Goal: Task Accomplishment & Management: Use online tool/utility

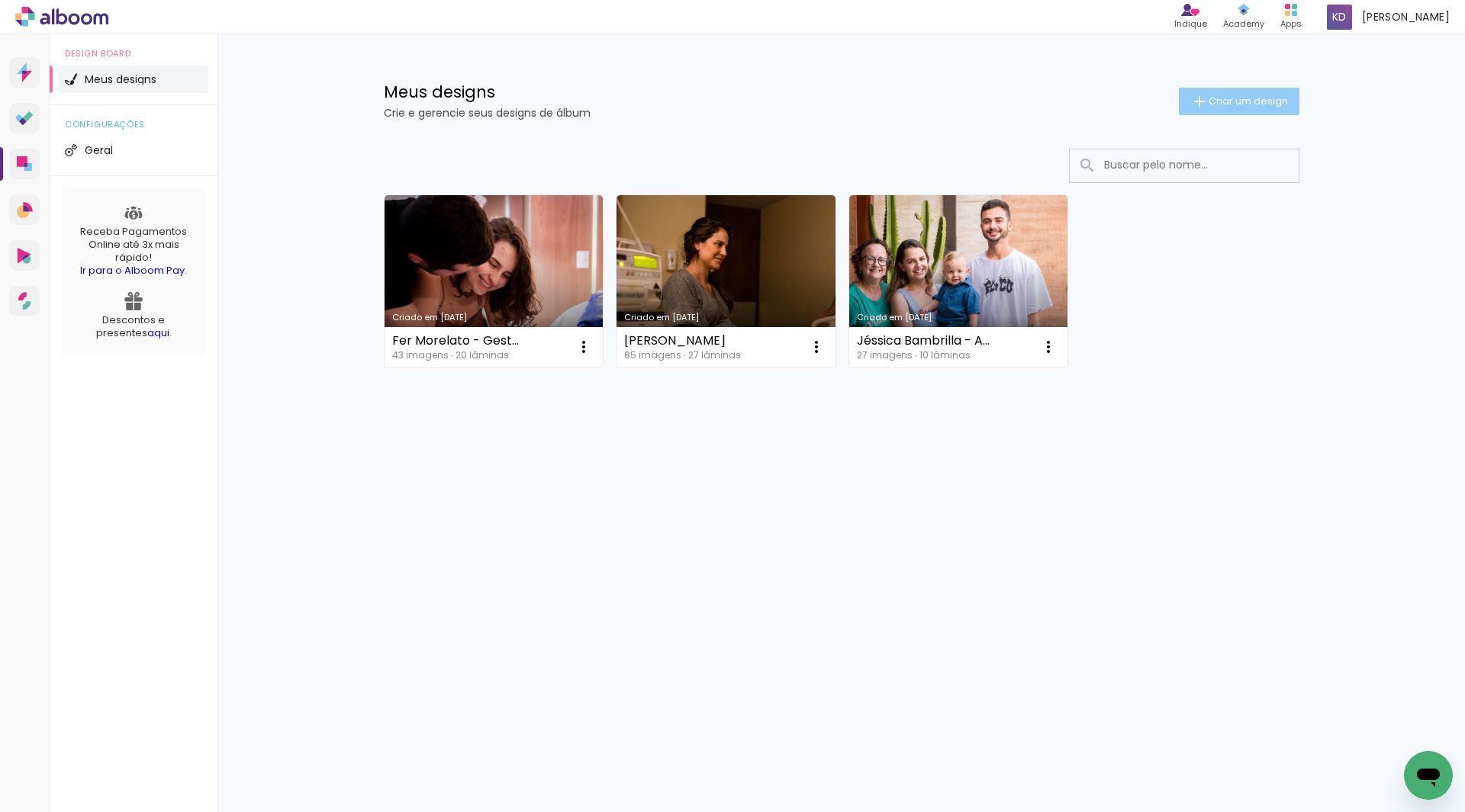
click at [1208, 96] on span "Criar um design" at bounding box center [1247, 101] width 79 height 10
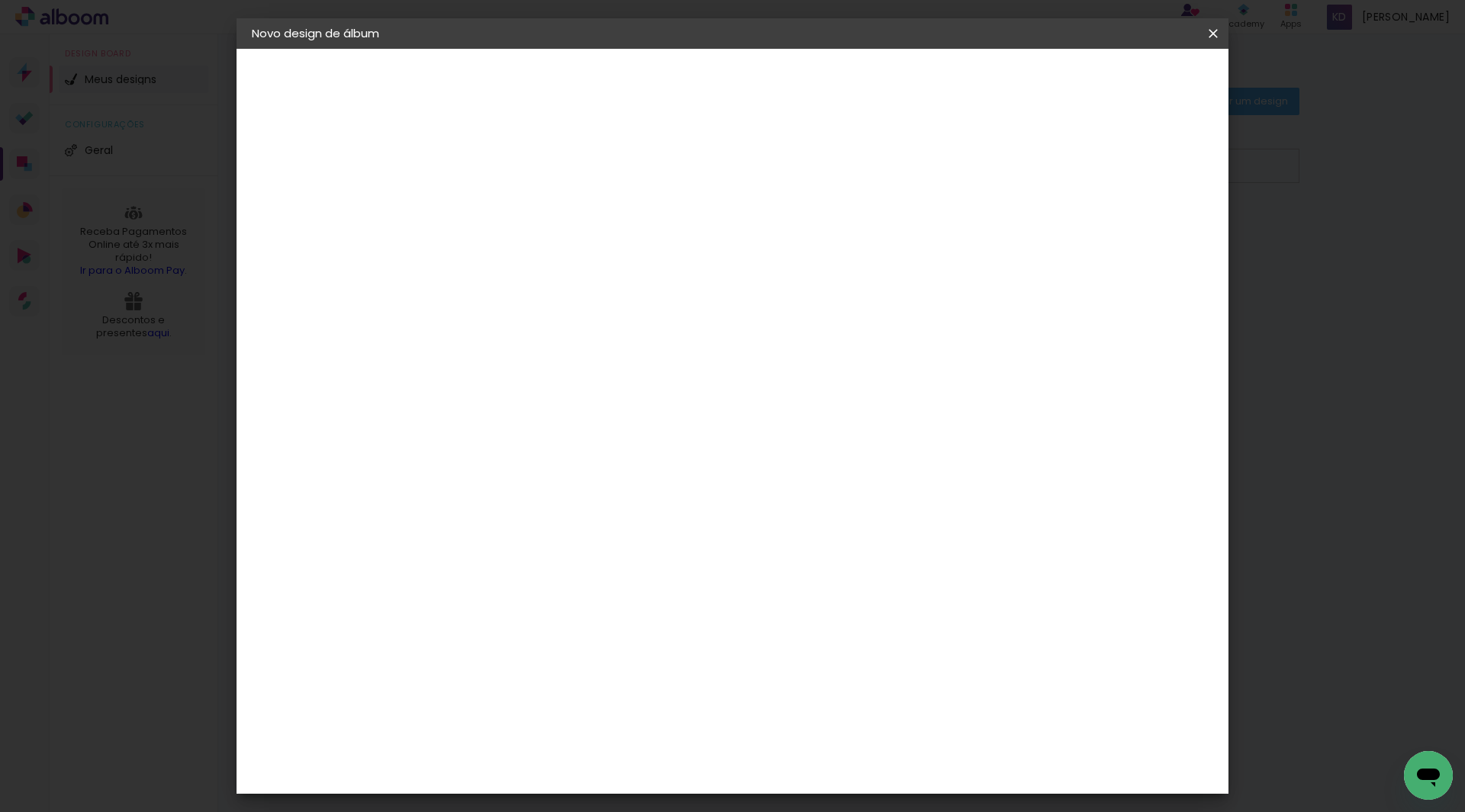
click at [507, 218] on paper-input-container "Título do álbum" at bounding box center [501, 206] width 11 height 39
type input "Jardim de Memórias - [PERSON_NAME]"
type paper-input "Jardim de Memórias - [PERSON_NAME]"
click at [0, 0] on slot "Avançar" at bounding box center [0, 0] width 0 height 0
click at [618, 293] on input at bounding box center [539, 290] width 154 height 19
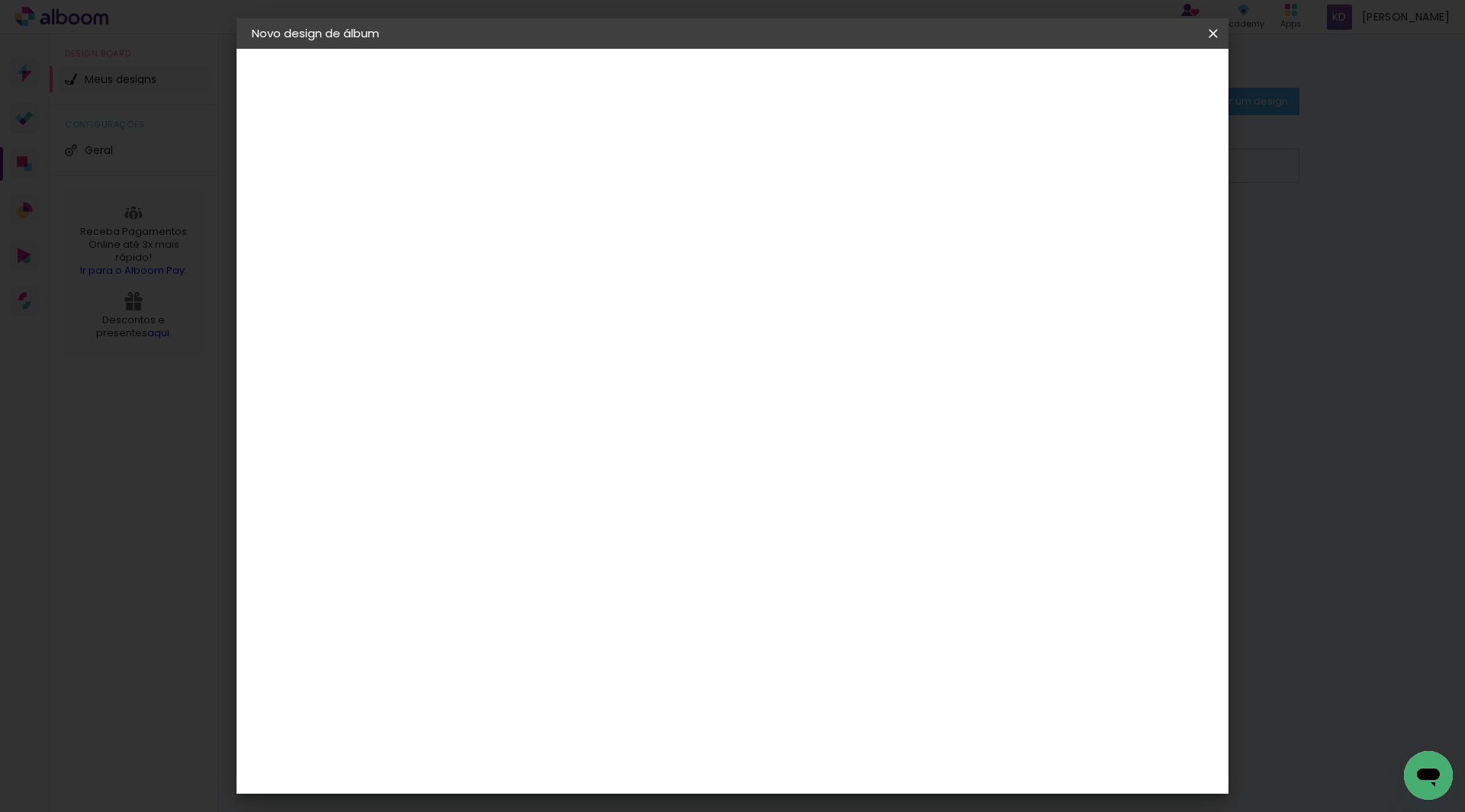
type input "matias"
type paper-input "matias"
click at [593, 354] on paper-item "Matias Encadernações" at bounding box center [526, 348] width 135 height 40
click at [585, 348] on div "Matias Encadernações" at bounding box center [538, 348] width 94 height 24
click at [747, 238] on paper-item "Tamanho Livre" at bounding box center [679, 231] width 136 height 33
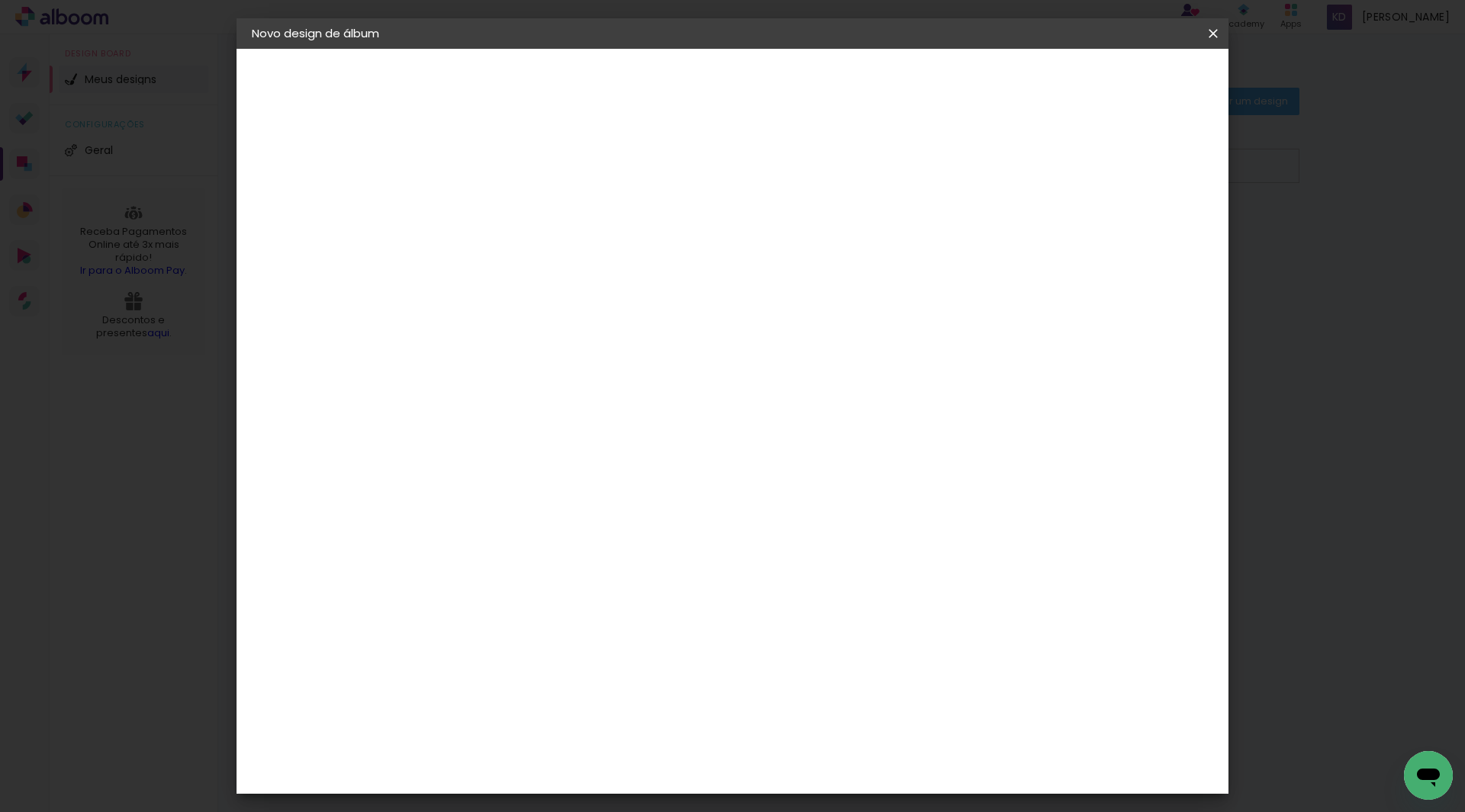
click at [0, 0] on slot "Avançar" at bounding box center [0, 0] width 0 height 0
click at [561, 342] on quentale-layouter at bounding box center [795, 433] width 599 height 299
drag, startPoint x: 655, startPoint y: 226, endPoint x: 660, endPoint y: 241, distance: 15.8
click at [657, 226] on div "30 cm" at bounding box center [676, 239] width 300 height 38
click at [666, 250] on div "30 cm" at bounding box center [676, 239] width 300 height 38
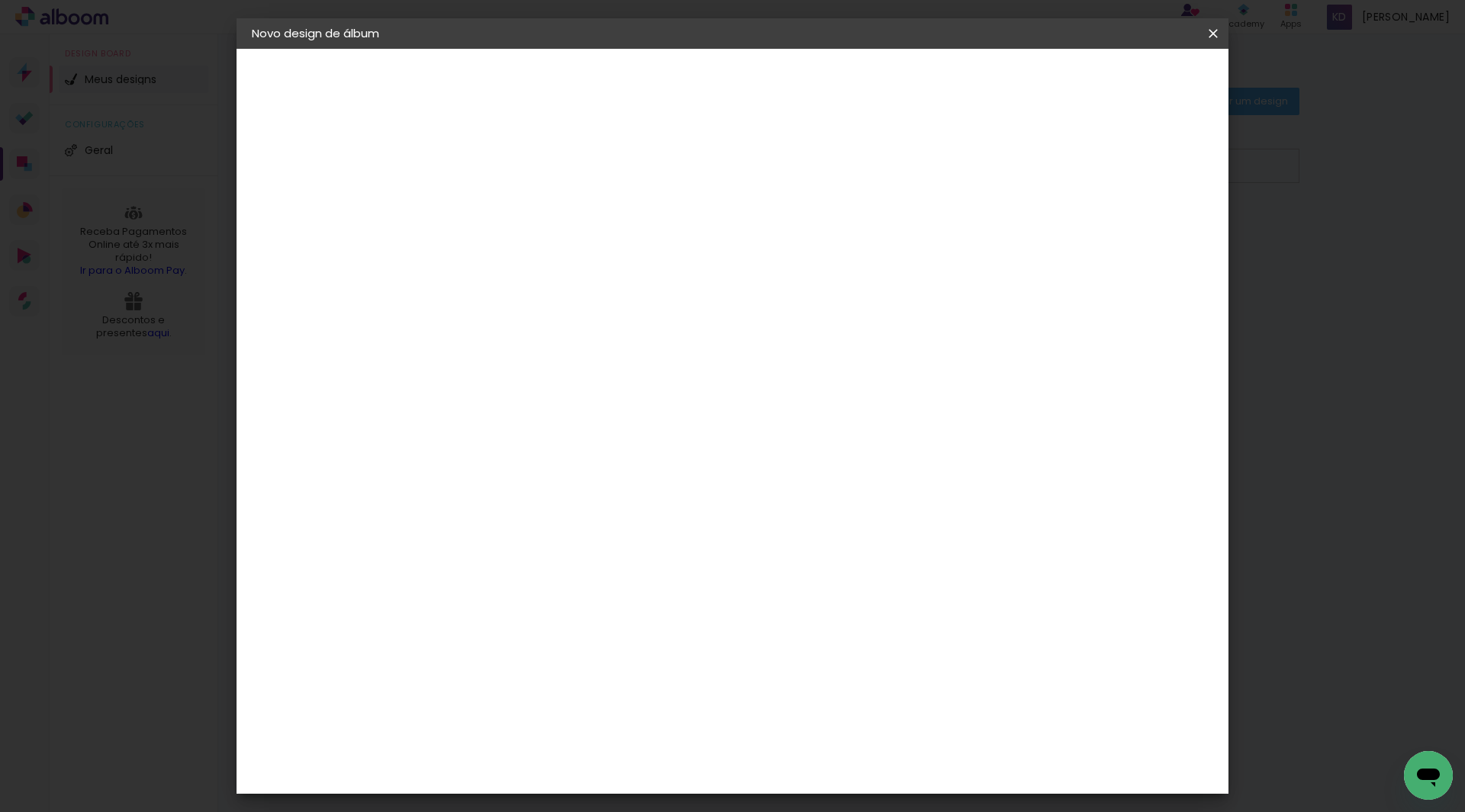
drag, startPoint x: 816, startPoint y: 604, endPoint x: 817, endPoint y: 621, distance: 17.0
click at [817, 315] on div "30 cm cm cm mm A maioria das encadernadoras sugere 5mm de sangria." at bounding box center [795, 254] width 721 height 122
click at [819, 621] on paper-input-container "60 cm" at bounding box center [826, 637] width 68 height 38
click at [463, 441] on input "30" at bounding box center [453, 433] width 40 height 23
drag, startPoint x: 452, startPoint y: 437, endPoint x: 473, endPoint y: 437, distance: 21.0
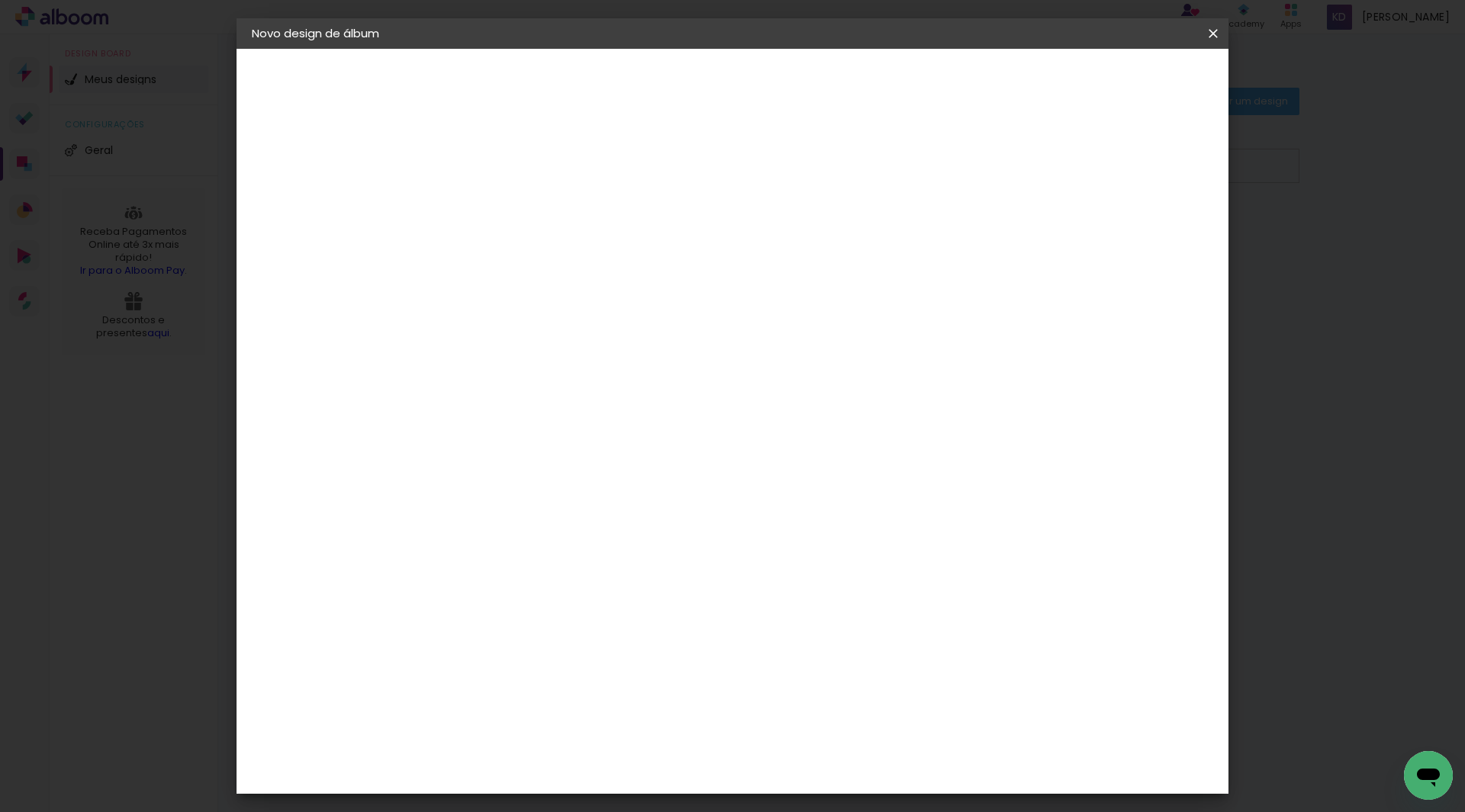
click at [473, 437] on div "30" at bounding box center [462, 433] width 58 height 23
type input "20"
type paper-input "20"
drag, startPoint x: 689, startPoint y: 240, endPoint x: 703, endPoint y: 241, distance: 14.0
click at [703, 241] on div "30 cm" at bounding box center [676, 239] width 300 height 38
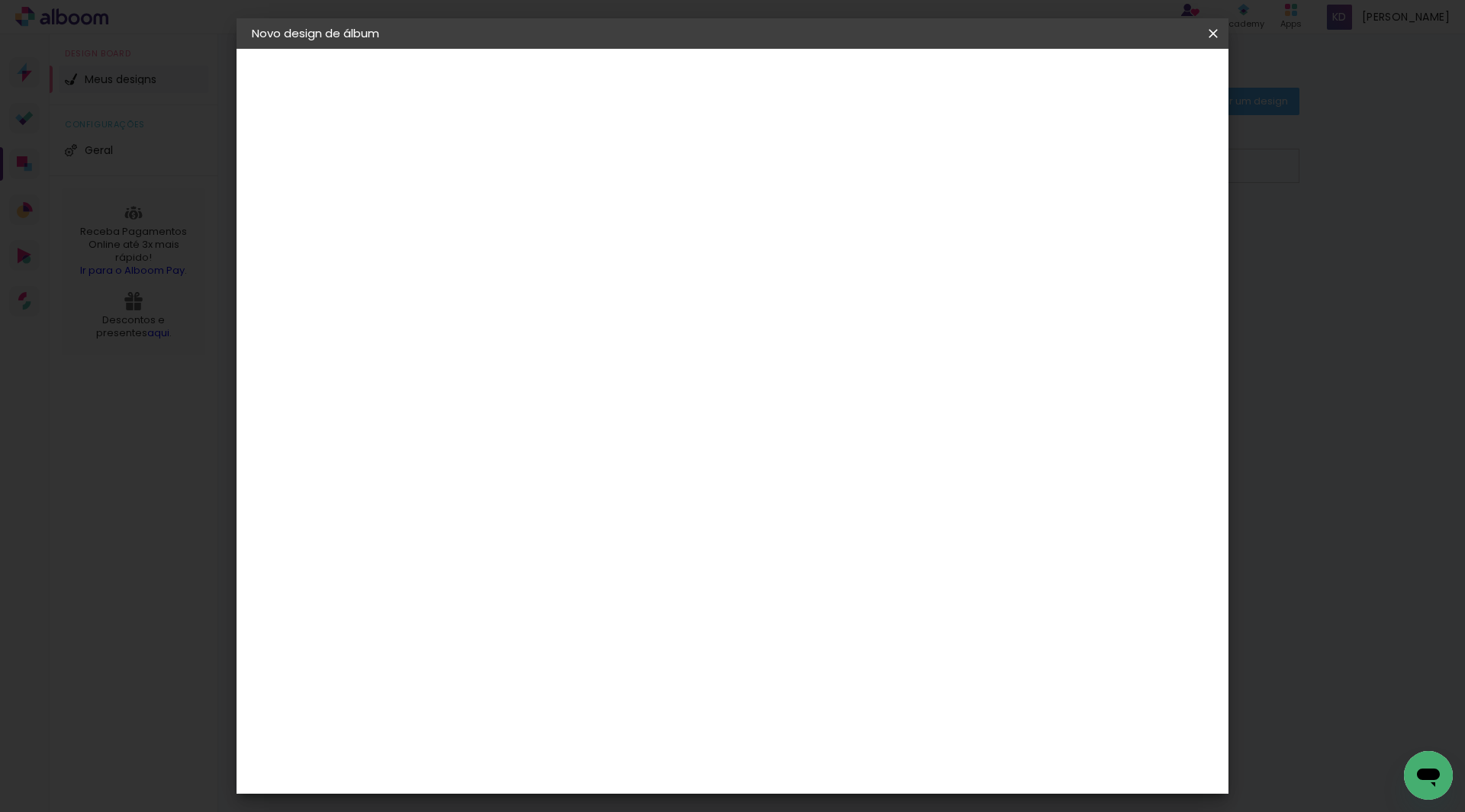
click at [652, 242] on div "30 cm" at bounding box center [676, 239] width 300 height 38
drag, startPoint x: 665, startPoint y: 241, endPoint x: 679, endPoint y: 244, distance: 14.3
click at [679, 244] on span "30" at bounding box center [667, 239] width 25 height 23
click at [672, 238] on span "30" at bounding box center [667, 239] width 25 height 23
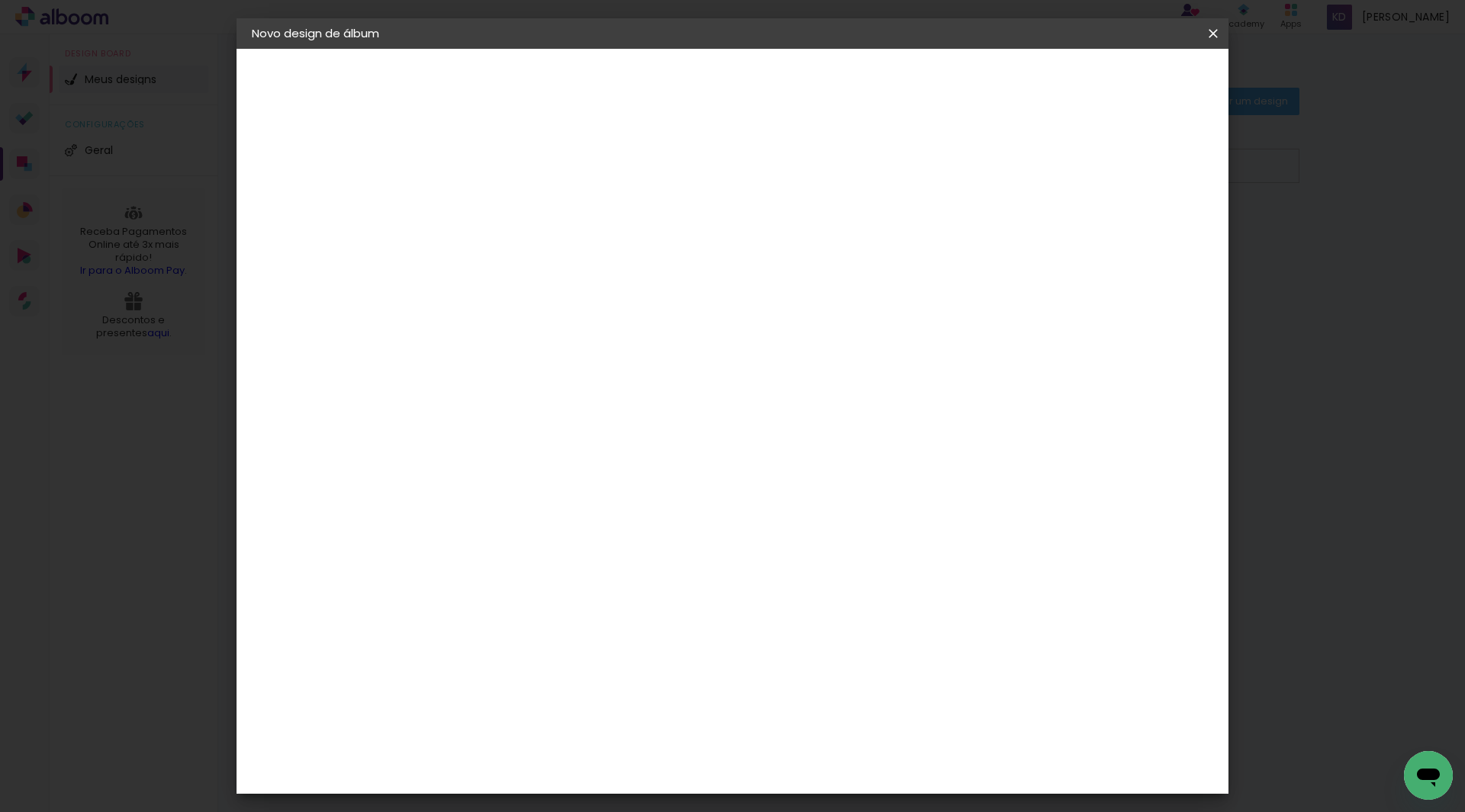
drag, startPoint x: 663, startPoint y: 239, endPoint x: 671, endPoint y: 244, distance: 9.4
click at [671, 244] on span "30" at bounding box center [667, 239] width 25 height 23
click at [671, 239] on span "30" at bounding box center [667, 239] width 25 height 23
click at [838, 532] on div "cm" at bounding box center [846, 536] width 18 height 23
type input "6"
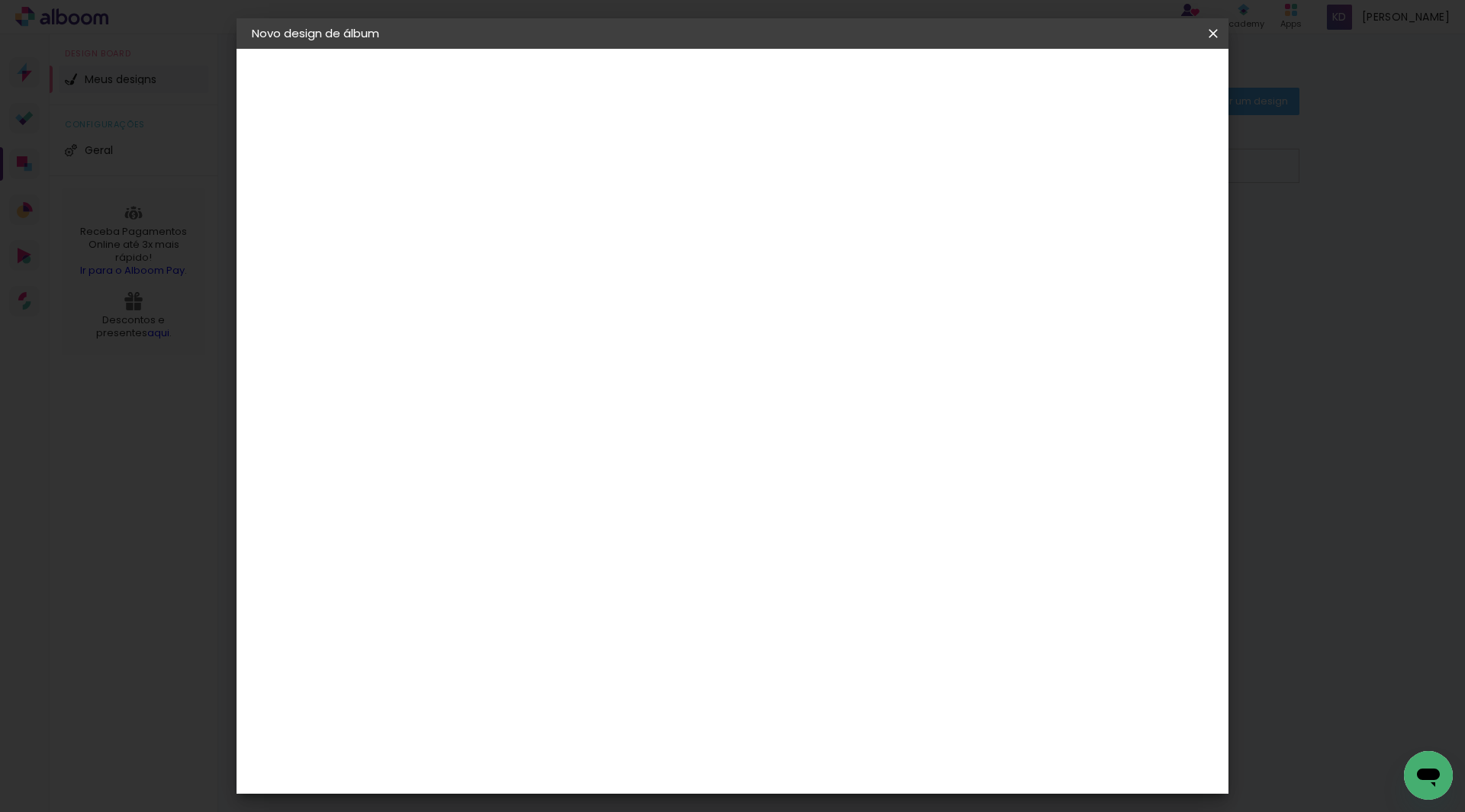
scroll to position [144, 0]
type input "40"
type paper-input "40"
click at [1100, 171] on div "20 cm cm cm mm A maioria das encadernadoras sugere 5mm de sangria." at bounding box center [795, 110] width 721 height 122
click at [951, 659] on div "cm" at bounding box center [825, 637] width 599 height 54
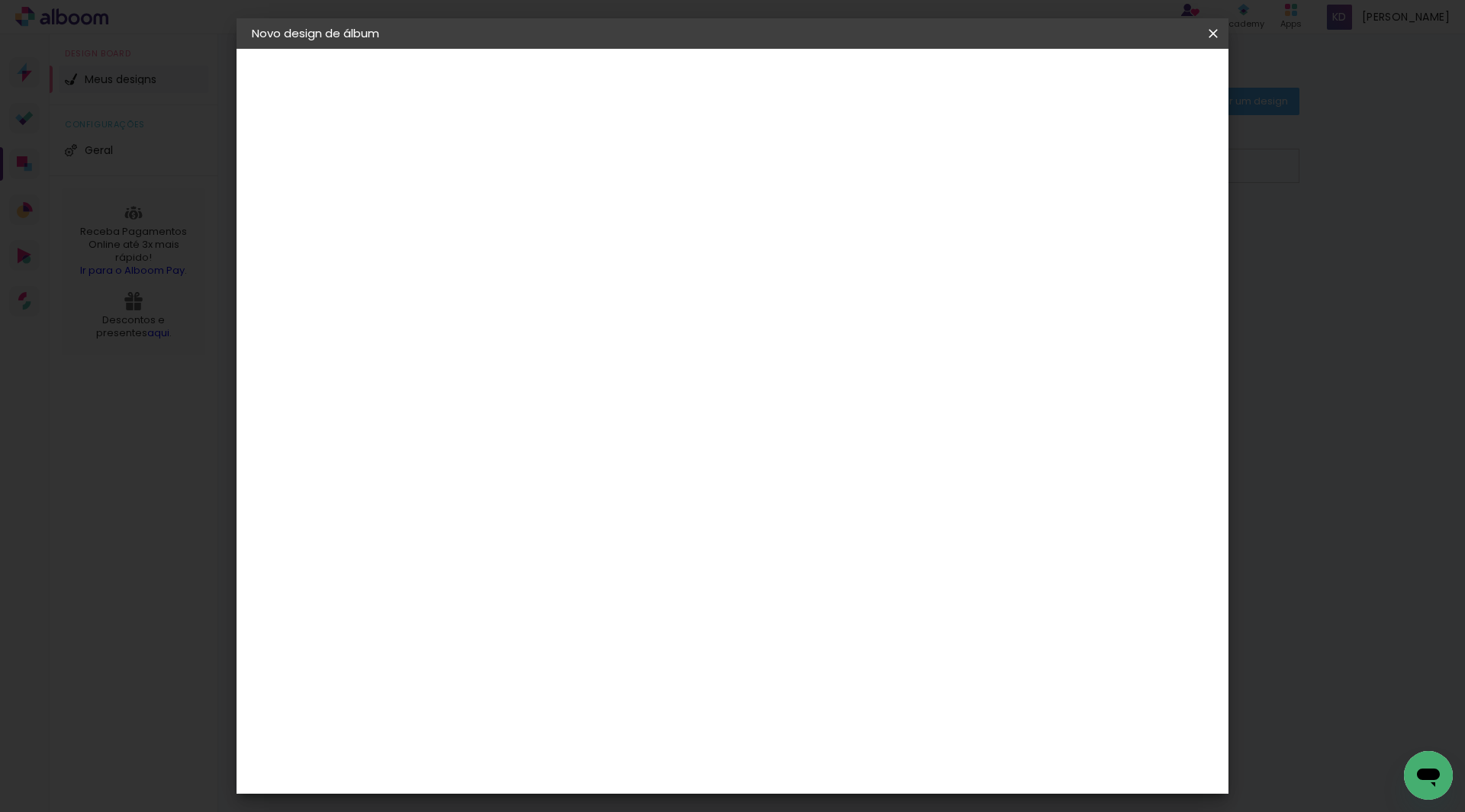
click at [458, 427] on input "20" at bounding box center [453, 433] width 40 height 23
drag, startPoint x: 456, startPoint y: 432, endPoint x: 474, endPoint y: 435, distance: 18.2
click at [474, 435] on div "20" at bounding box center [462, 433] width 58 height 23
type input "40"
type paper-input "40"
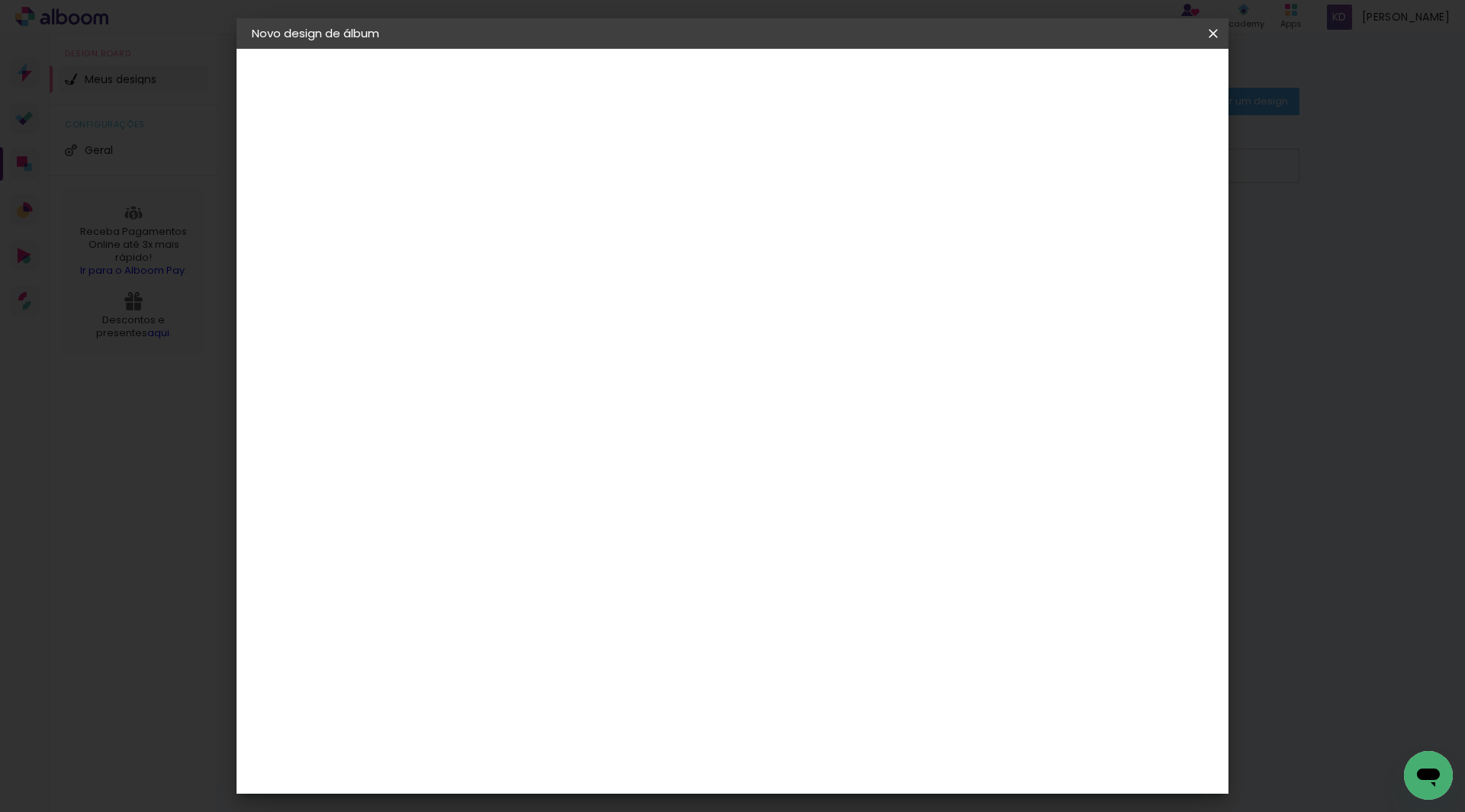
click at [519, 171] on div "20 cm cm cm mm A maioria das encadernadoras sugere 5mm de sangria." at bounding box center [777, 110] width 684 height 122
click at [1018, 79] on header "Tamanho livre Defina a largura, altura e sangria das lâminas. Voltar Iniciar de…" at bounding box center [777, 88] width 684 height 78
click at [1097, 72] on paper-button "Iniciar design" at bounding box center [1046, 81] width 100 height 26
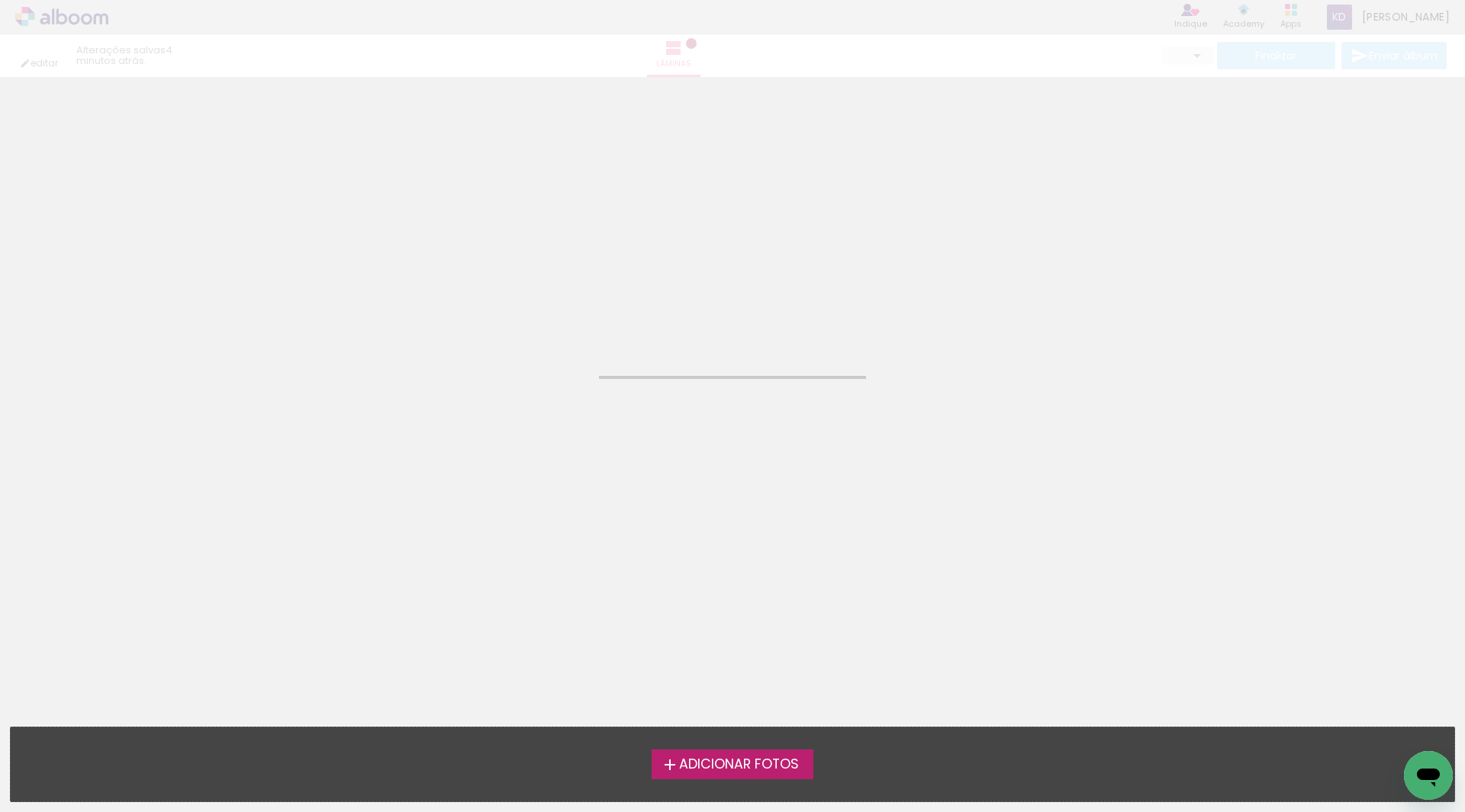
click at [1076, 75] on div "editar 4 minutos atrás. Lâminas Finalizar Enviar álbum" at bounding box center [732, 38] width 1465 height 77
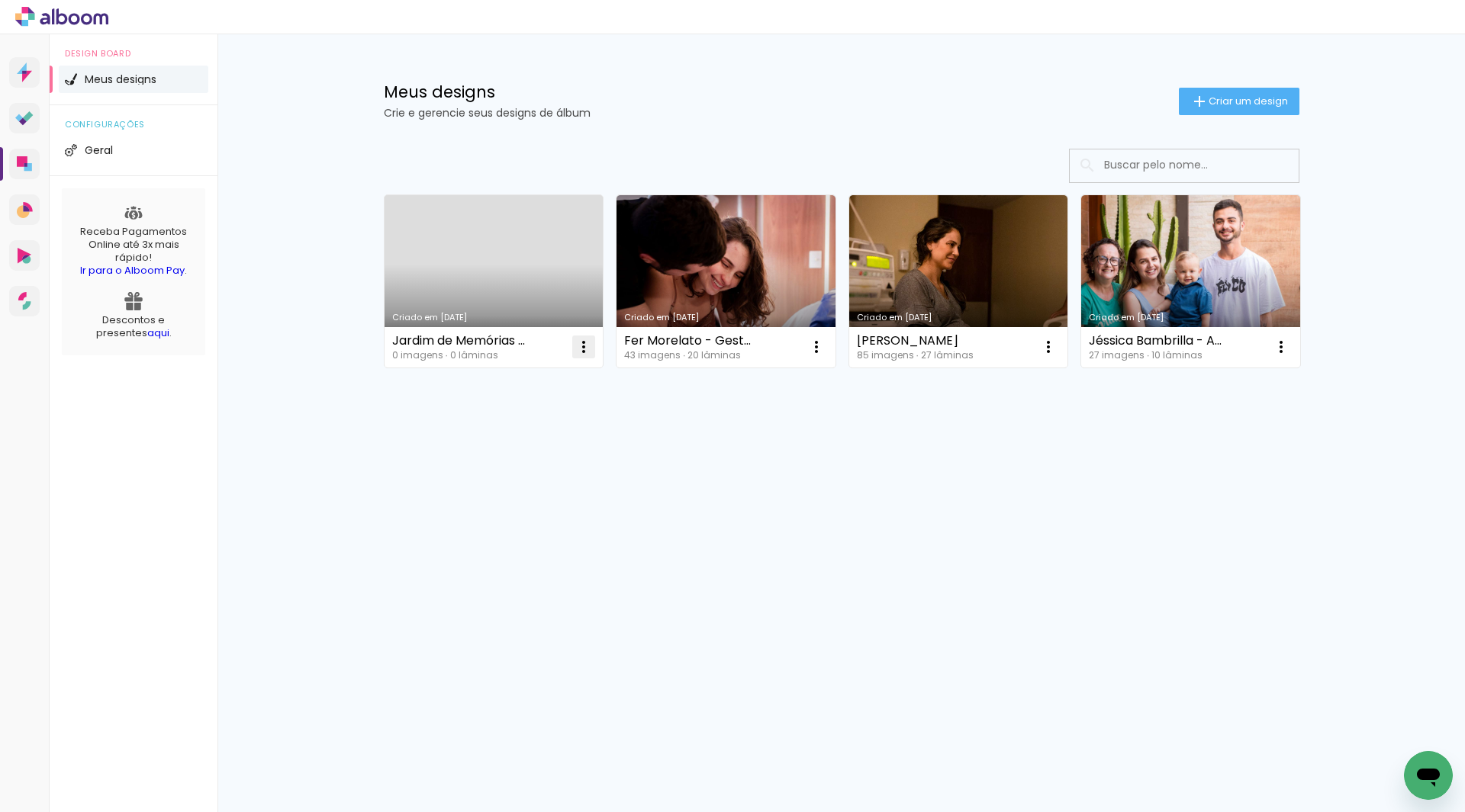
click at [596, 353] on paper-icon-button at bounding box center [583, 346] width 30 height 30
click at [525, 463] on paper-item "Excluir" at bounding box center [523, 447] width 150 height 30
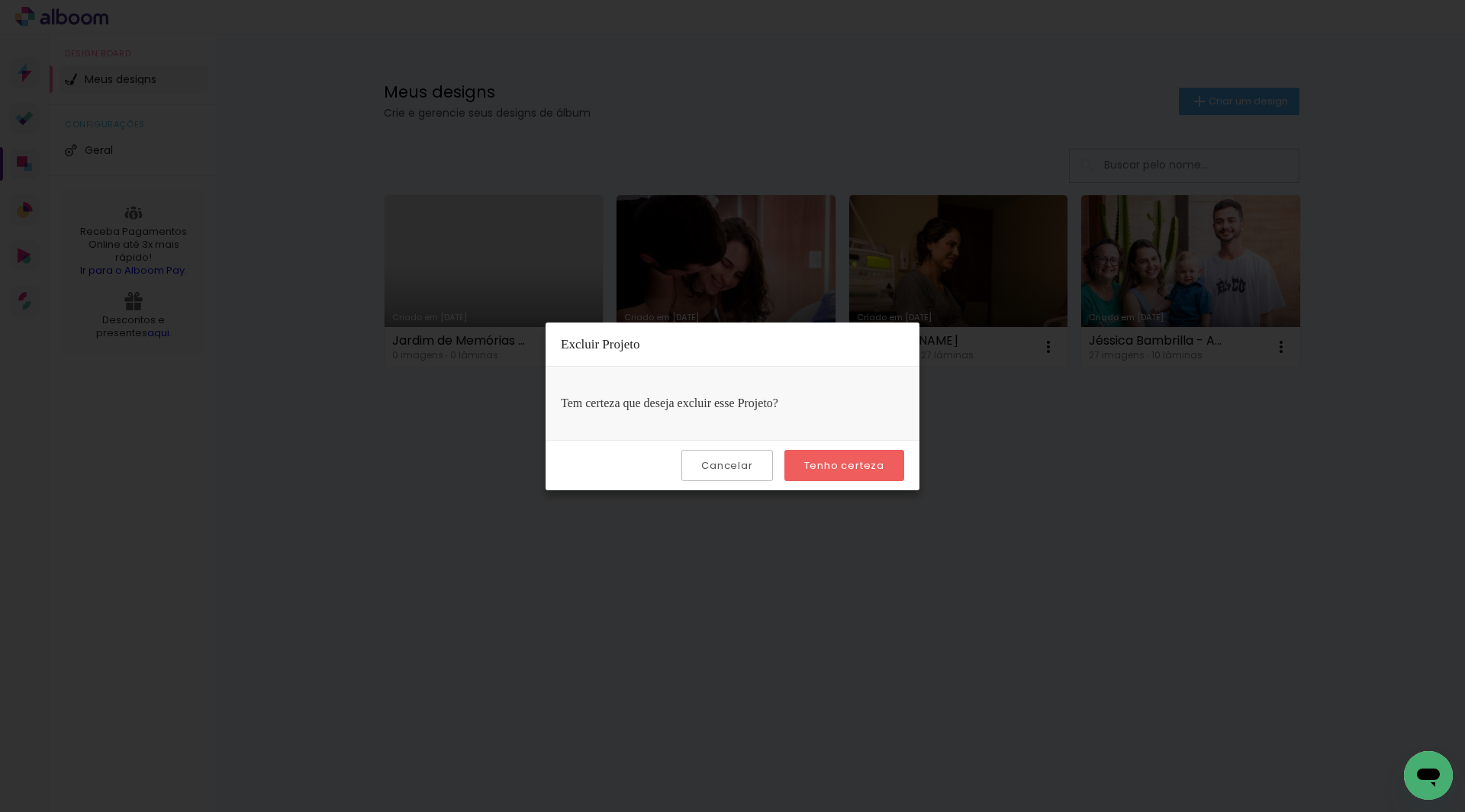
click at [847, 476] on paper-button "Tenho certeza" at bounding box center [844, 466] width 120 height 31
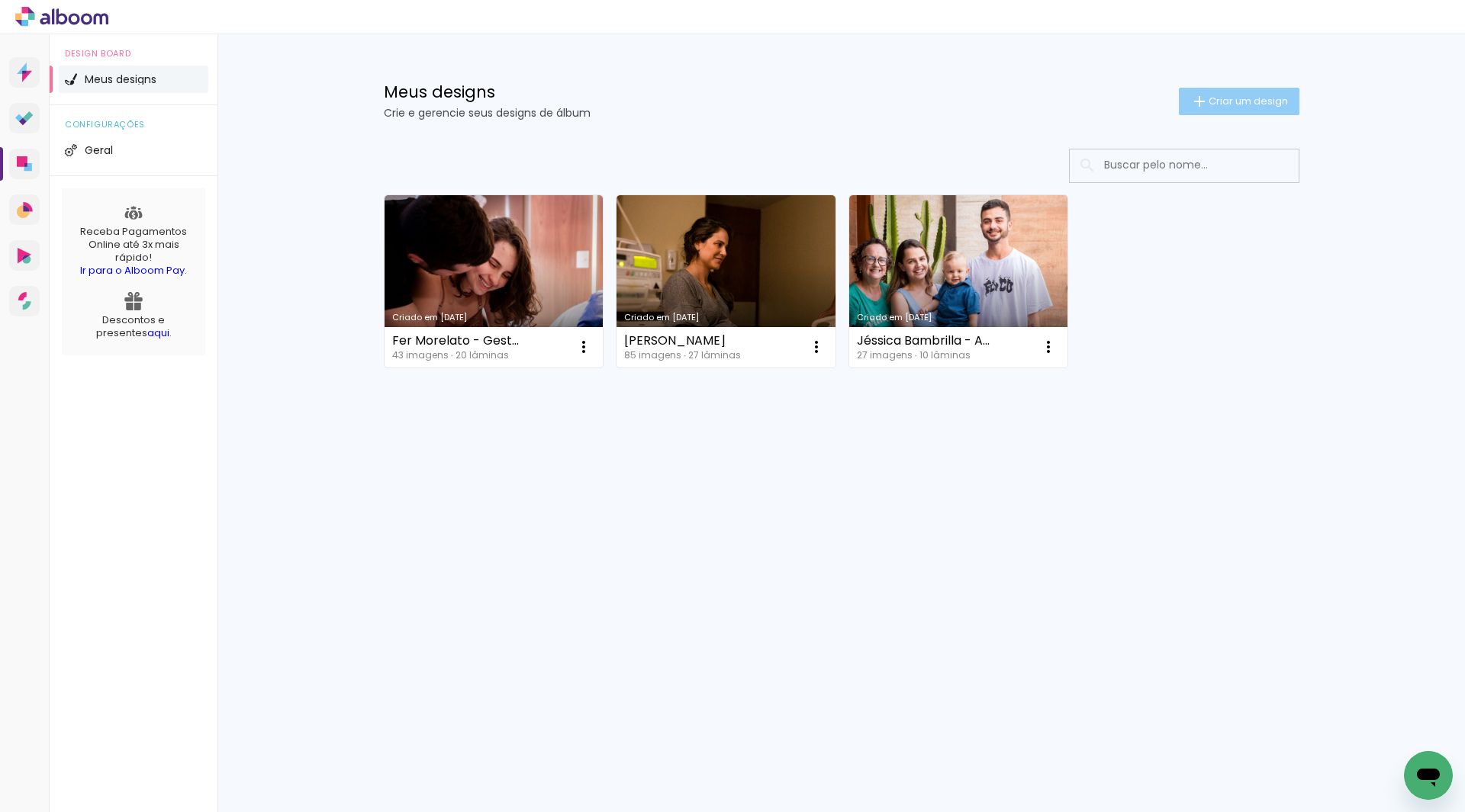
click at [1223, 93] on paper-button "Criar um design" at bounding box center [1239, 102] width 121 height 28
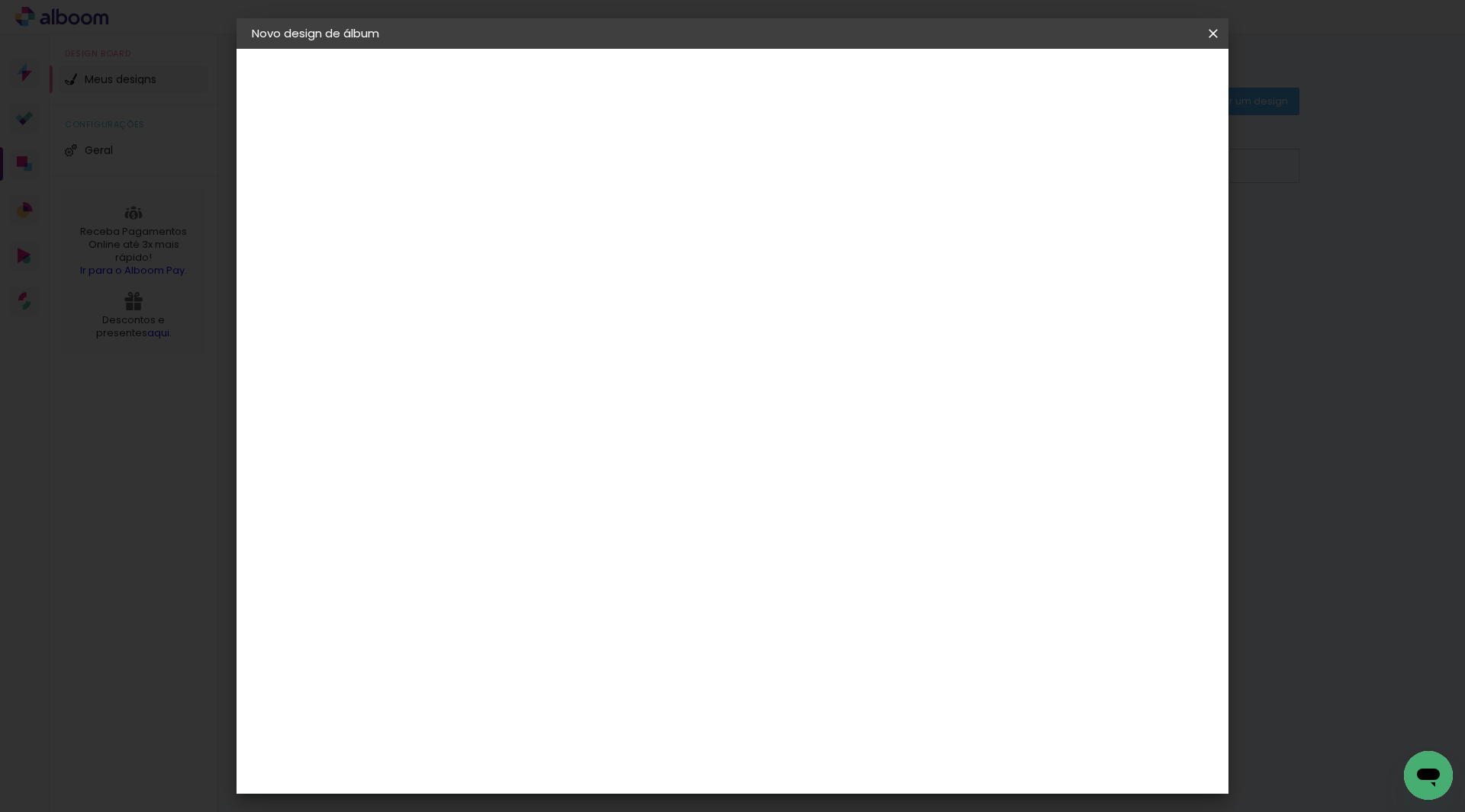
click at [507, 222] on paper-input-container "Título do álbum" at bounding box center [501, 206] width 11 height 39
type input "Jardim de Memórias - [PERSON_NAME]"
type paper-input "Jardim de Memórias - [PERSON_NAME]"
click at [658, 86] on paper-button "Avançar" at bounding box center [620, 81] width 75 height 26
click at [591, 283] on input at bounding box center [539, 290] width 154 height 19
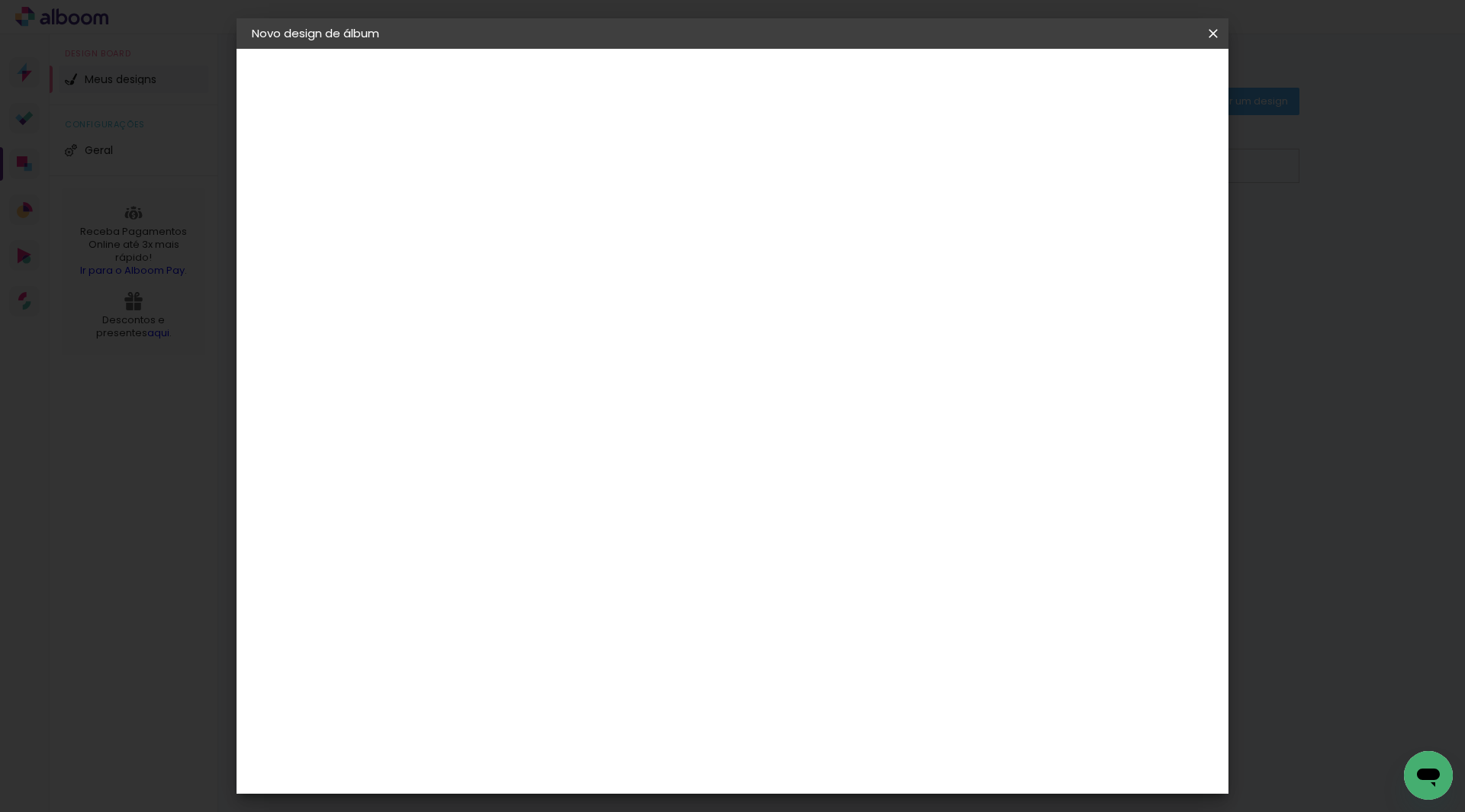
click at [309, 179] on iron-pages "Fornecedor Escolhendo fornecedor..." at bounding box center [335, 188] width 167 height 30
click at [322, 150] on div "2. Especificações" at bounding box center [335, 156] width 167 height 18
click at [0, 0] on slot "Jardim de Memórias - [PERSON_NAME]" at bounding box center [0, 0] width 0 height 0
click at [0, 0] on slot "Avançar" at bounding box center [0, 0] width 0 height 0
click at [594, 284] on input at bounding box center [539, 290] width 154 height 19
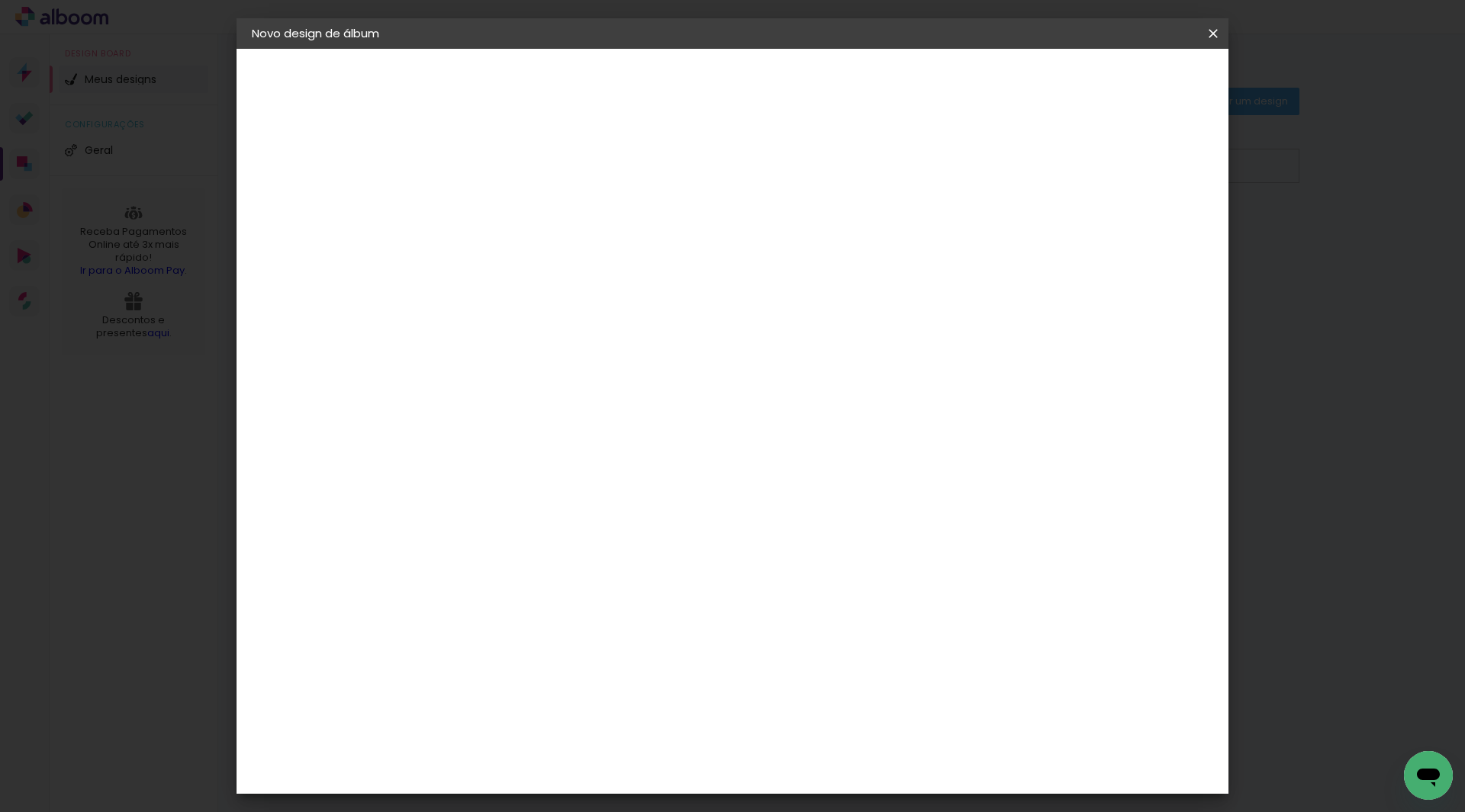
type input "matias"
type paper-input "matias"
click at [585, 349] on div "Matias Encadernações" at bounding box center [538, 348] width 94 height 24
click at [0, 0] on slot "Avançar" at bounding box center [0, 0] width 0 height 0
click at [584, 314] on div "Escolha o tamanho" at bounding box center [540, 348] width 89 height 71
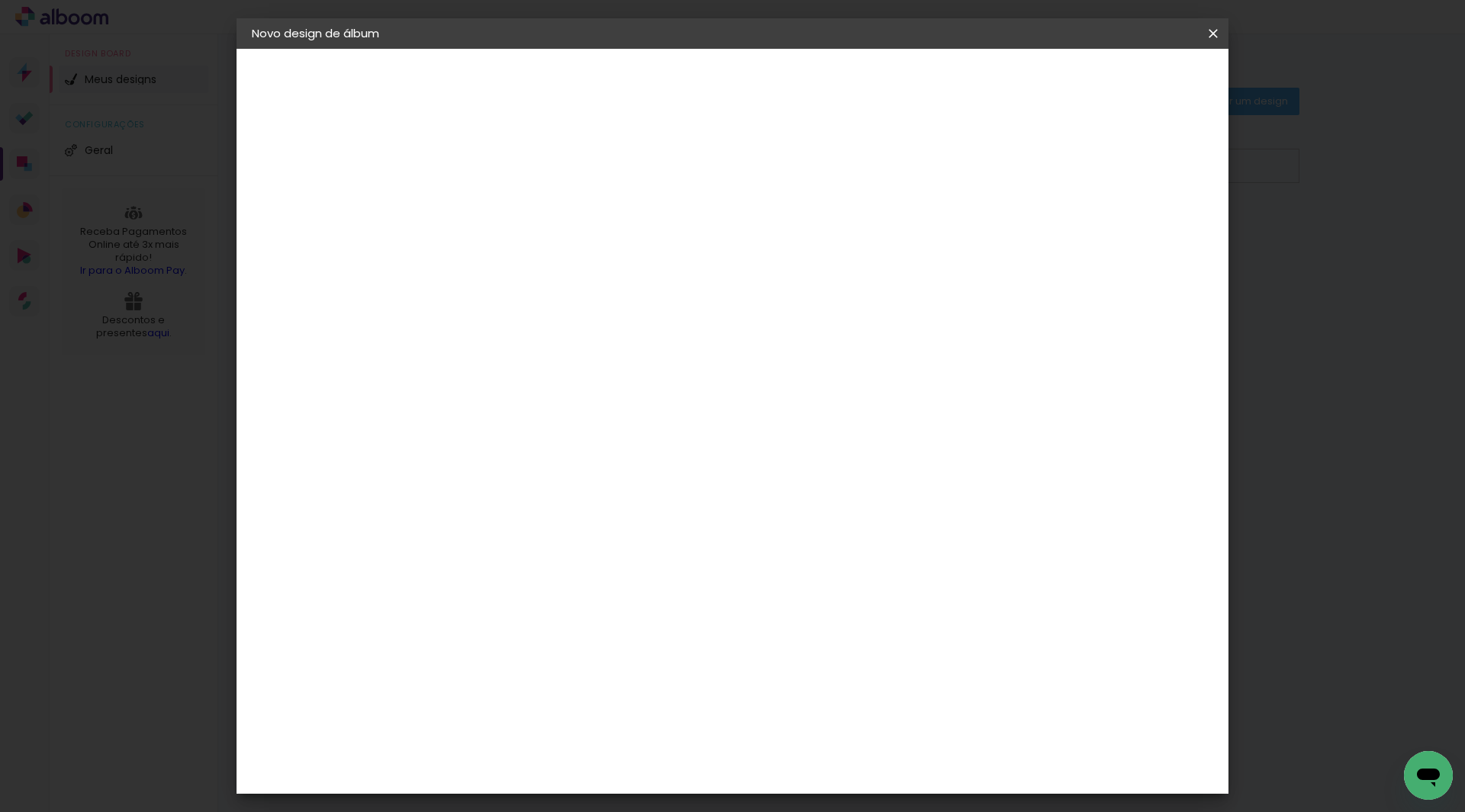
click at [561, 254] on input "text" at bounding box center [530, 266] width 59 height 24
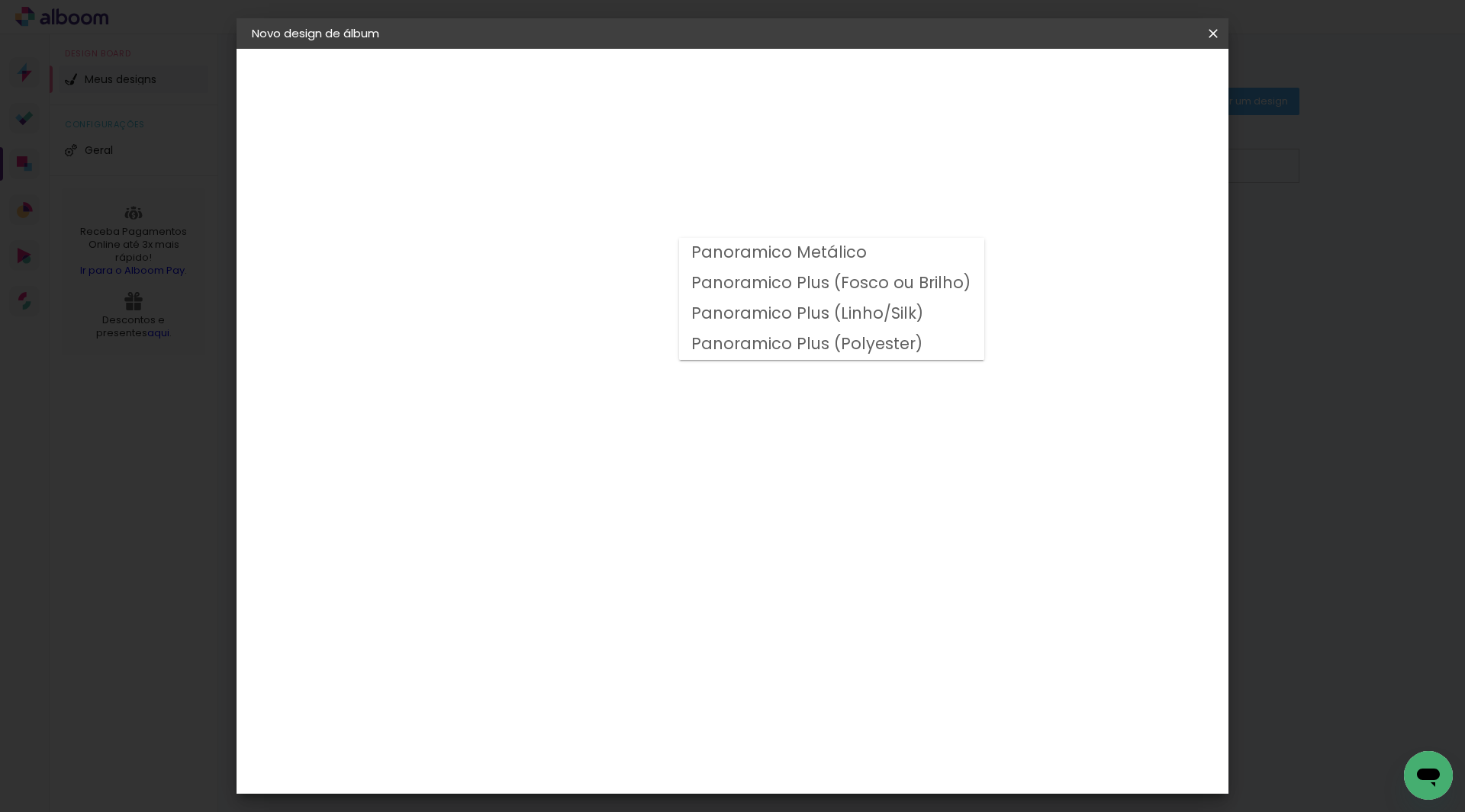
click at [0, 0] on slot "Panoramico Plus (Linho/Silk)" at bounding box center [0, 0] width 0 height 0
type input "Panoramico Plus (Linho/Silk)"
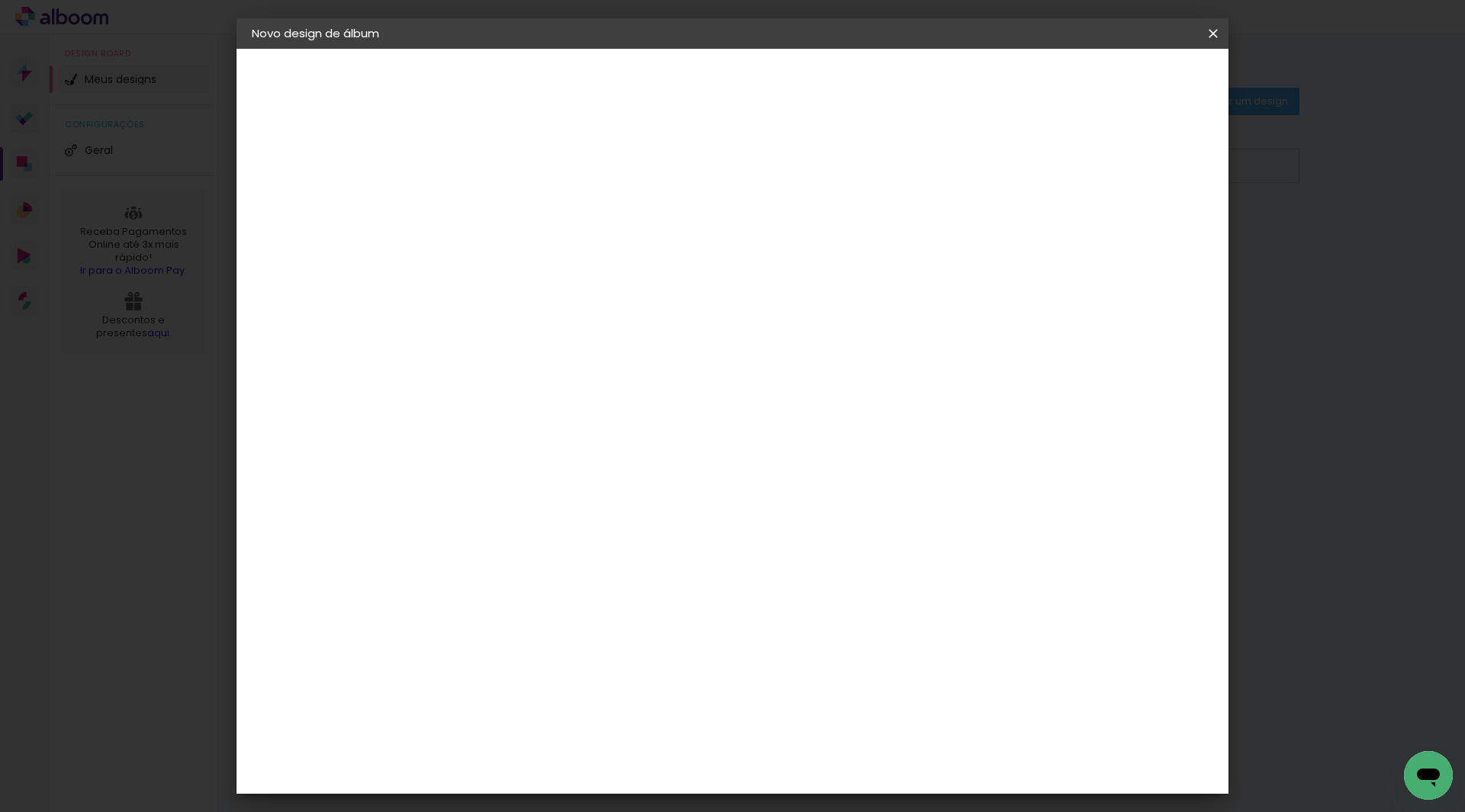
scroll to position [305, 0]
click at [605, 774] on span "20 × 20" at bounding box center [569, 794] width 71 height 41
click at [0, 0] on slot "Avançar" at bounding box center [0, 0] width 0 height 0
click at [1032, 163] on div at bounding box center [1024, 165] width 14 height 14
type paper-checkbox "on"
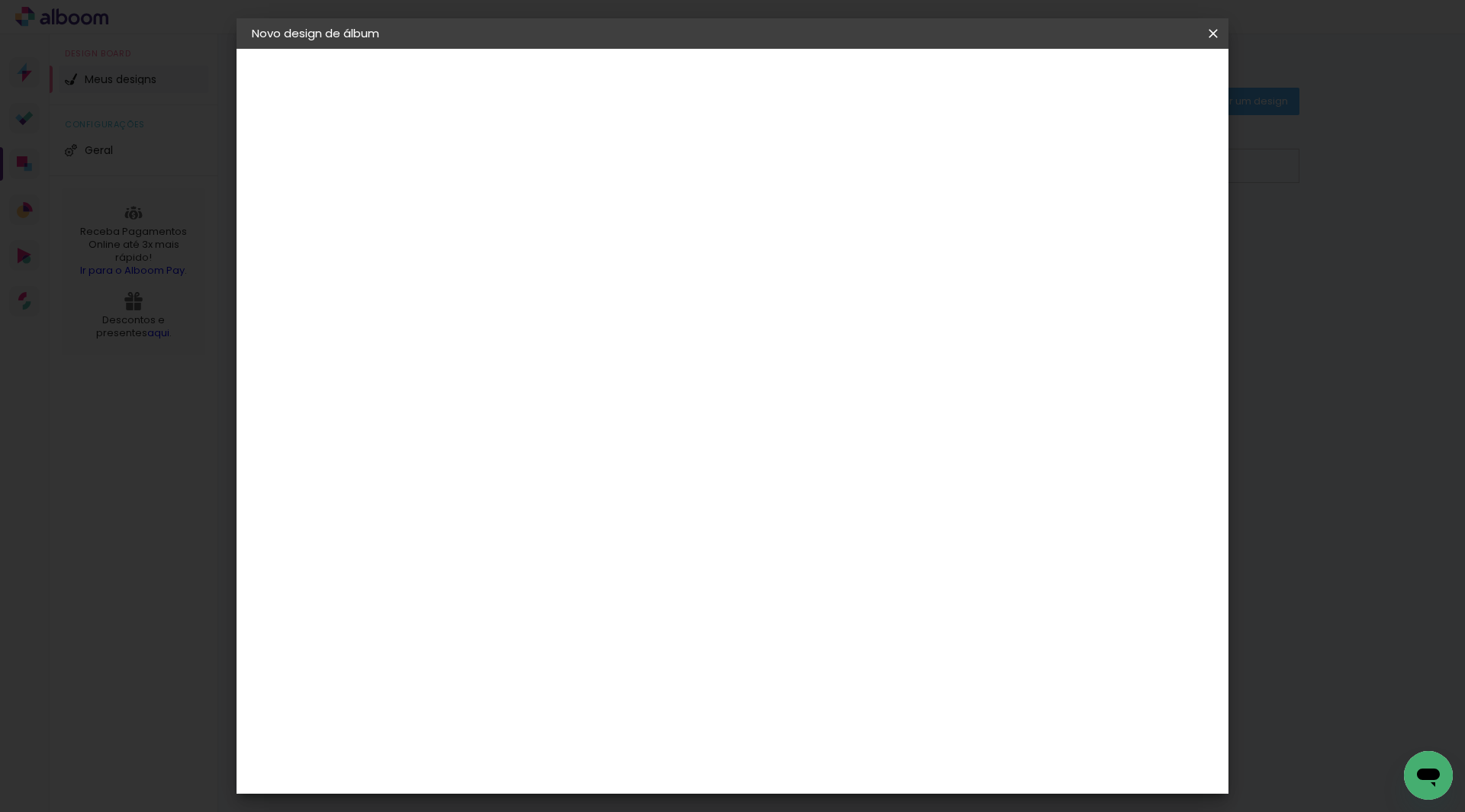
click at [1118, 83] on span "Iniciar design" at bounding box center [1083, 81] width 69 height 11
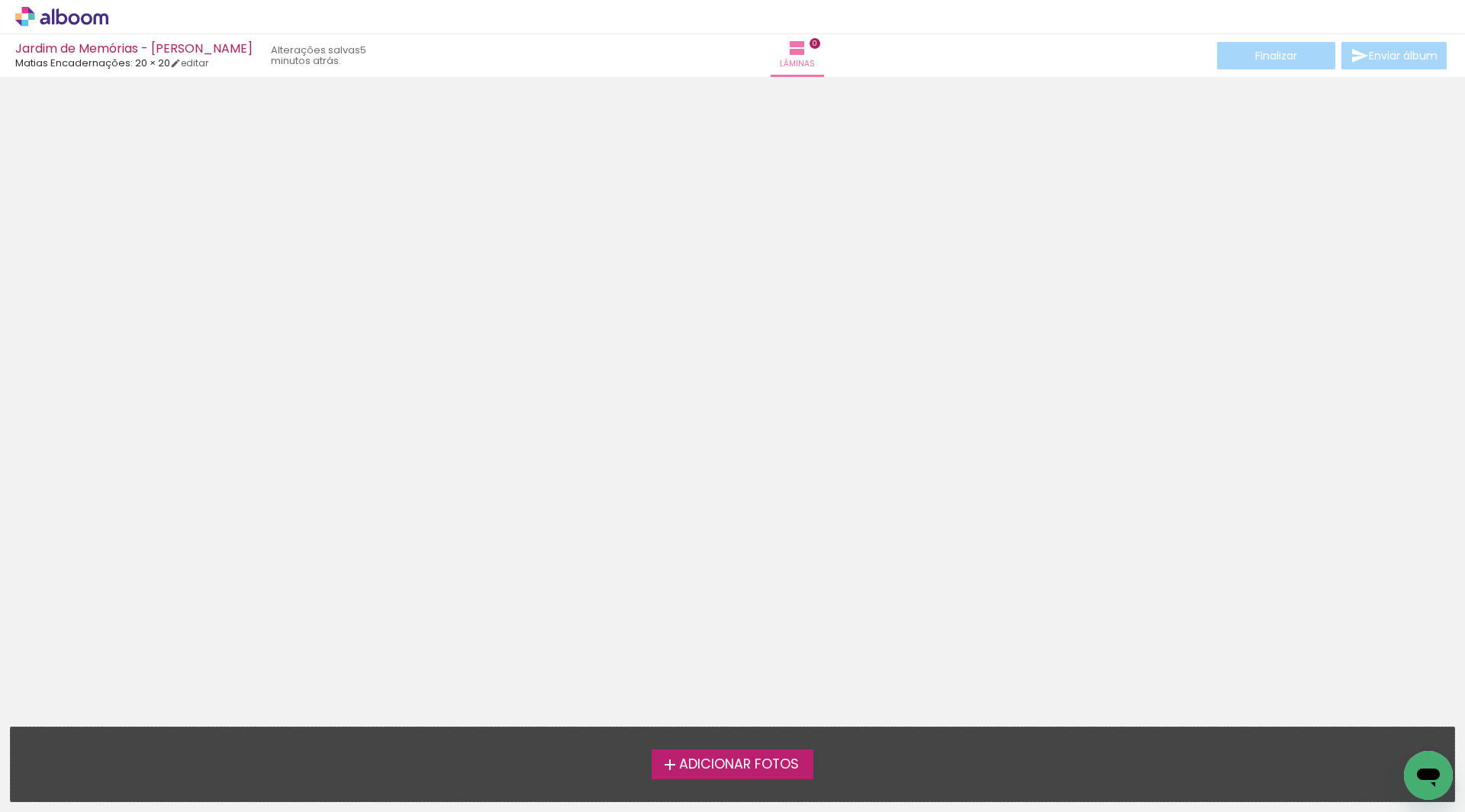
click at [736, 760] on span "Adicionar Fotos" at bounding box center [738, 765] width 120 height 14
click at [0, 0] on input "file" at bounding box center [0, 0] width 0 height 0
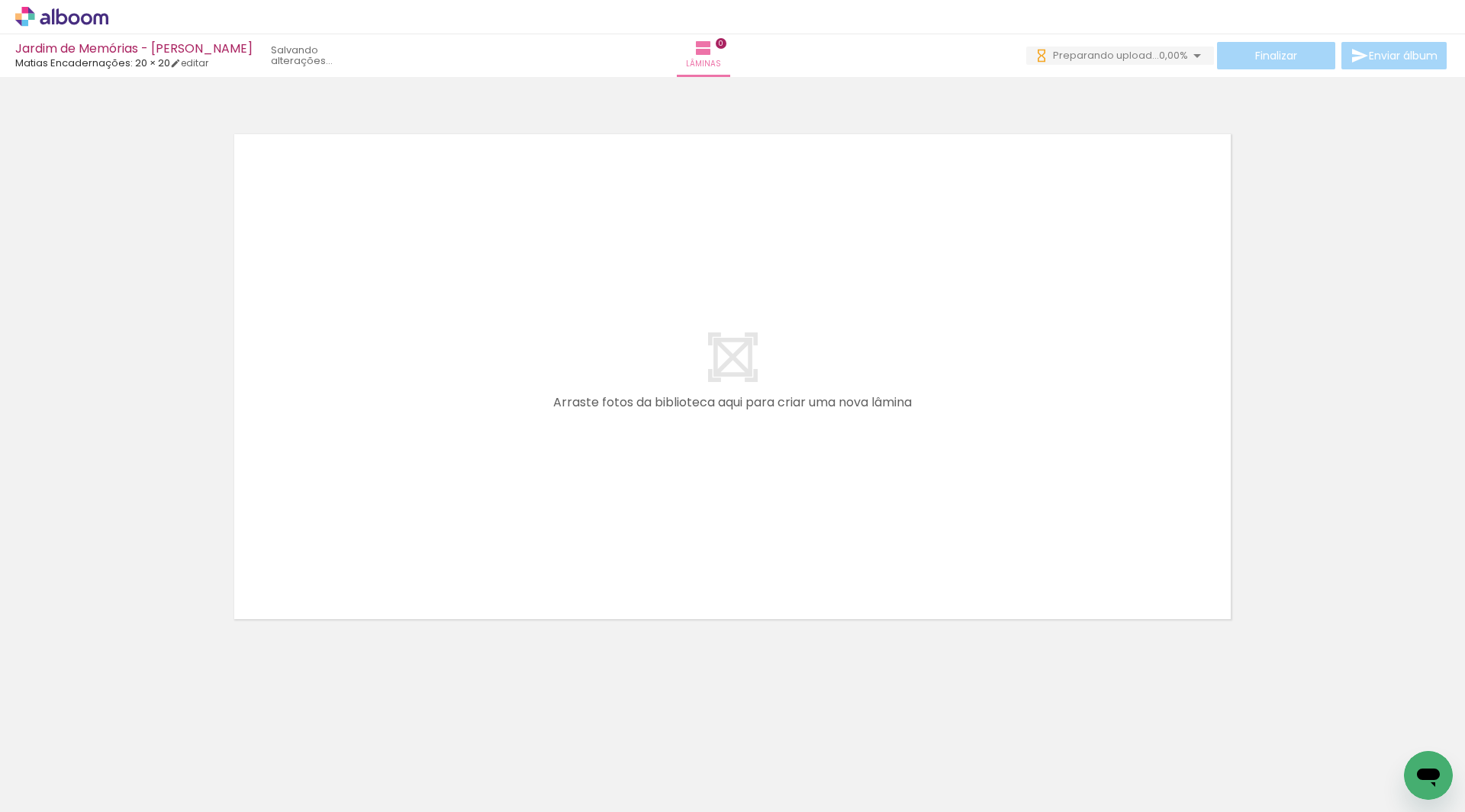
click at [308, 83] on div at bounding box center [732, 357] width 1465 height 550
click at [55, 789] on span "Adicionar Fotos" at bounding box center [54, 792] width 46 height 17
click at [0, 0] on input "file" at bounding box center [0, 0] width 0 height 0
click at [759, 419] on quentale-layouter at bounding box center [732, 376] width 1023 height 511
click at [908, 201] on quentale-layouter at bounding box center [732, 376] width 1023 height 511
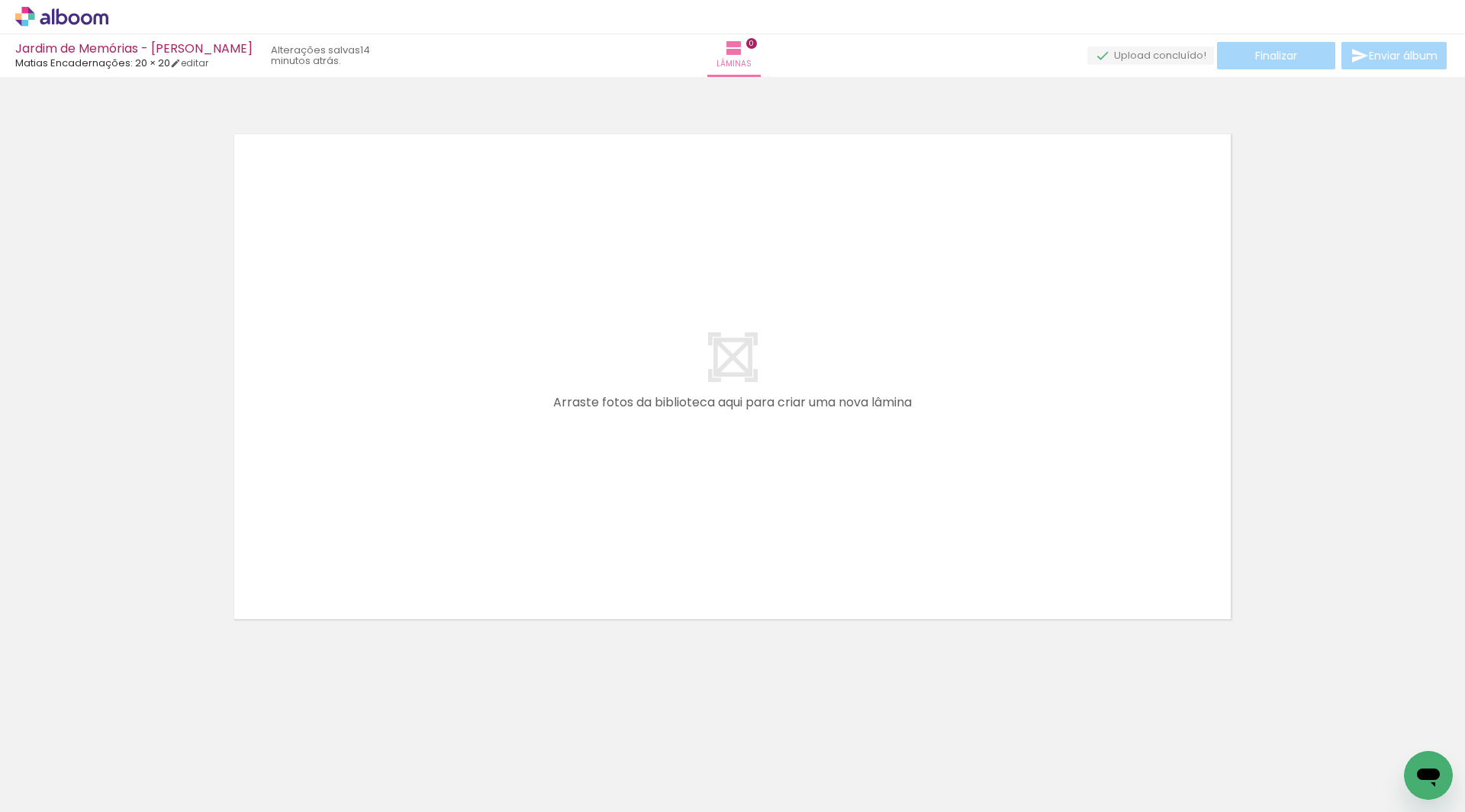
click at [58, 783] on span "Adicionar Fotos" at bounding box center [54, 792] width 46 height 17
click at [0, 0] on input "file" at bounding box center [0, 0] width 0 height 0
click at [44, 792] on span "Adicionar Fotos" at bounding box center [54, 792] width 46 height 17
click at [0, 0] on input "file" at bounding box center [0, 0] width 0 height 0
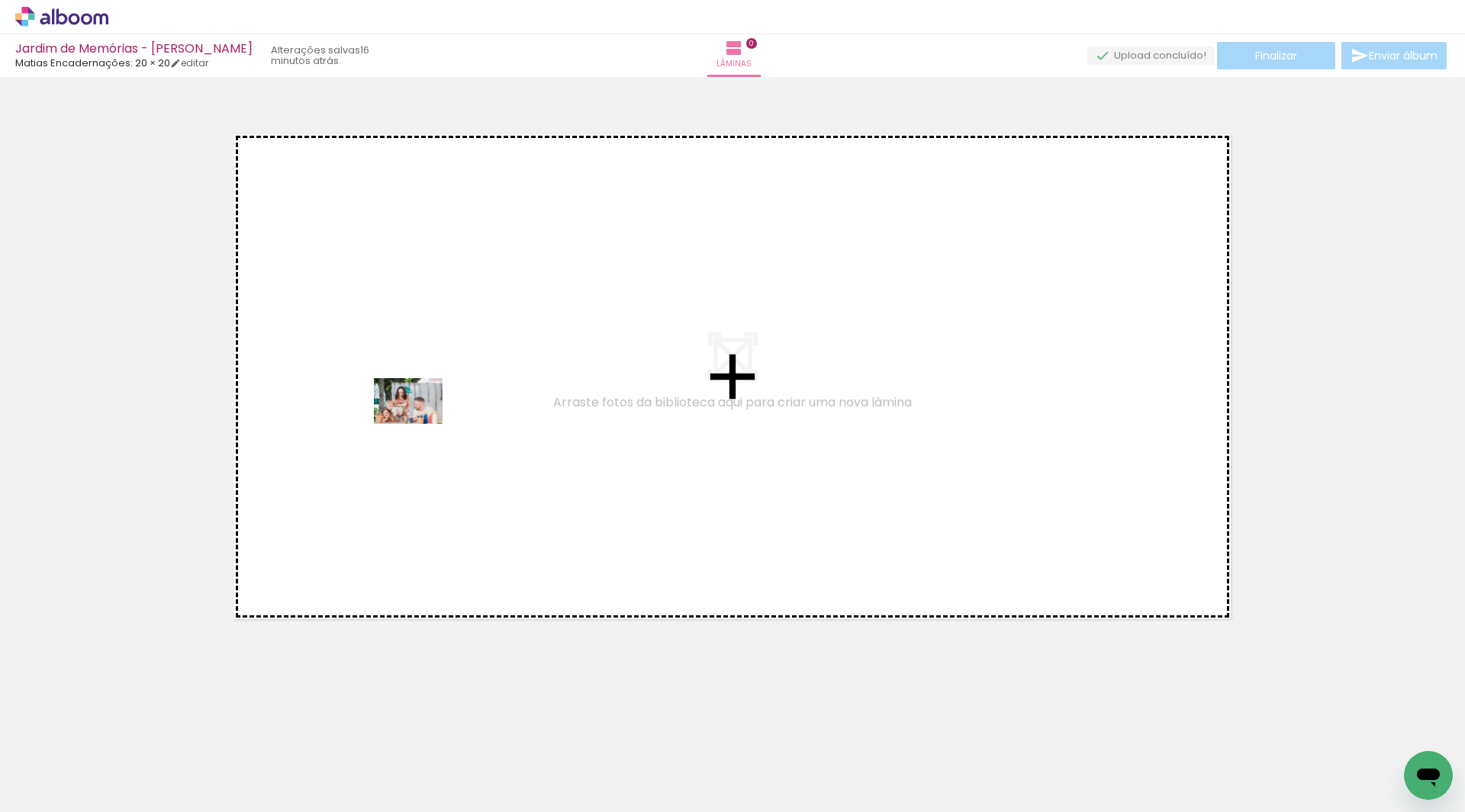
drag, startPoint x: 407, startPoint y: 776, endPoint x: 420, endPoint y: 424, distance: 352.2
click at [420, 424] on quentale-workspace at bounding box center [732, 406] width 1465 height 812
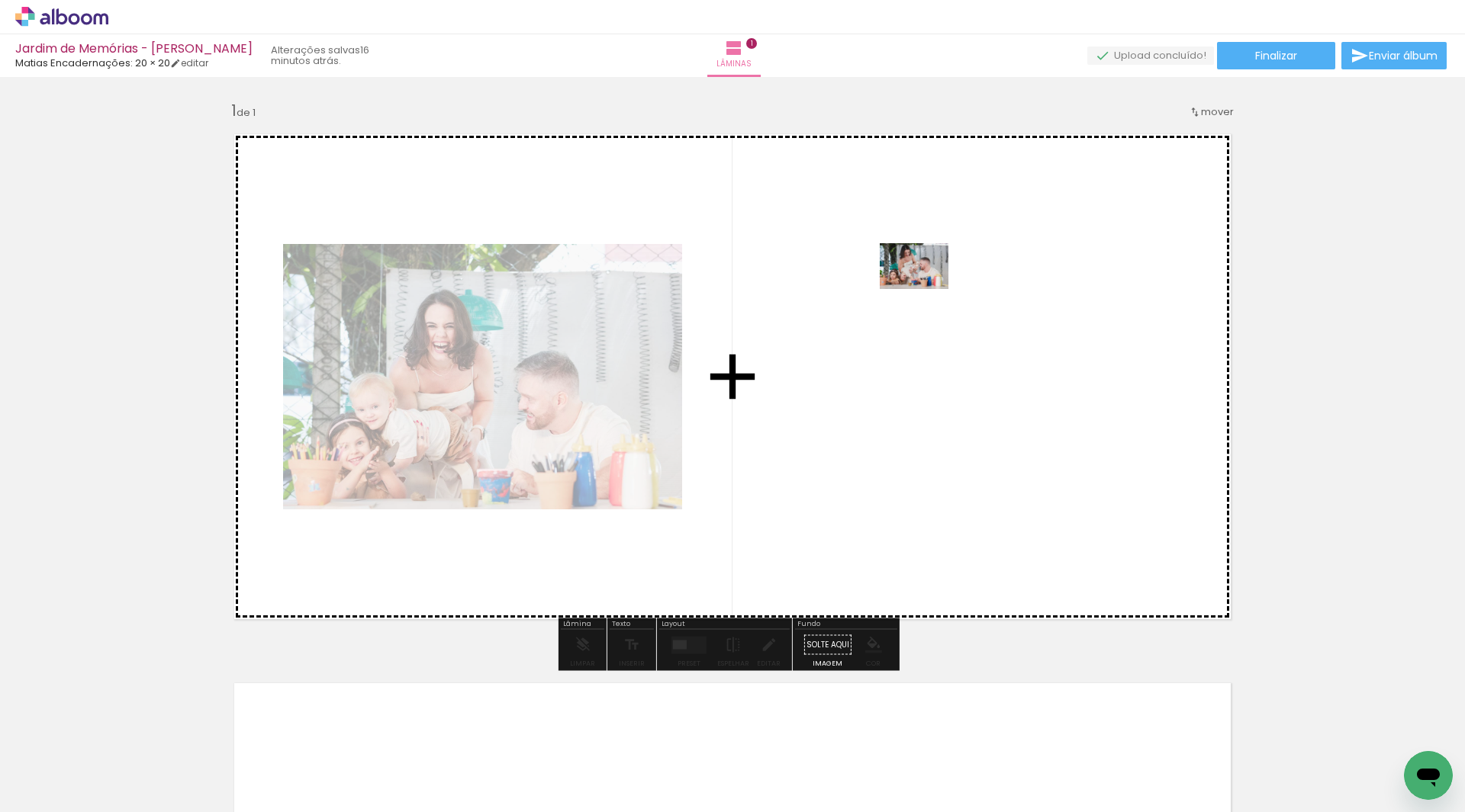
drag, startPoint x: 491, startPoint y: 777, endPoint x: 926, endPoint y: 289, distance: 653.7
click at [926, 289] on quentale-workspace at bounding box center [732, 406] width 1465 height 812
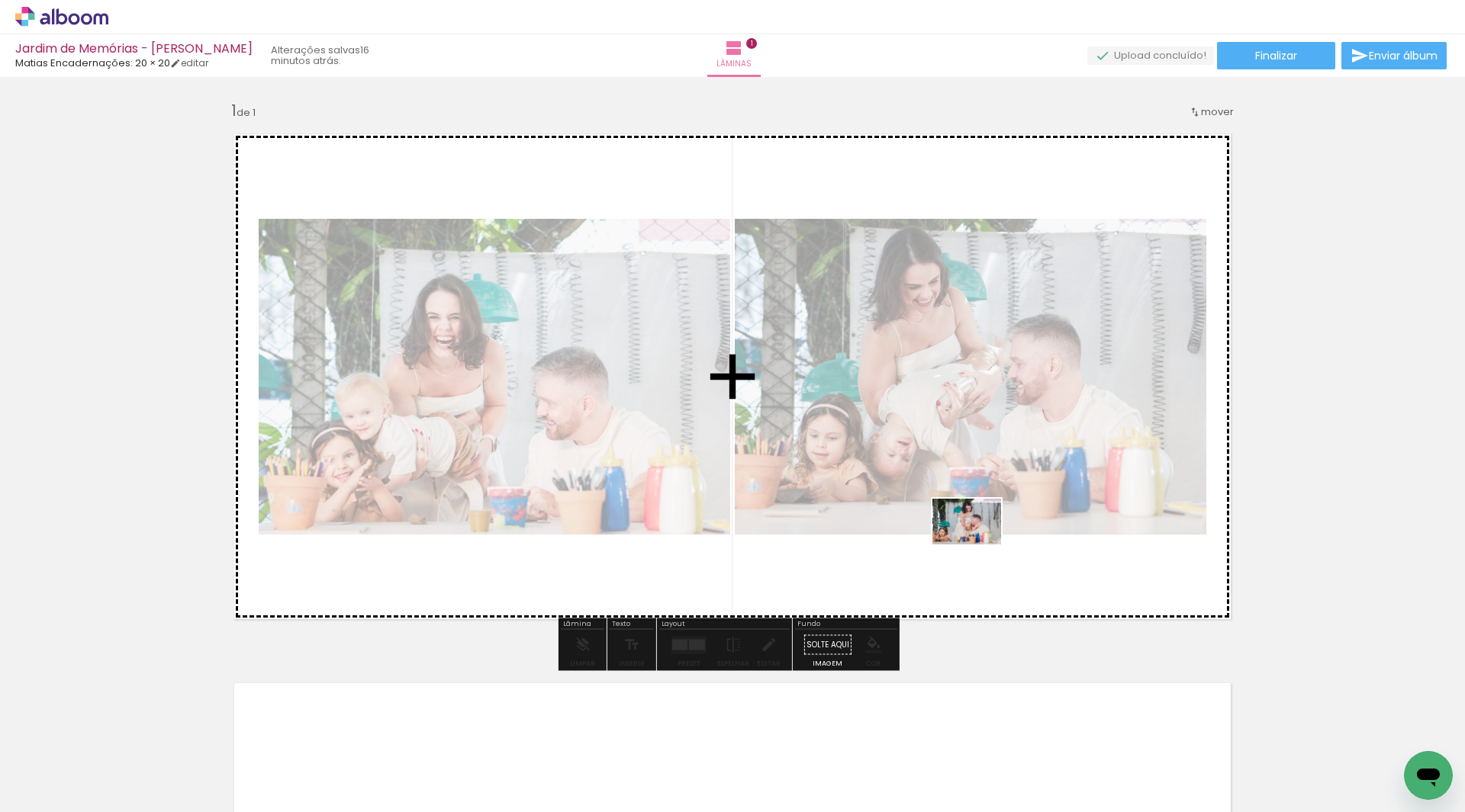
drag, startPoint x: 587, startPoint y: 771, endPoint x: 979, endPoint y: 545, distance: 452.5
click at [979, 545] on quentale-workspace at bounding box center [732, 406] width 1465 height 812
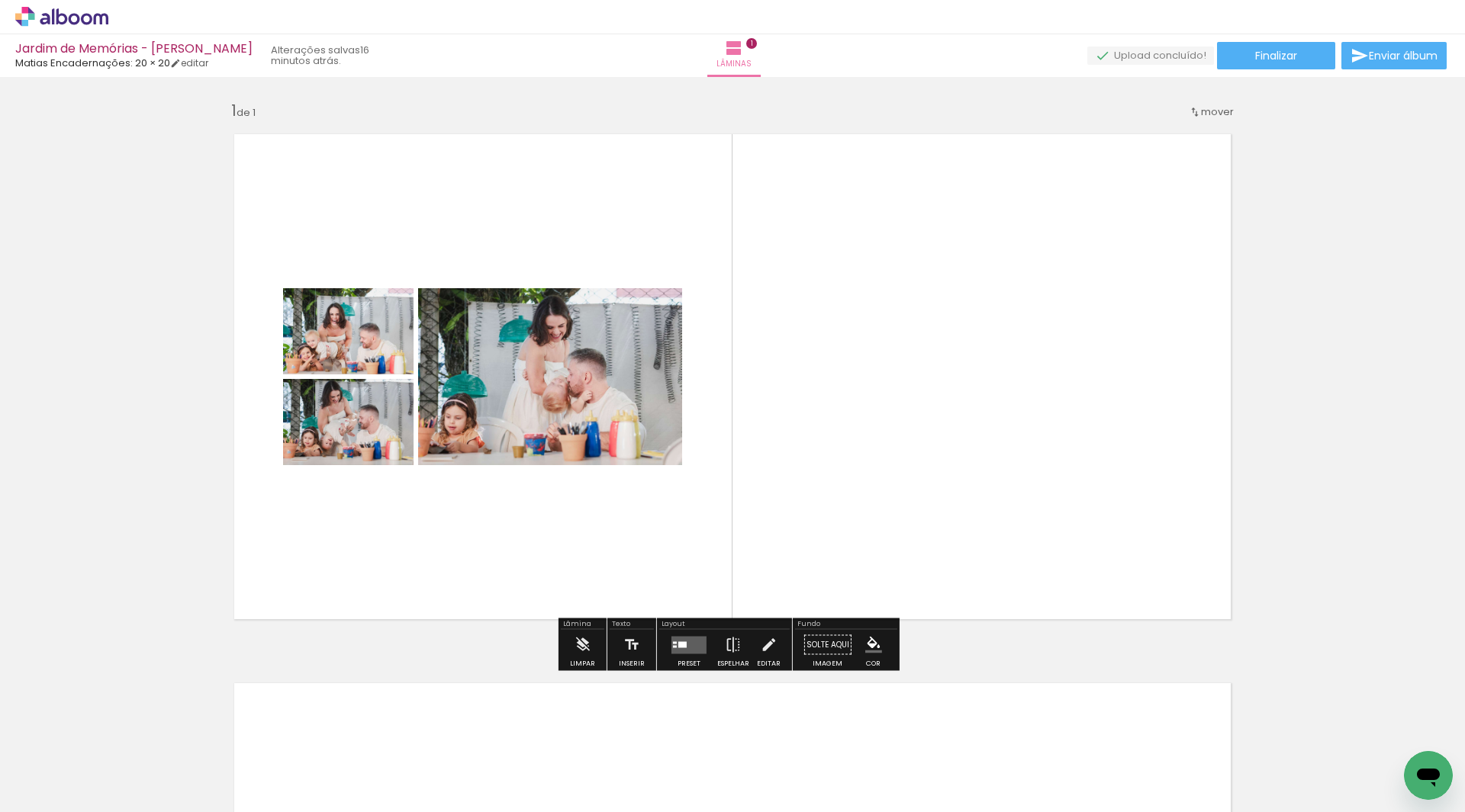
click at [683, 653] on quentale-layouter at bounding box center [689, 645] width 35 height 18
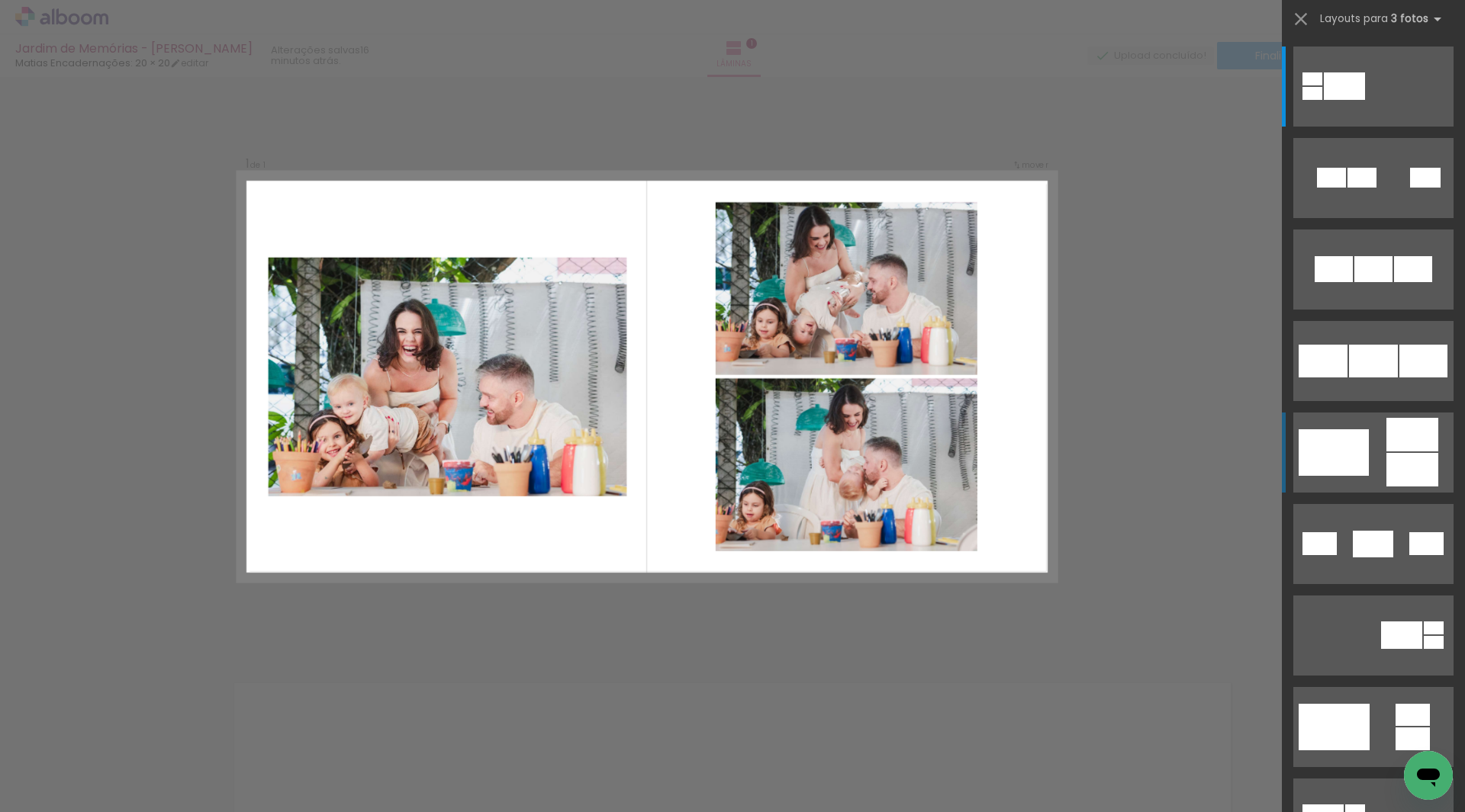
click at [1413, 463] on div at bounding box center [1413, 469] width 52 height 33
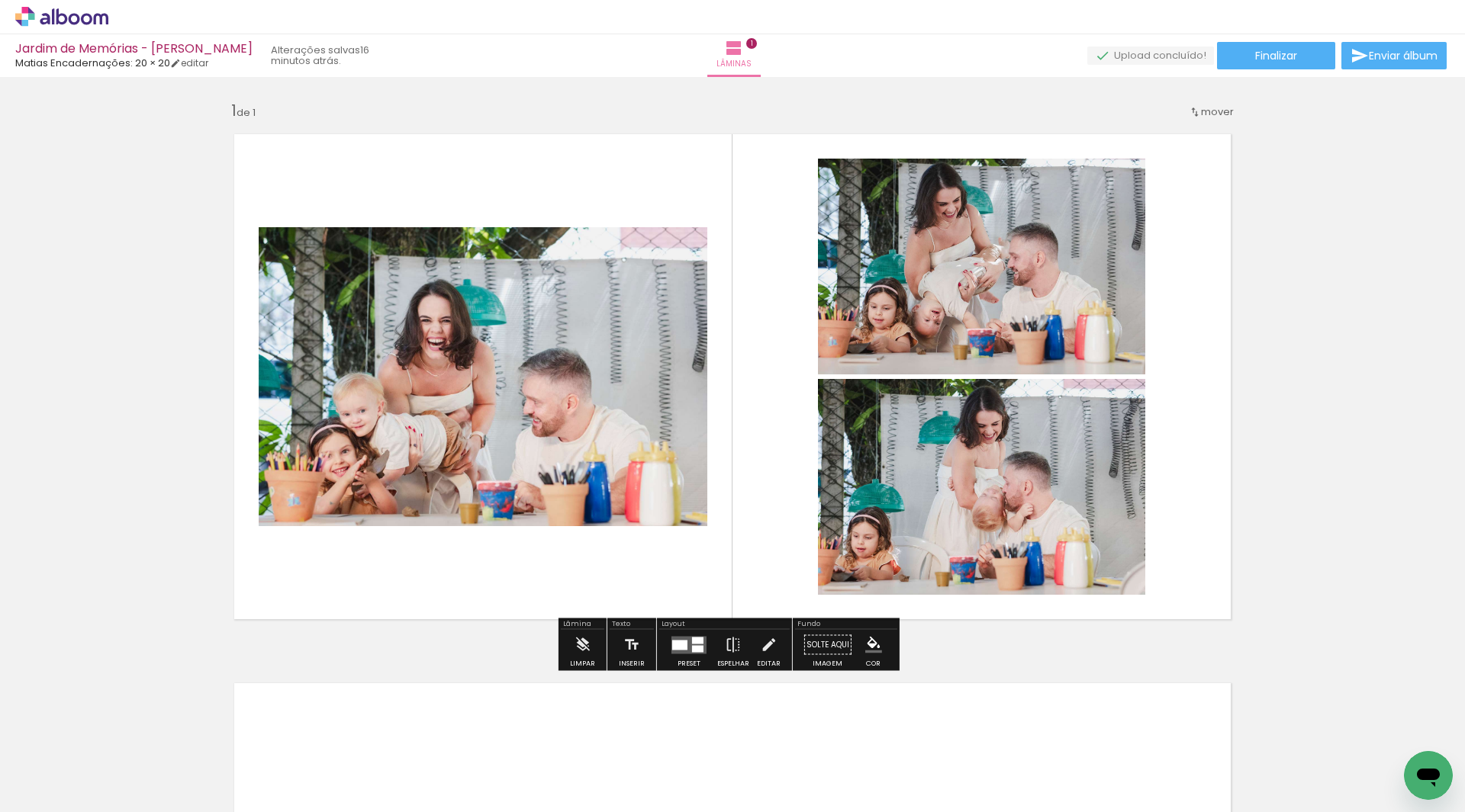
click at [526, 381] on quentale-photo at bounding box center [482, 376] width 449 height 299
click at [675, 649] on div at bounding box center [680, 645] width 15 height 10
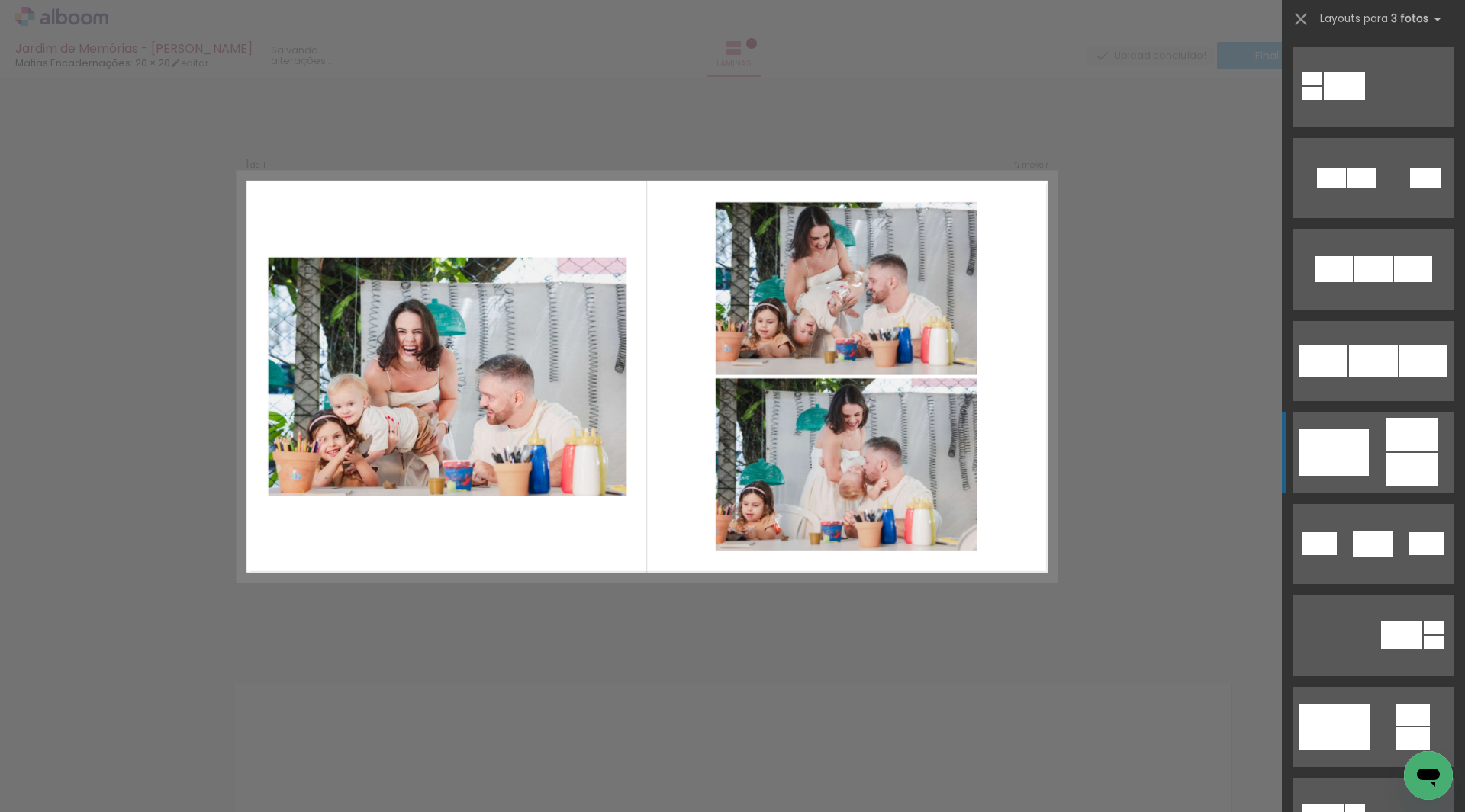
scroll to position [366, 0]
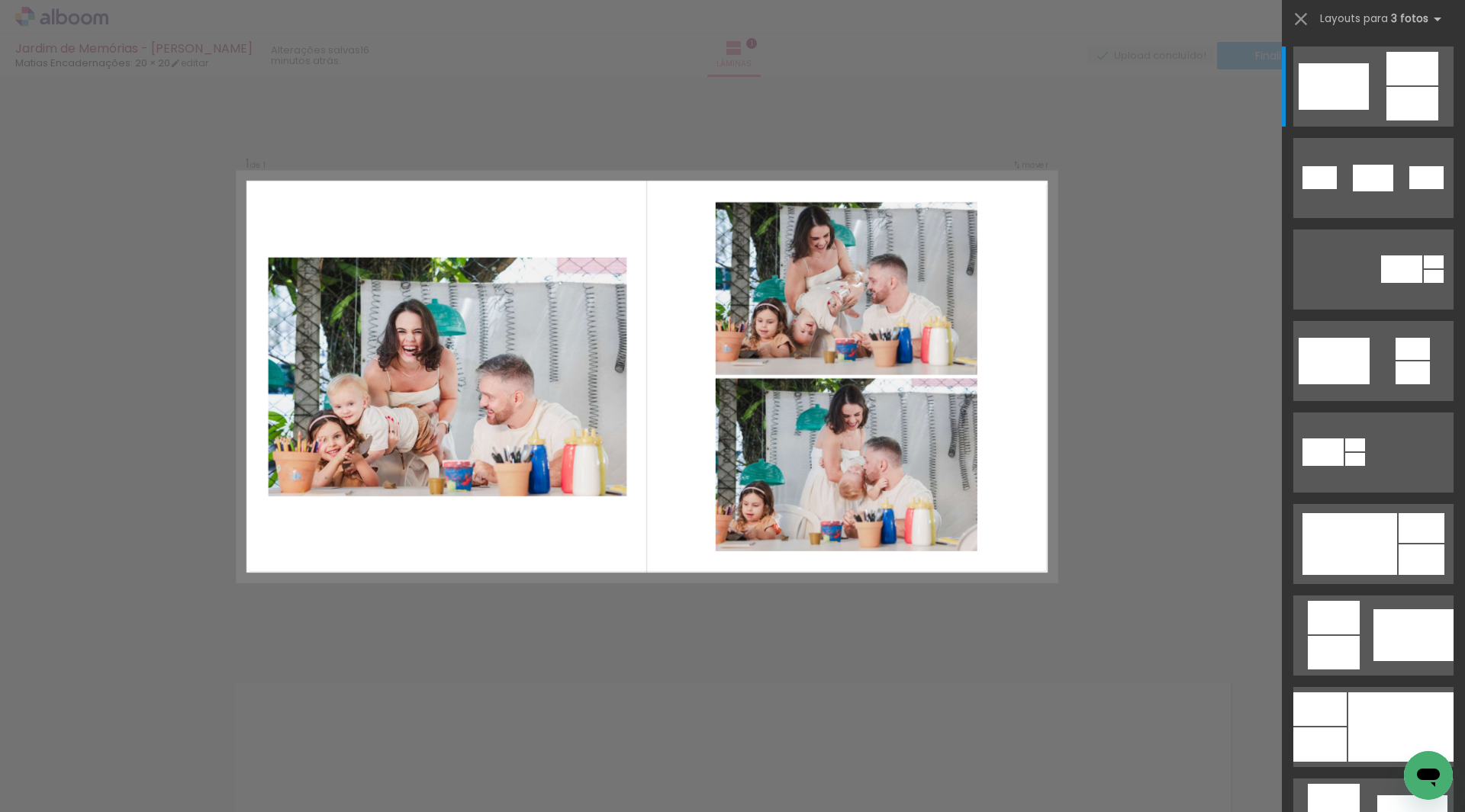
click at [235, 777] on div at bounding box center [238, 762] width 76 height 50
click at [135, 779] on div at bounding box center [152, 762] width 76 height 50
drag, startPoint x: 135, startPoint y: 779, endPoint x: 416, endPoint y: 603, distance: 331.6
click at [411, 566] on quentale-workspace at bounding box center [732, 406] width 1465 height 812
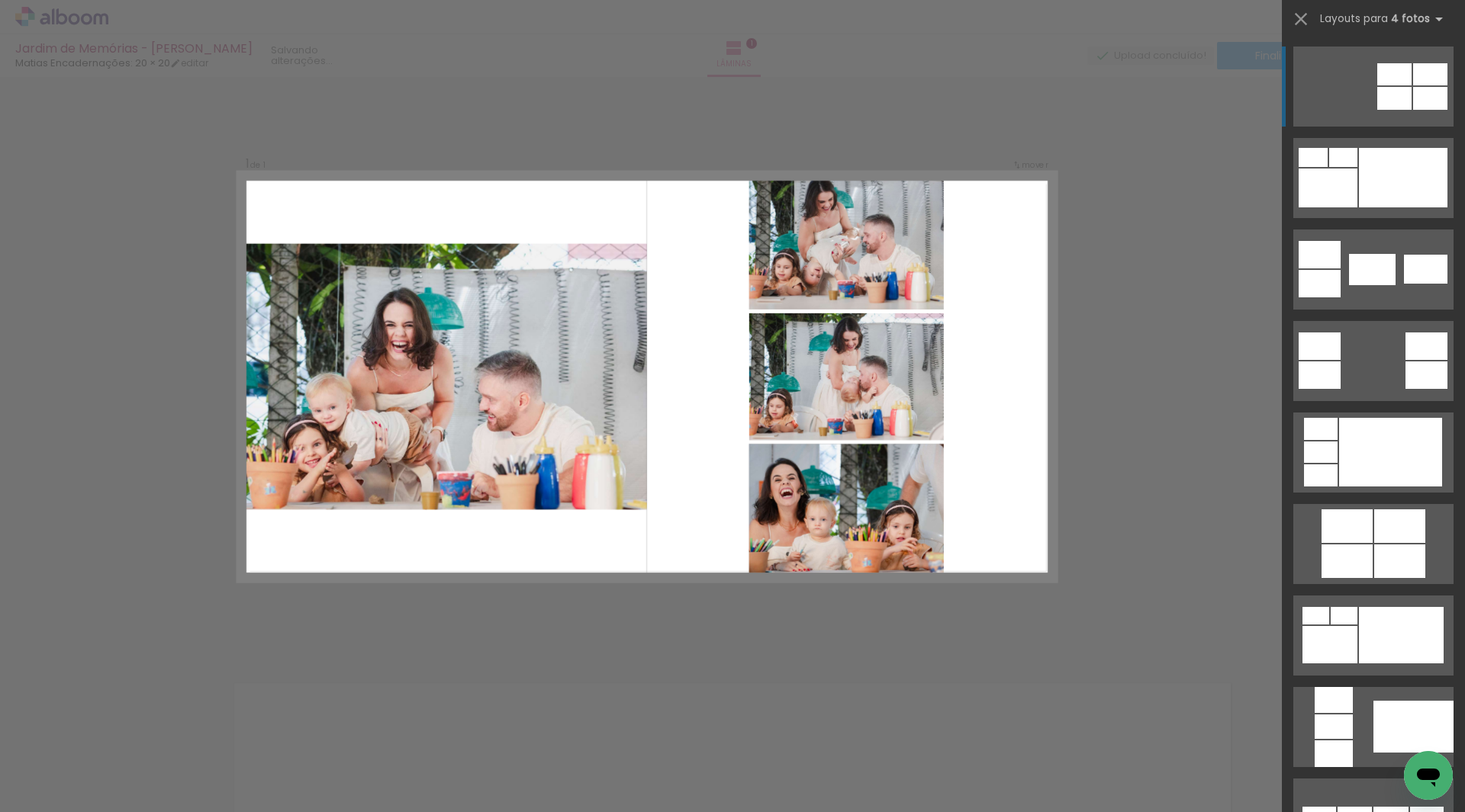
scroll to position [0, 0]
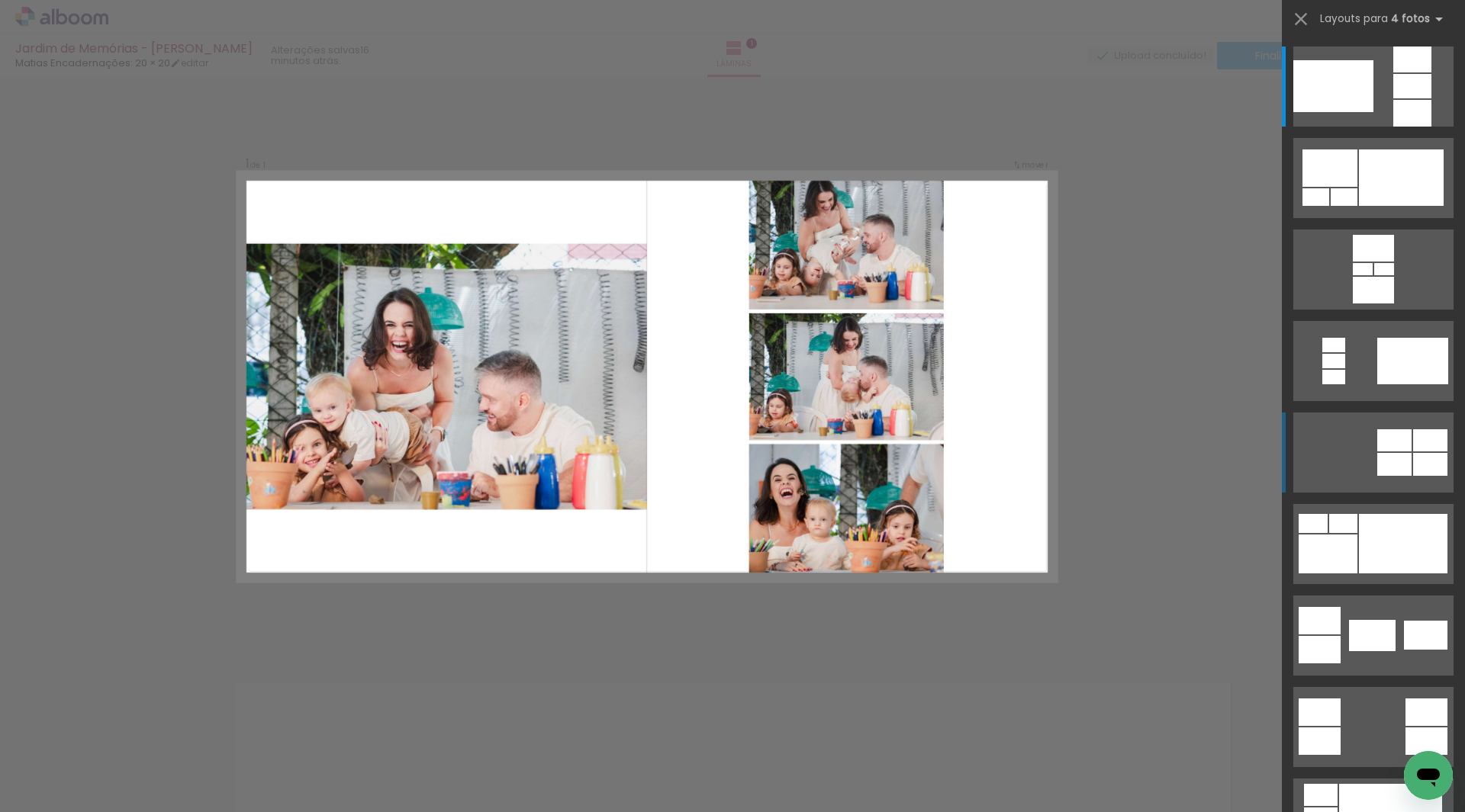
click at [825, 531] on quentale-photo at bounding box center [847, 512] width 195 height 138
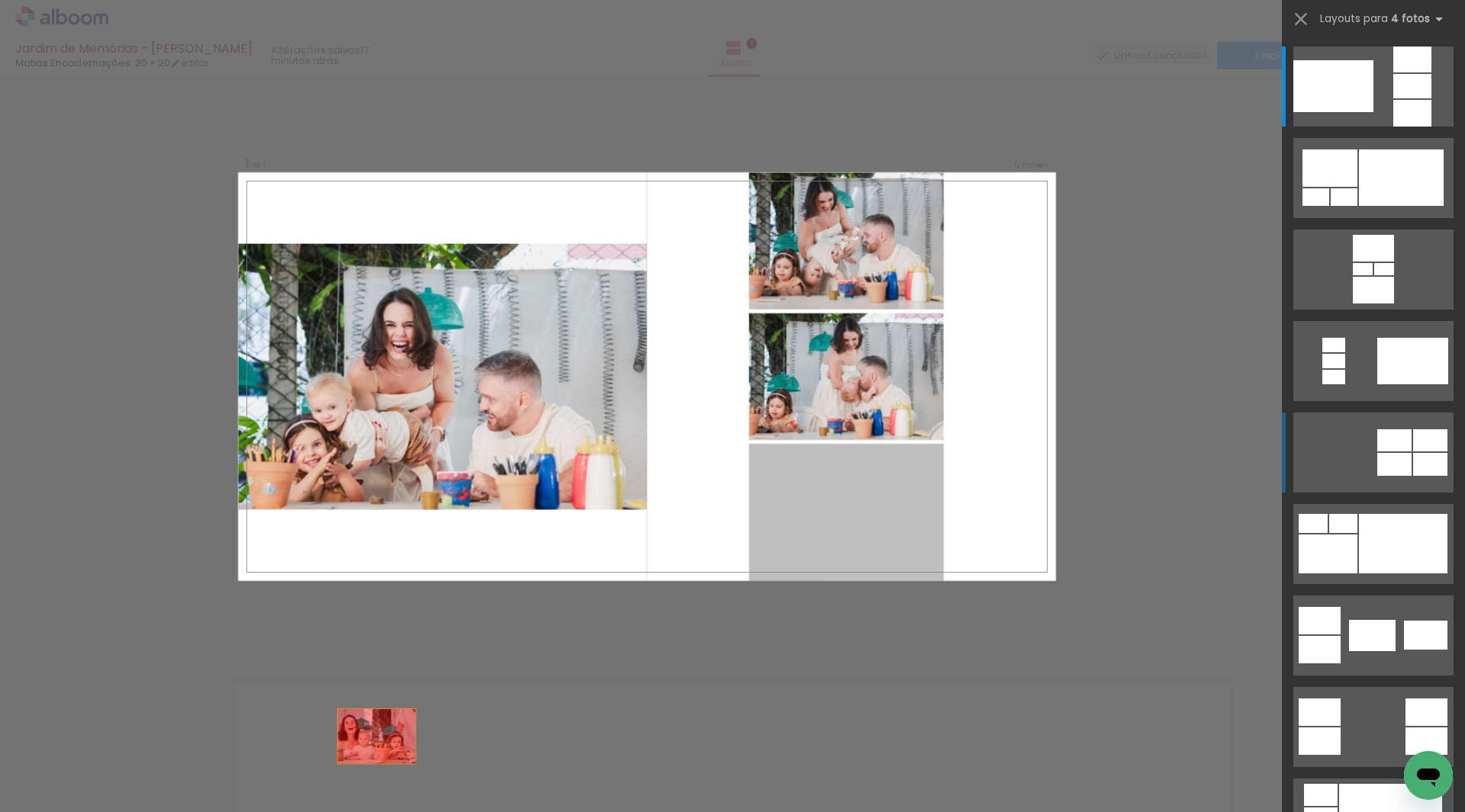
drag, startPoint x: 834, startPoint y: 503, endPoint x: 253, endPoint y: 792, distance: 648.9
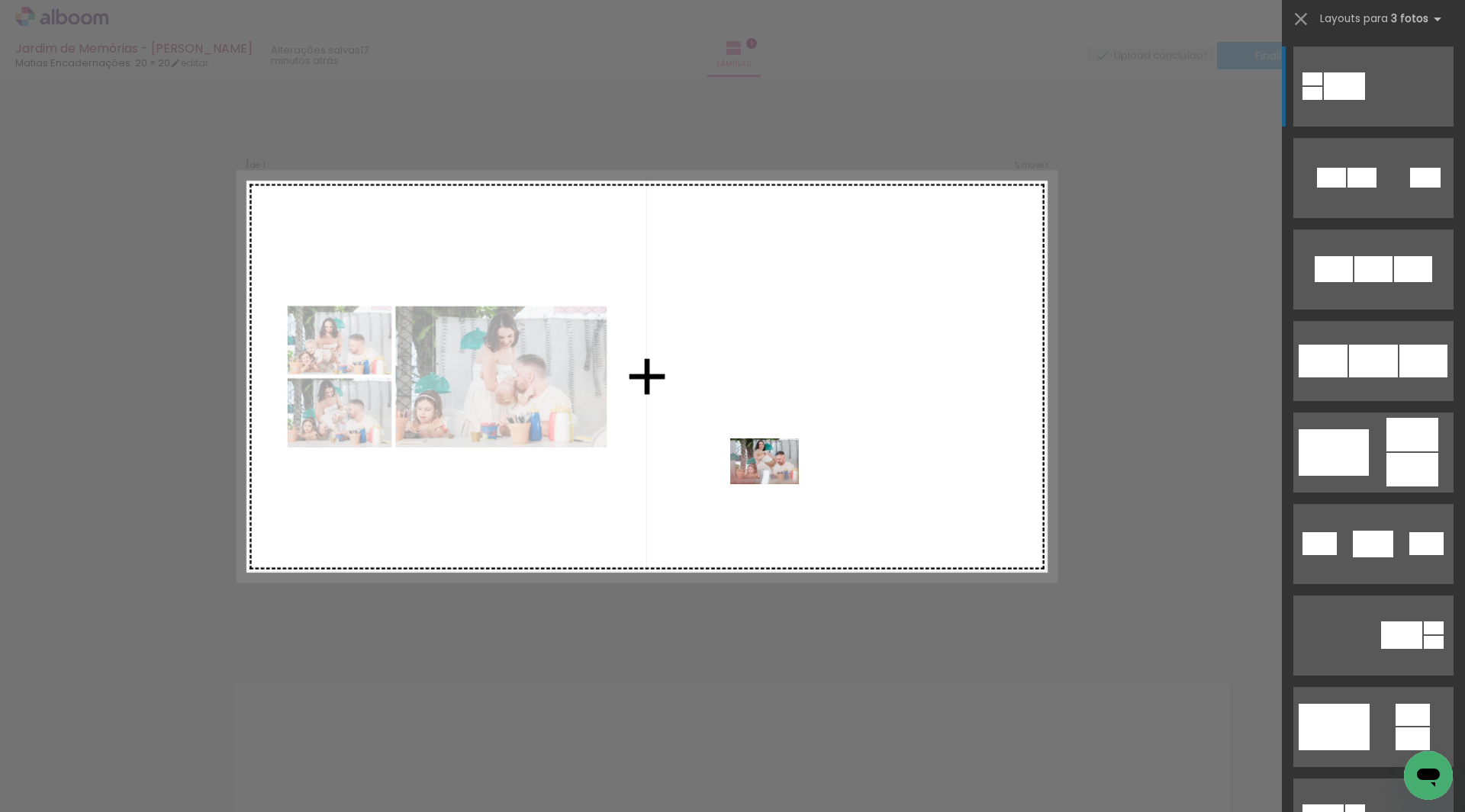
drag, startPoint x: 663, startPoint y: 775, endPoint x: 776, endPoint y: 485, distance: 311.2
click at [776, 485] on quentale-workspace at bounding box center [732, 406] width 1465 height 812
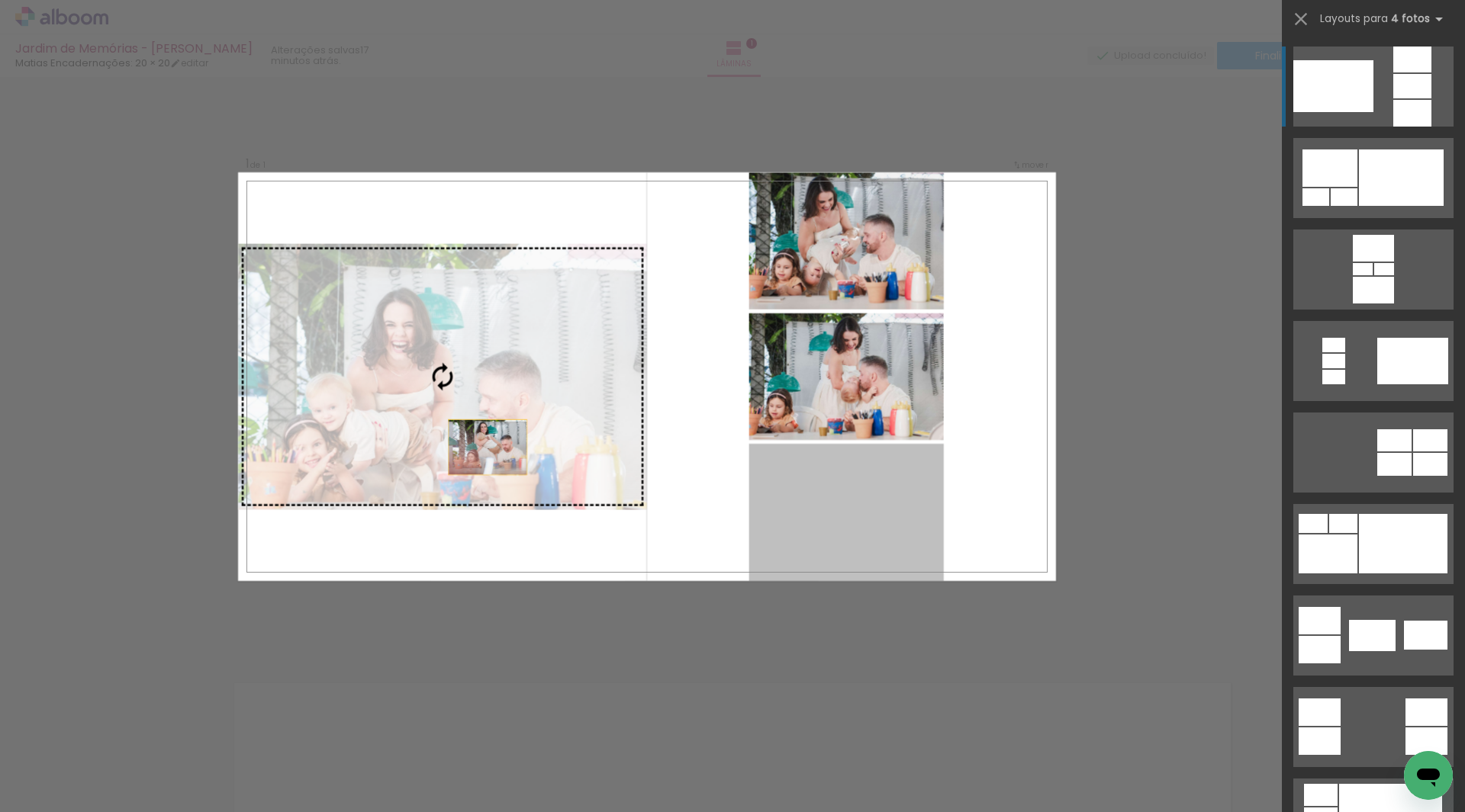
drag, startPoint x: 859, startPoint y: 527, endPoint x: 392, endPoint y: 431, distance: 476.8
click at [0, 0] on slot at bounding box center [0, 0] width 0 height 0
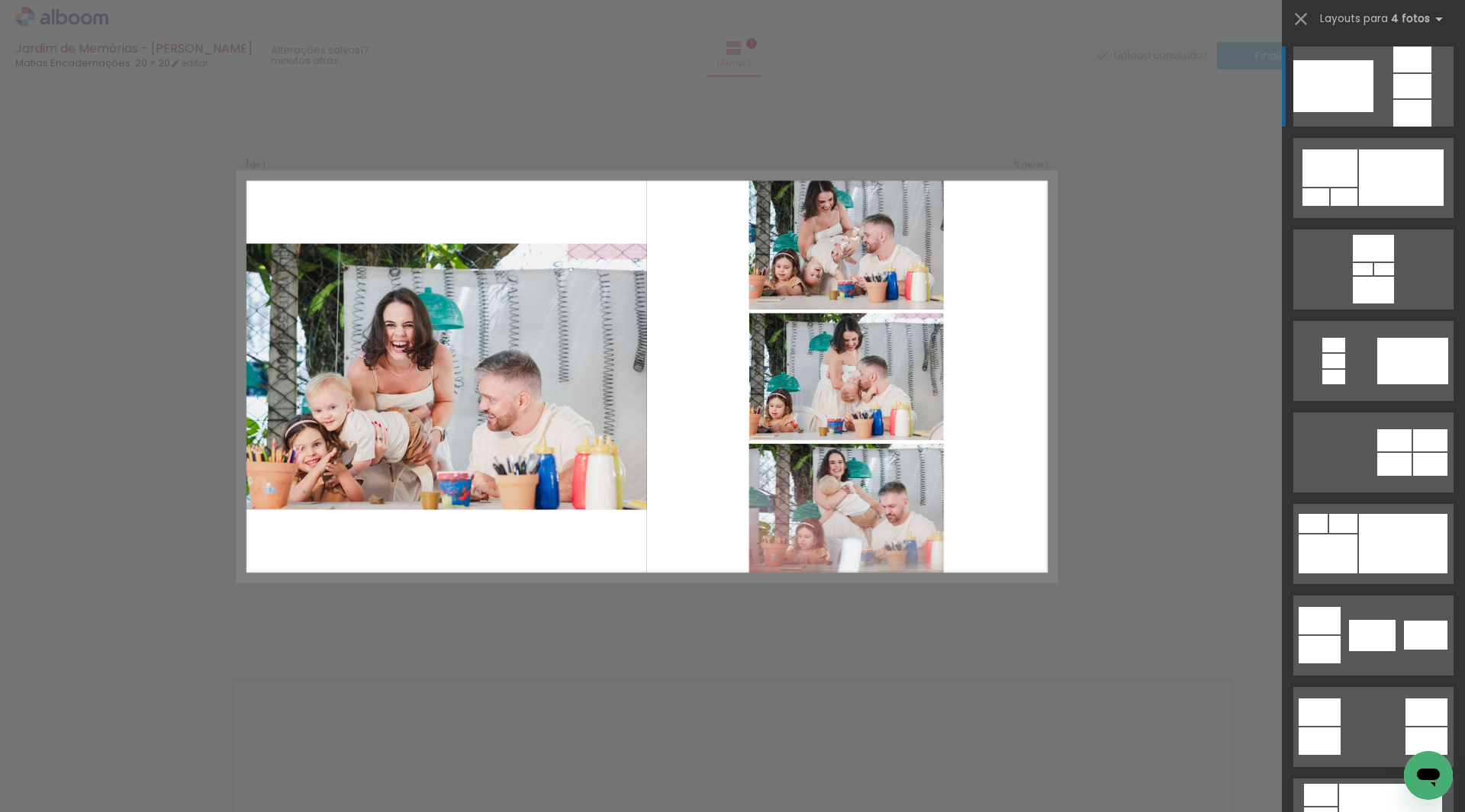
click at [692, 400] on quentale-layouter at bounding box center [647, 377] width 818 height 409
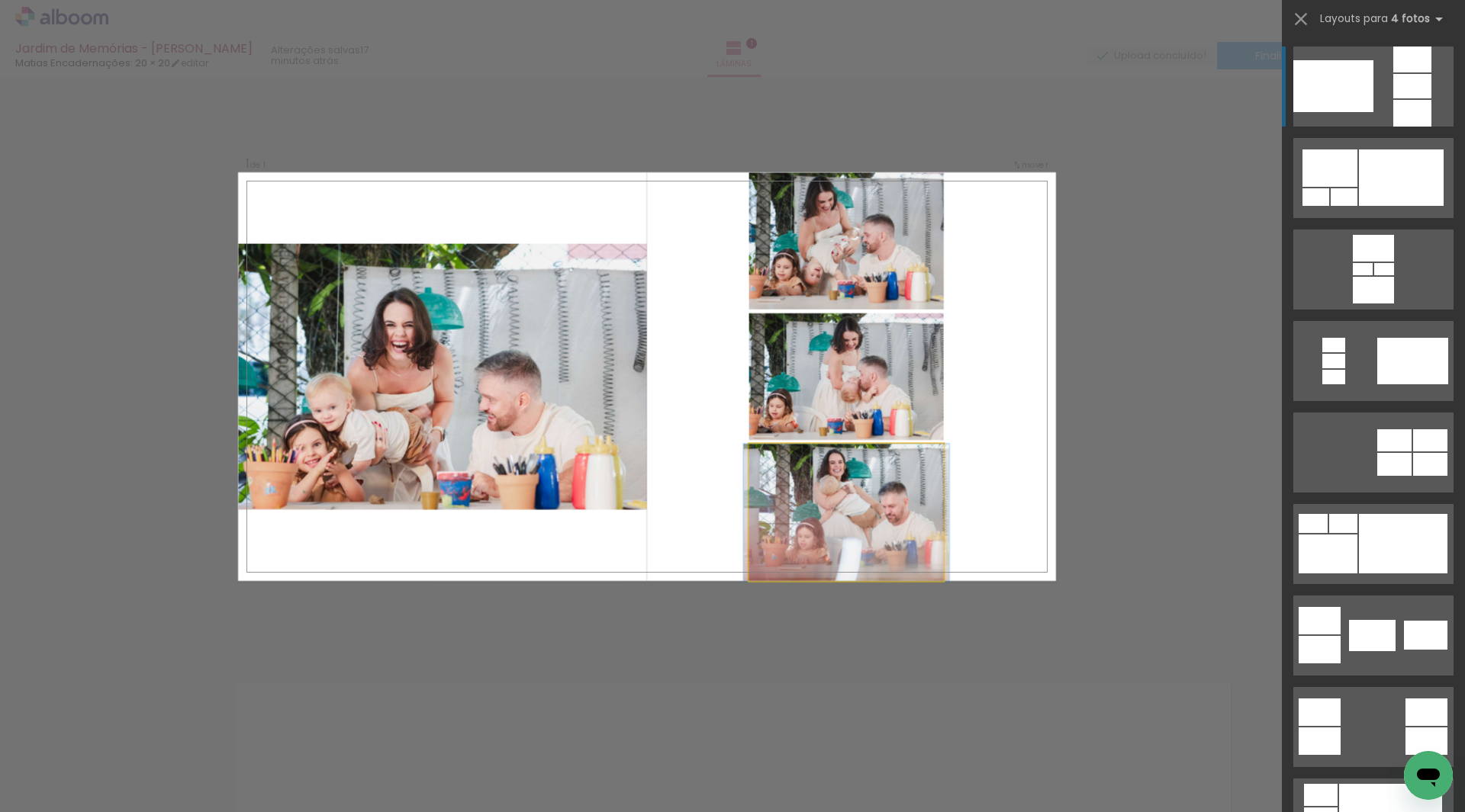
click at [839, 489] on quentale-photo at bounding box center [847, 512] width 195 height 138
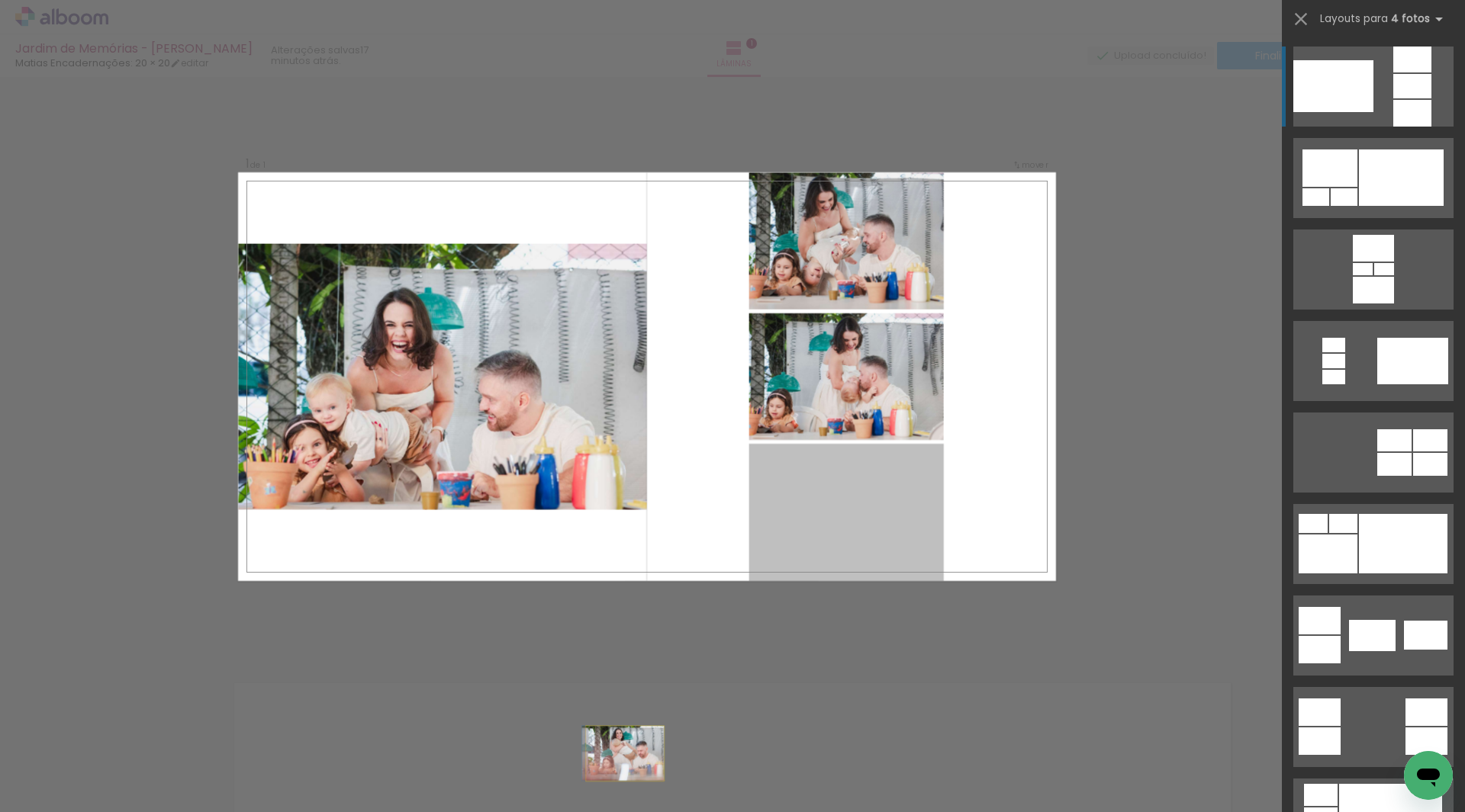
drag, startPoint x: 847, startPoint y: 498, endPoint x: 564, endPoint y: 814, distance: 424.2
click at [564, 811] on html "link( href="../../bower_components/polymer/polymer.html" rel="import" ) picture…" at bounding box center [732, 406] width 1465 height 812
drag, startPoint x: 812, startPoint y: 505, endPoint x: 386, endPoint y: 793, distance: 514.2
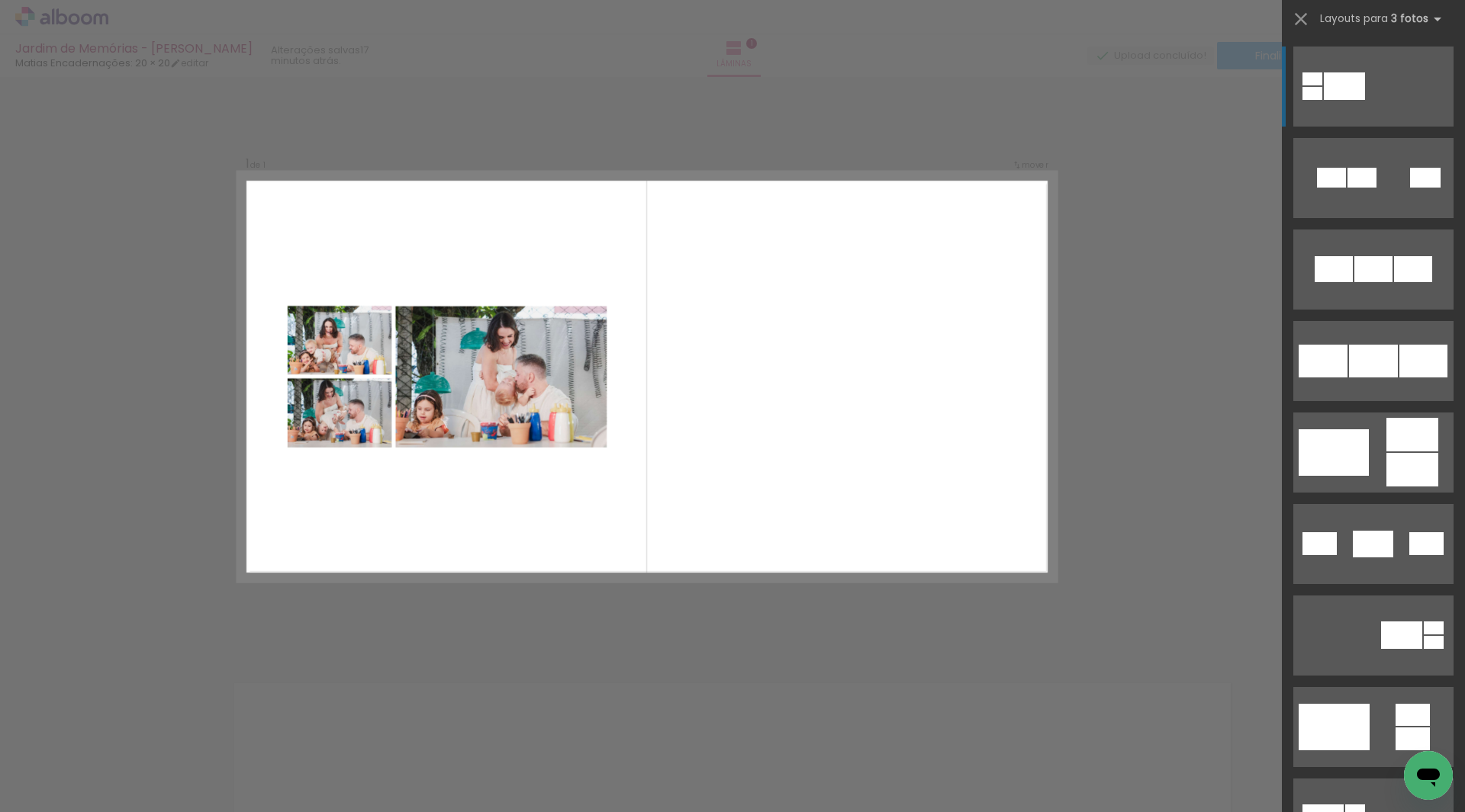
click at [655, 546] on quentale-layouter at bounding box center [647, 377] width 818 height 409
click at [526, 394] on quentale-photo at bounding box center [500, 377] width 211 height 142
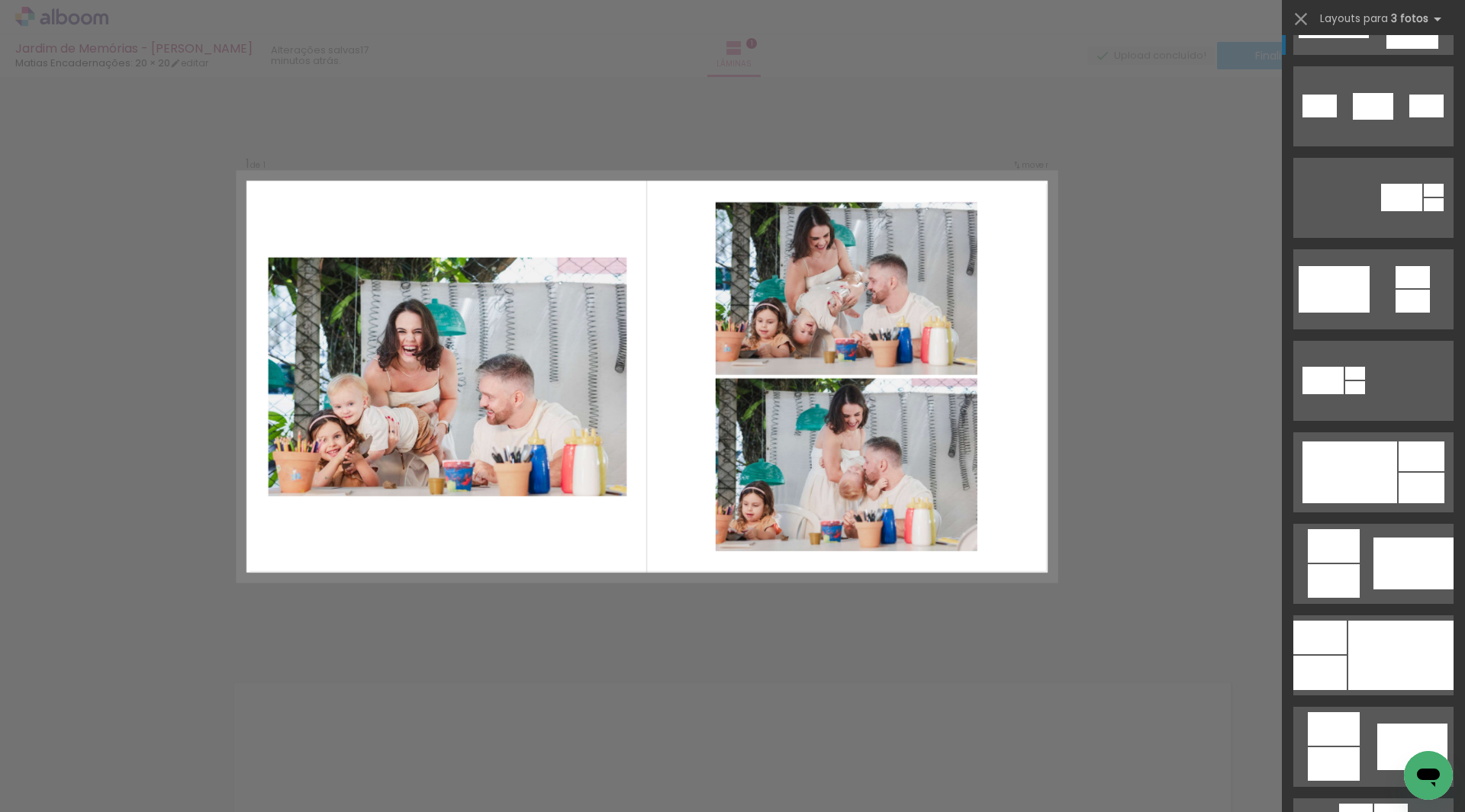
scroll to position [458, 0]
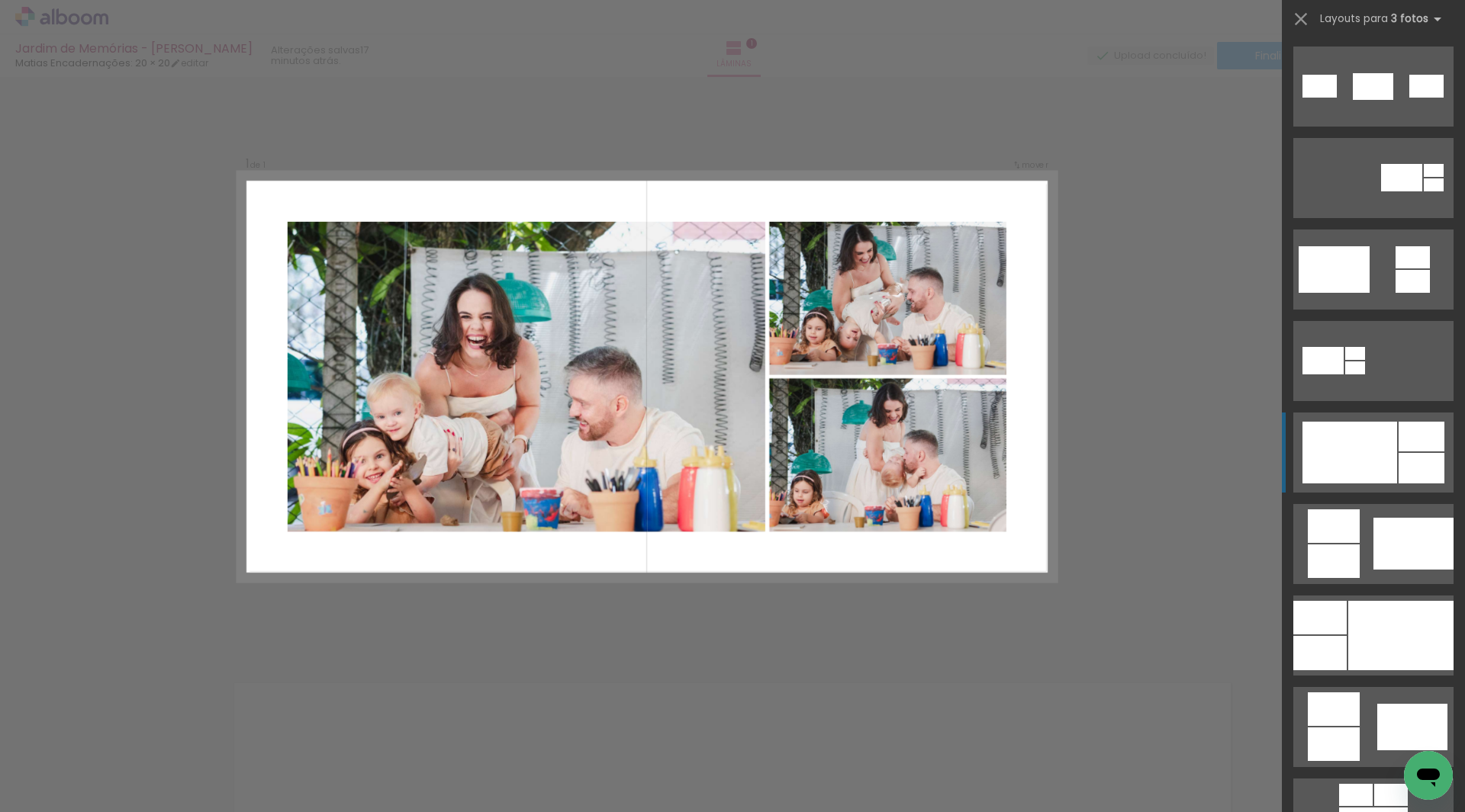
click at [1348, 454] on div at bounding box center [1350, 453] width 95 height 62
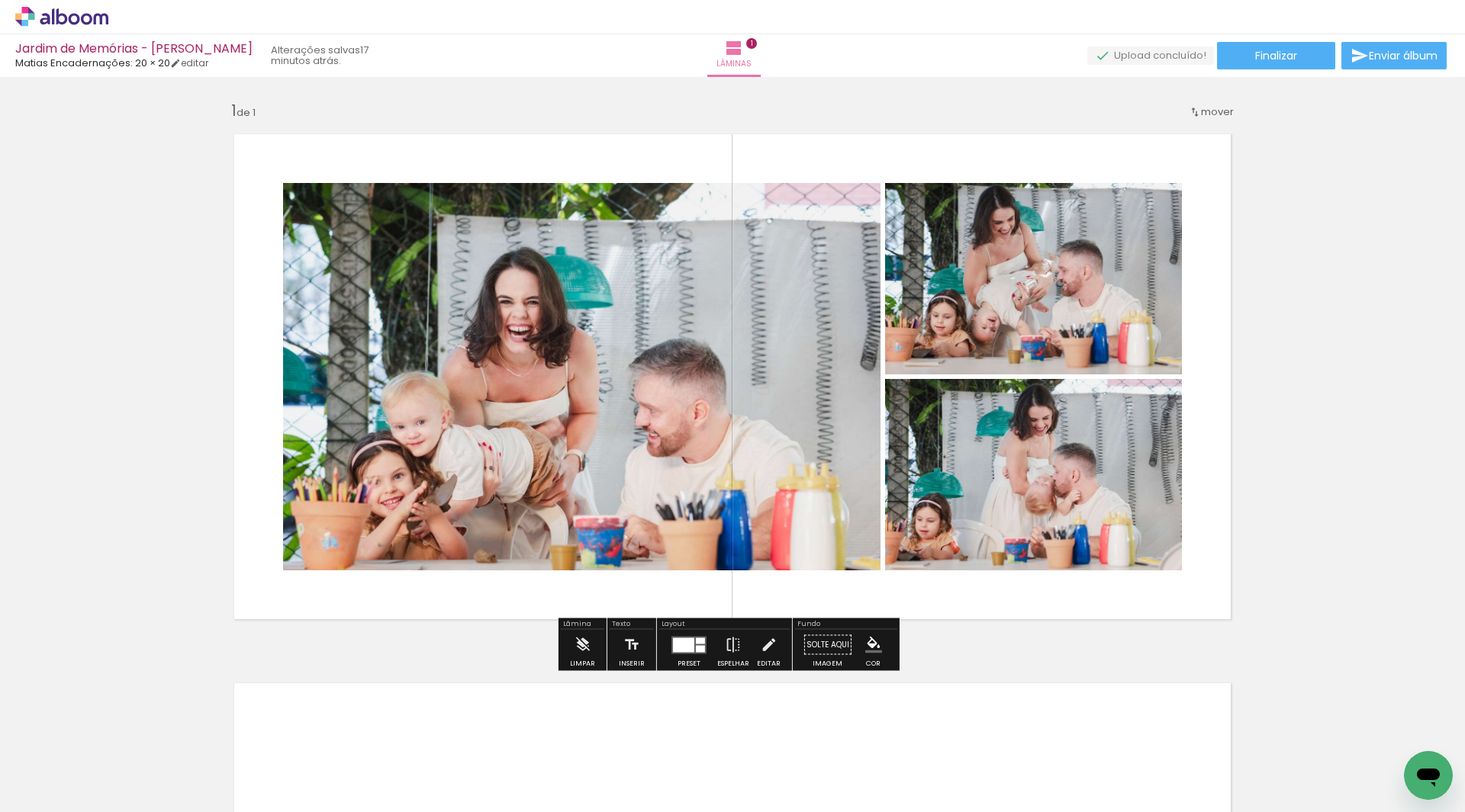
click at [1311, 420] on div "Inserir lâmina 1 de 1" at bounding box center [732, 631] width 1465 height 1099
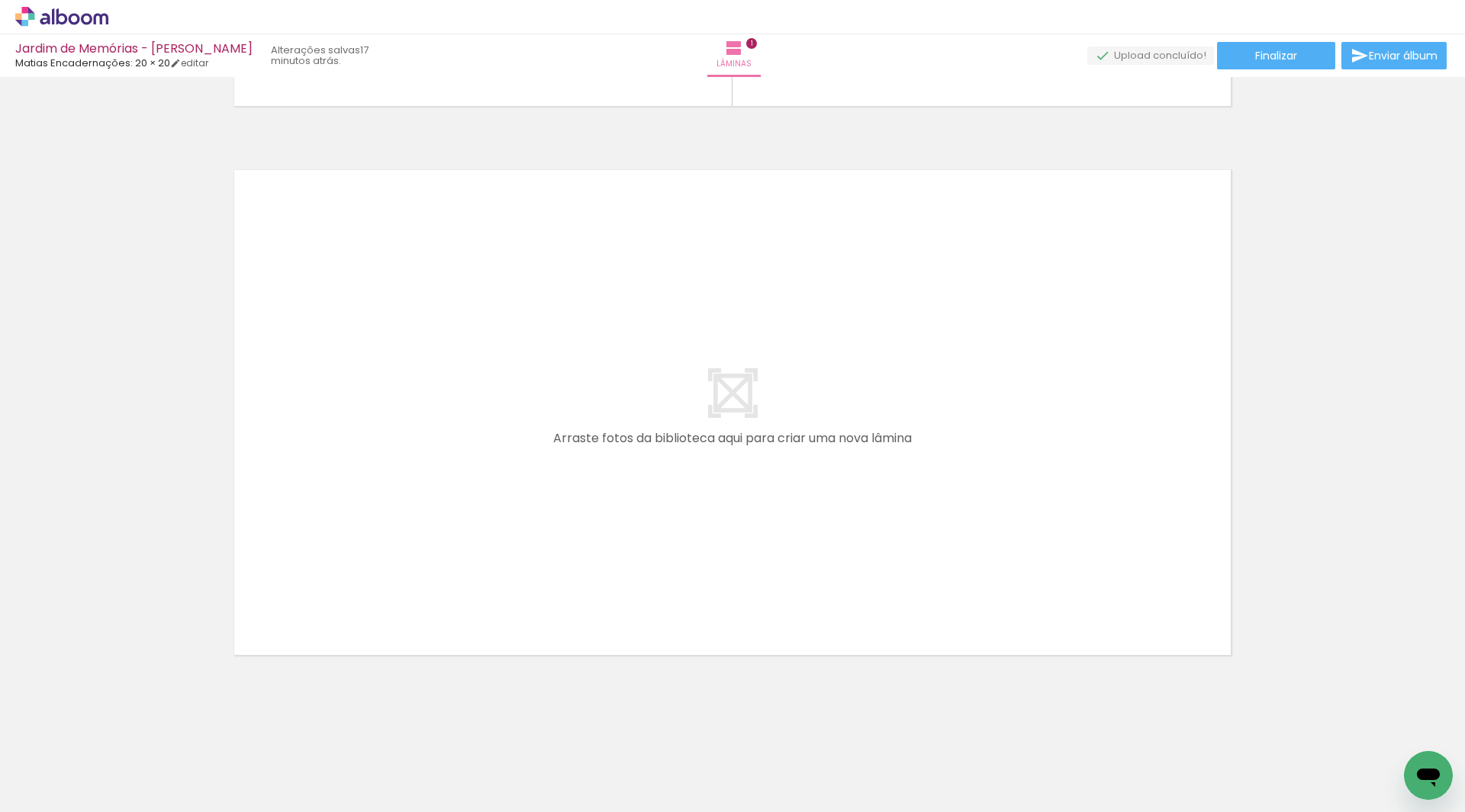
scroll to position [518, 0]
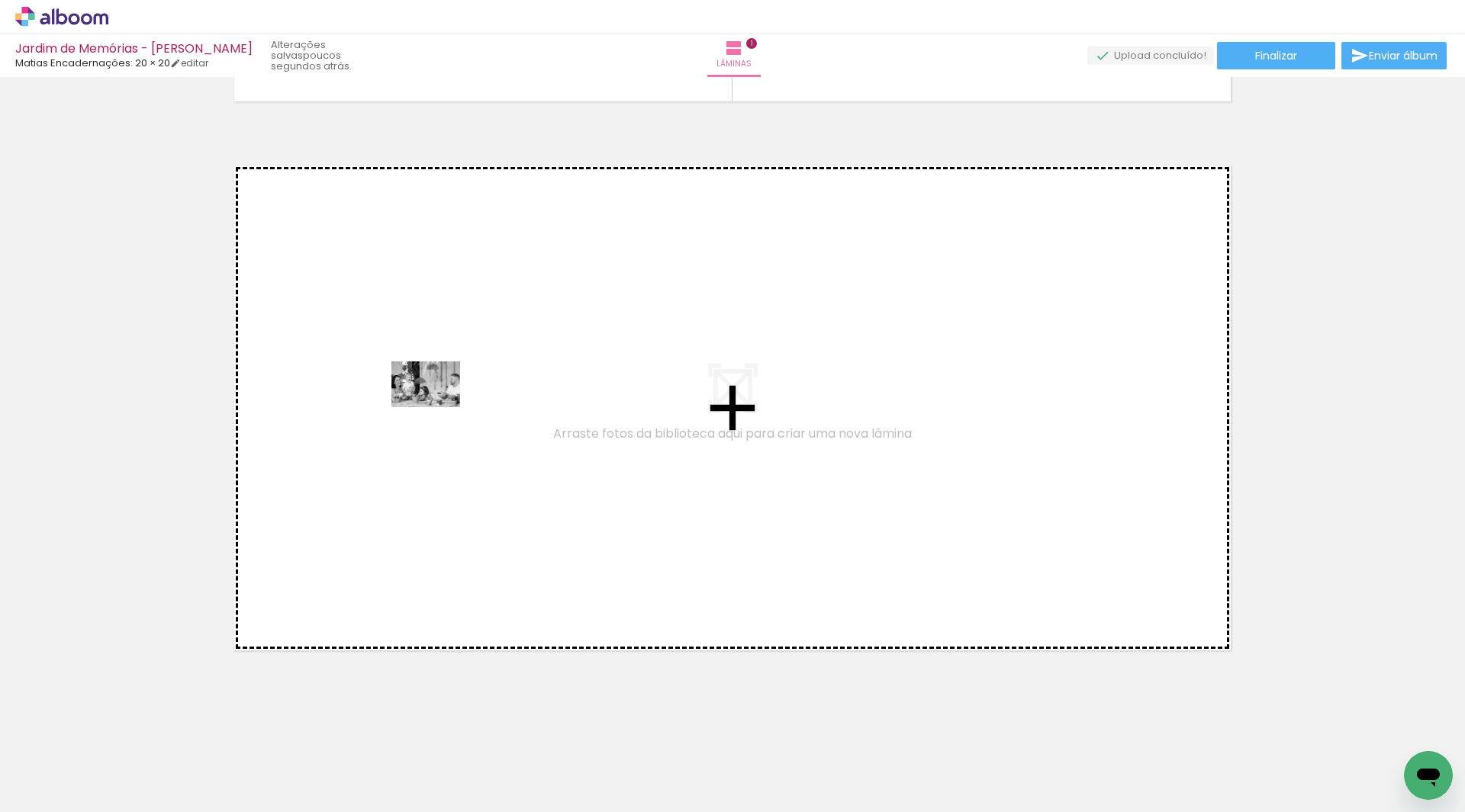
drag, startPoint x: 329, startPoint y: 775, endPoint x: 438, endPoint y: 407, distance: 383.8
click at [438, 407] on quentale-workspace at bounding box center [732, 406] width 1465 height 812
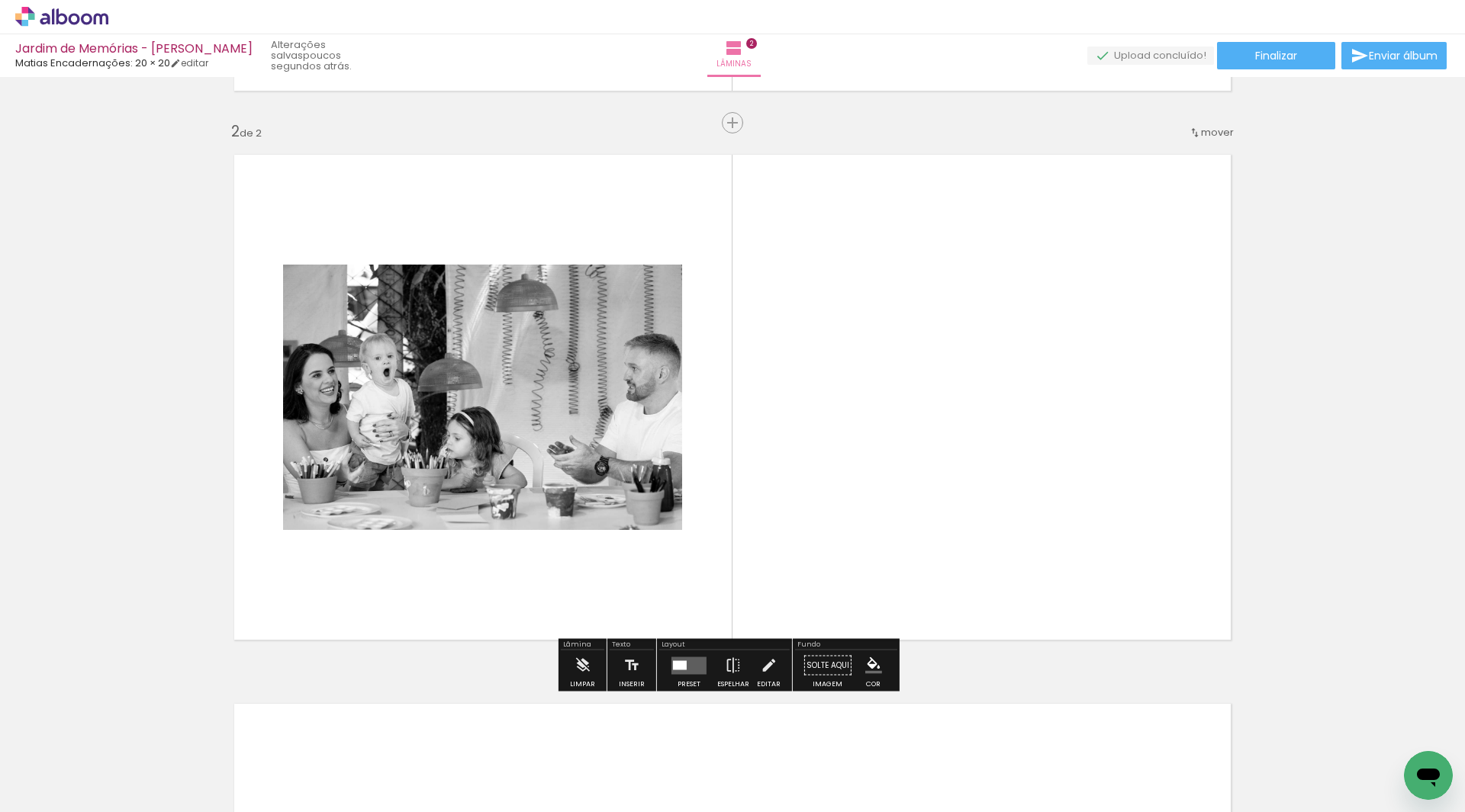
scroll to position [529, 0]
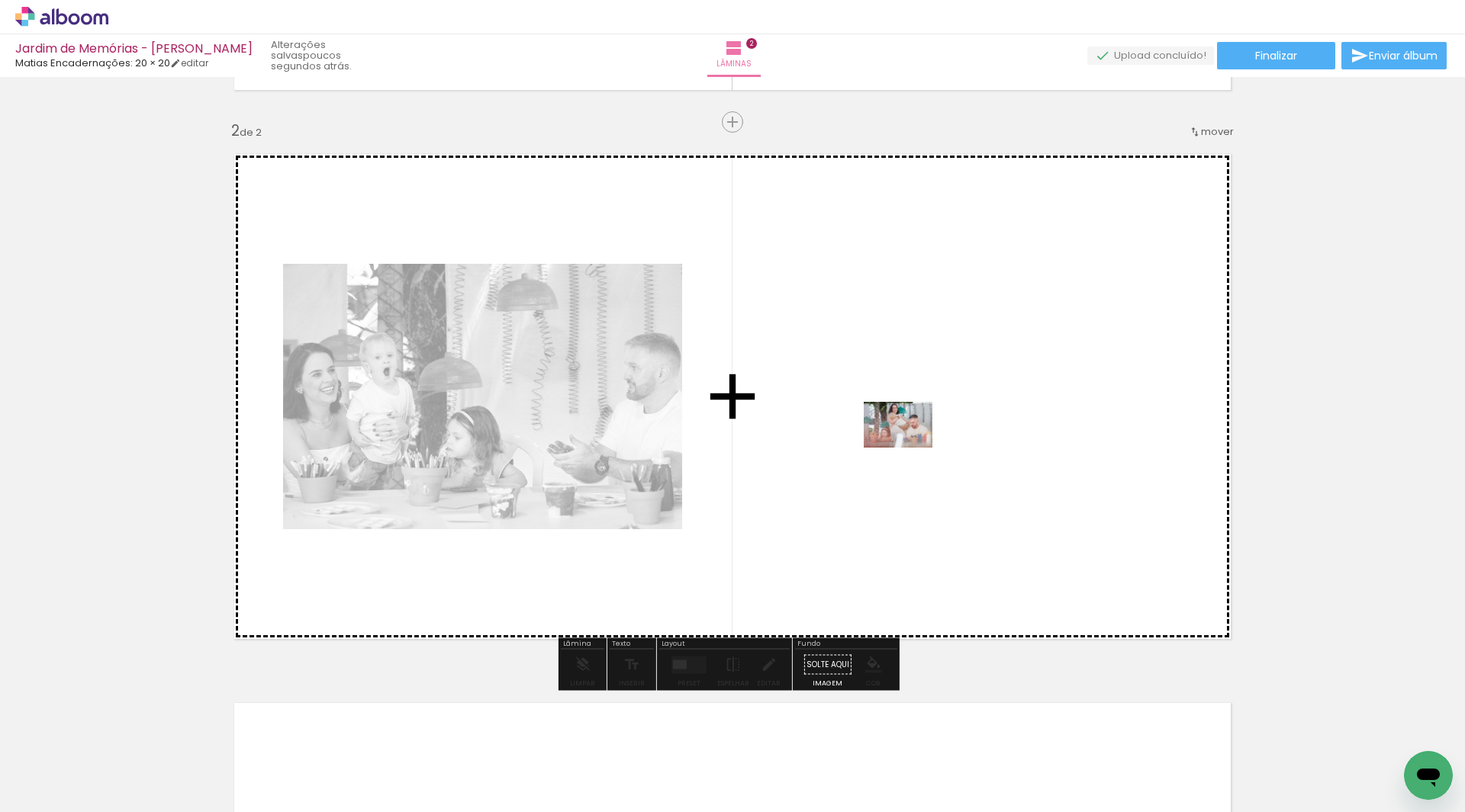
drag, startPoint x: 666, startPoint y: 779, endPoint x: 909, endPoint y: 448, distance: 410.6
click at [909, 448] on quentale-workspace at bounding box center [732, 406] width 1465 height 812
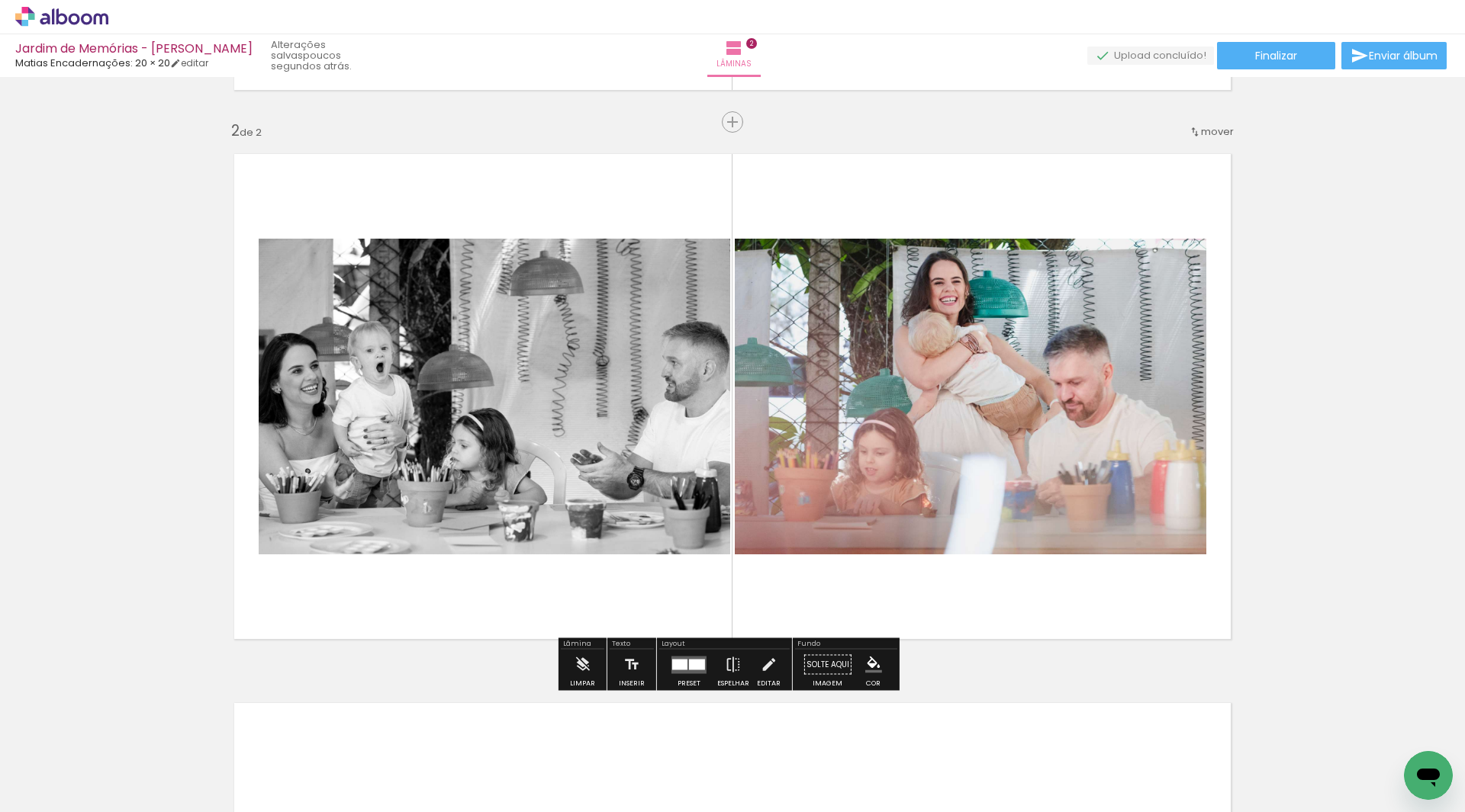
click at [953, 414] on quentale-photo at bounding box center [970, 397] width 472 height 316
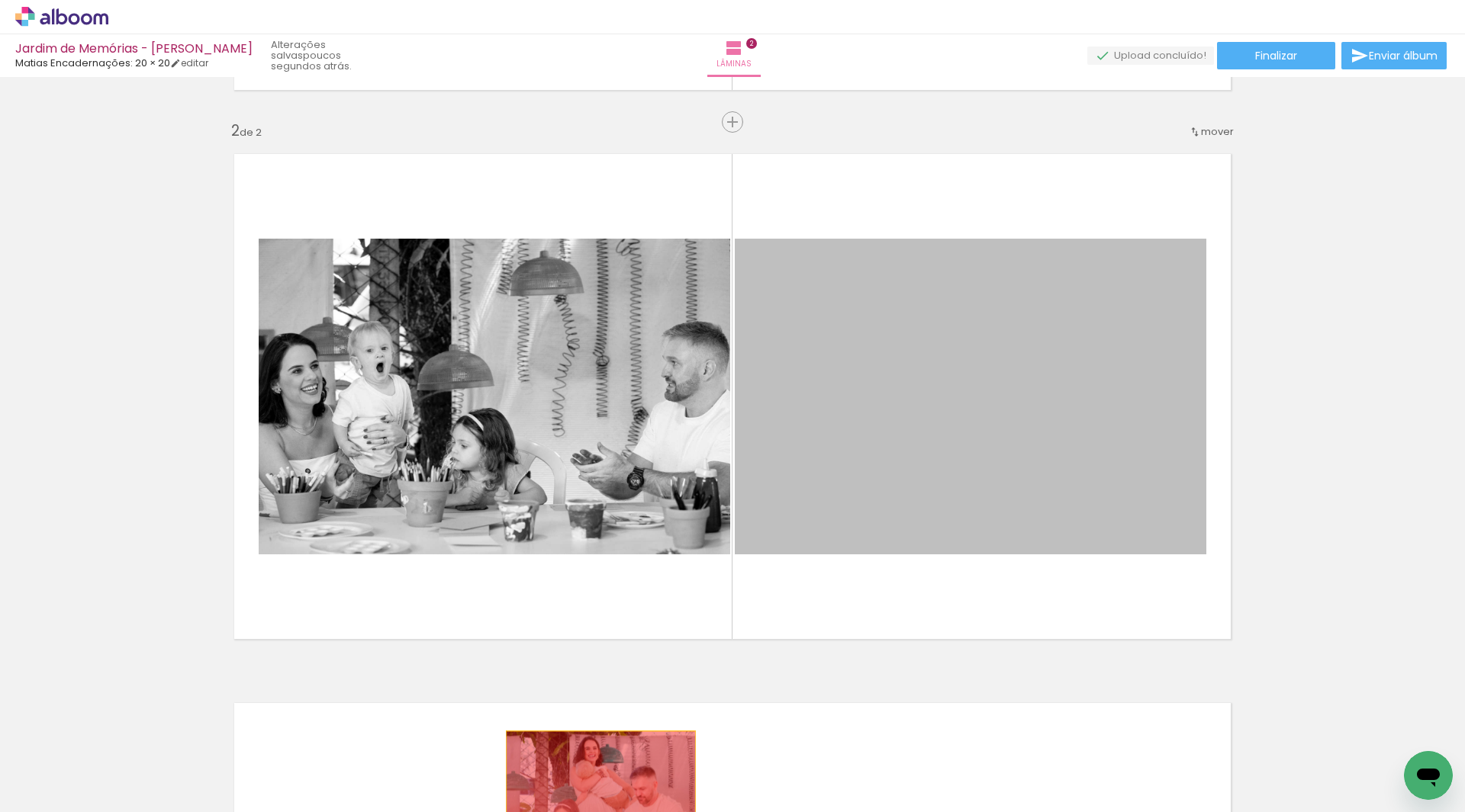
drag, startPoint x: 883, startPoint y: 436, endPoint x: 631, endPoint y: 721, distance: 380.4
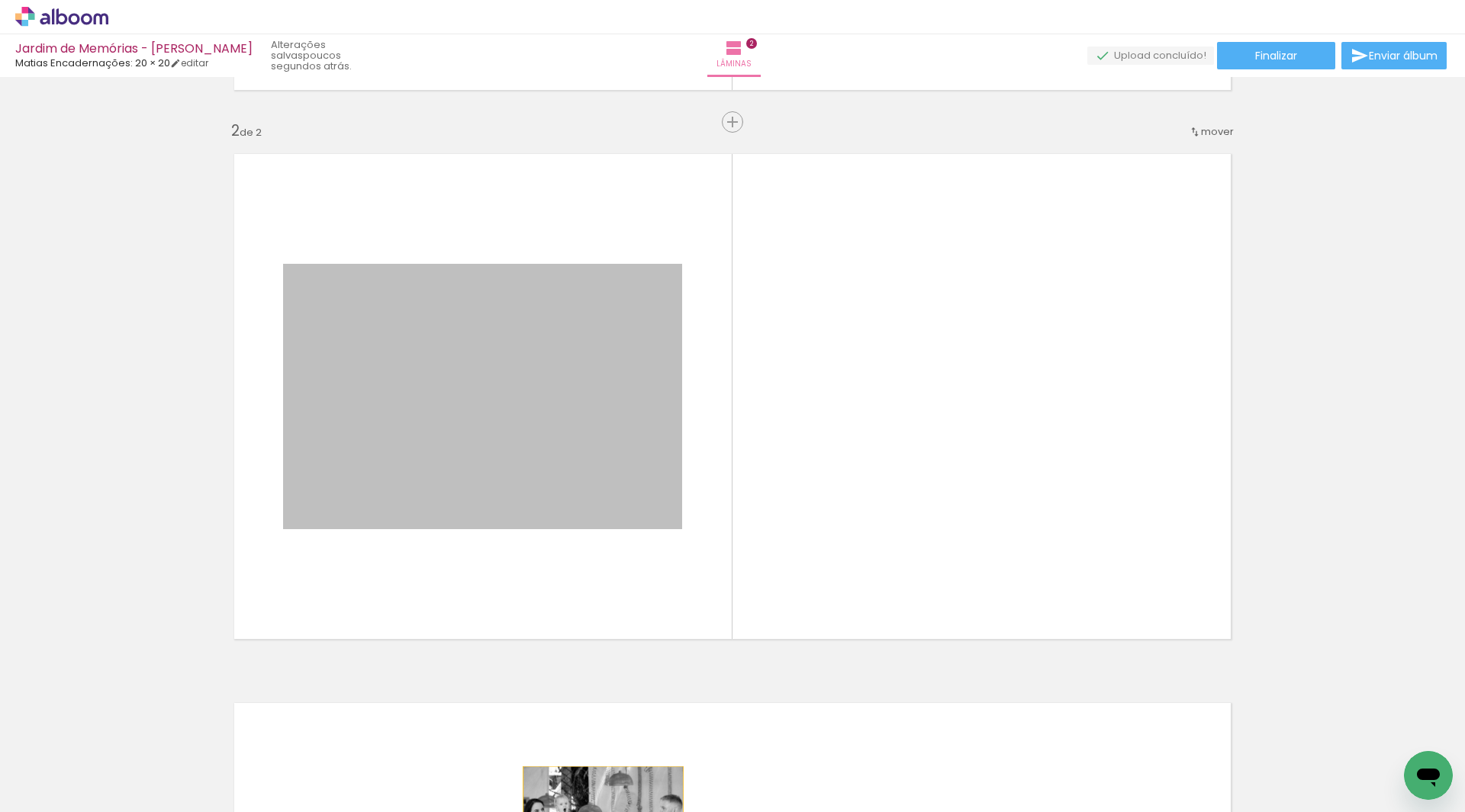
drag, startPoint x: 605, startPoint y: 446, endPoint x: 603, endPoint y: 801, distance: 355.0
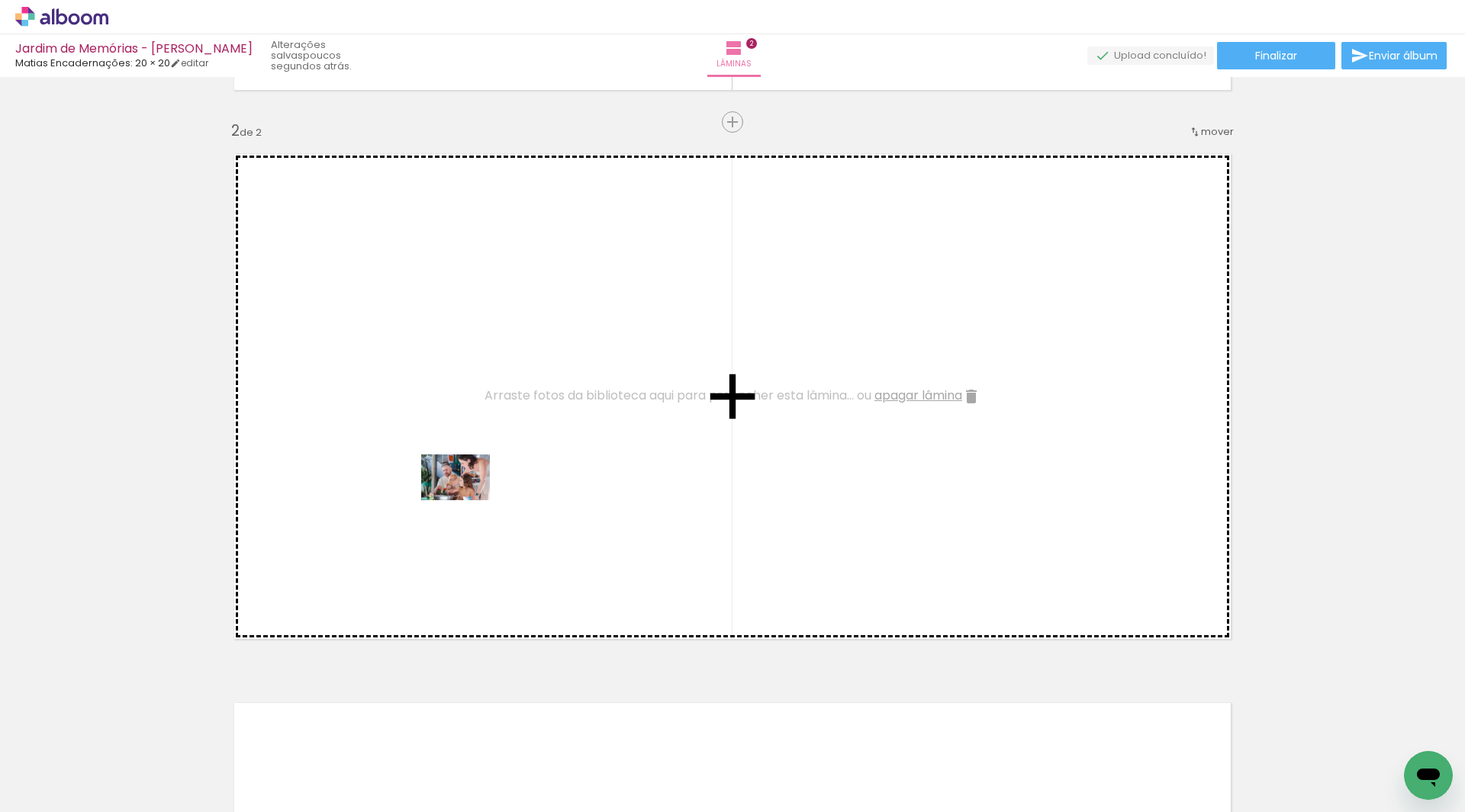
drag, startPoint x: 763, startPoint y: 766, endPoint x: 467, endPoint y: 500, distance: 398.0
click at [467, 500] on quentale-workspace at bounding box center [732, 406] width 1465 height 812
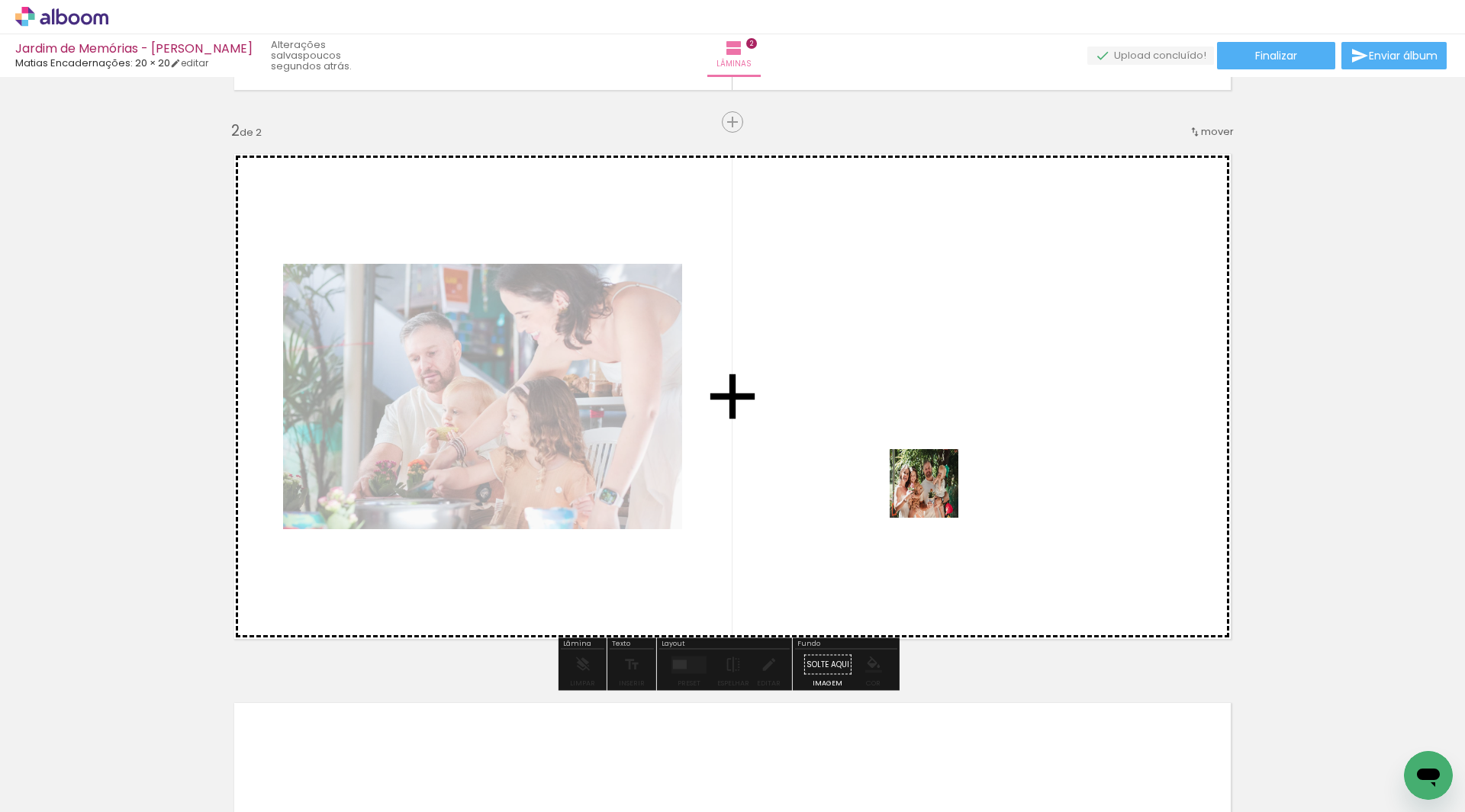
drag, startPoint x: 917, startPoint y: 772, endPoint x: 935, endPoint y: 473, distance: 299.5
click at [935, 473] on quentale-workspace at bounding box center [732, 406] width 1465 height 812
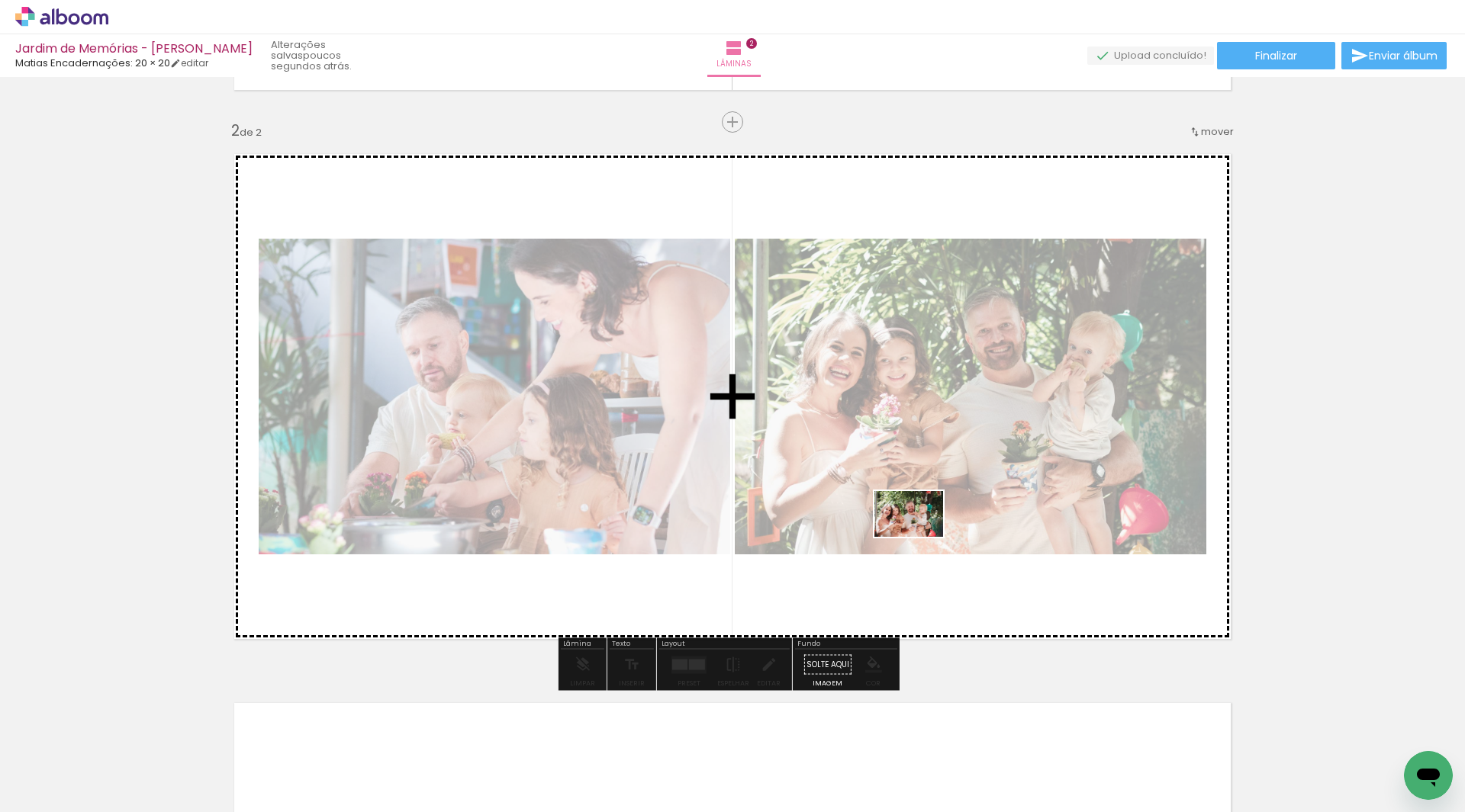
drag, startPoint x: 867, startPoint y: 718, endPoint x: 920, endPoint y: 537, distance: 188.6
click at [920, 537] on quentale-workspace at bounding box center [732, 406] width 1465 height 812
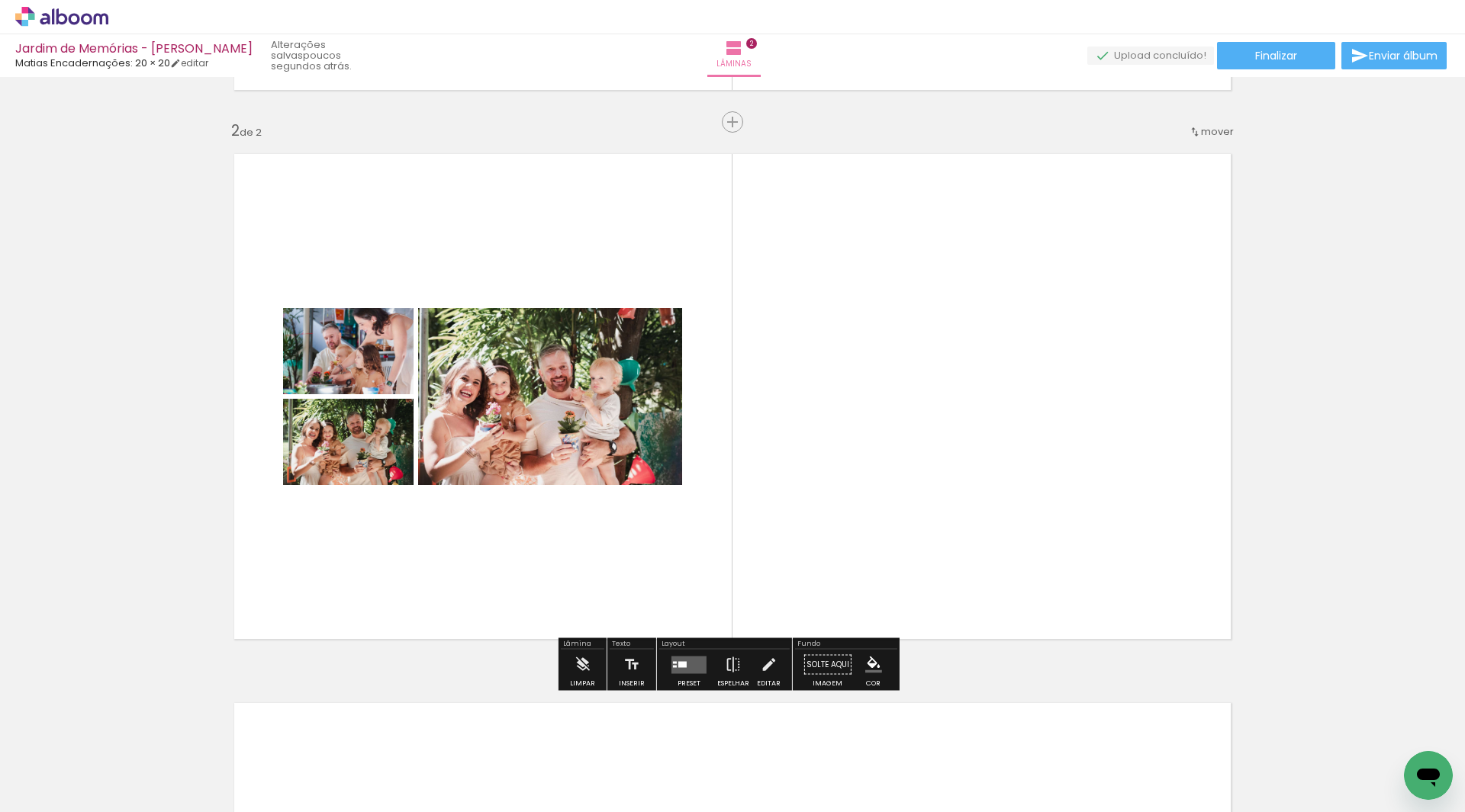
click at [689, 658] on quentale-layouter at bounding box center [689, 665] width 35 height 18
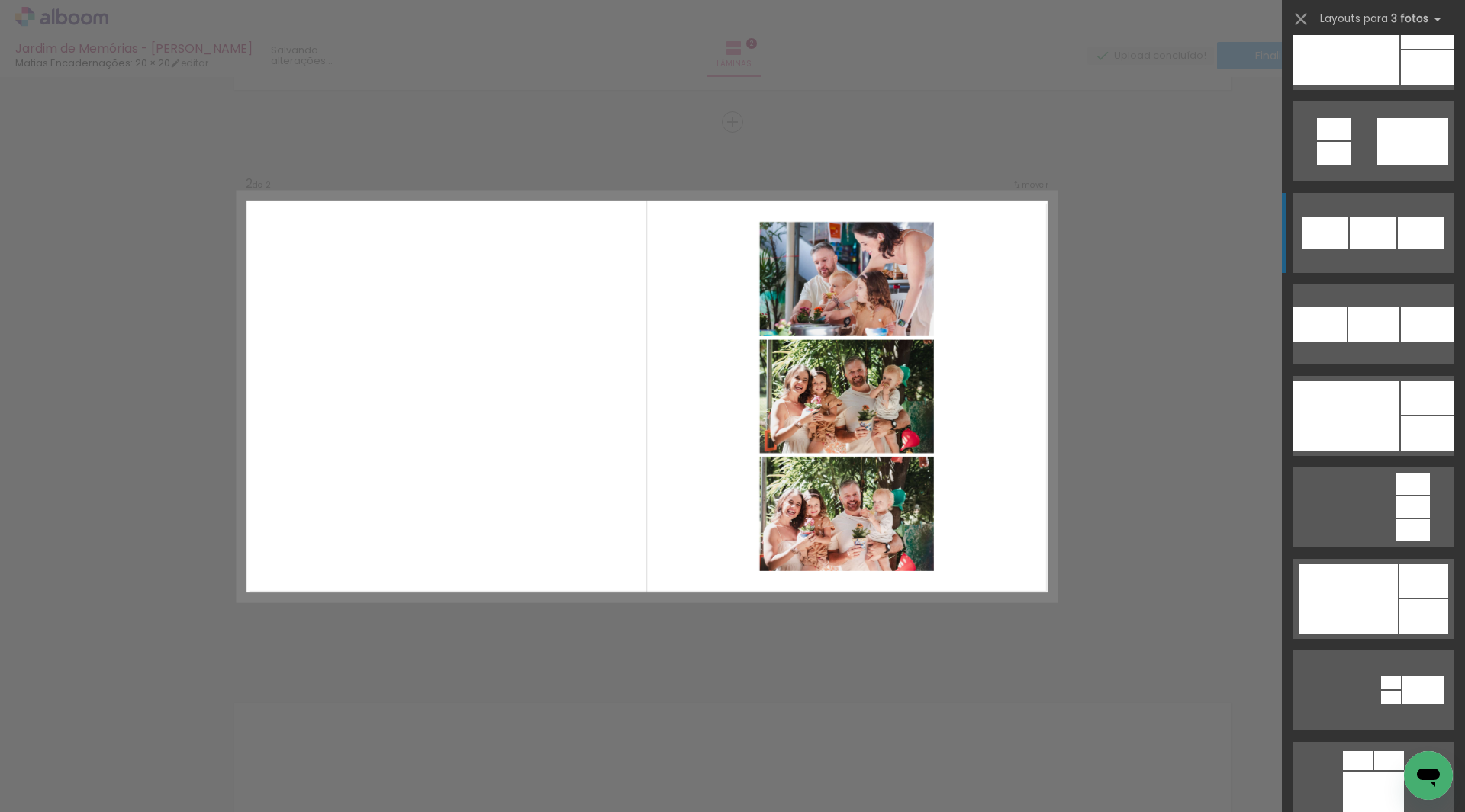
scroll to position [1754, 0]
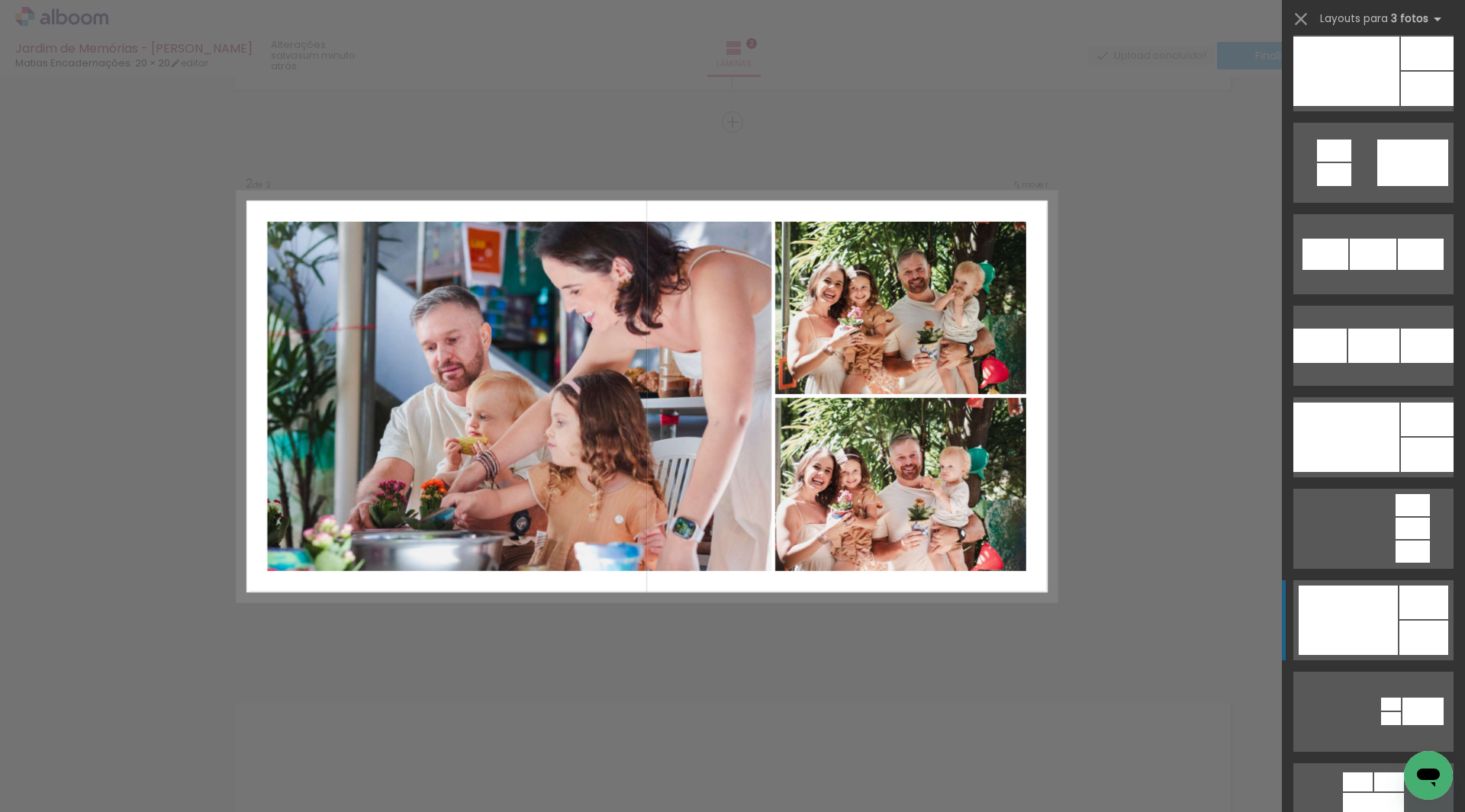
click at [1410, 605] on div at bounding box center [1424, 602] width 49 height 33
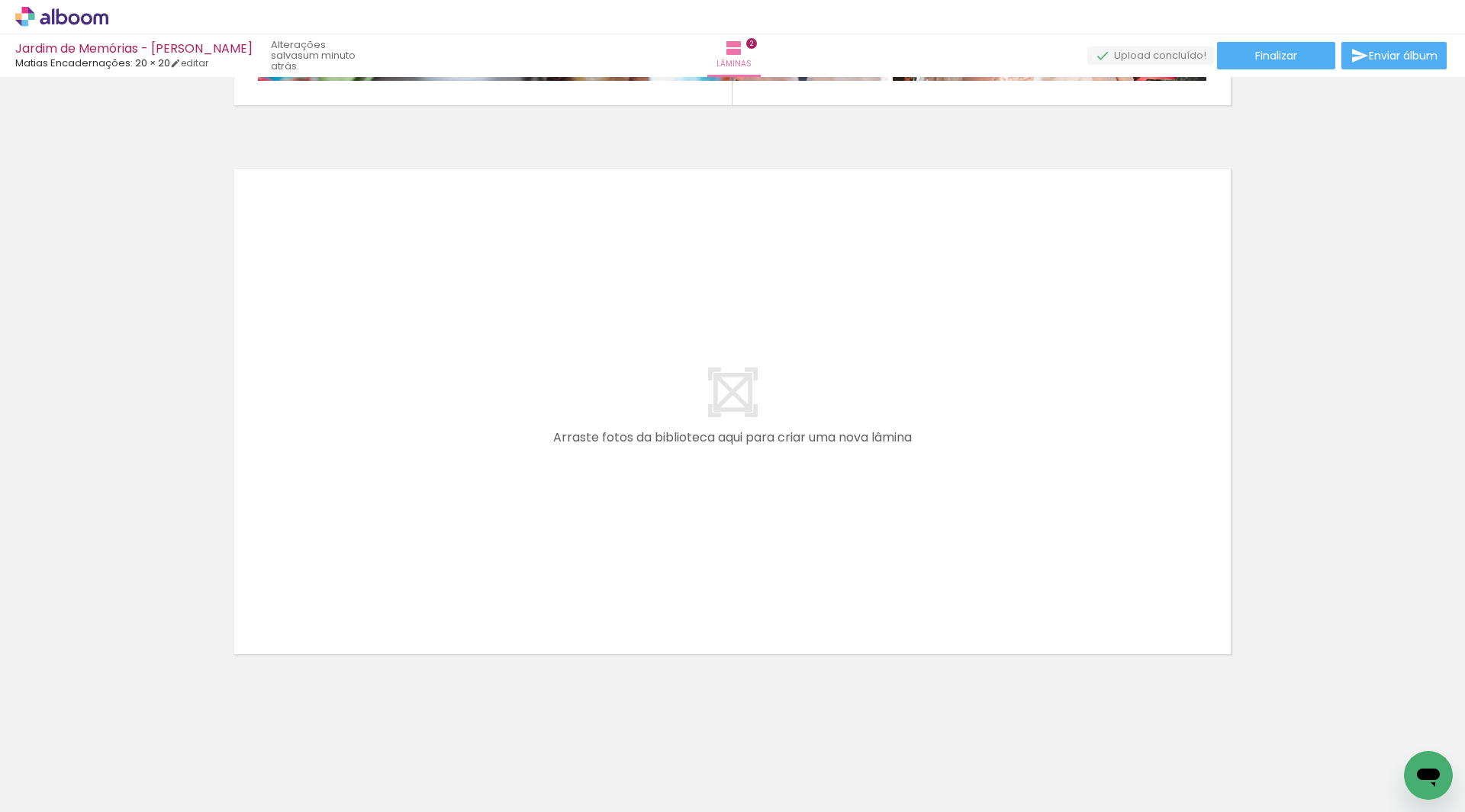
scroll to position [0, 482]
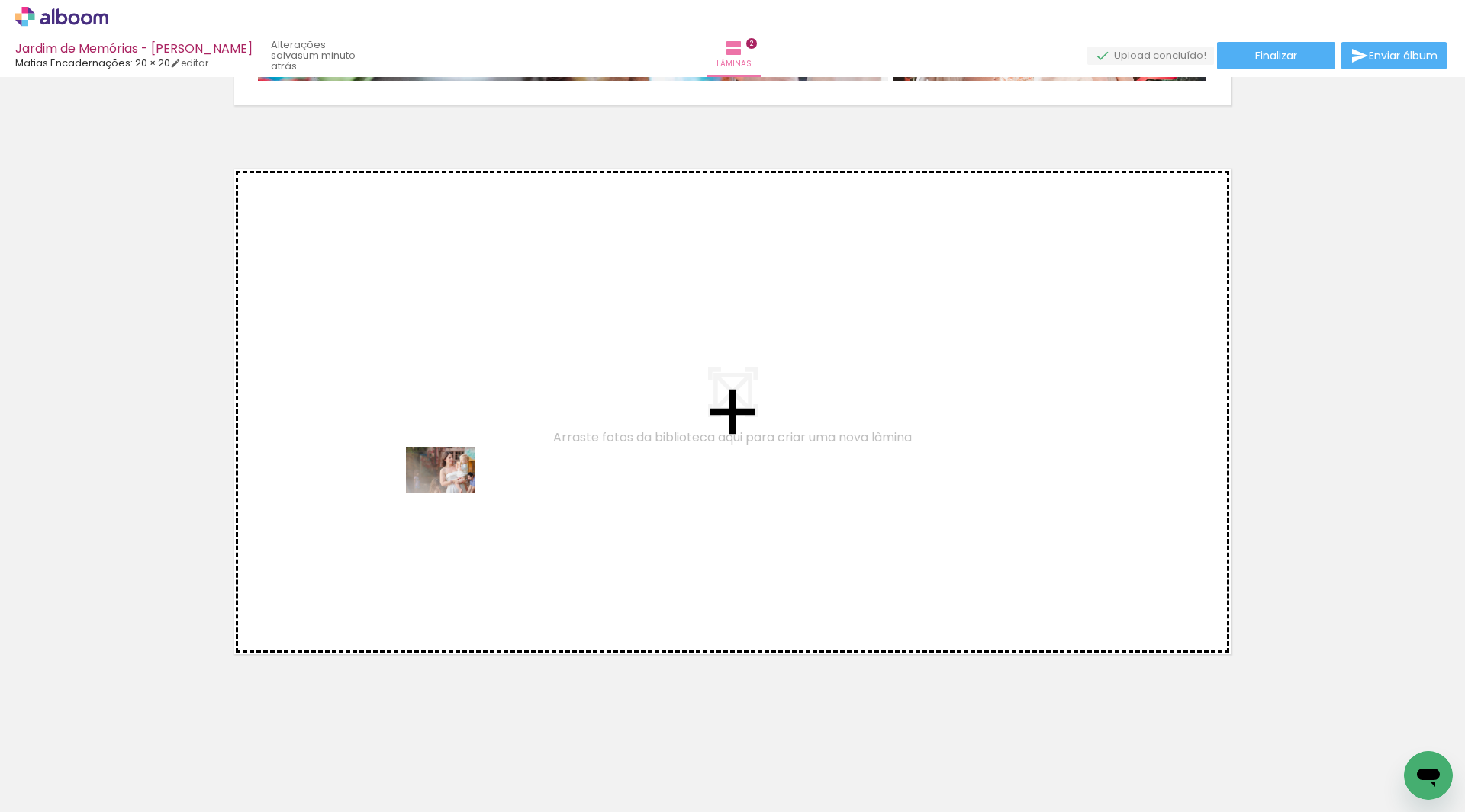
drag, startPoint x: 796, startPoint y: 764, endPoint x: 442, endPoint y: 490, distance: 447.7
click at [442, 490] on quentale-workspace at bounding box center [732, 406] width 1465 height 812
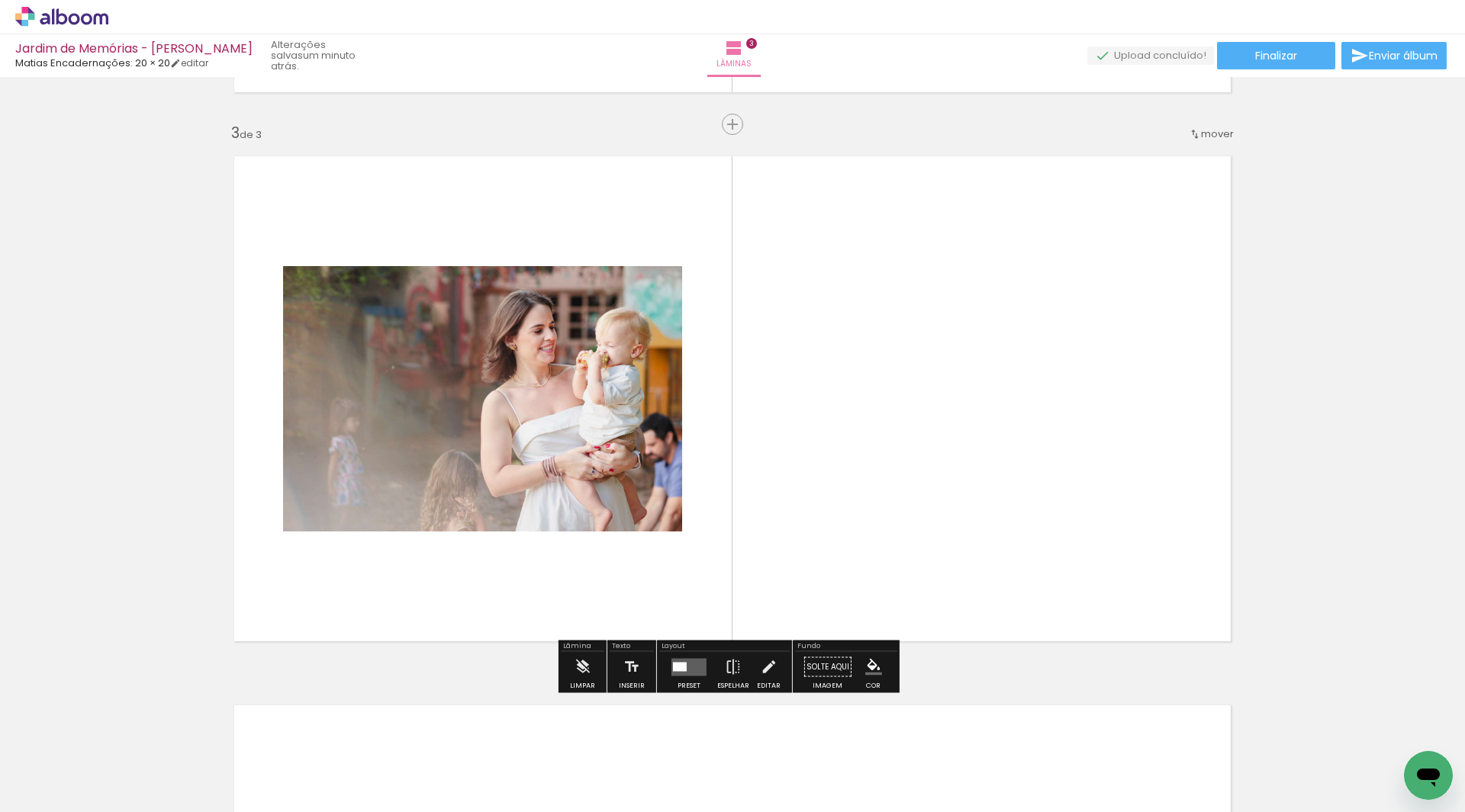
scroll to position [1078, 0]
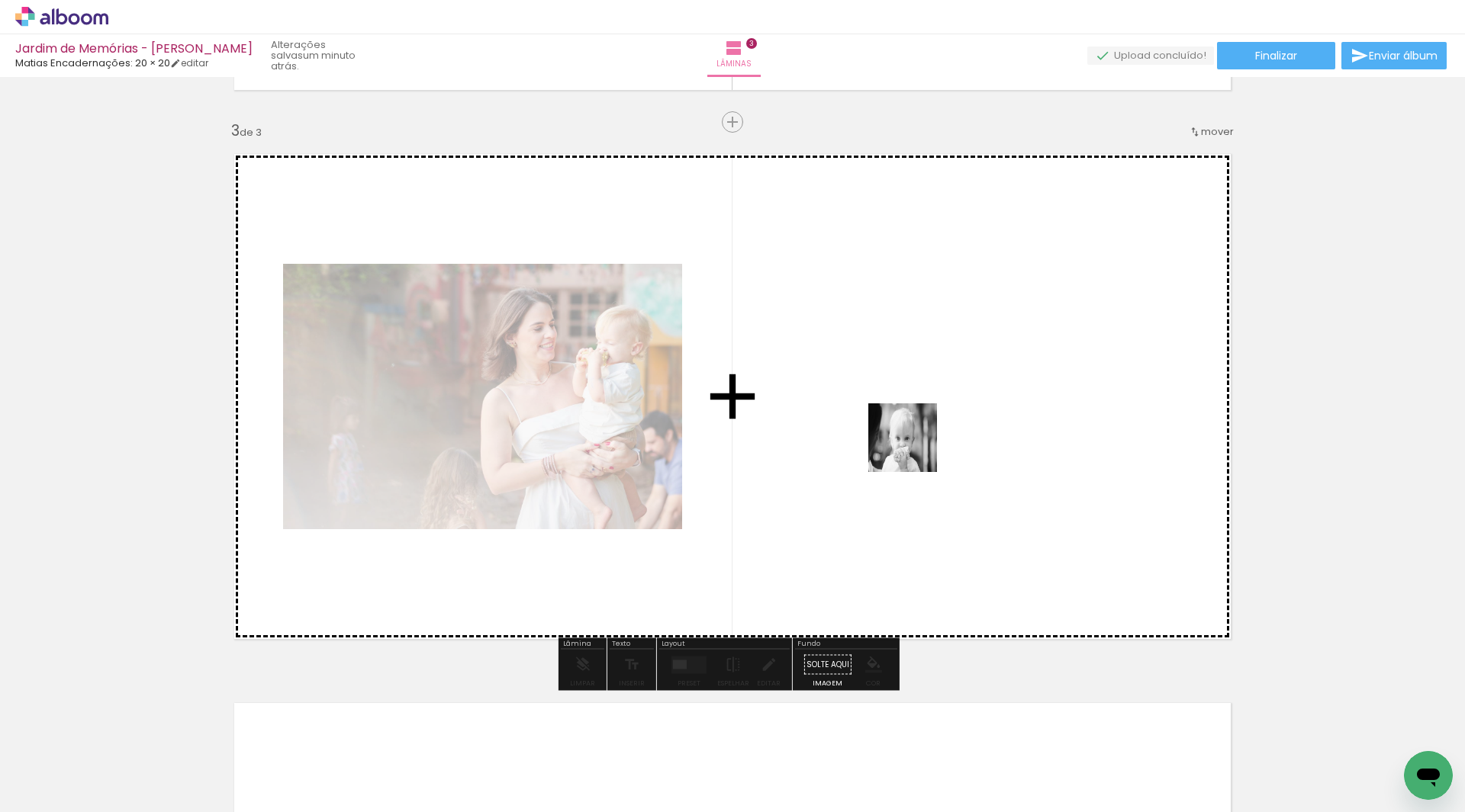
drag, startPoint x: 967, startPoint y: 769, endPoint x: 913, endPoint y: 428, distance: 345.2
click at [913, 428] on quentale-workspace at bounding box center [732, 406] width 1465 height 812
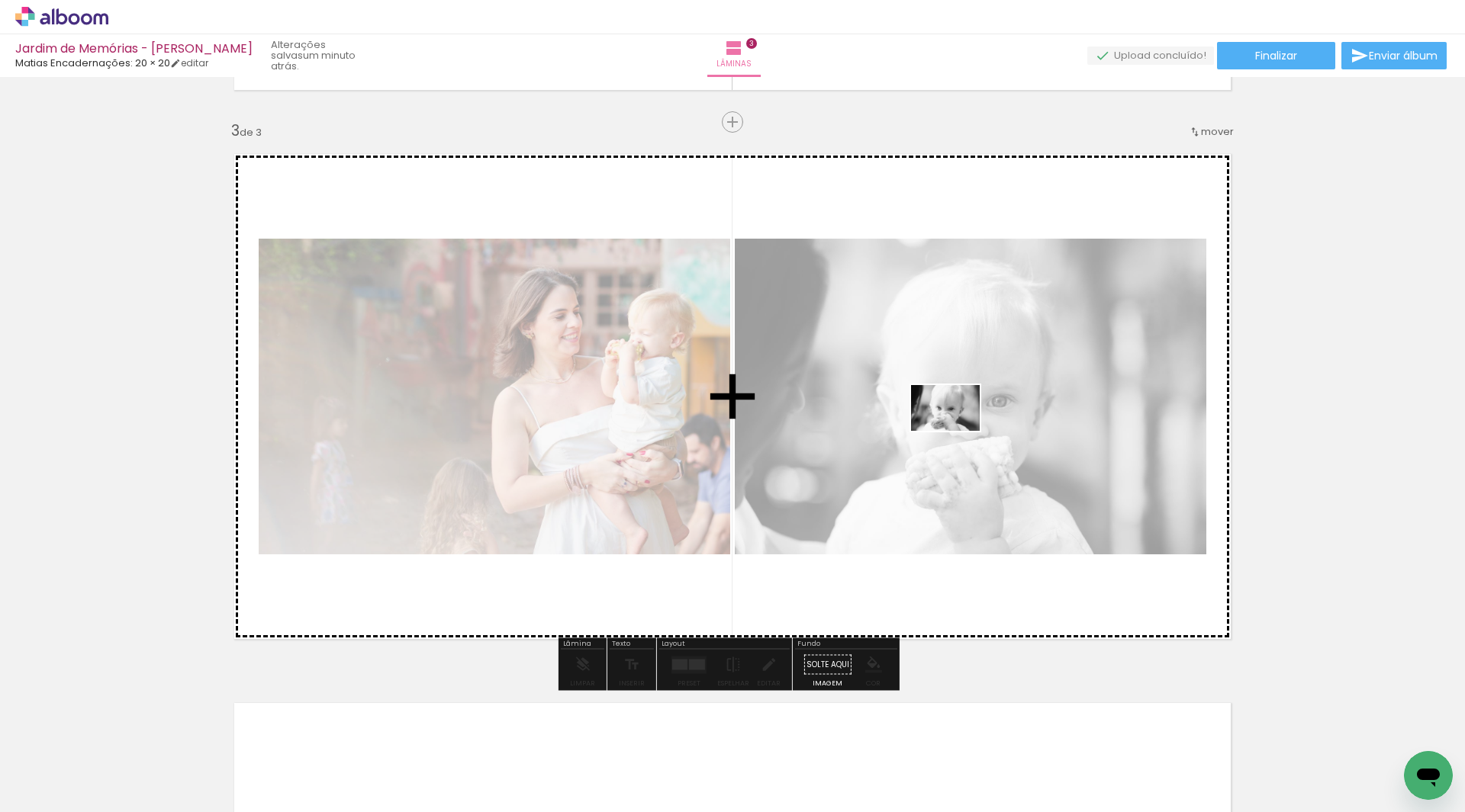
drag, startPoint x: 1026, startPoint y: 764, endPoint x: 950, endPoint y: 424, distance: 348.4
click at [956, 424] on quentale-workspace at bounding box center [732, 406] width 1465 height 812
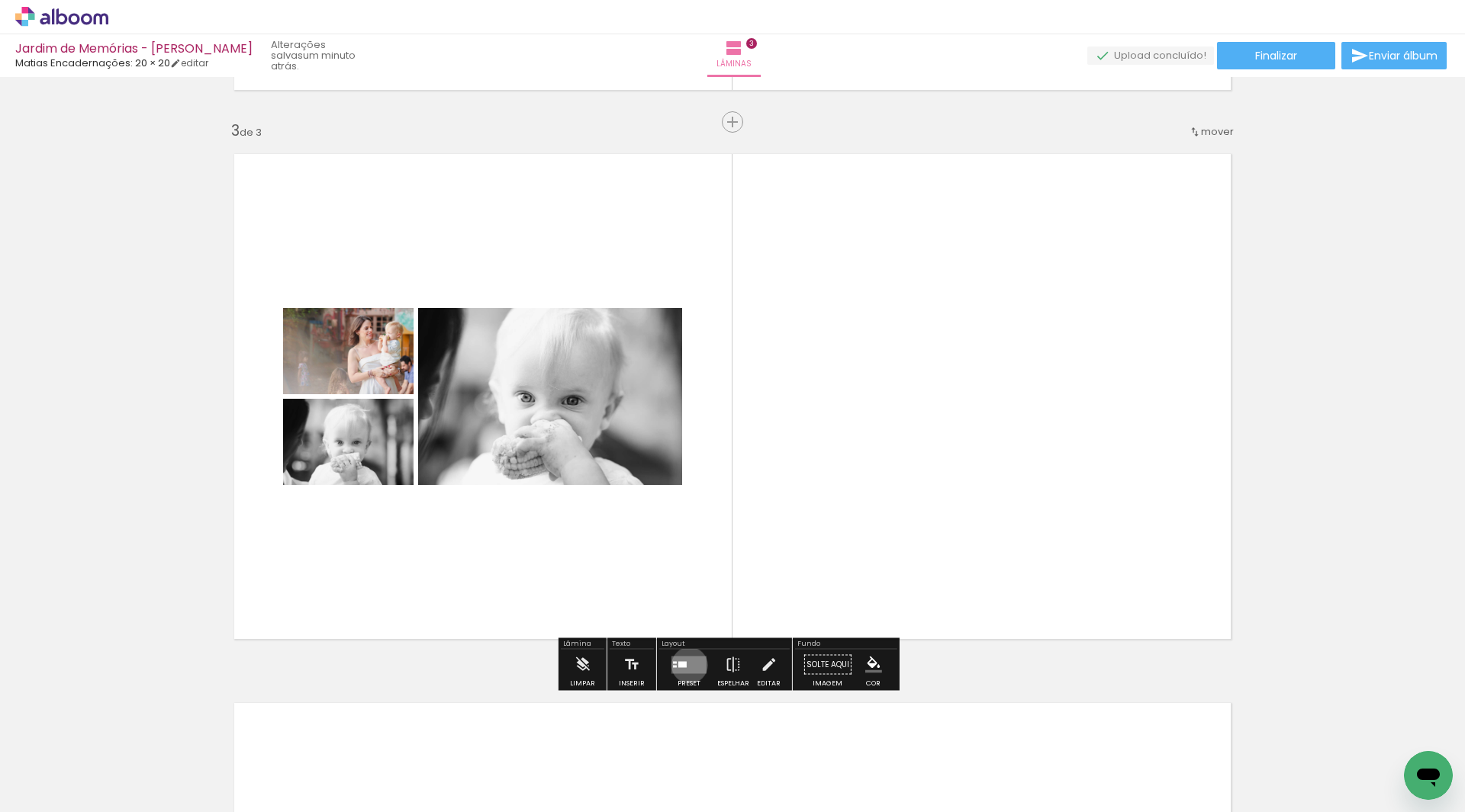
click at [686, 665] on quentale-layouter at bounding box center [689, 665] width 35 height 18
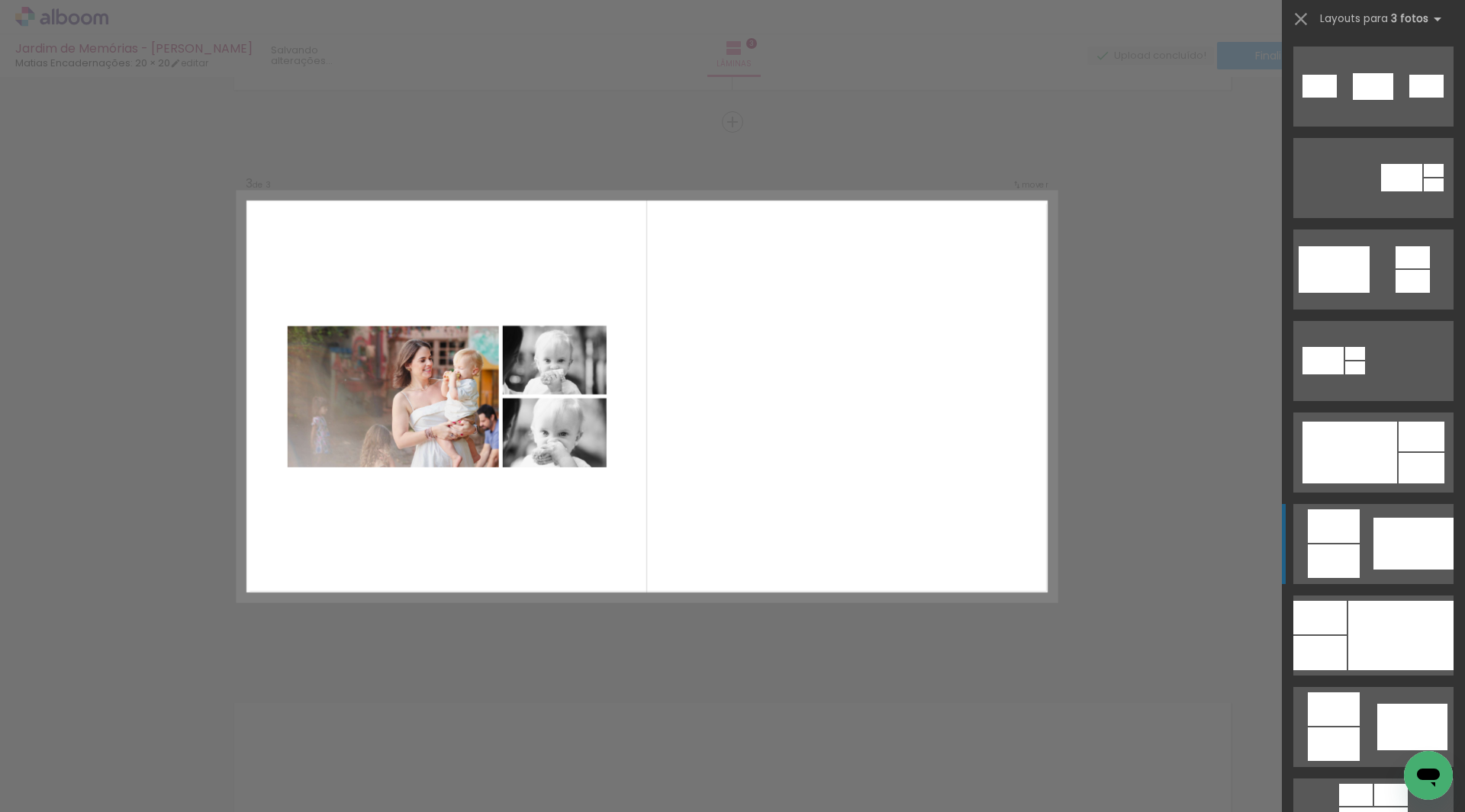
scroll to position [534, 0]
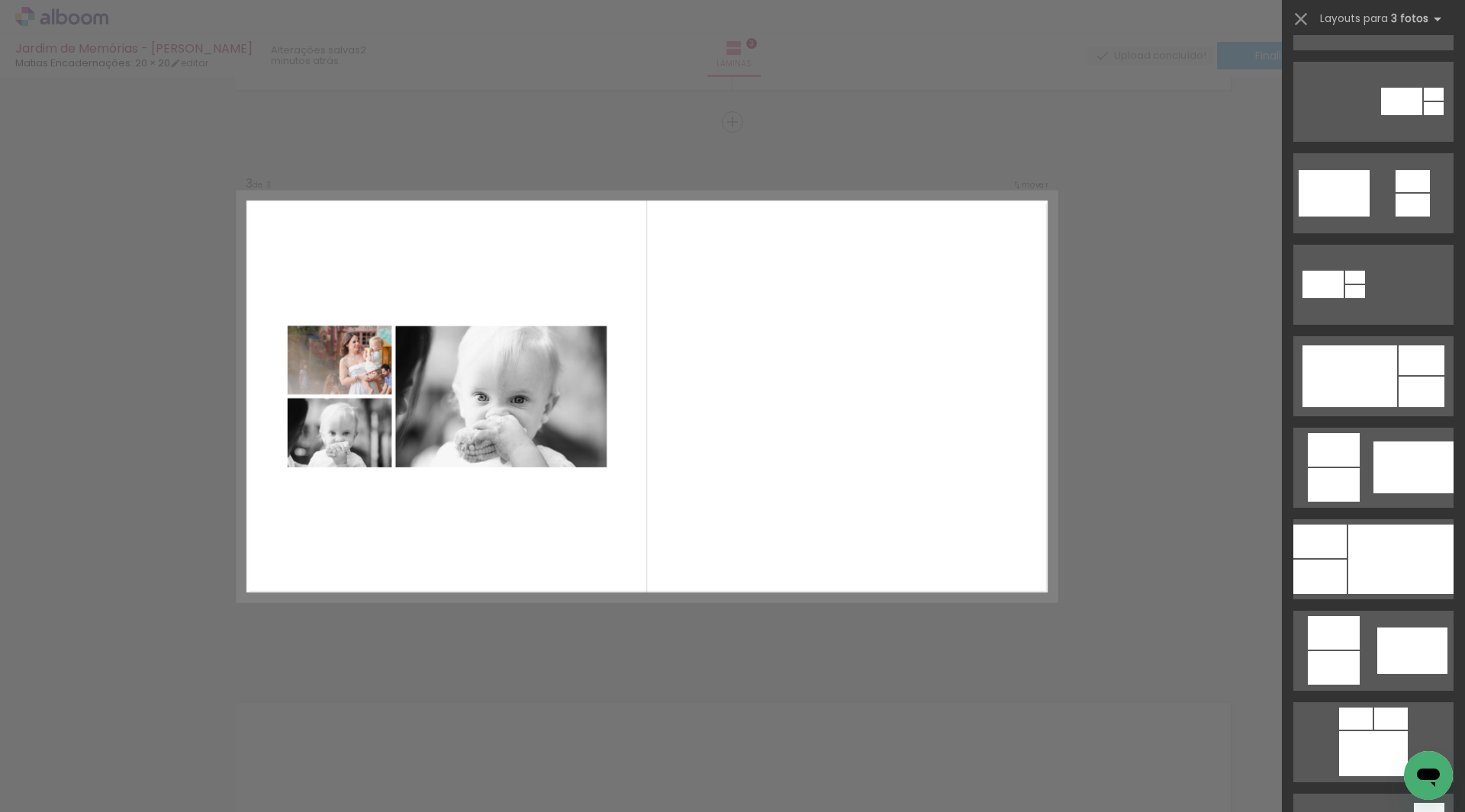
click at [883, 767] on div at bounding box center [868, 762] width 76 height 50
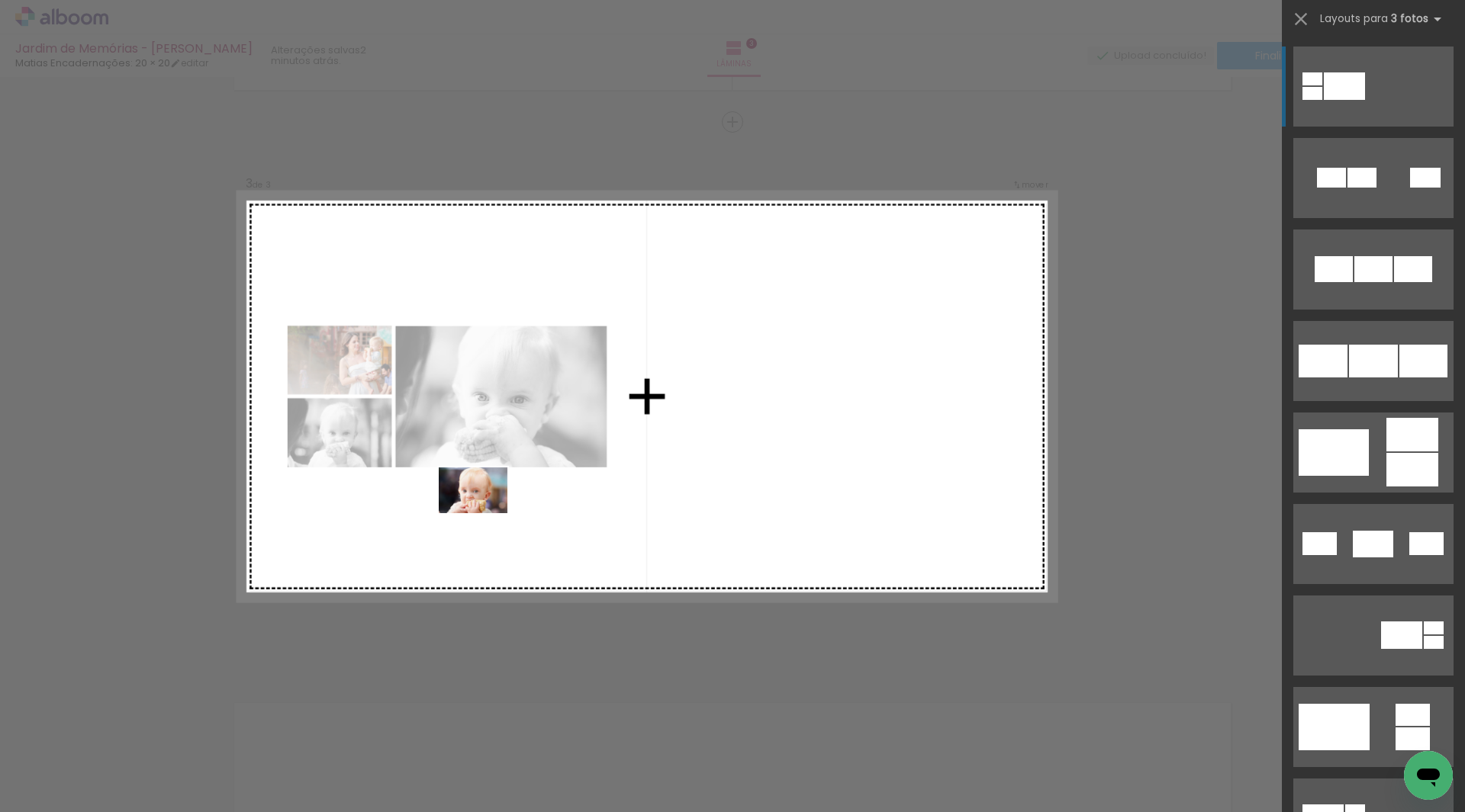
drag, startPoint x: 881, startPoint y: 770, endPoint x: 477, endPoint y: 511, distance: 479.9
click at [480, 511] on quentale-workspace at bounding box center [732, 406] width 1465 height 812
drag, startPoint x: 869, startPoint y: 773, endPoint x: 826, endPoint y: 430, distance: 345.7
click at [826, 430] on quentale-workspace at bounding box center [732, 406] width 1465 height 812
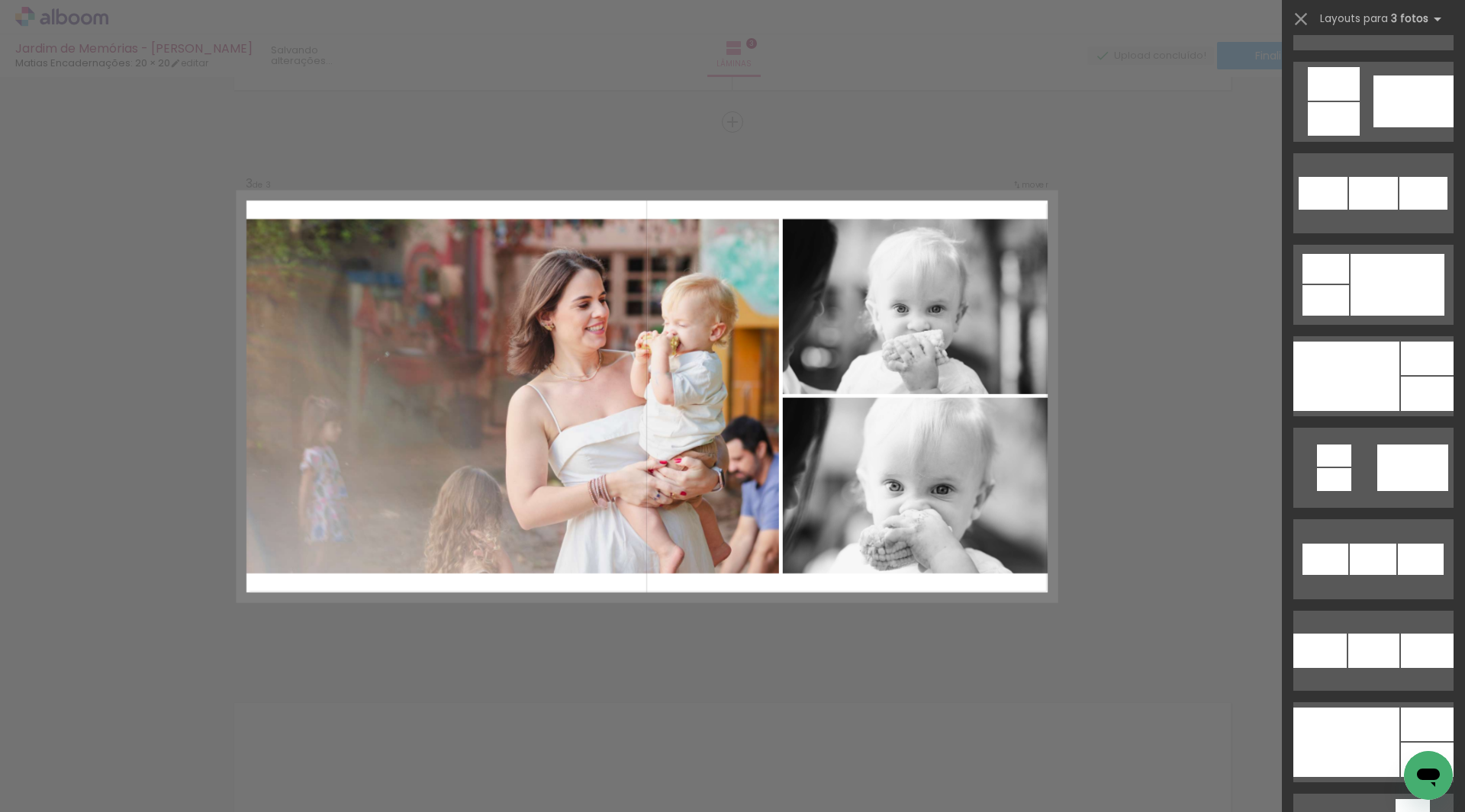
scroll to position [915, 0]
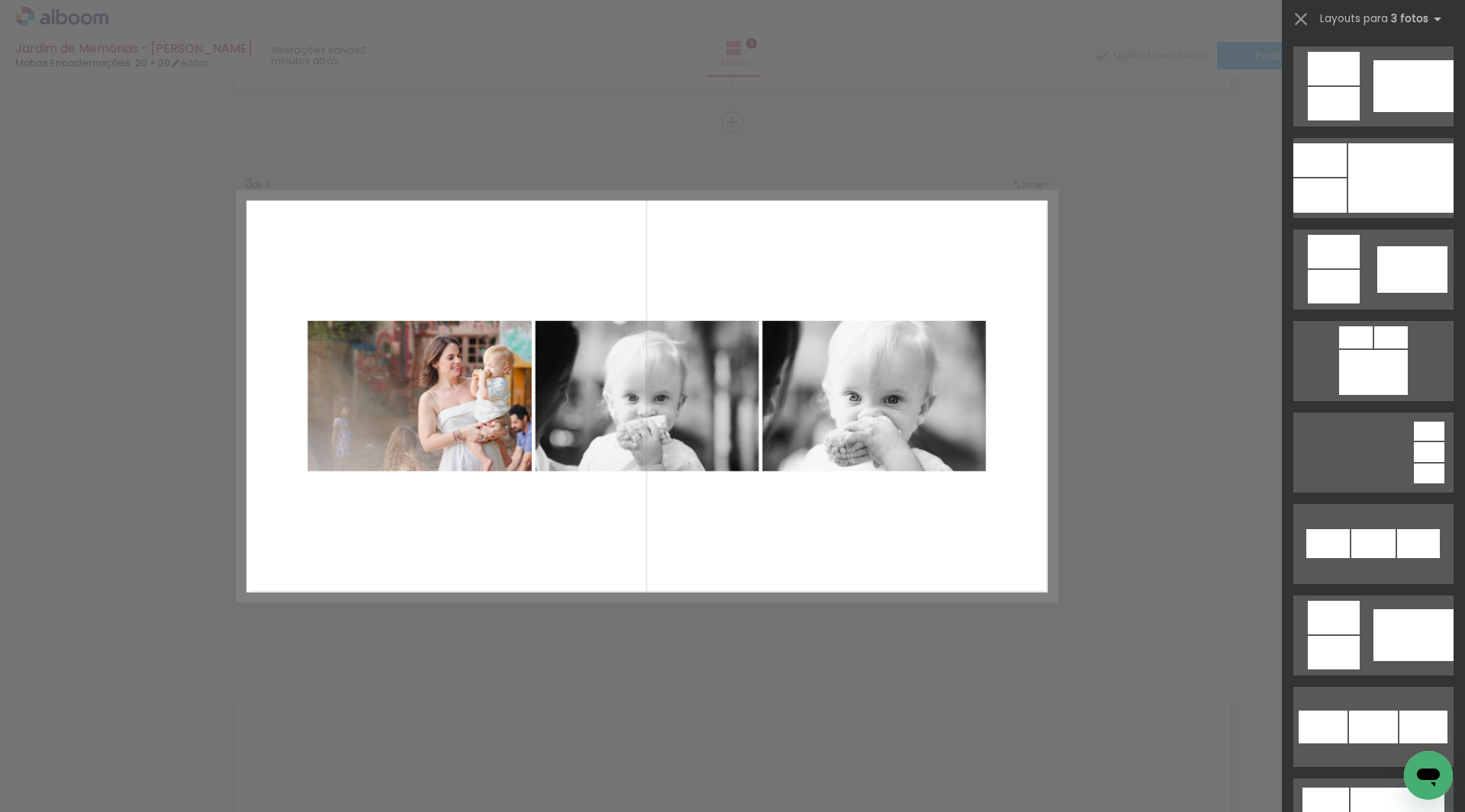
click at [463, 363] on quentale-layouter at bounding box center [647, 397] width 818 height 409
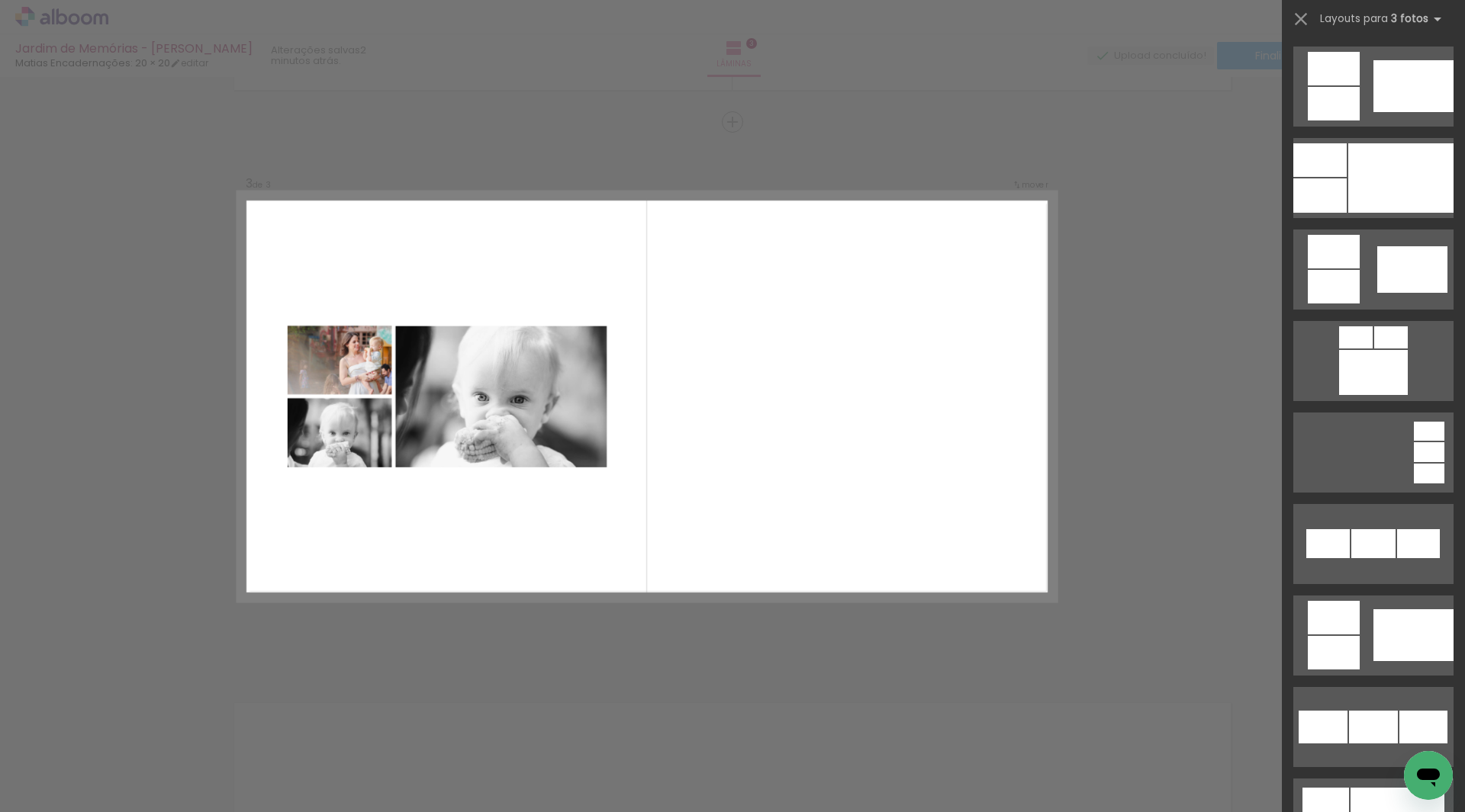
scroll to position [0, 0]
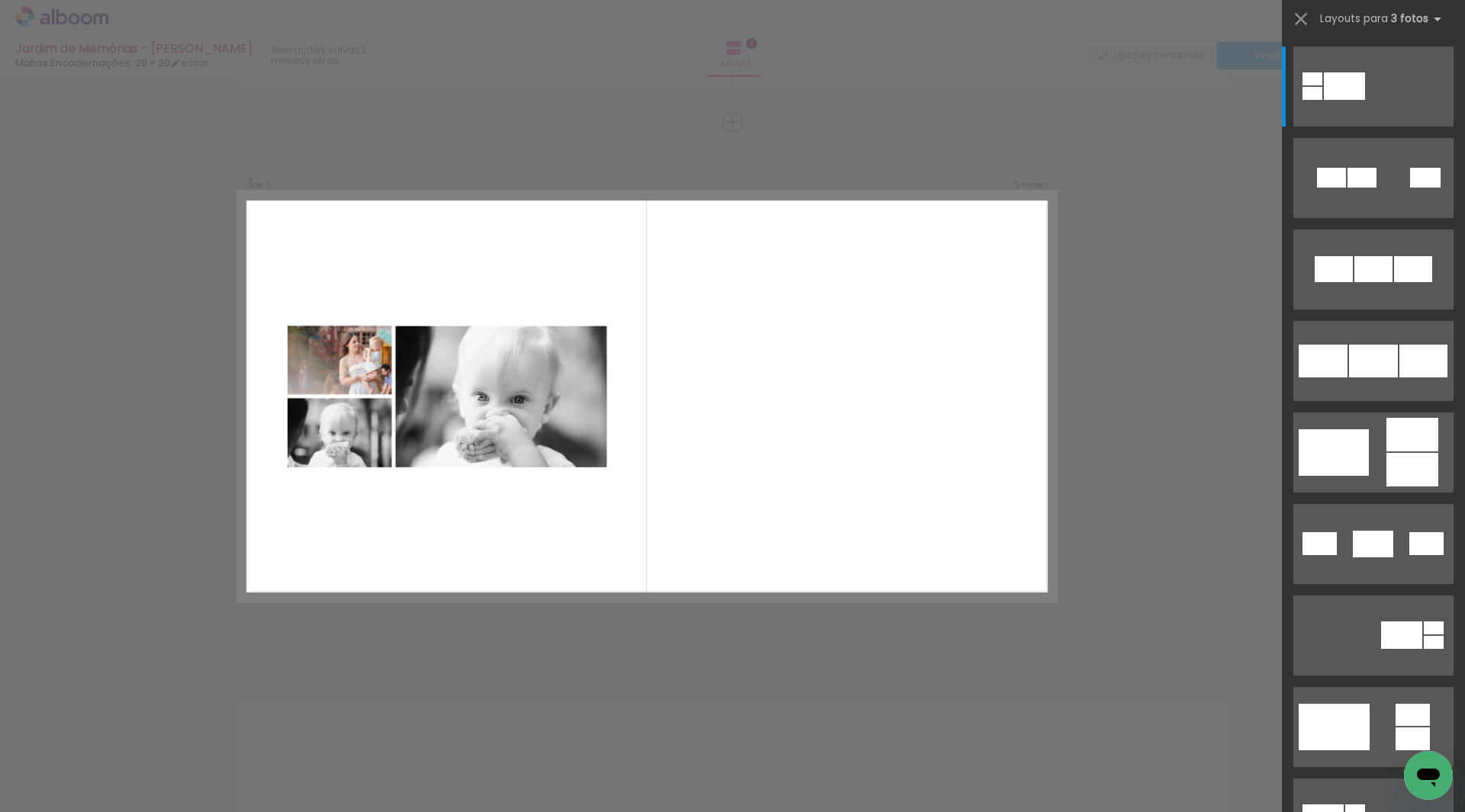
click at [354, 375] on quentale-photo at bounding box center [340, 360] width 104 height 68
click at [338, 370] on quentale-photo at bounding box center [340, 360] width 104 height 68
drag, startPoint x: 338, startPoint y: 362, endPoint x: 349, endPoint y: 836, distance: 474.1
click at [349, 811] on html "link( href="../../bower_components/polymer/polymer.html" rel="import" ) picture…" at bounding box center [732, 406] width 1465 height 812
drag, startPoint x: 343, startPoint y: 366, endPoint x: 438, endPoint y: 818, distance: 461.9
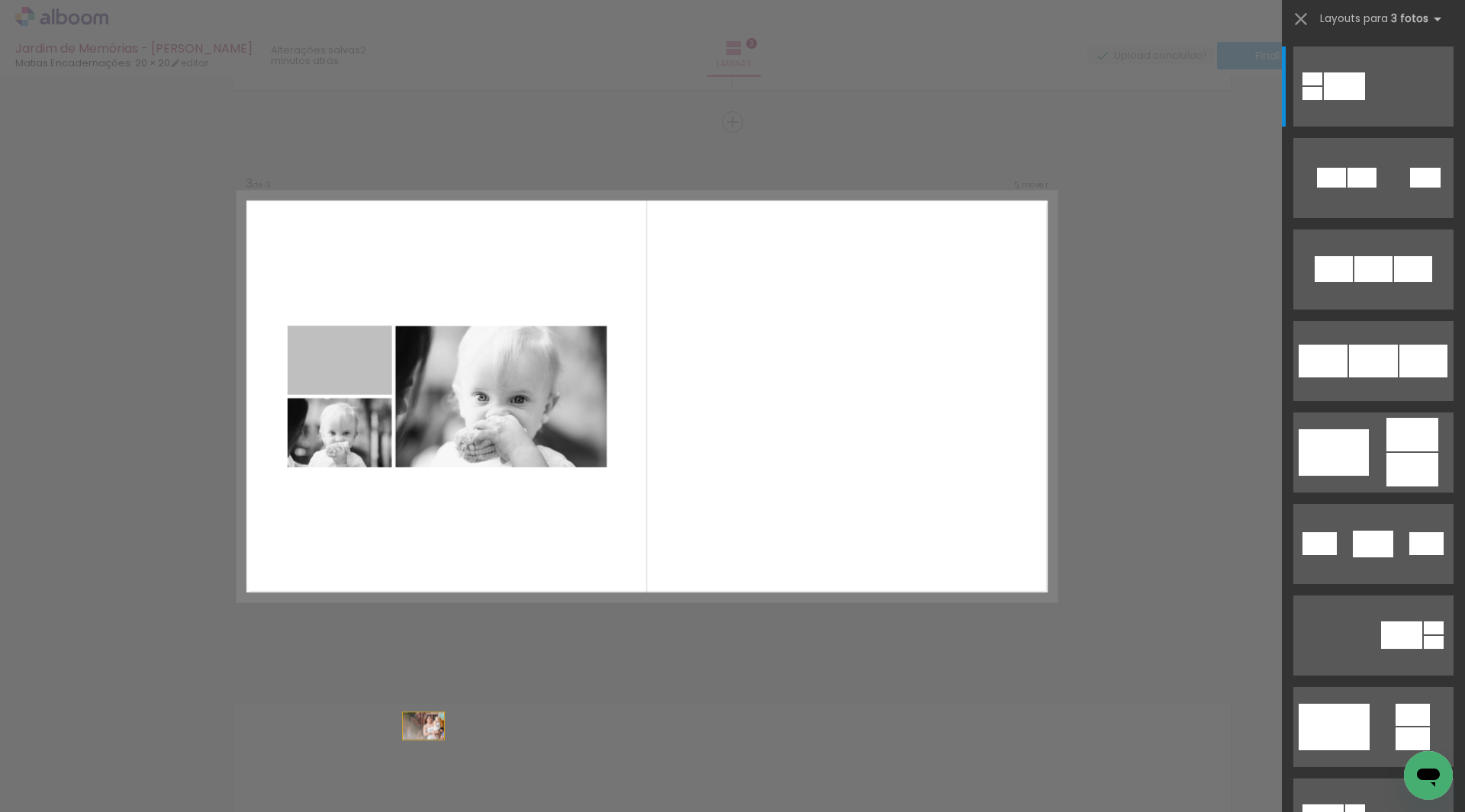
click at [438, 811] on html "link( href="../../bower_components/polymer/polymer.html" rel="import" ) picture…" at bounding box center [732, 406] width 1465 height 812
drag, startPoint x: 354, startPoint y: 355, endPoint x: 907, endPoint y: 848, distance: 740.8
click at [907, 811] on html "link( href="../../bower_components/polymer/polymer.html" rel="import" ) picture…" at bounding box center [732, 406] width 1465 height 812
click at [755, 735] on iron-icon at bounding box center [749, 731] width 16 height 16
click at [359, 247] on quentale-layouter at bounding box center [647, 397] width 818 height 409
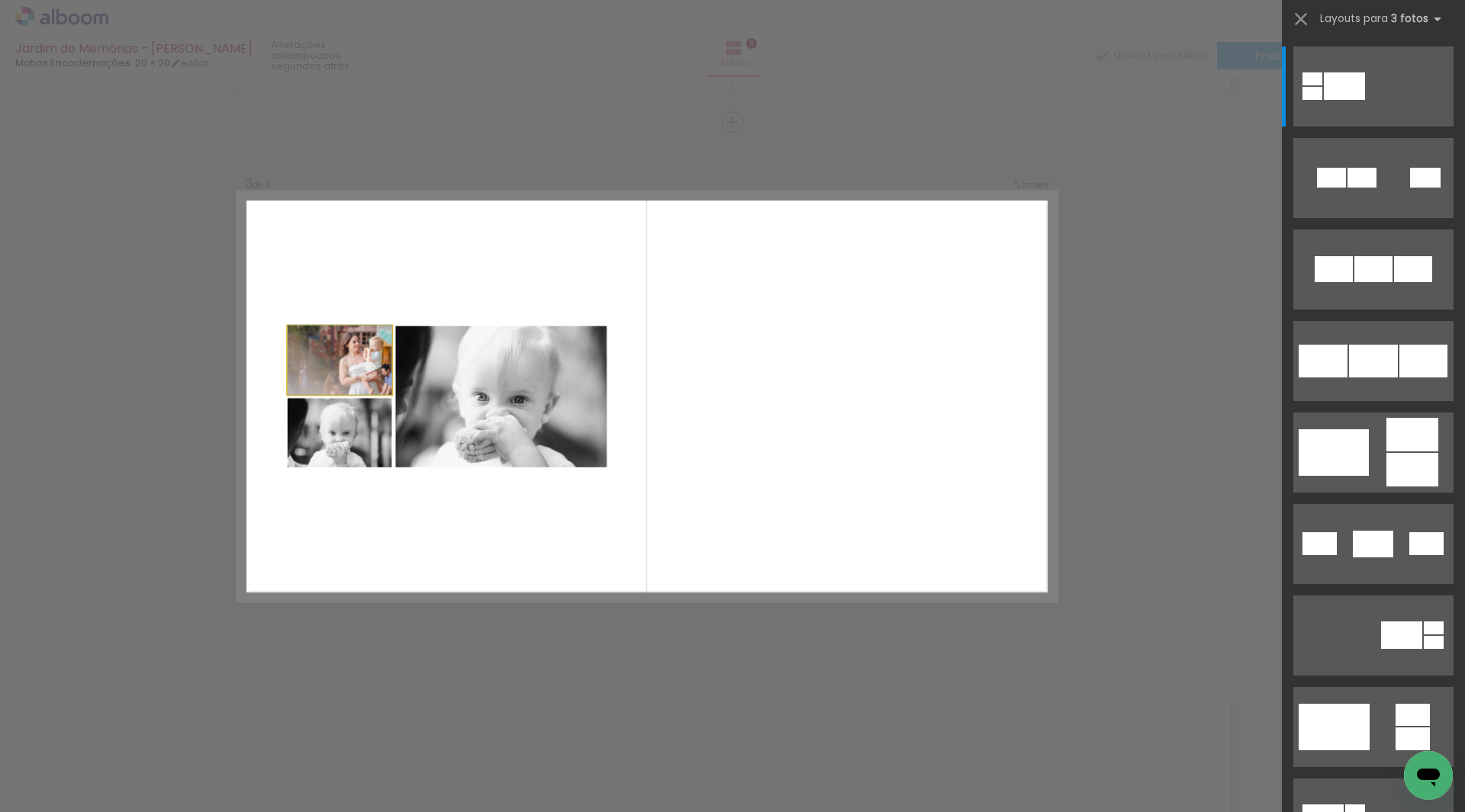
click at [348, 364] on quentale-photo at bounding box center [340, 360] width 104 height 68
click at [1086, 574] on div "Confirmar Cancelar" at bounding box center [732, 115] width 1465 height 2233
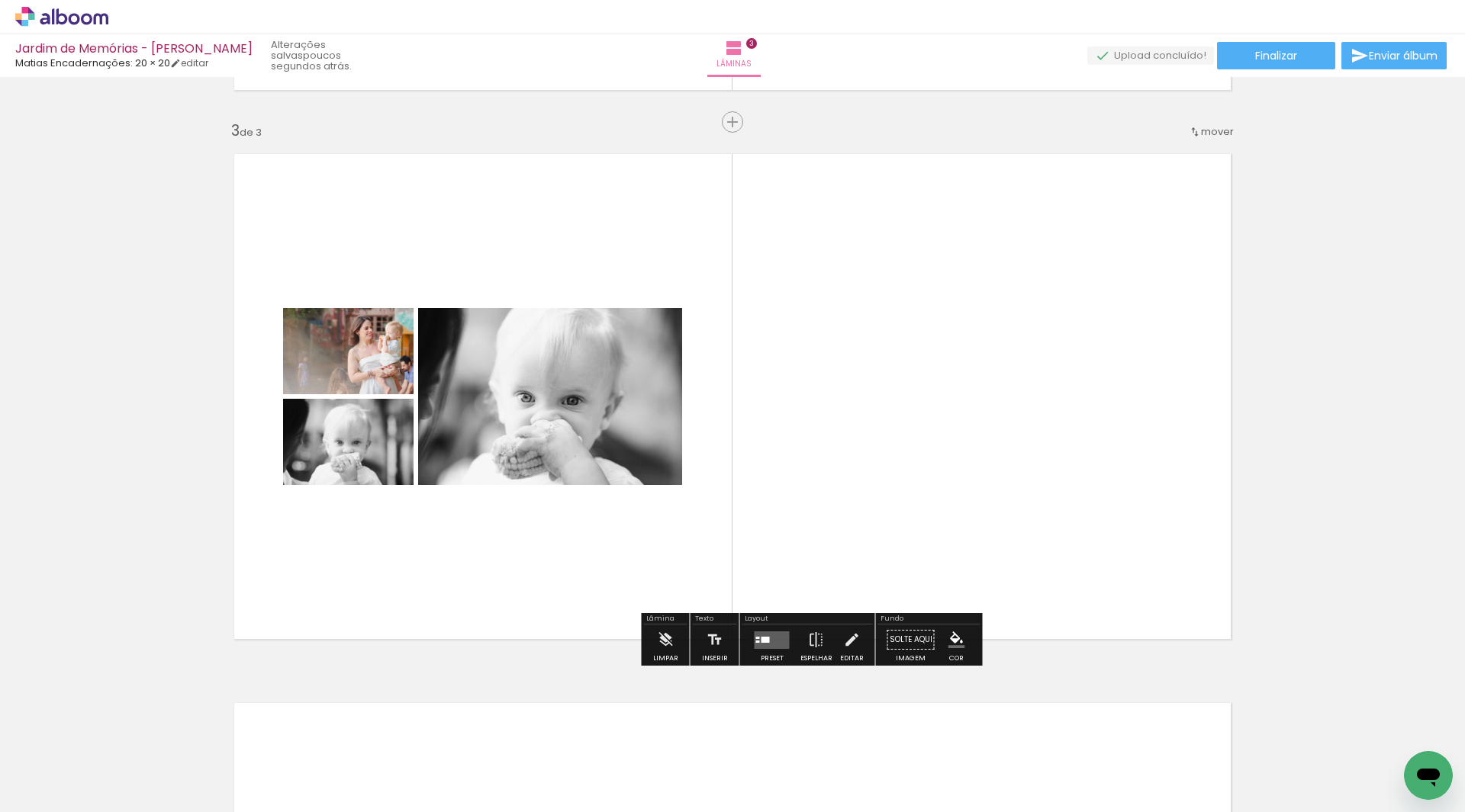
click at [350, 370] on quentale-photo at bounding box center [348, 351] width 130 height 86
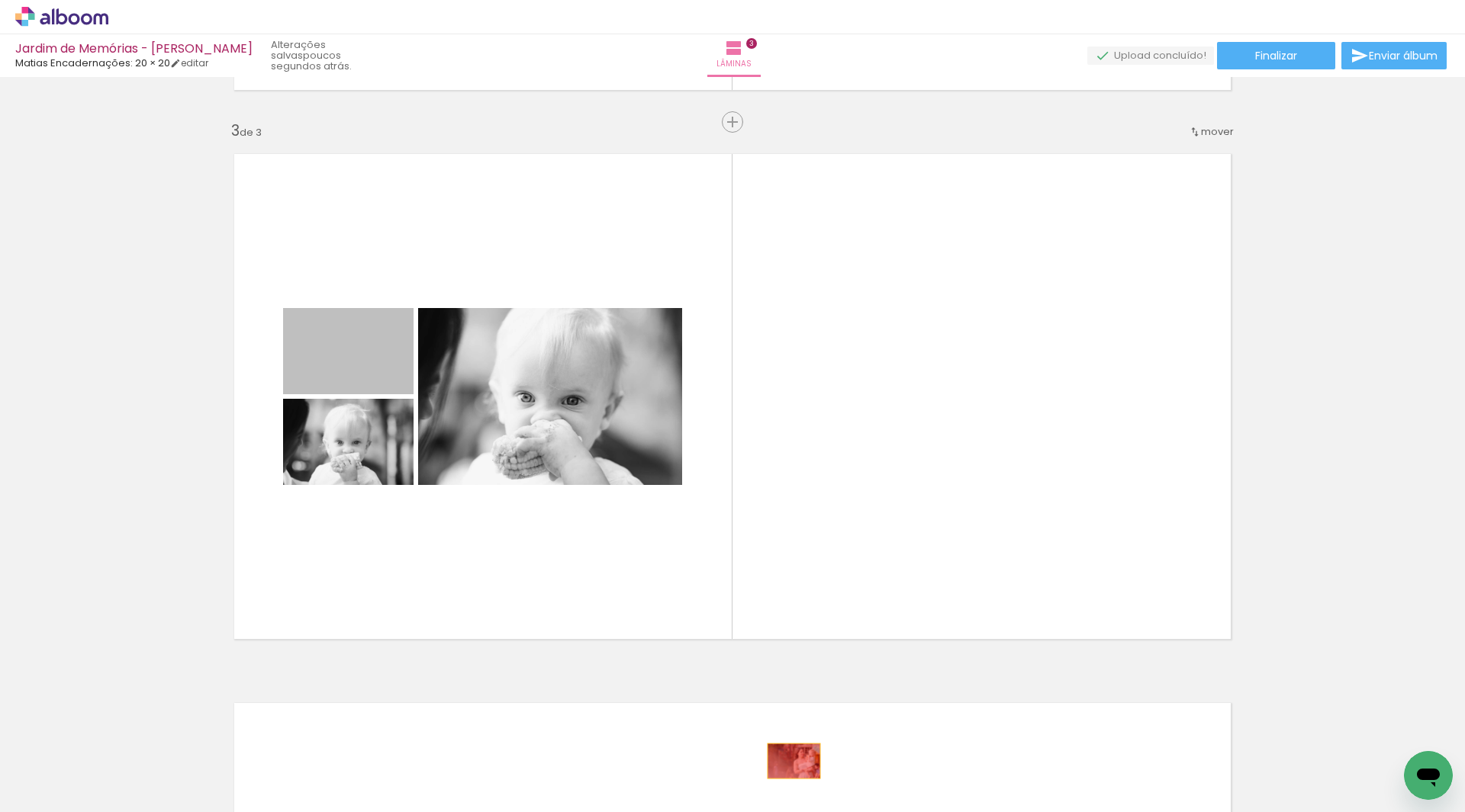
drag, startPoint x: 407, startPoint y: 432, endPoint x: 788, endPoint y: 762, distance: 504.0
click at [788, 762] on quentale-workspace at bounding box center [732, 406] width 1465 height 812
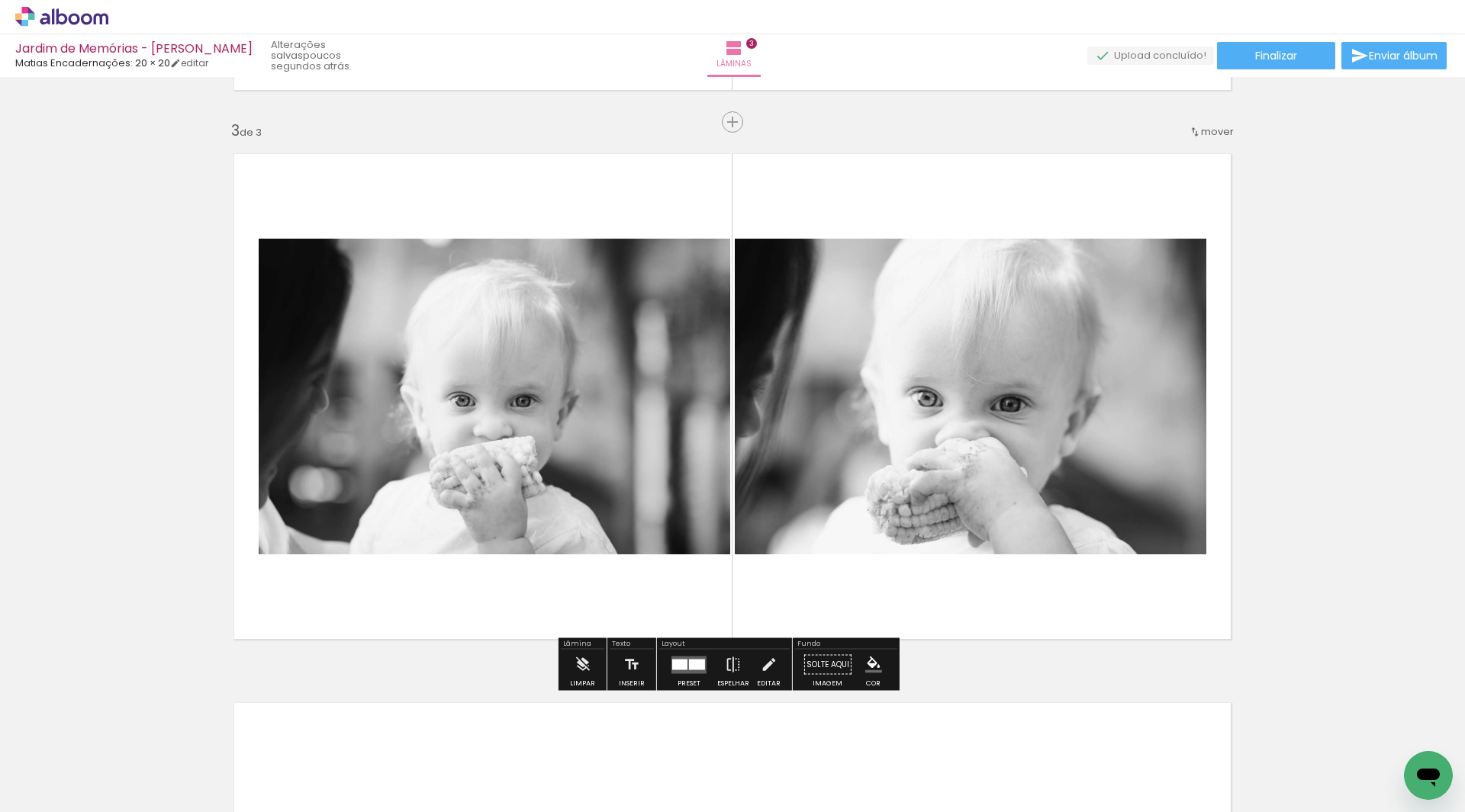
click at [696, 661] on div at bounding box center [697, 664] width 16 height 11
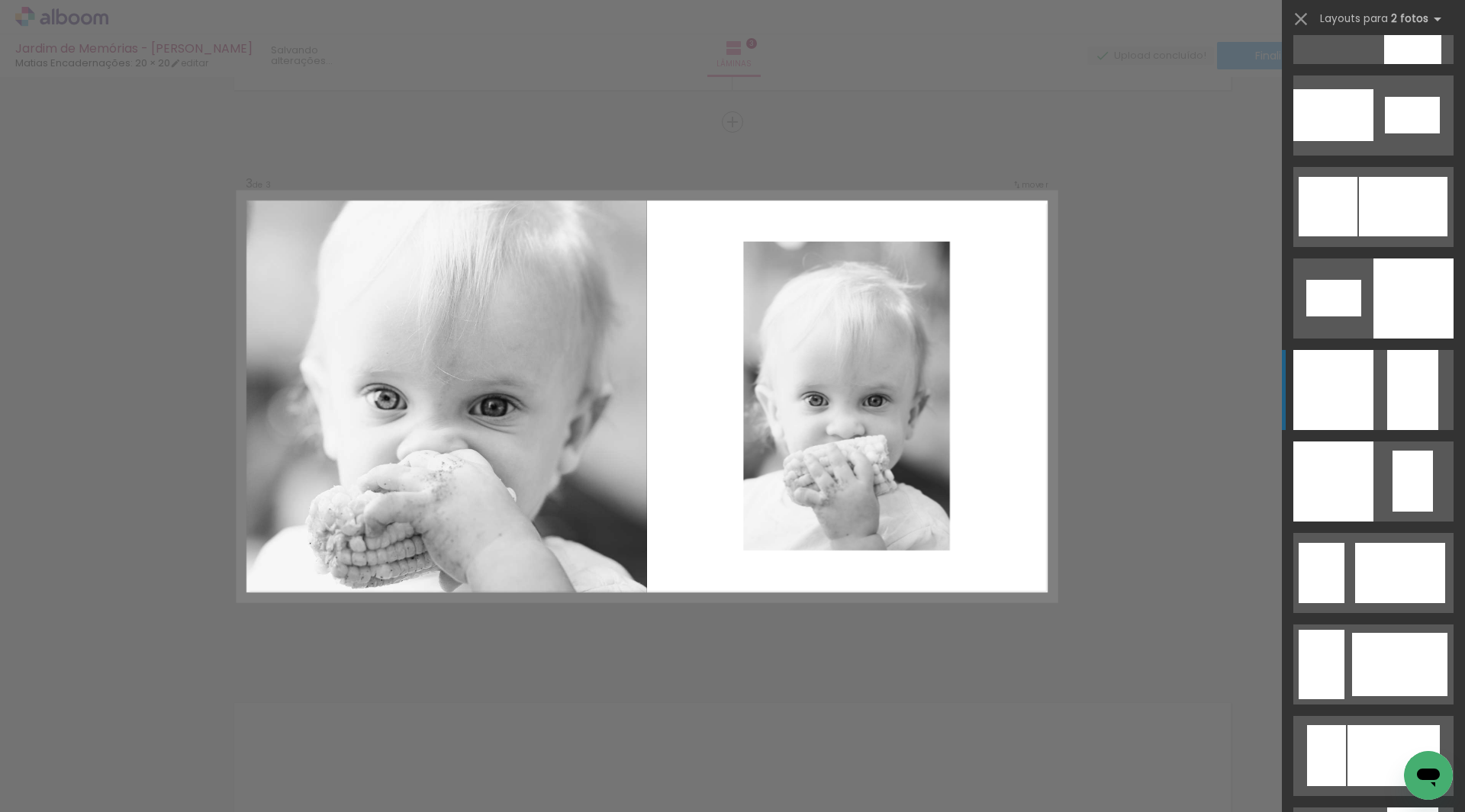
scroll to position [1907, 0]
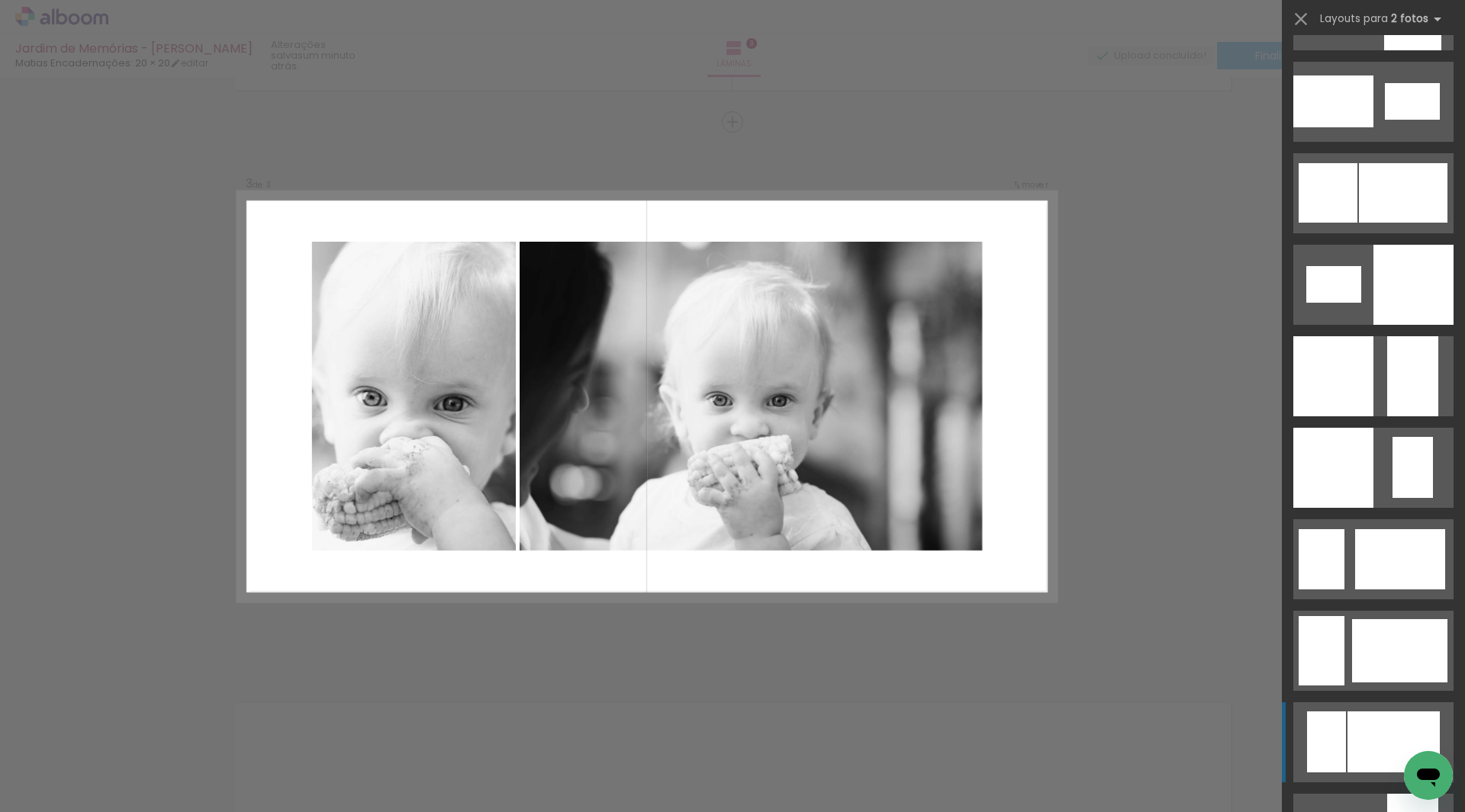
click at [1390, 729] on div at bounding box center [1393, 742] width 92 height 61
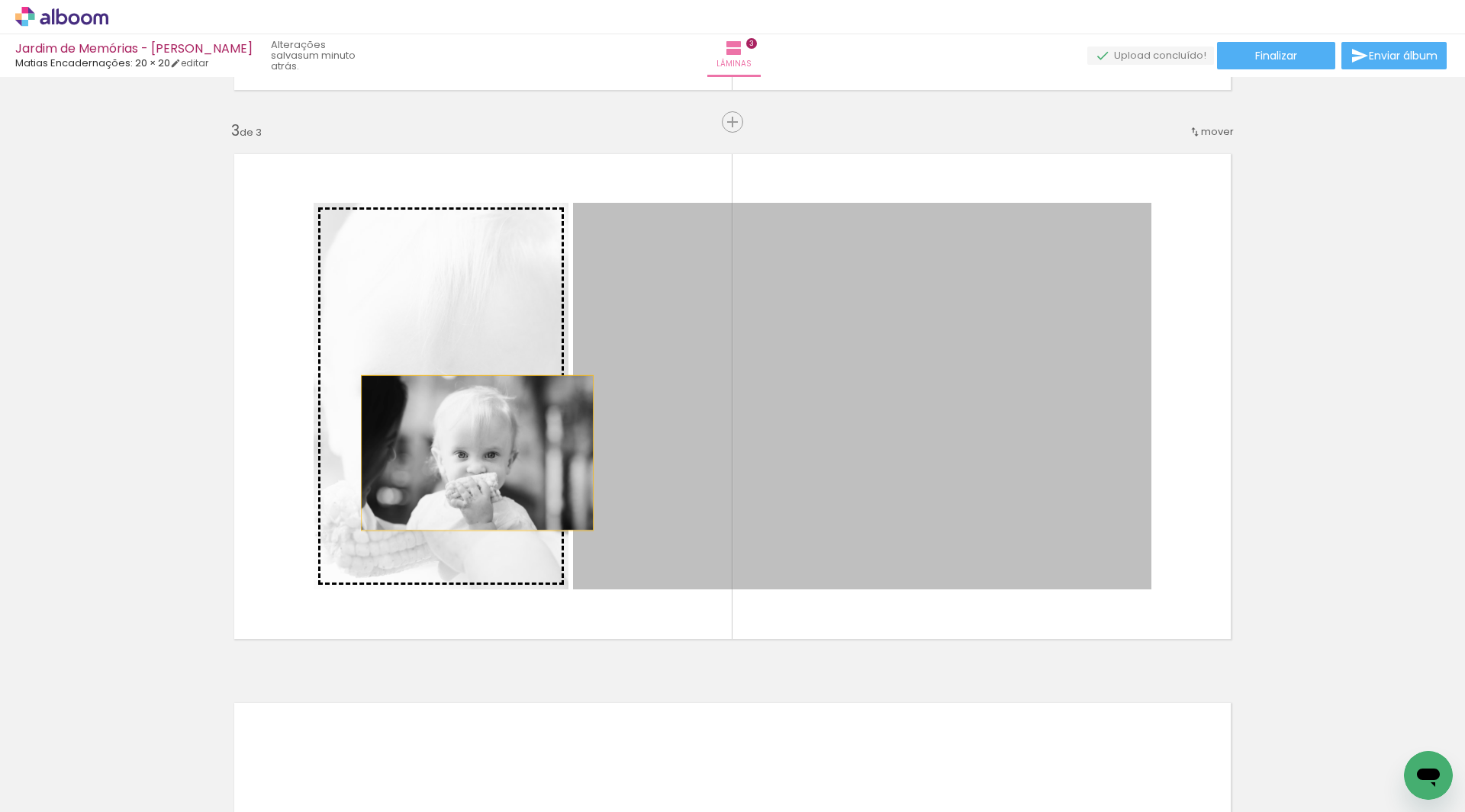
drag, startPoint x: 933, startPoint y: 474, endPoint x: 472, endPoint y: 453, distance: 461.5
click at [0, 0] on slot at bounding box center [0, 0] width 0 height 0
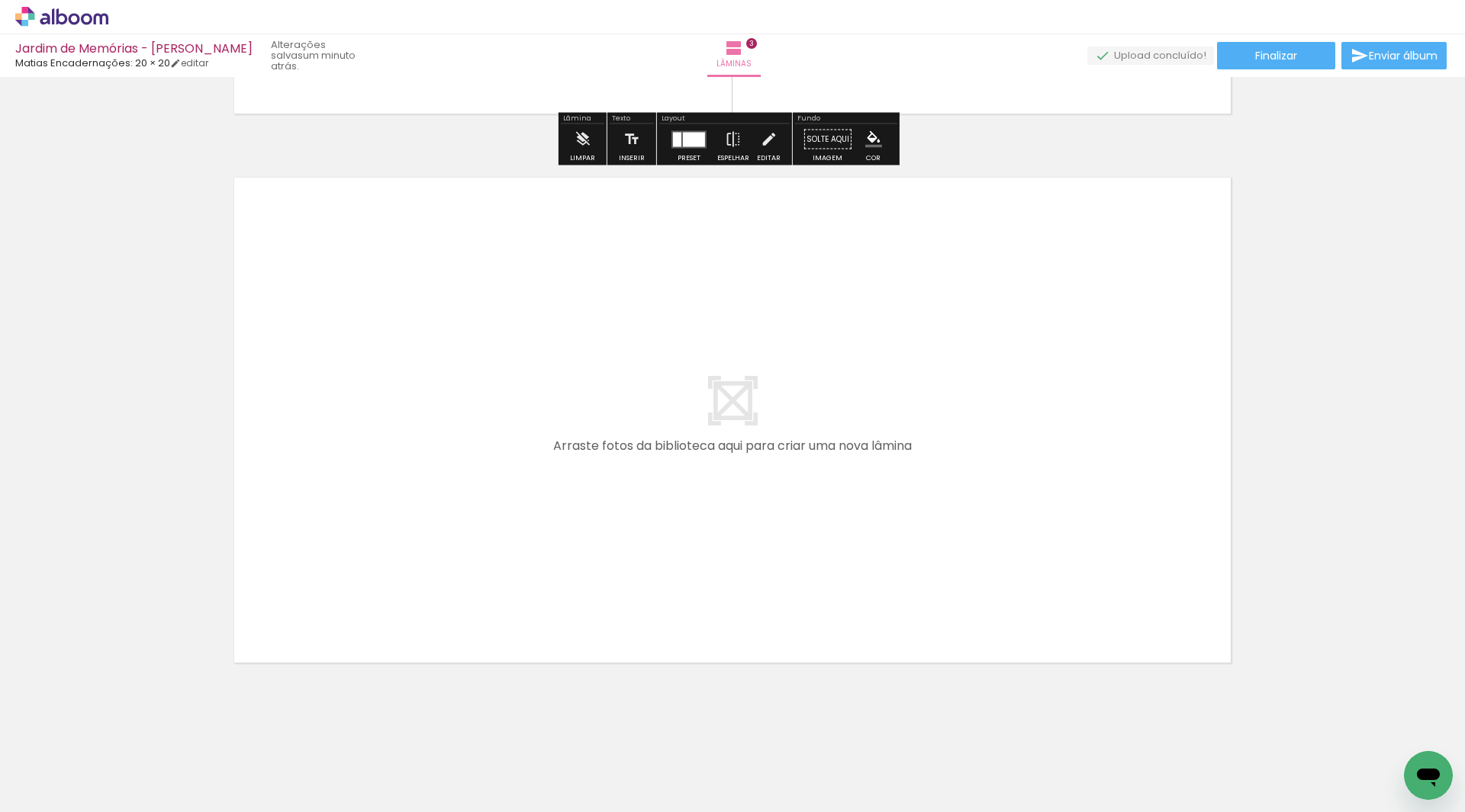
scroll to position [1616, 0]
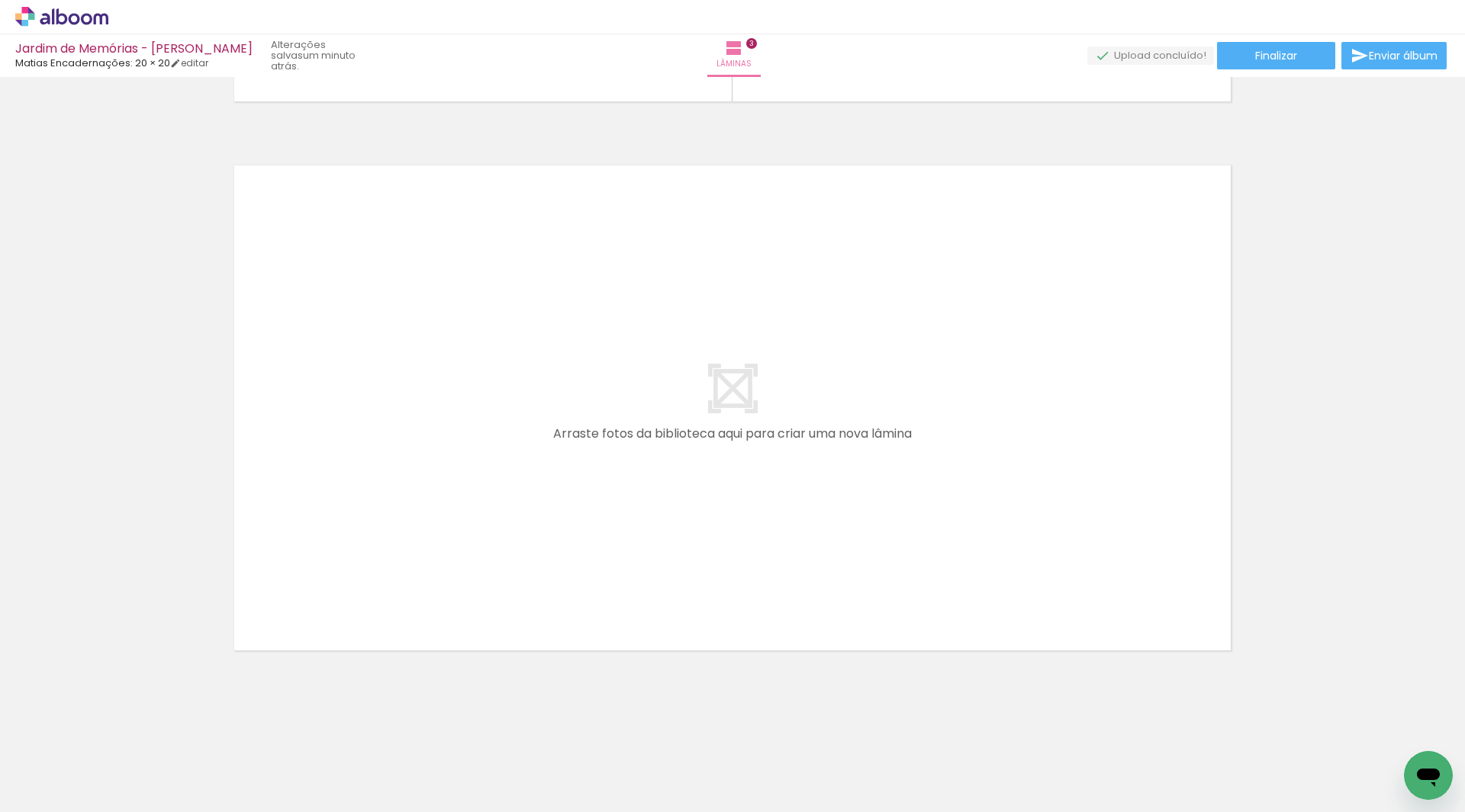
click at [1141, 792] on div at bounding box center [1124, 761] width 51 height 76
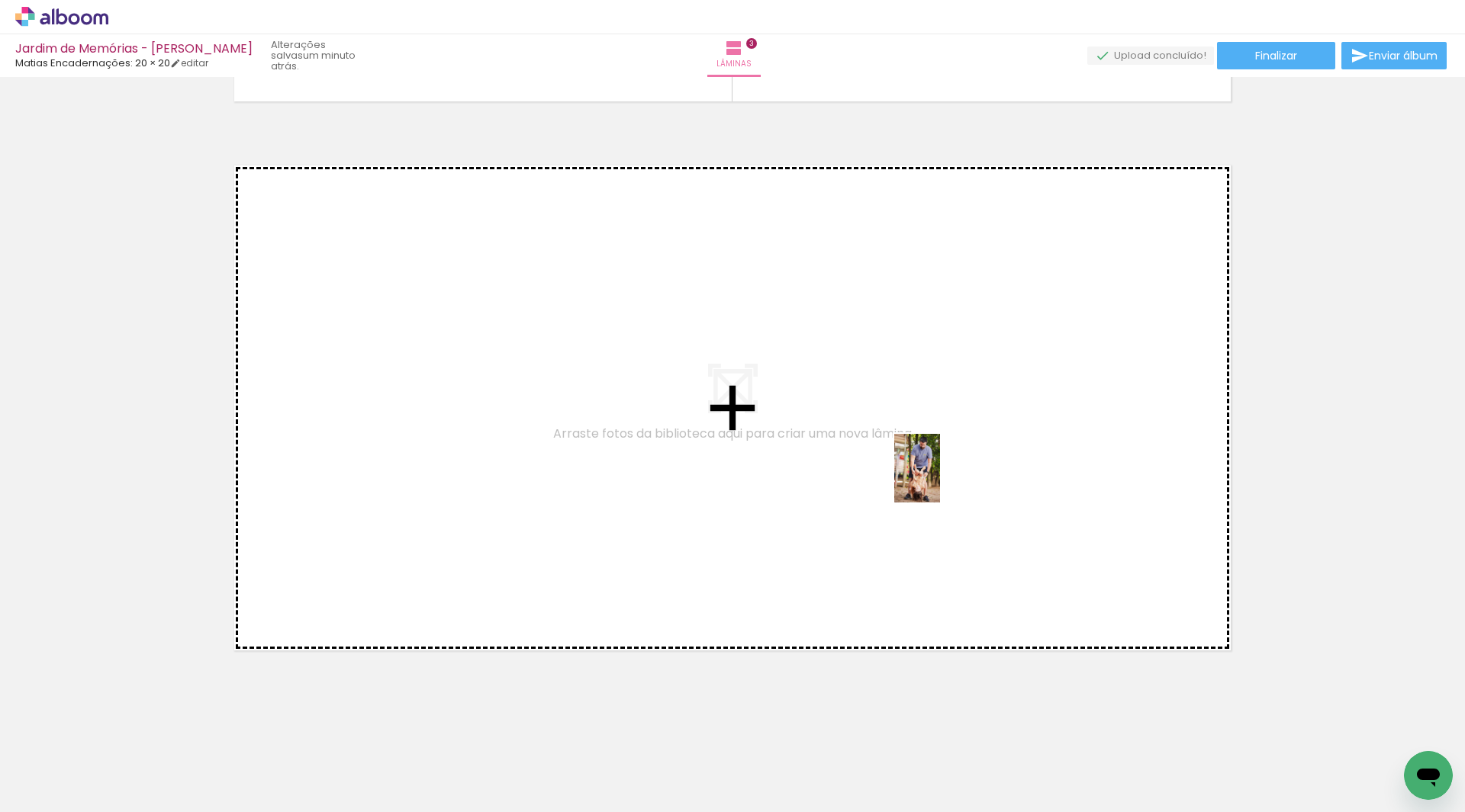
drag, startPoint x: 1129, startPoint y: 789, endPoint x: 937, endPoint y: 472, distance: 370.6
click at [937, 472] on quentale-workspace at bounding box center [732, 406] width 1465 height 812
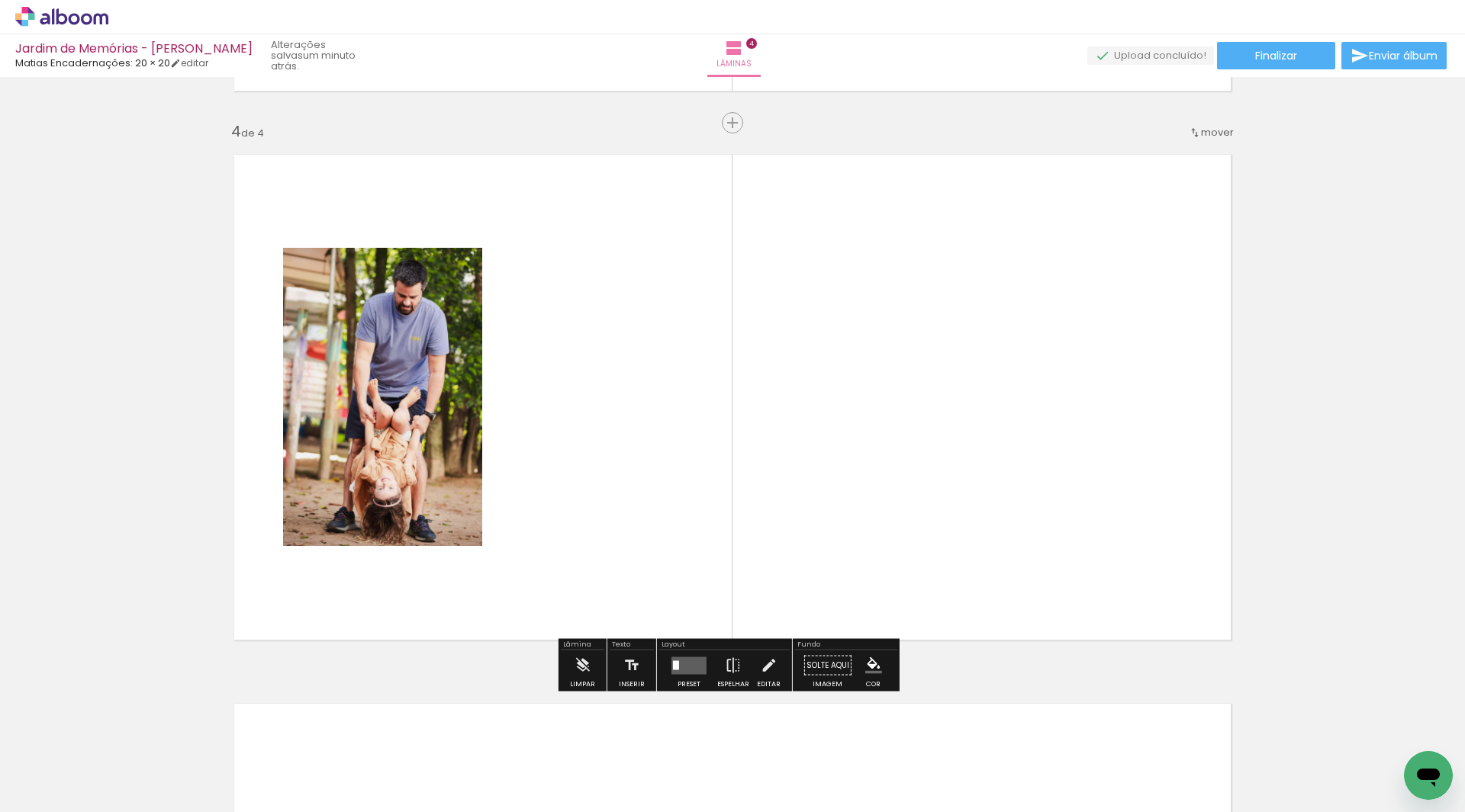
scroll to position [1627, 0]
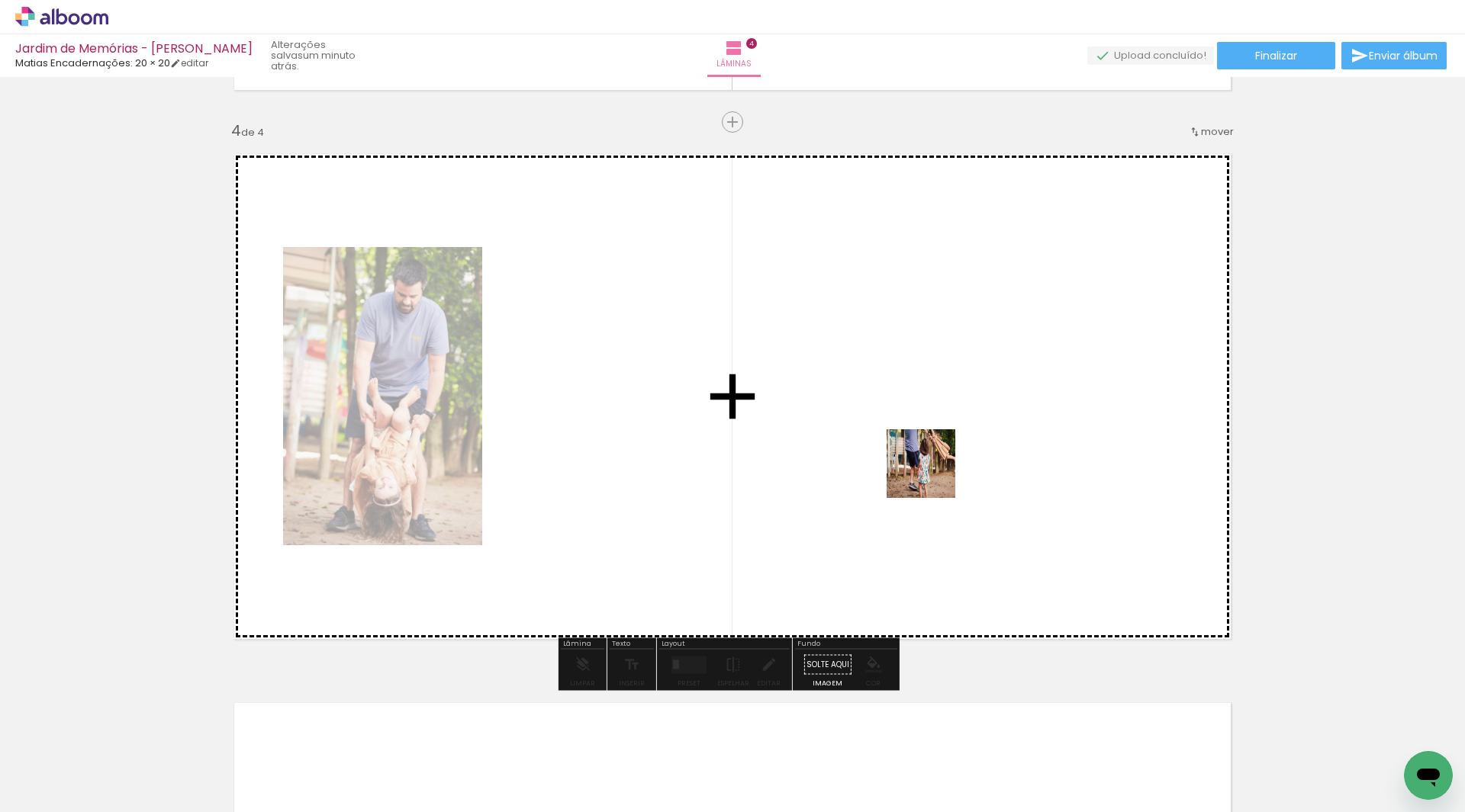
drag, startPoint x: 1215, startPoint y: 745, endPoint x: 869, endPoint y: 424, distance: 472.0
click at [869, 424] on quentale-workspace at bounding box center [732, 406] width 1465 height 812
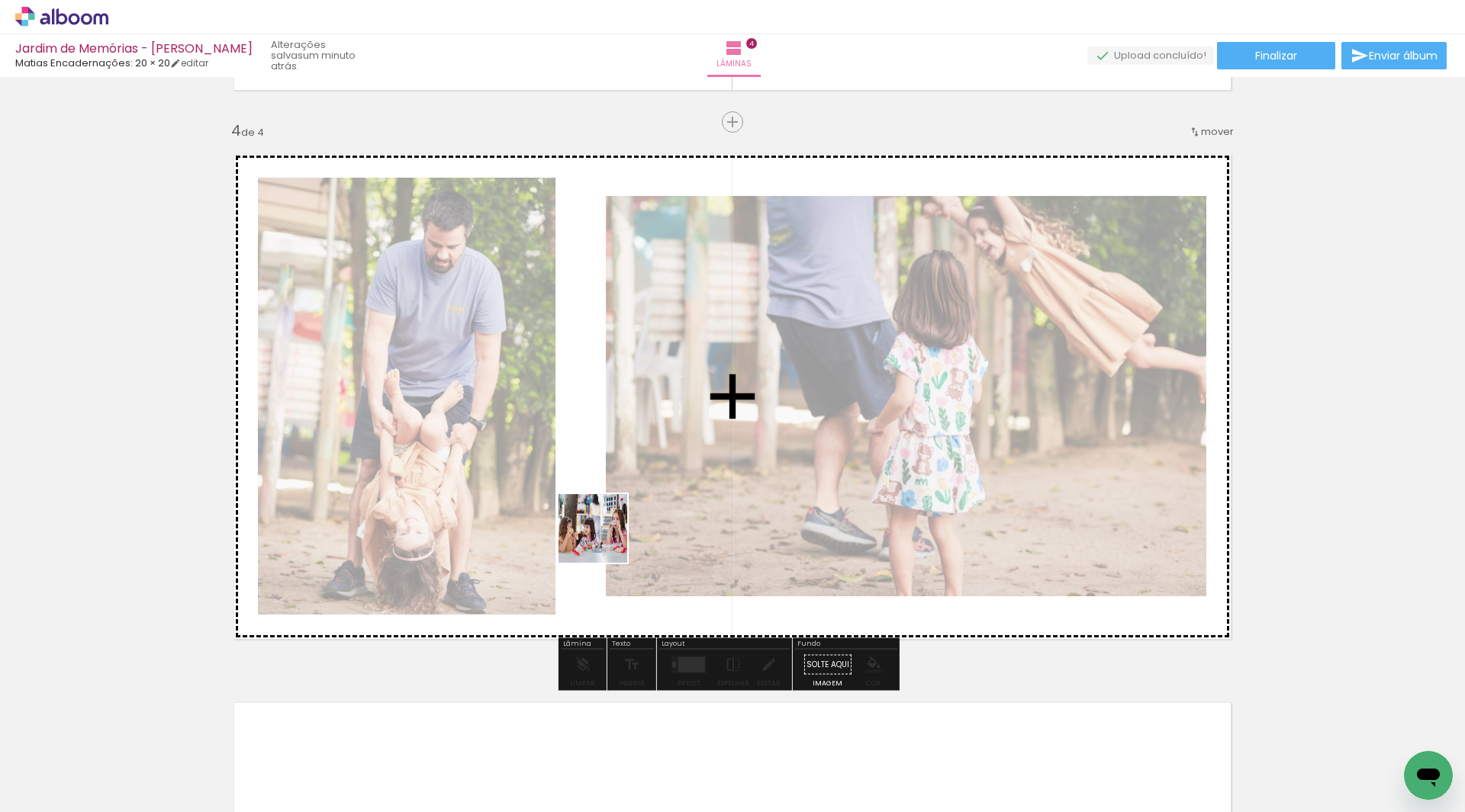
drag, startPoint x: 549, startPoint y: 713, endPoint x: 637, endPoint y: 505, distance: 225.8
click at [637, 505] on quentale-workspace at bounding box center [732, 406] width 1465 height 812
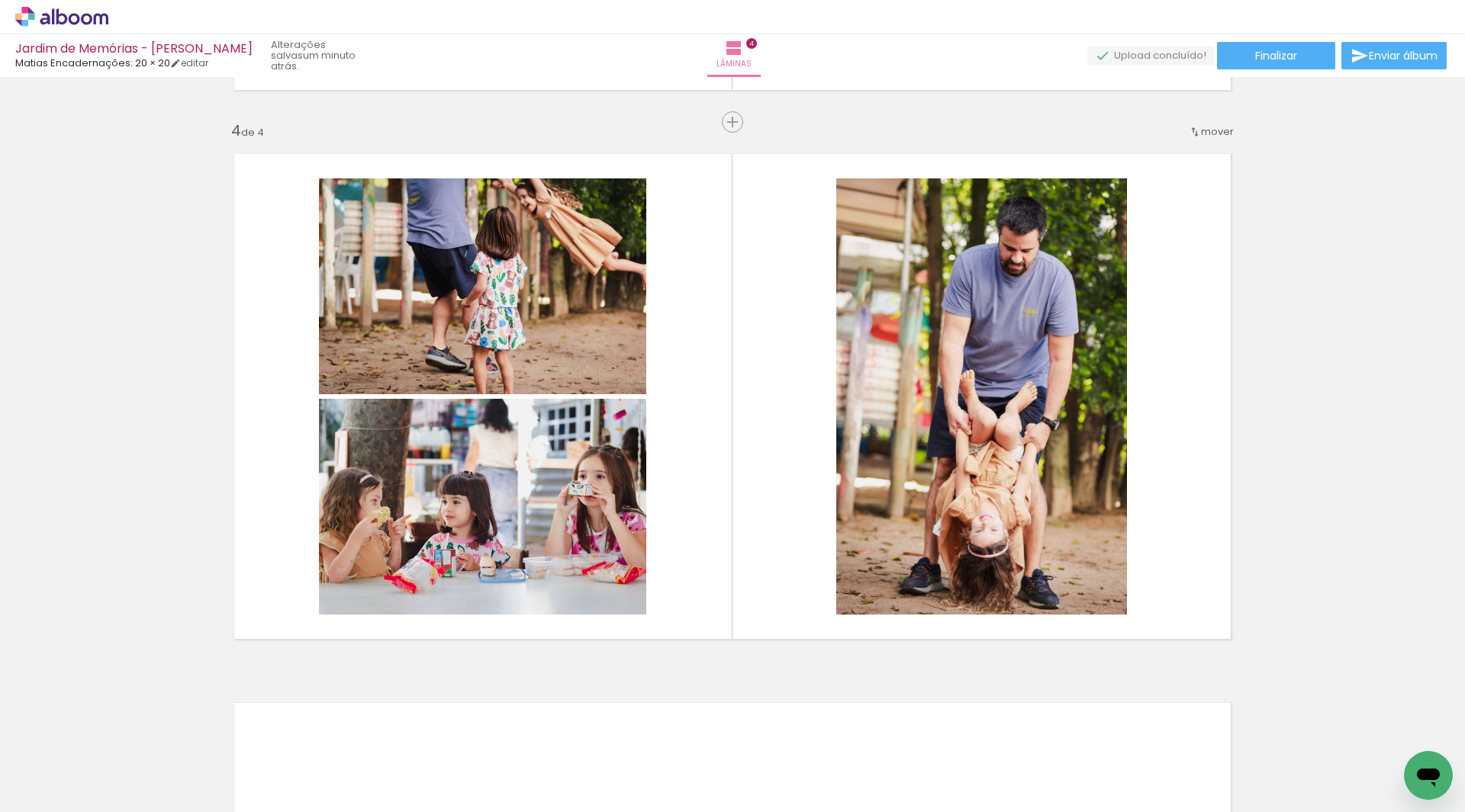
scroll to position [0, 1643]
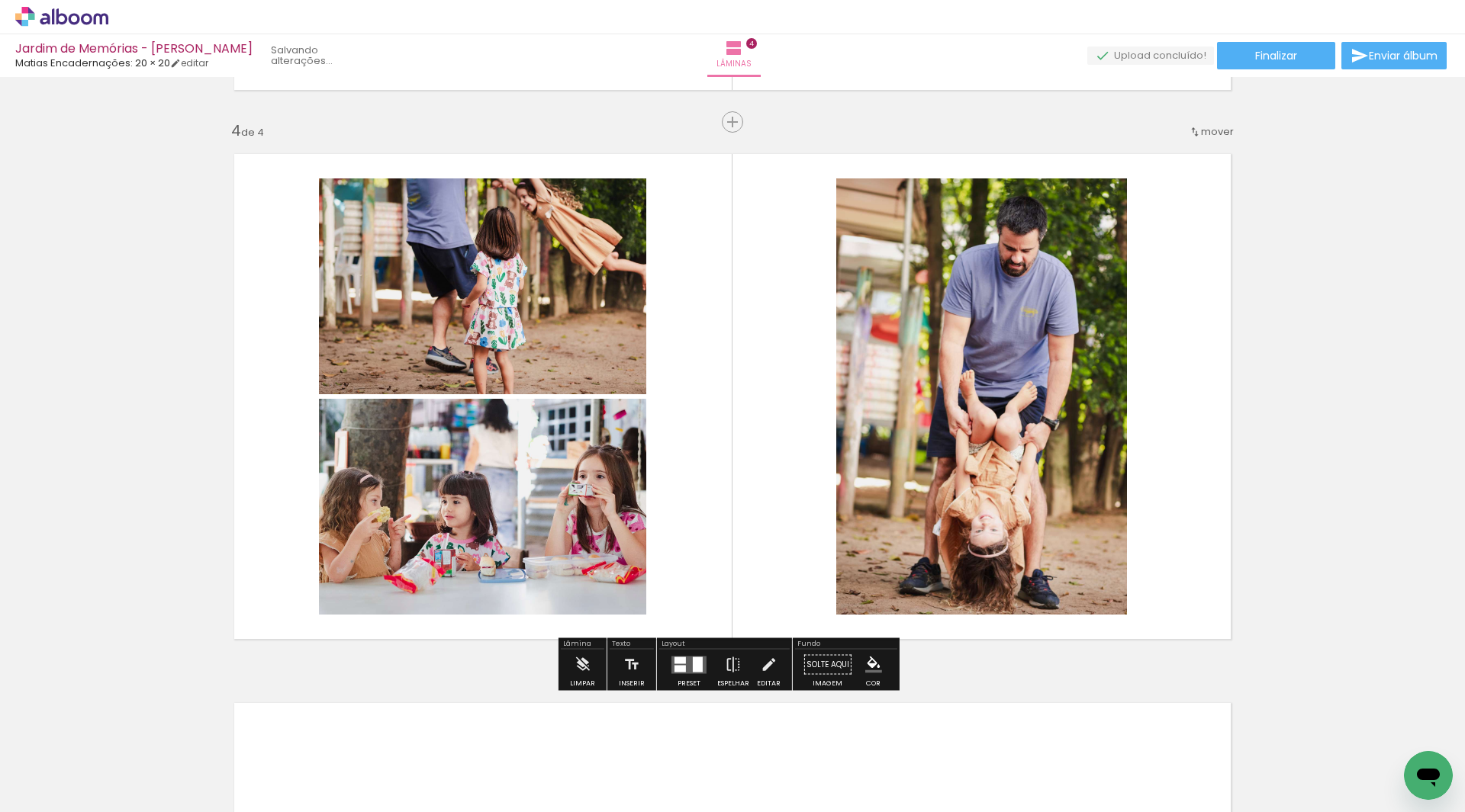
click at [693, 666] on div at bounding box center [697, 664] width 10 height 15
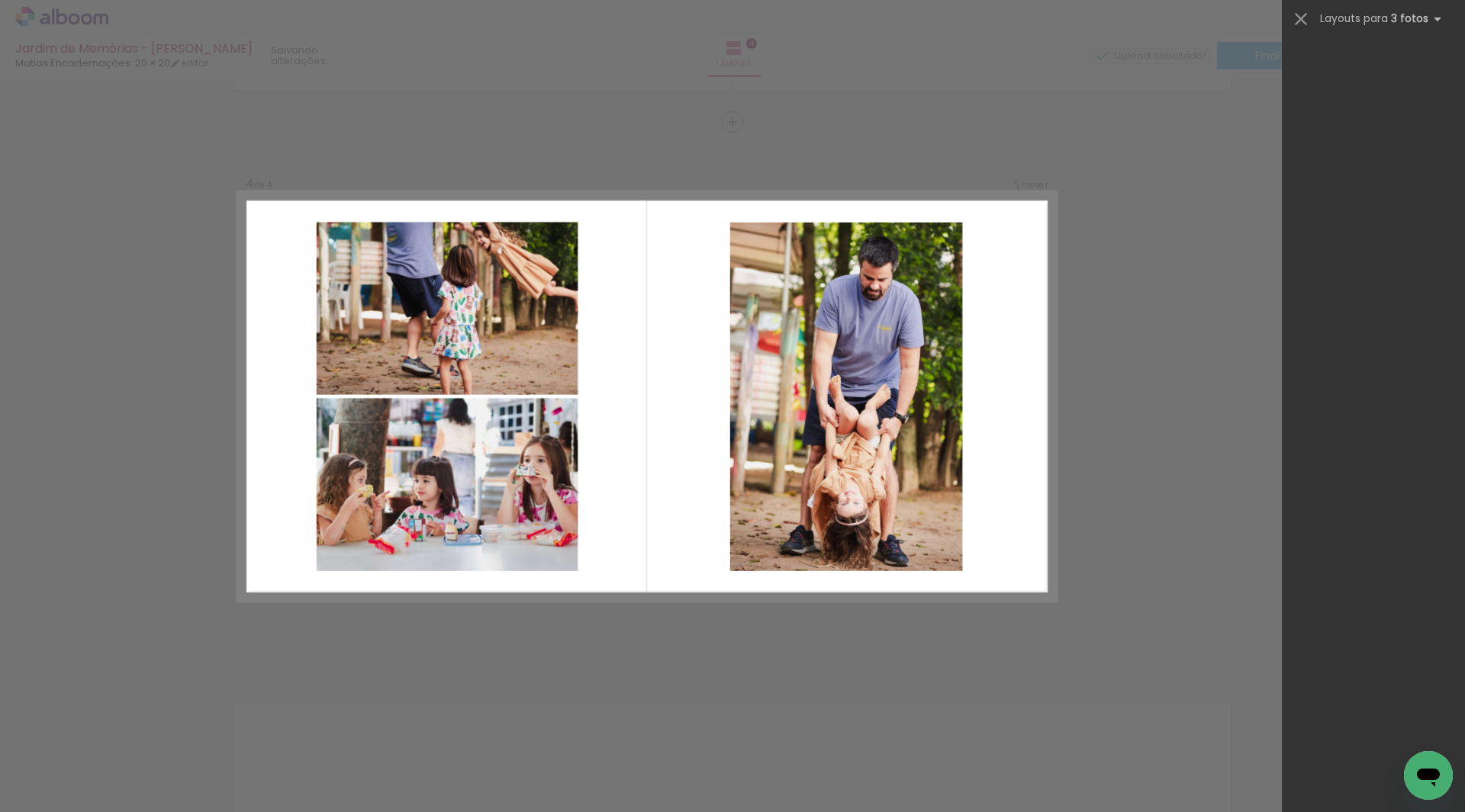
scroll to position [0, 0]
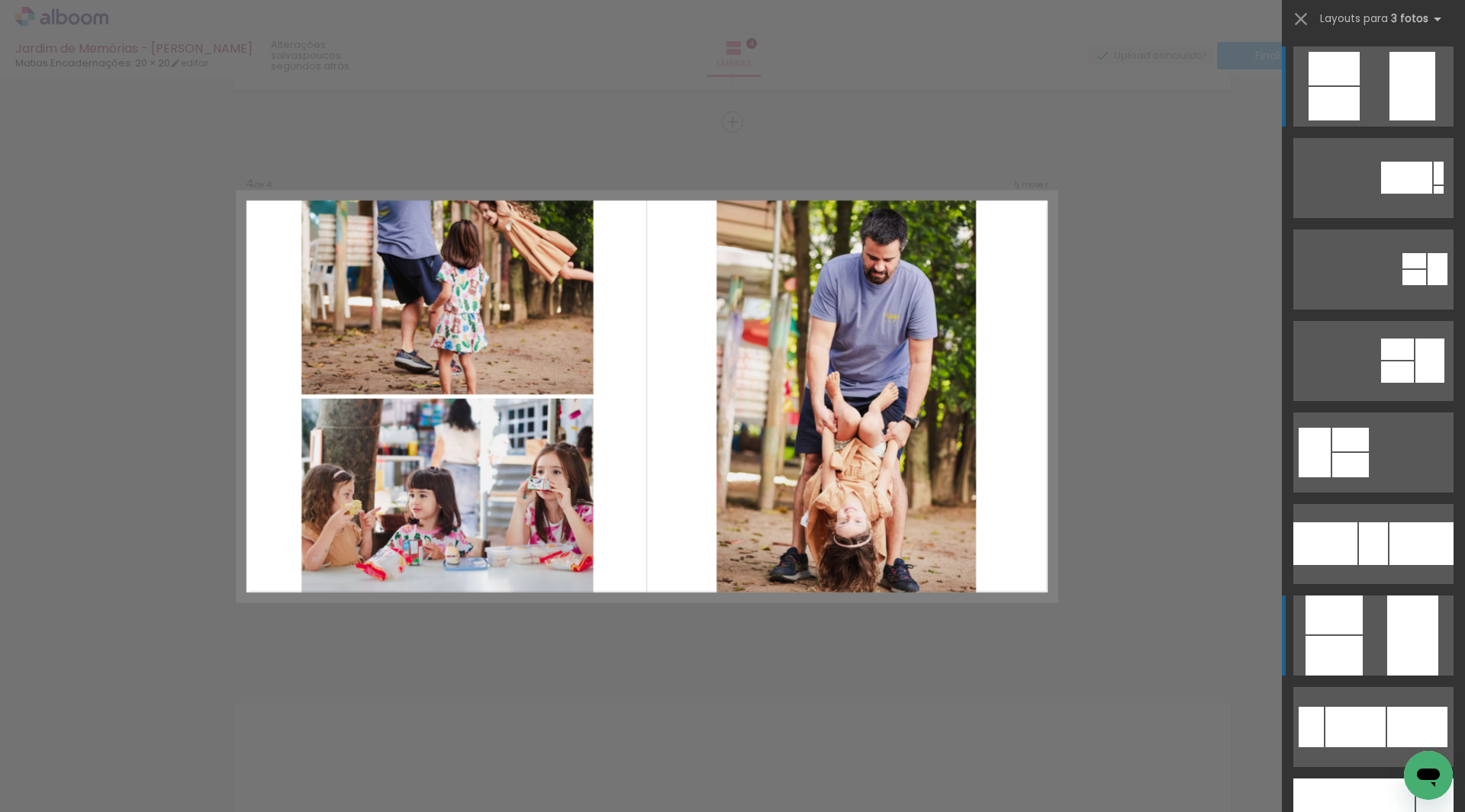
click at [1412, 634] on div at bounding box center [1413, 635] width 51 height 80
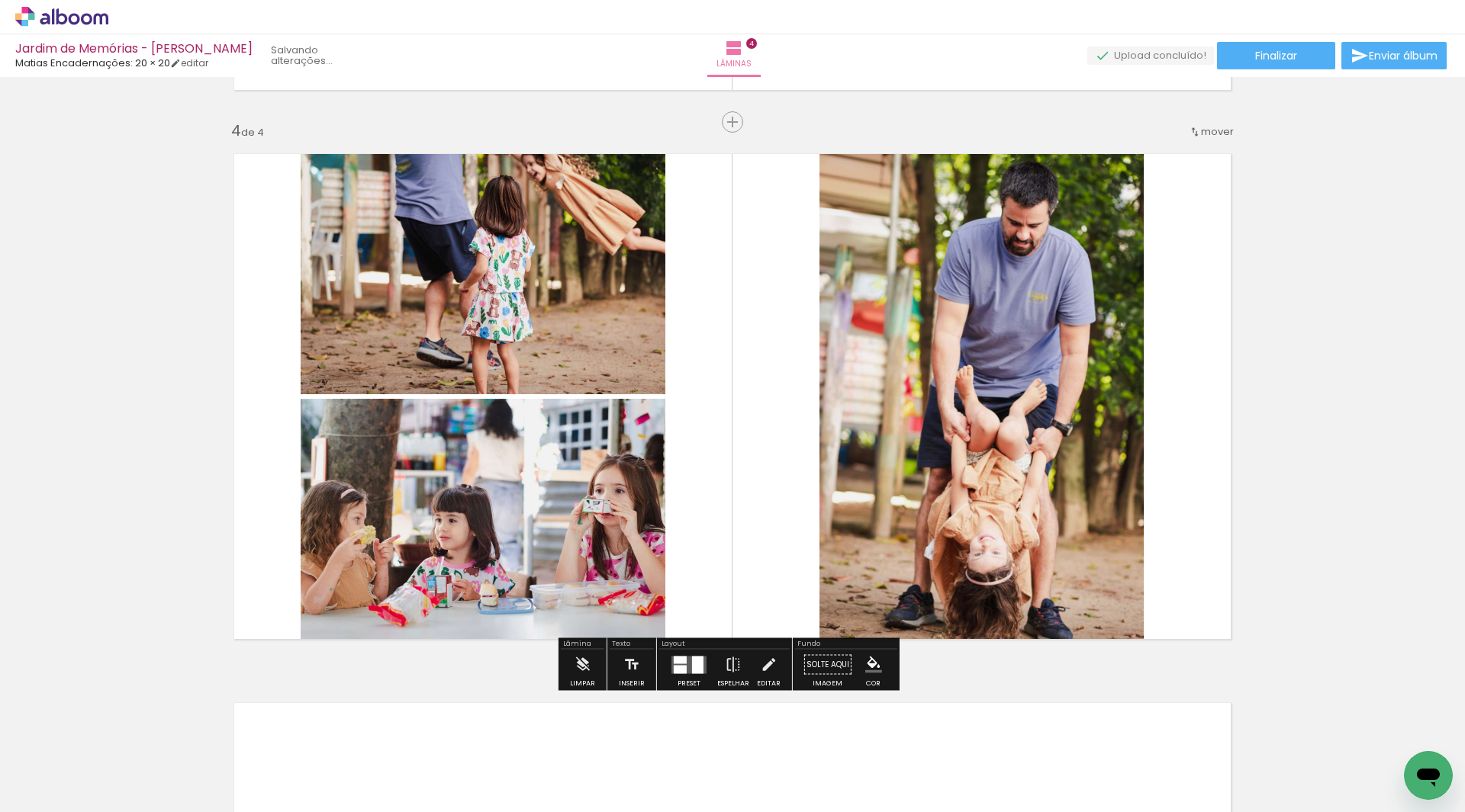
click at [1412, 634] on quentale-workspace at bounding box center [732, 406] width 1465 height 812
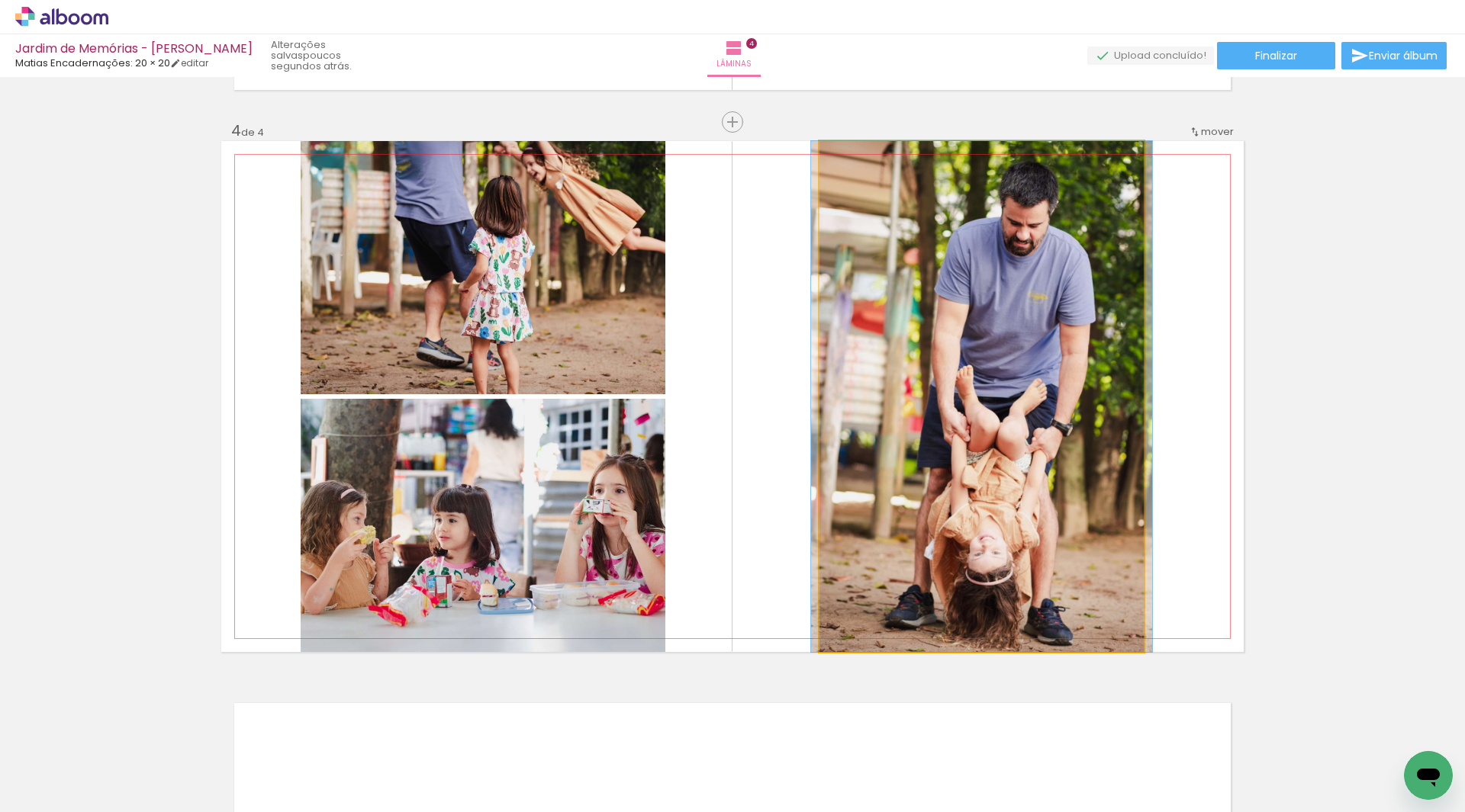
click at [960, 469] on quentale-photo at bounding box center [982, 396] width 324 height 511
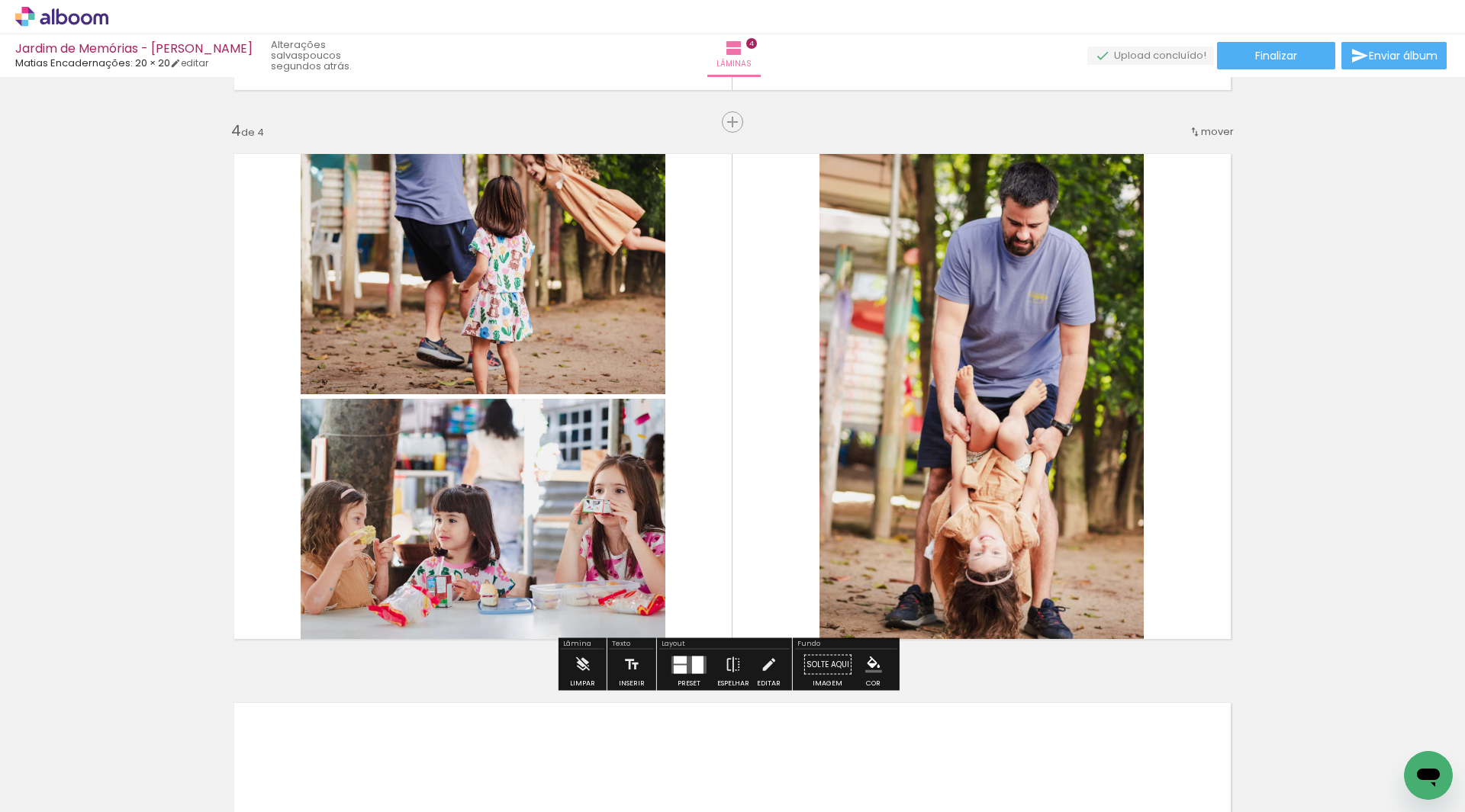
click at [960, 469] on quentale-photo at bounding box center [982, 396] width 324 height 511
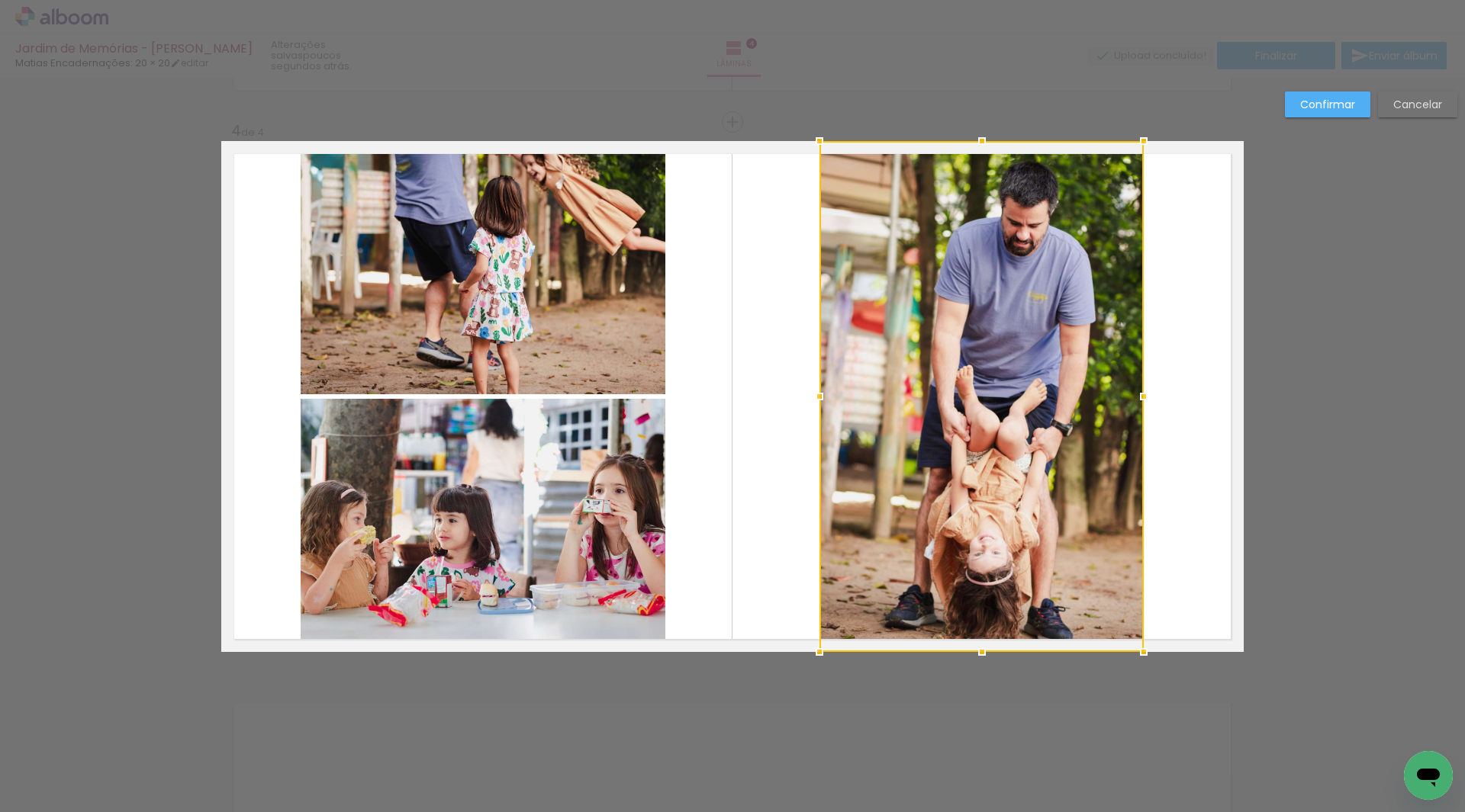
click at [1175, 411] on quentale-layouter at bounding box center [732, 396] width 1023 height 511
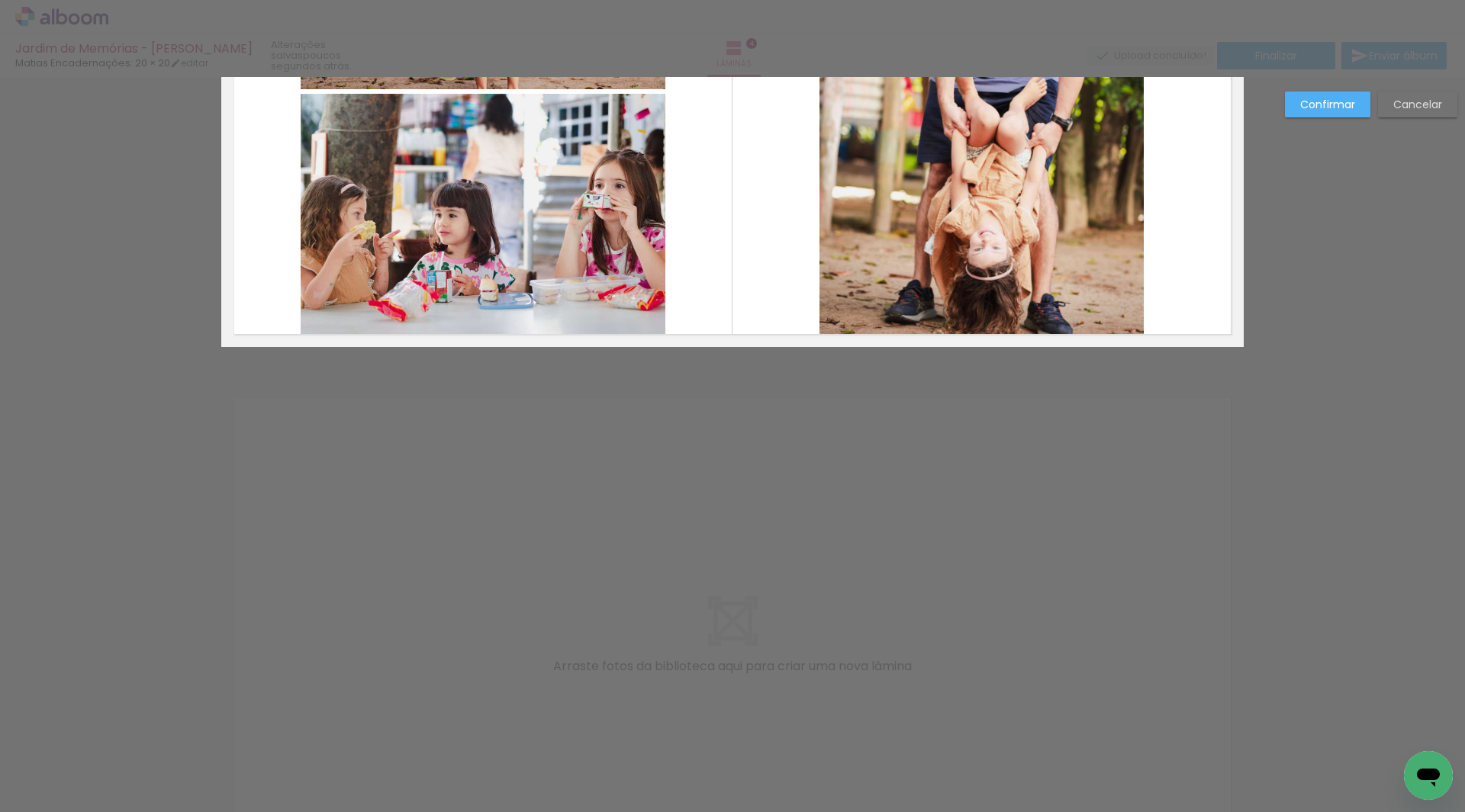
scroll to position [2085, 0]
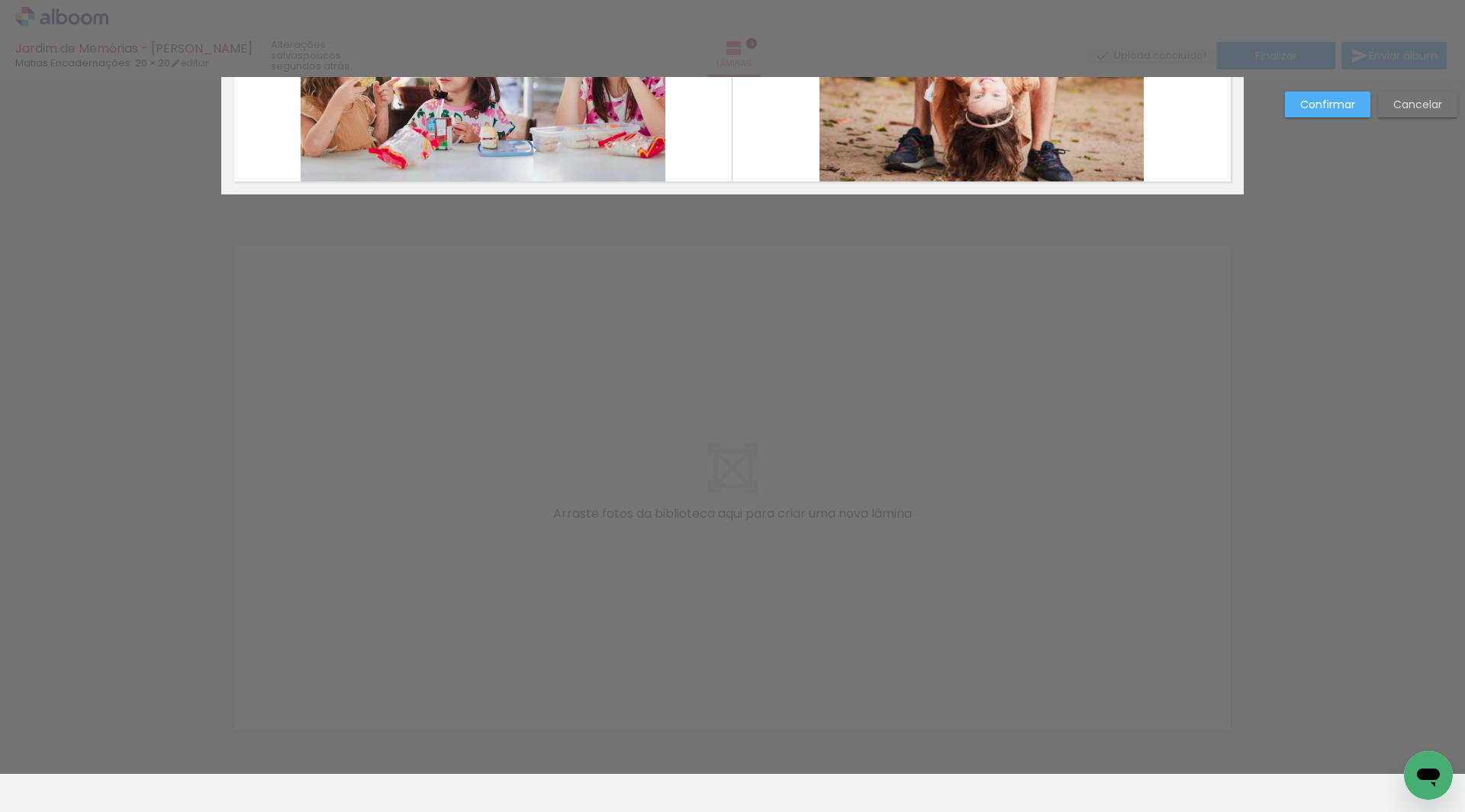
click at [1322, 95] on paper-button "Confirmar" at bounding box center [1327, 104] width 86 height 26
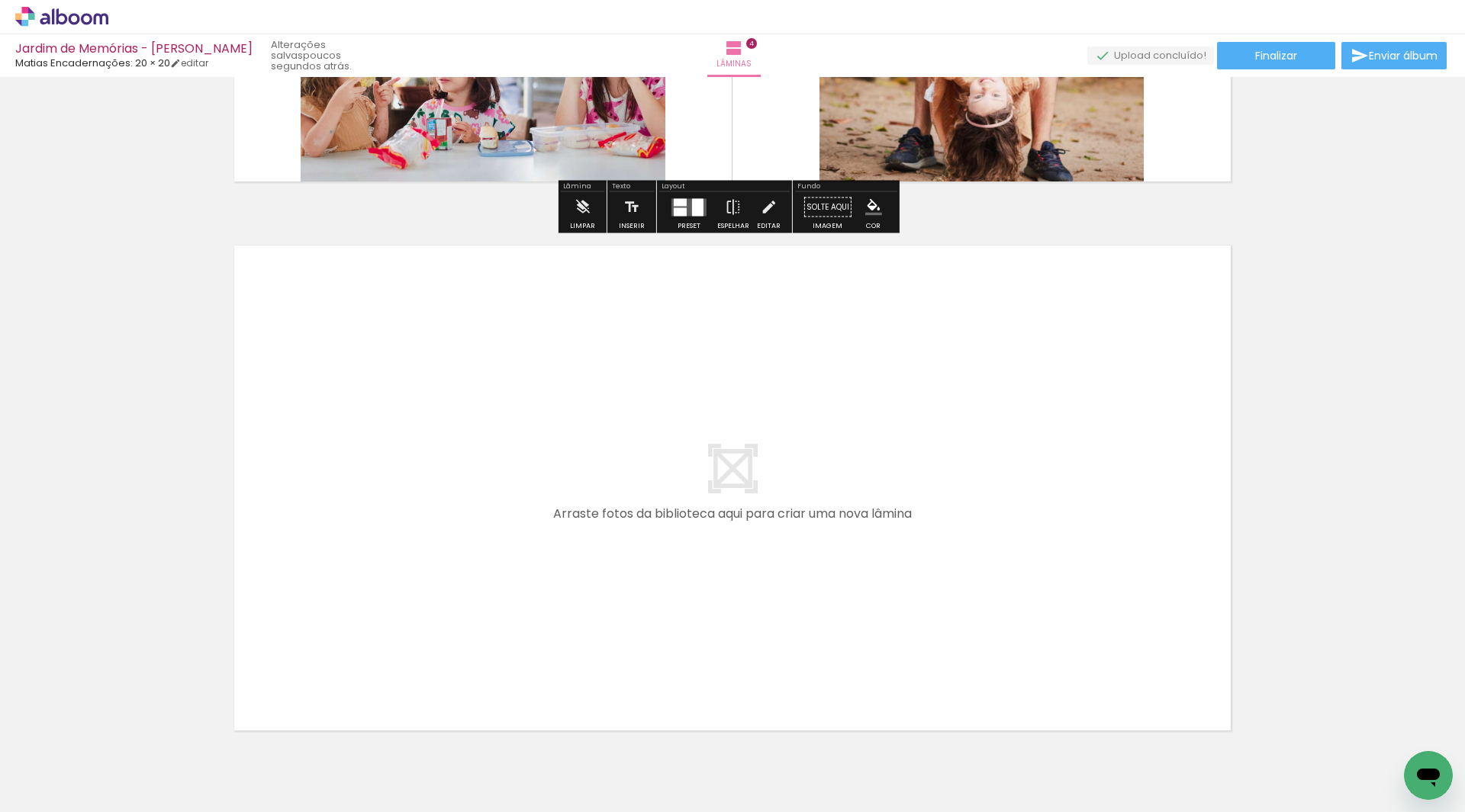
click at [709, 490] on quentale-layouter at bounding box center [732, 488] width 1023 height 511
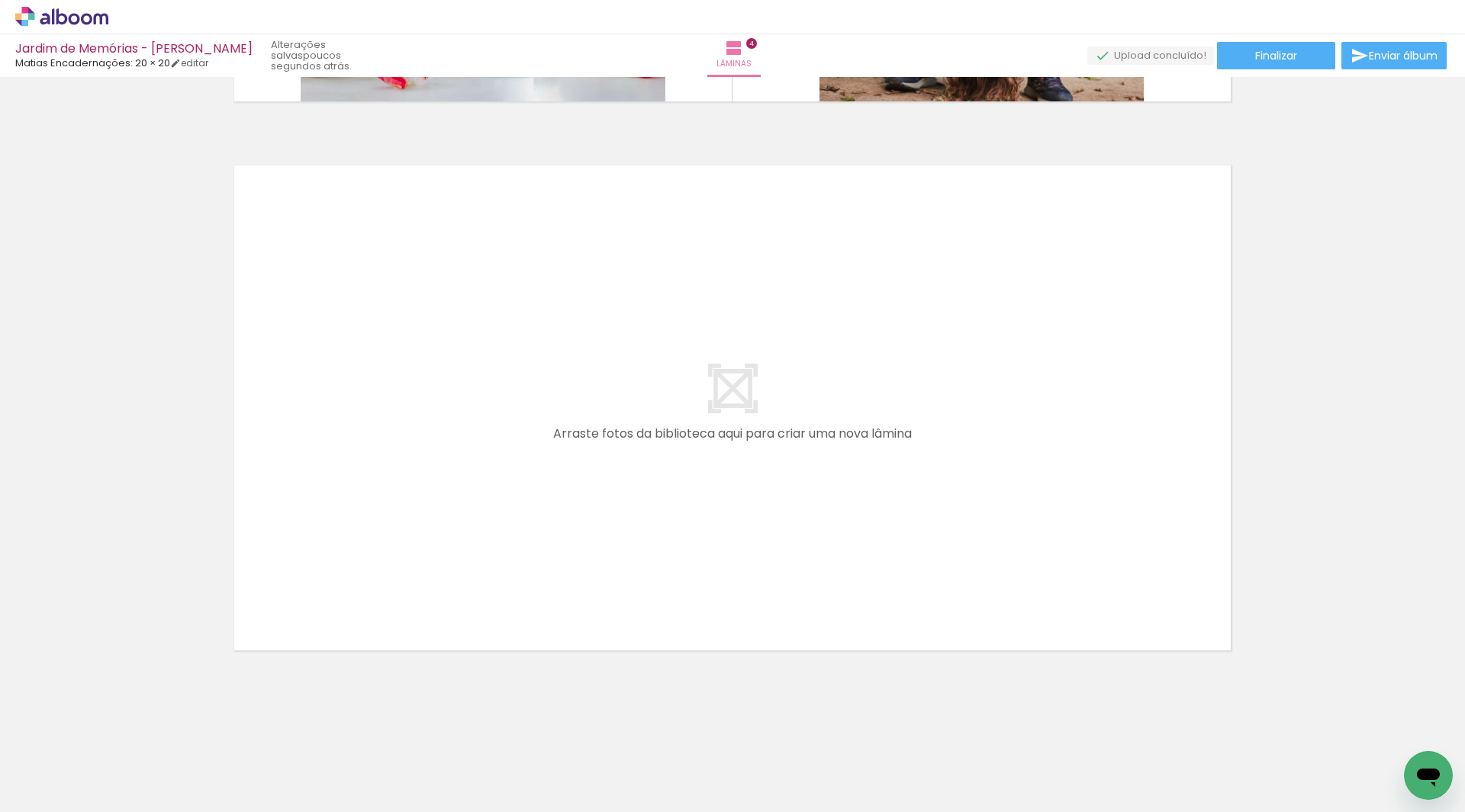
scroll to position [0, 1274]
click at [597, 775] on div at bounding box center [587, 762] width 76 height 50
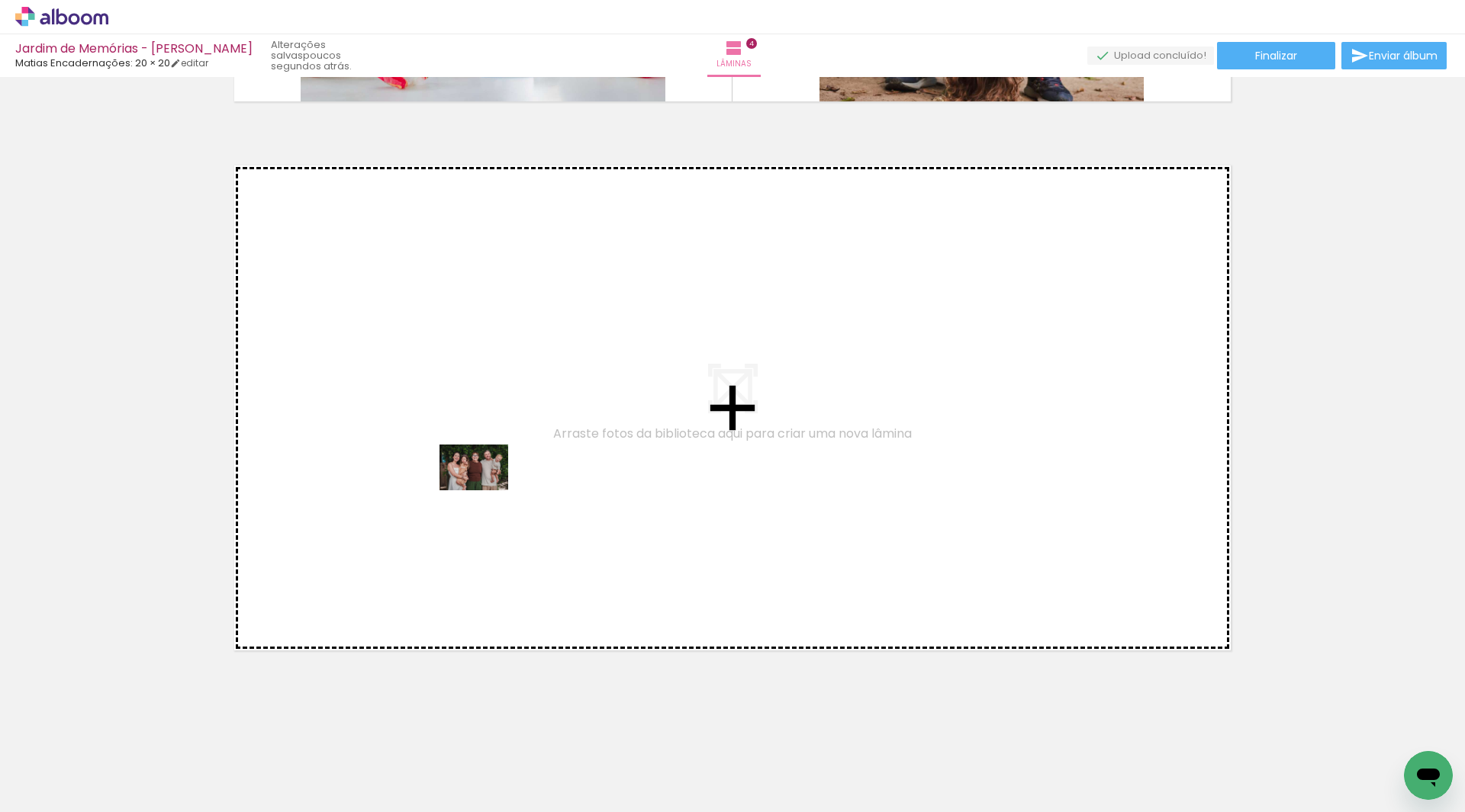
drag, startPoint x: 592, startPoint y: 760, endPoint x: 486, endPoint y: 489, distance: 291.0
click at [486, 489] on quentale-workspace at bounding box center [732, 406] width 1465 height 812
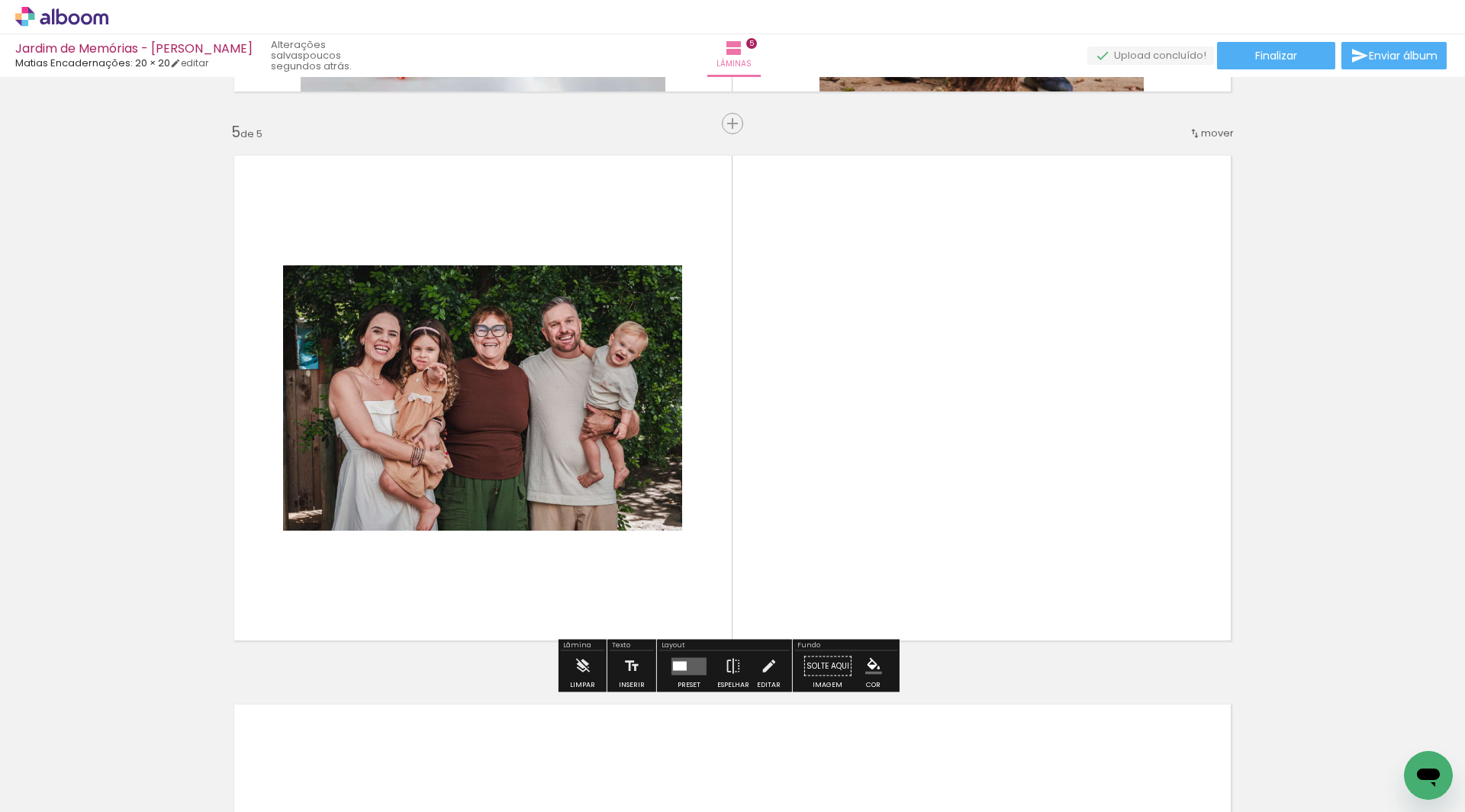
scroll to position [2177, 0]
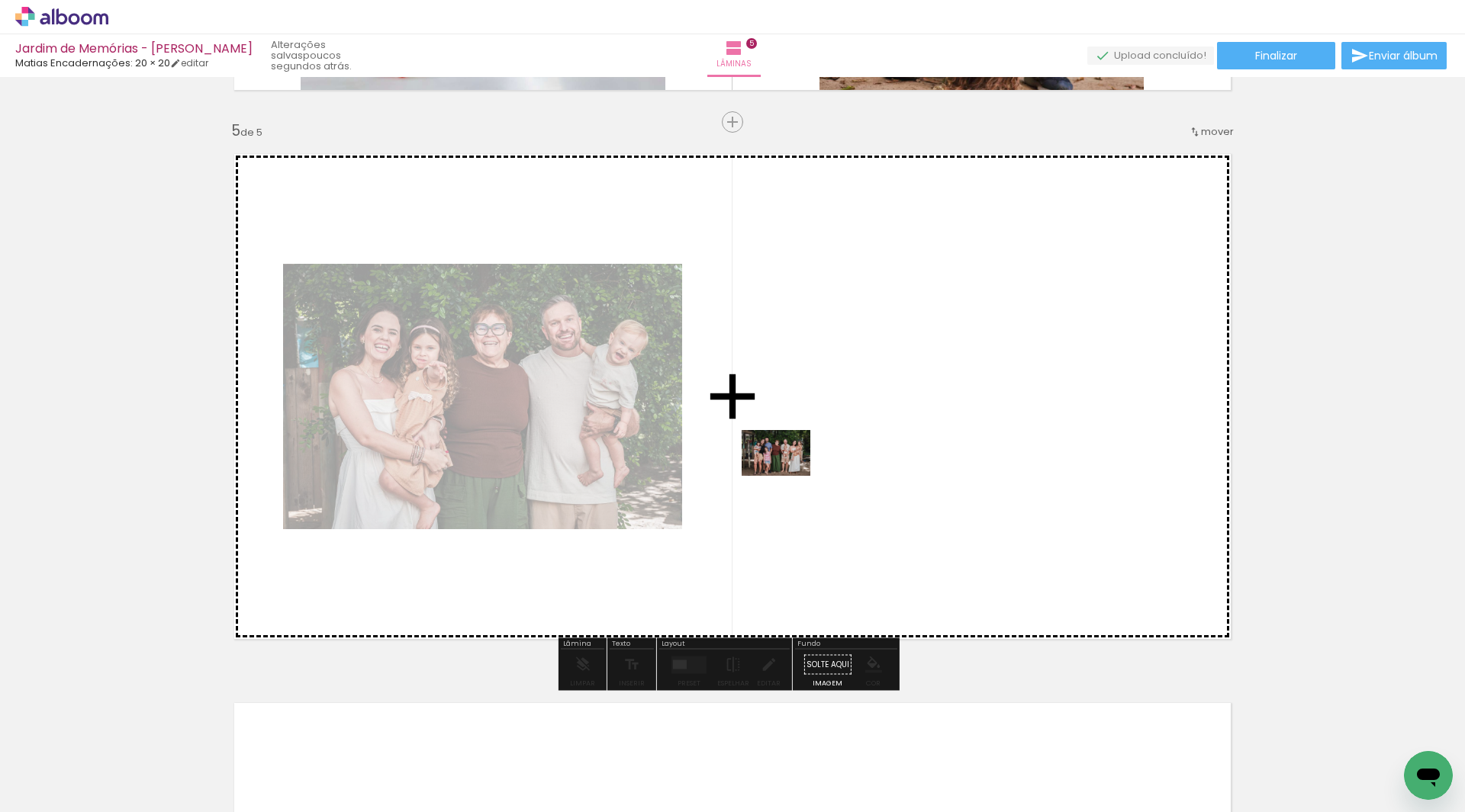
drag, startPoint x: 505, startPoint y: 771, endPoint x: 787, endPoint y: 476, distance: 408.1
click at [787, 476] on quentale-workspace at bounding box center [732, 406] width 1465 height 812
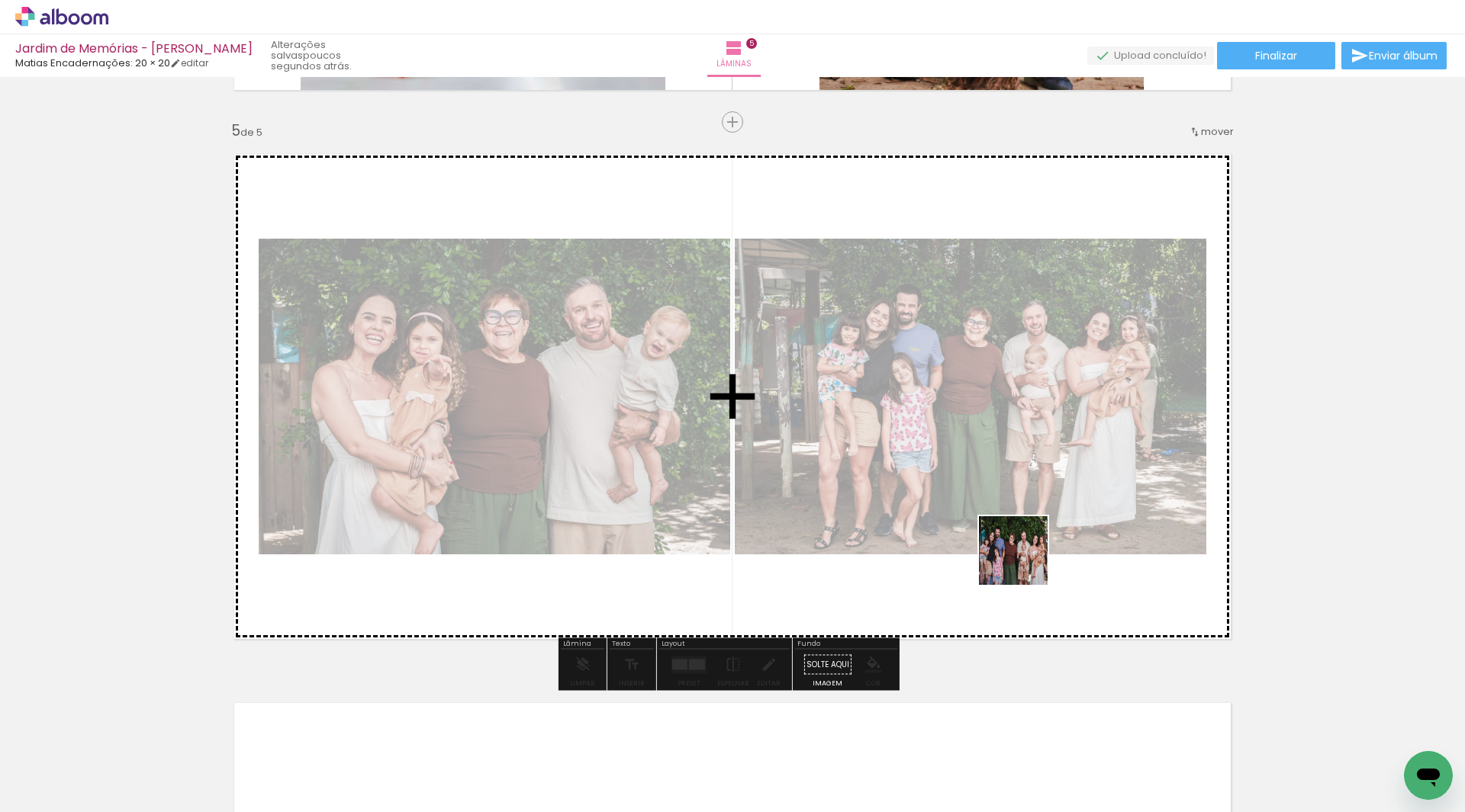
drag, startPoint x: 1354, startPoint y: 766, endPoint x: 905, endPoint y: 495, distance: 524.4
click at [905, 495] on quentale-workspace at bounding box center [732, 406] width 1465 height 812
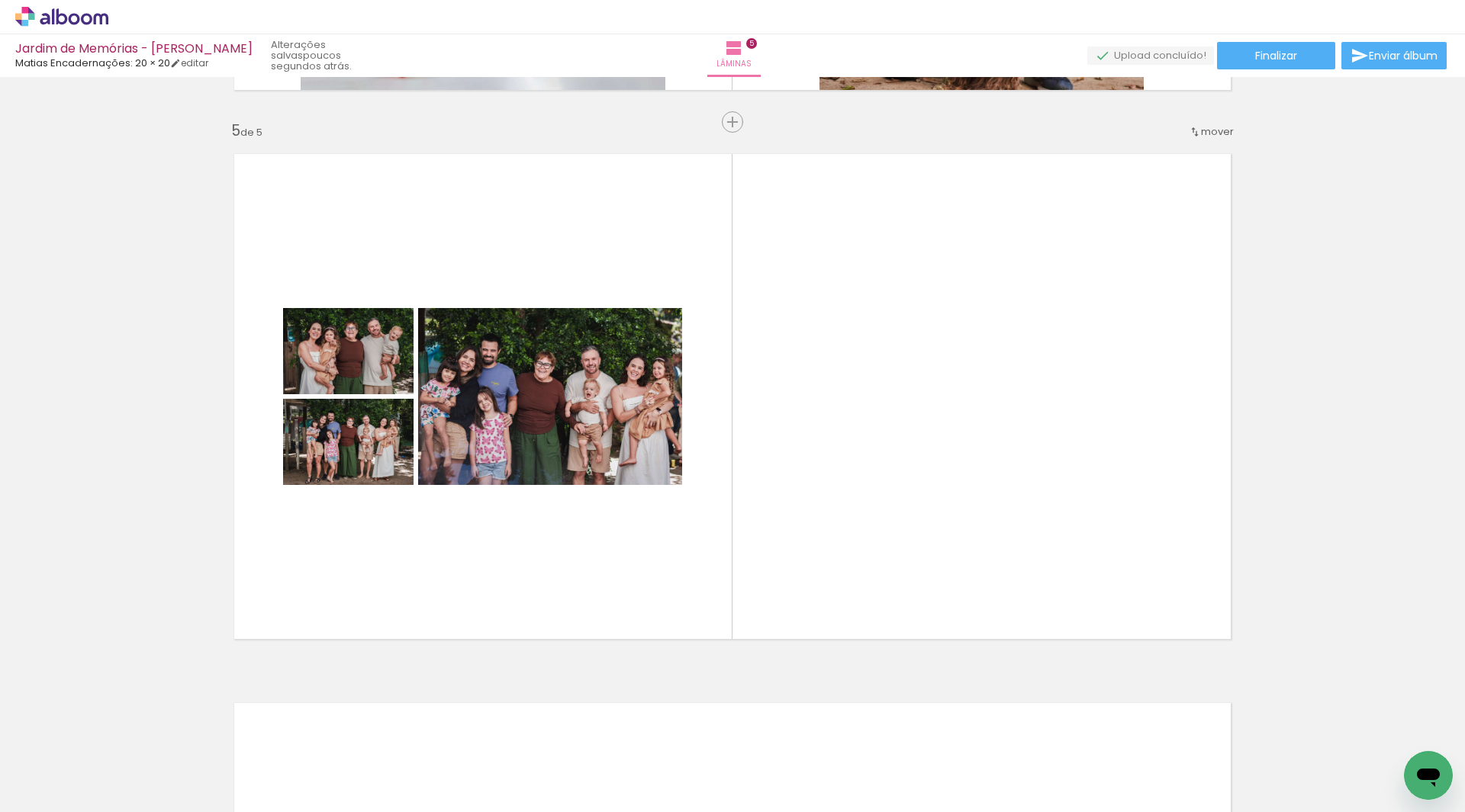
scroll to position [0, 1575]
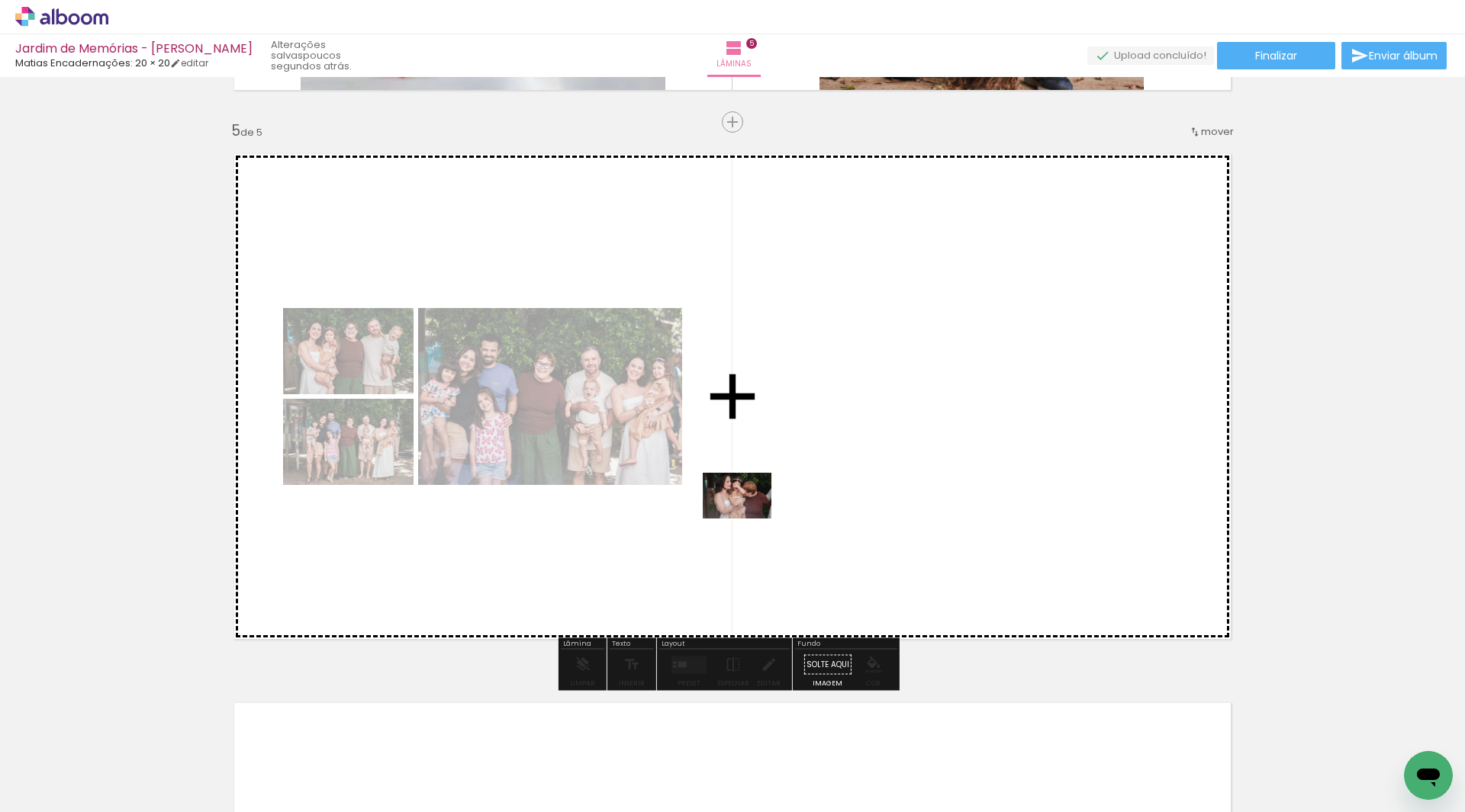
drag, startPoint x: 1147, startPoint y: 773, endPoint x: 742, endPoint y: 517, distance: 479.1
click at [745, 517] on quentale-workspace at bounding box center [732, 406] width 1465 height 812
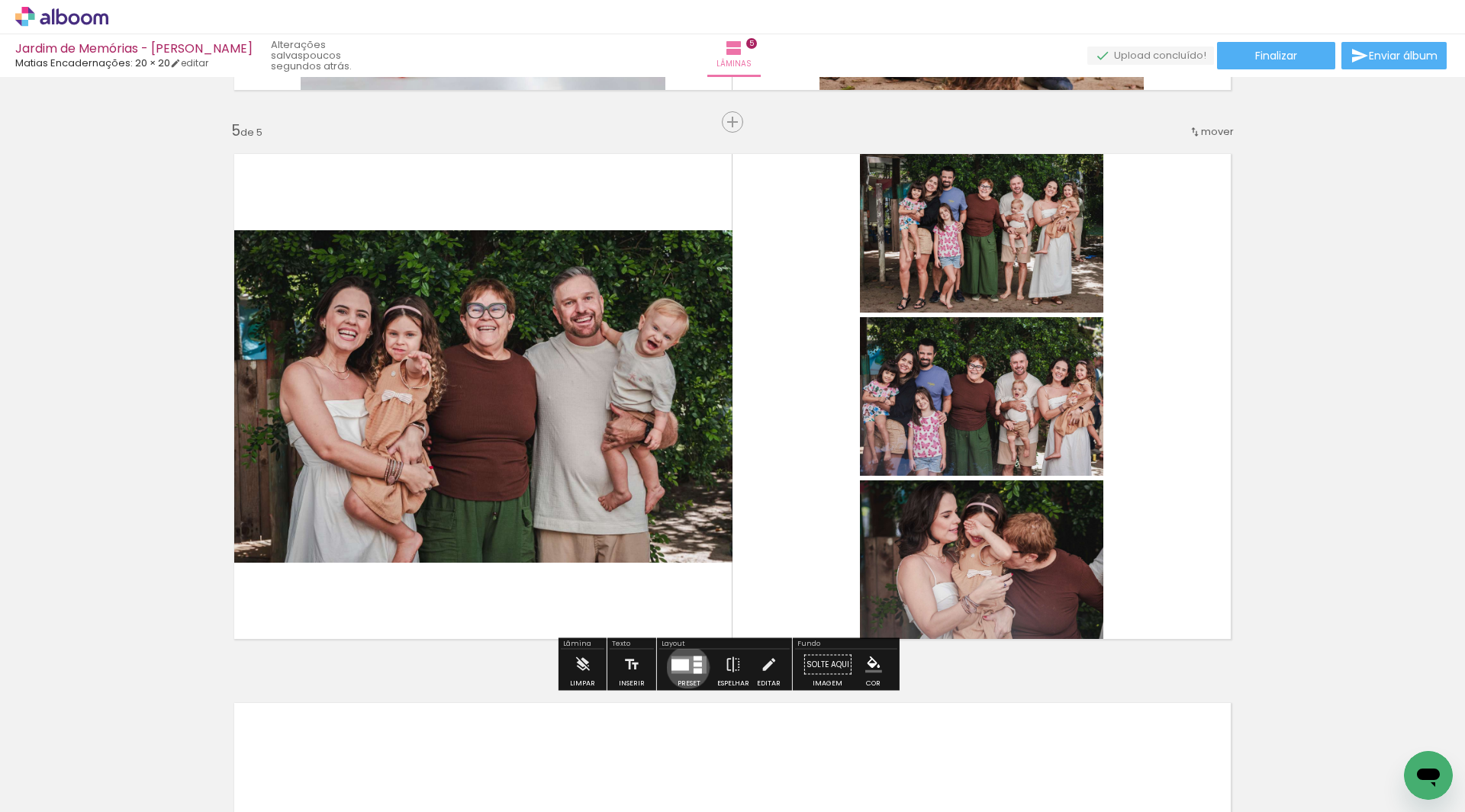
click at [684, 667] on div at bounding box center [680, 665] width 18 height 11
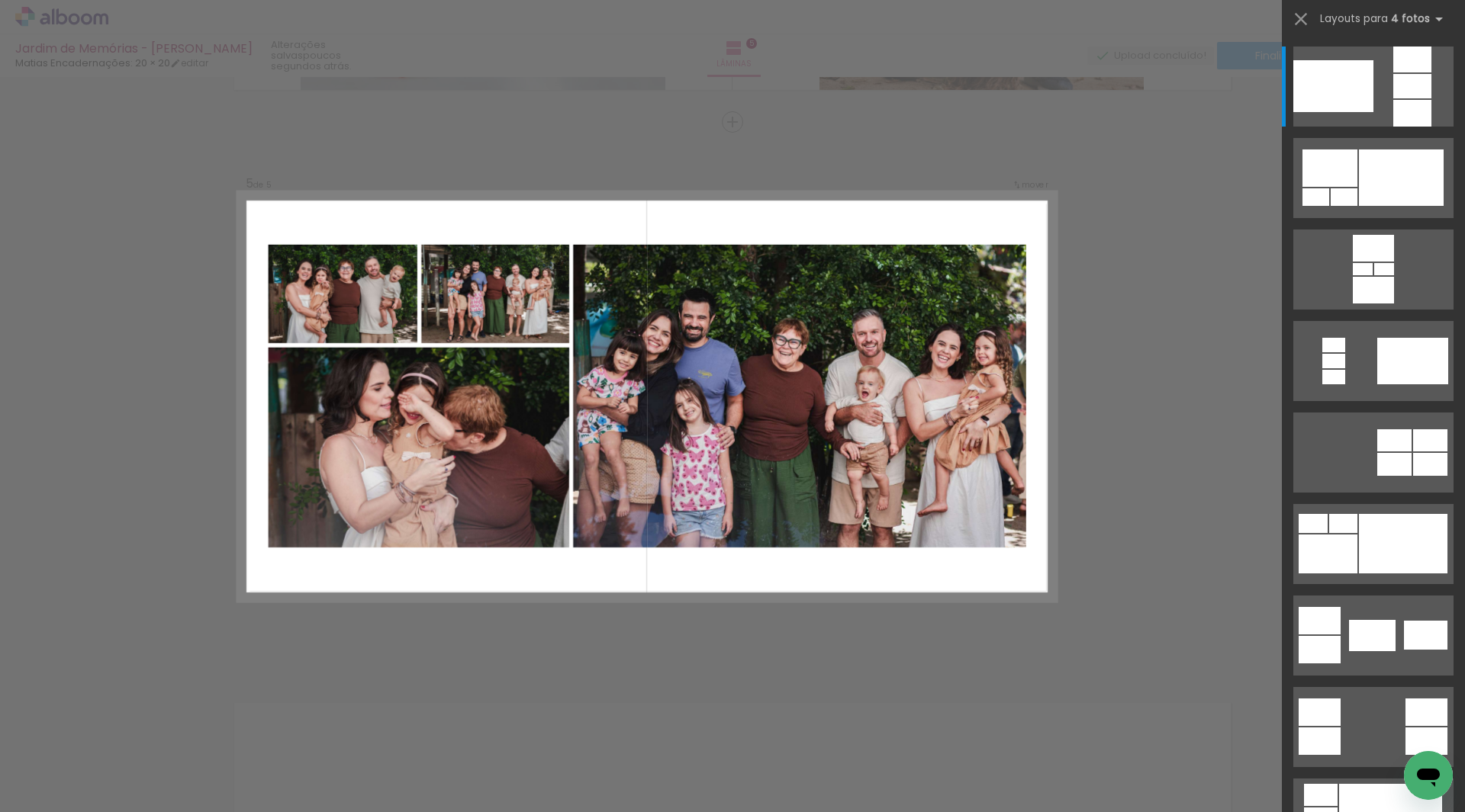
scroll to position [0, 1575]
click at [1373, 547] on div at bounding box center [1403, 543] width 89 height 59
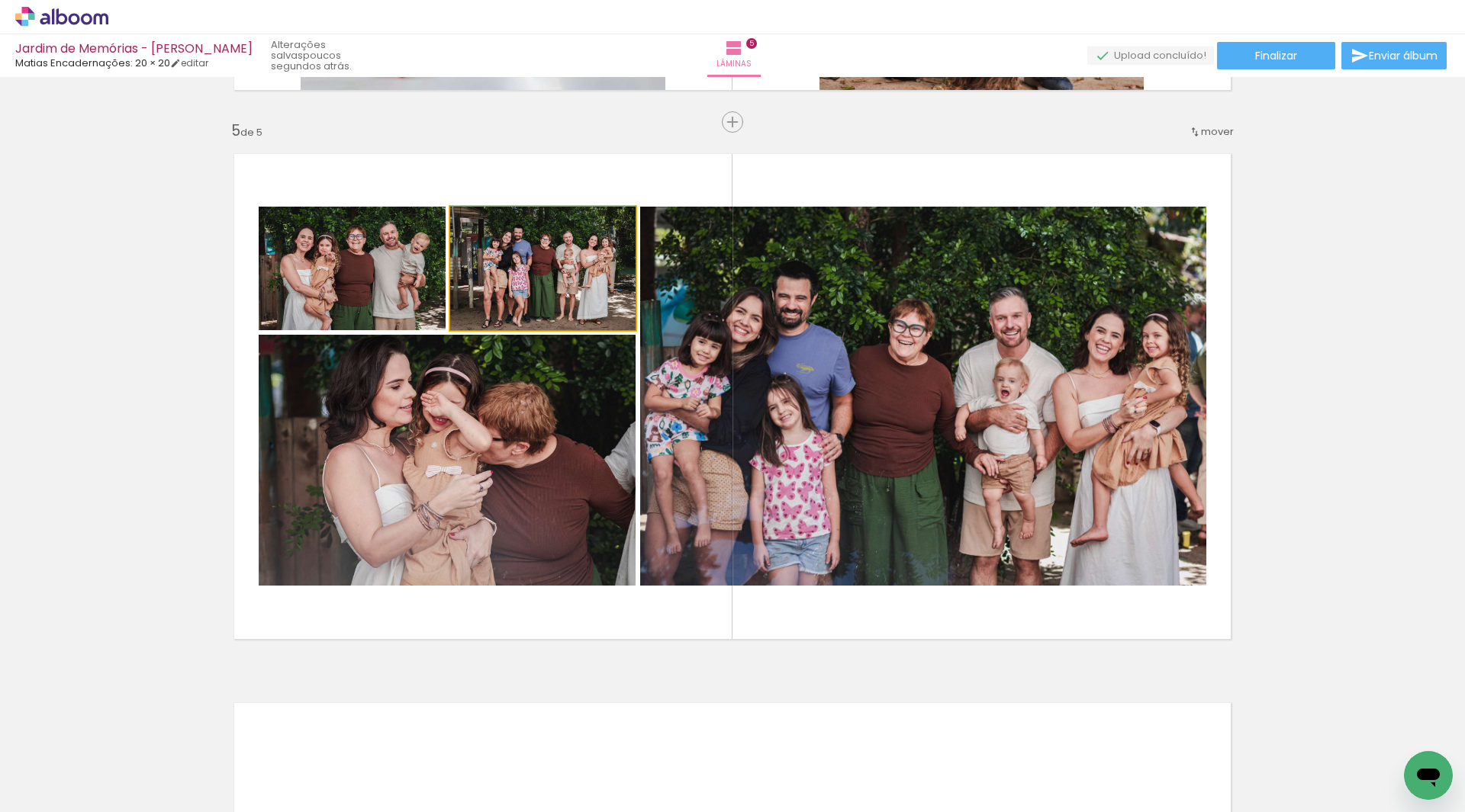
click at [543, 277] on quentale-photo at bounding box center [543, 269] width 186 height 124
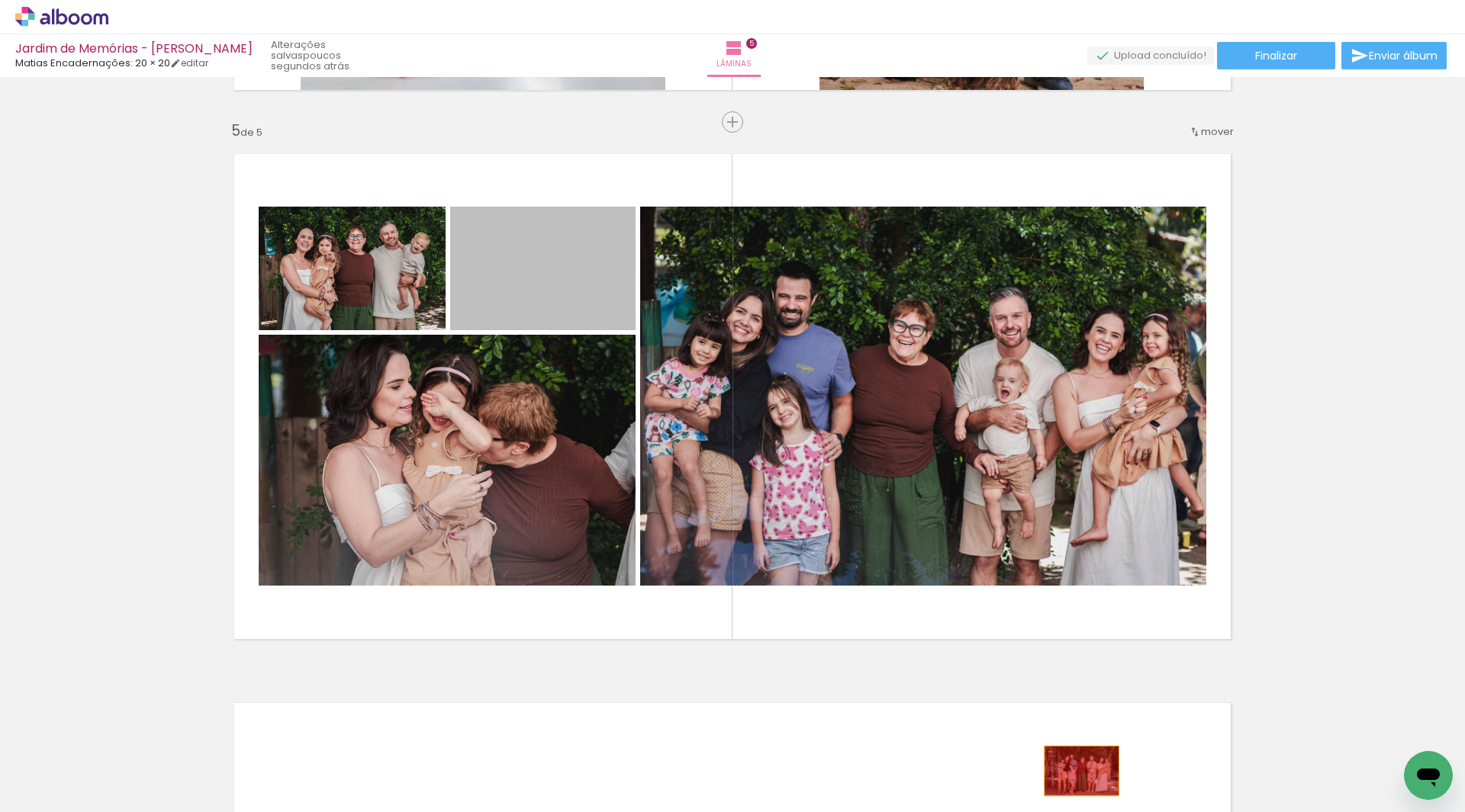
drag, startPoint x: 543, startPoint y: 277, endPoint x: 1081, endPoint y: 766, distance: 727.0
click at [1076, 770] on quentale-workspace at bounding box center [732, 406] width 1465 height 812
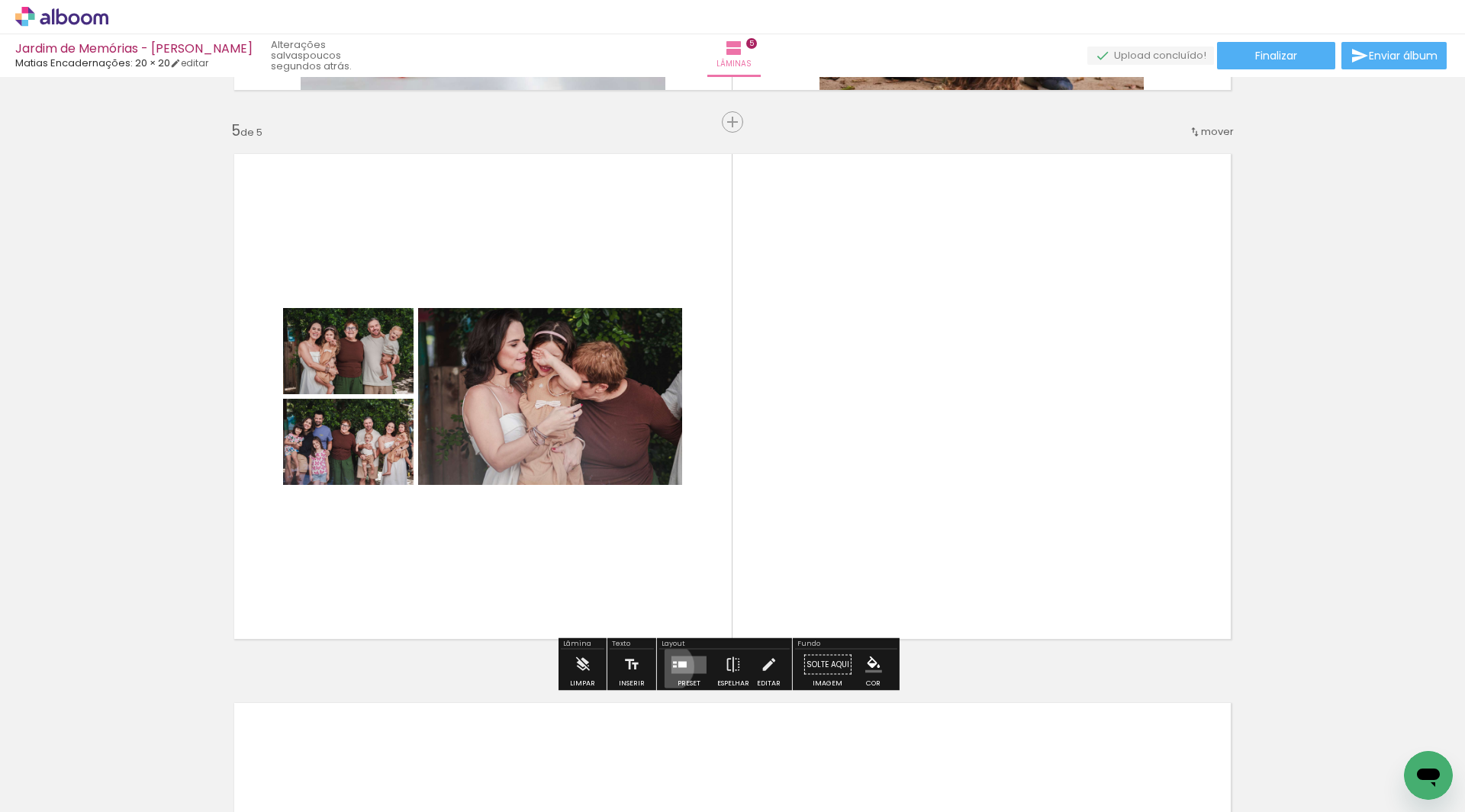
click at [668, 666] on div at bounding box center [689, 665] width 42 height 30
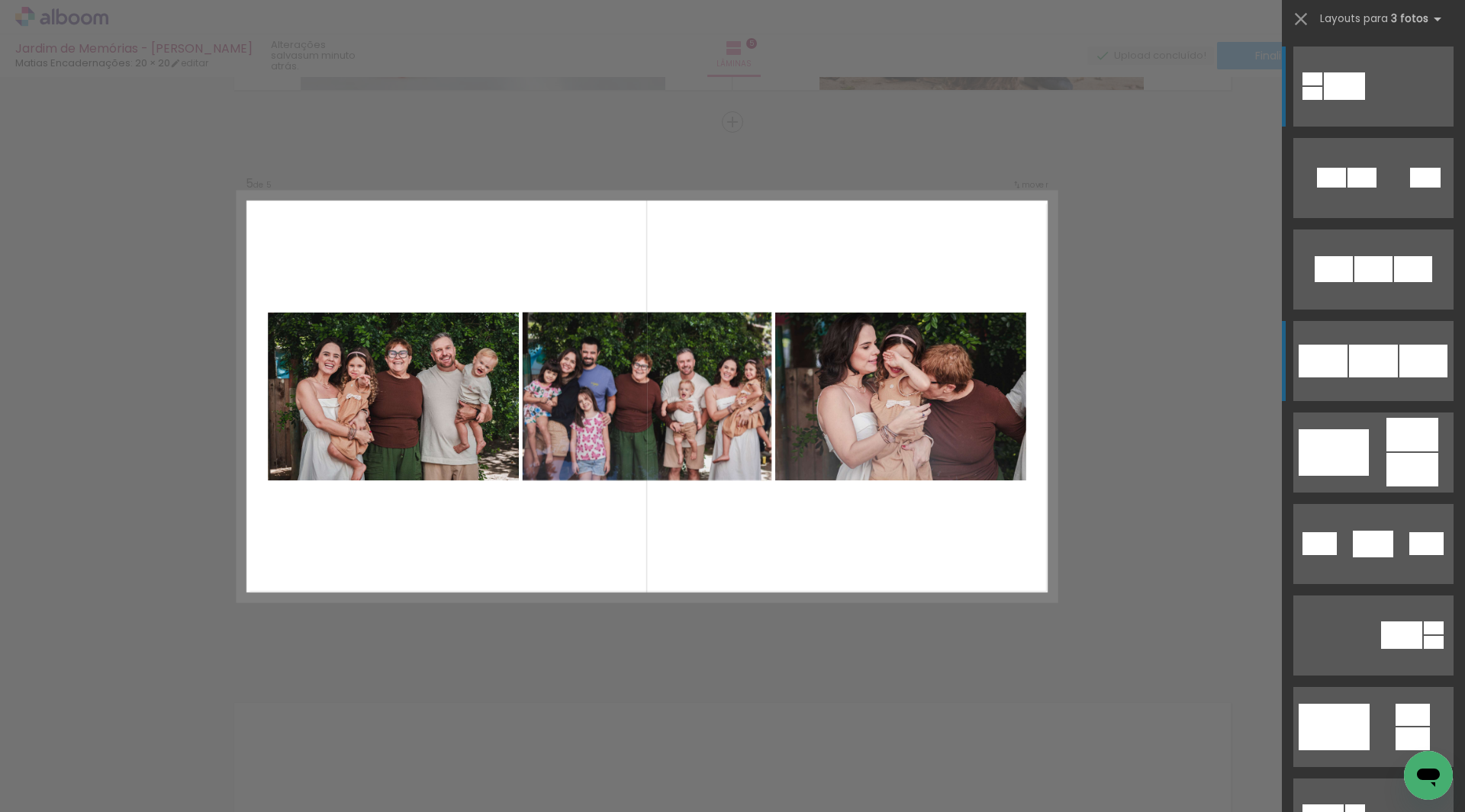
click at [1400, 353] on div at bounding box center [1423, 361] width 48 height 33
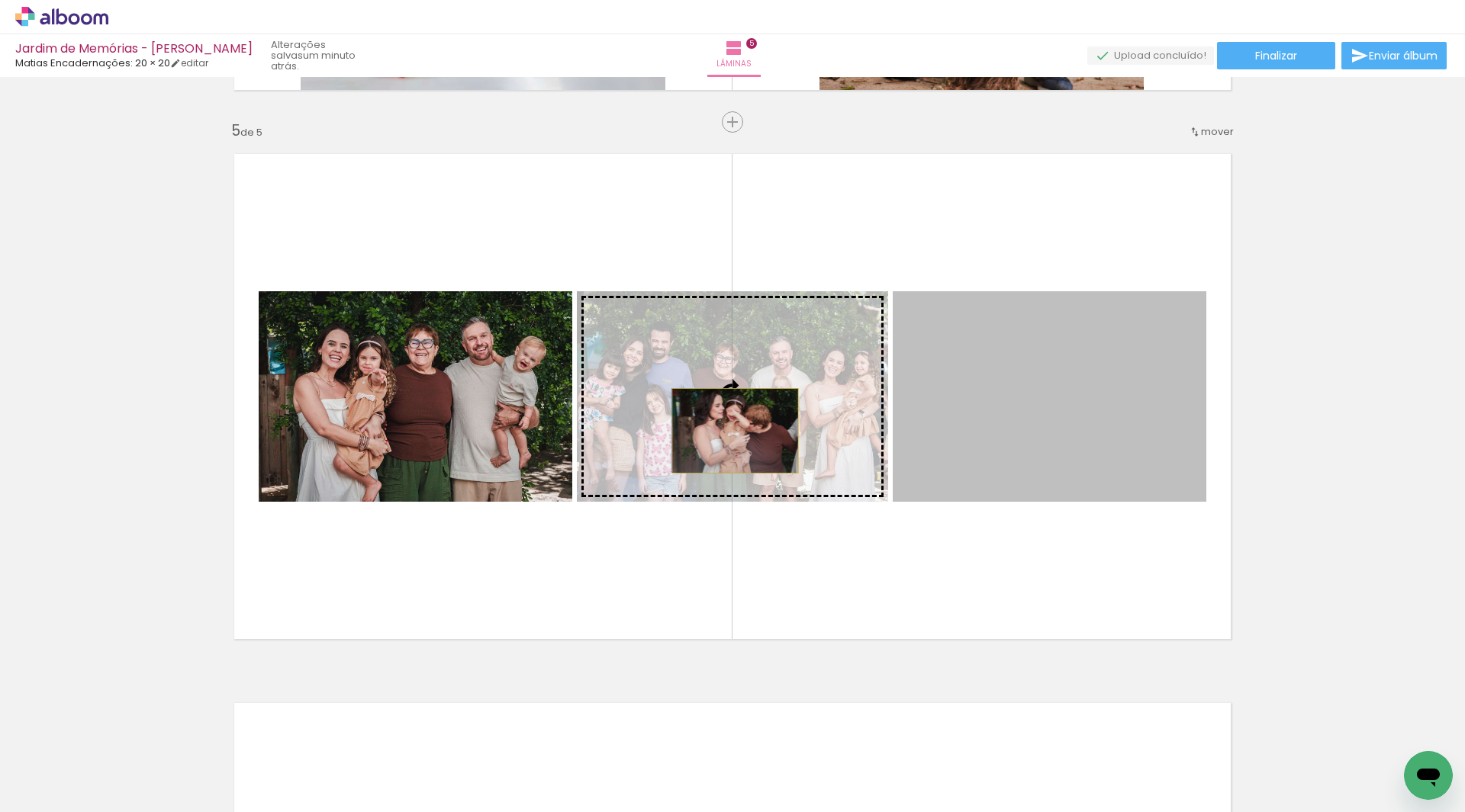
drag, startPoint x: 1102, startPoint y: 441, endPoint x: 729, endPoint y: 431, distance: 373.1
click at [0, 0] on slot at bounding box center [0, 0] width 0 height 0
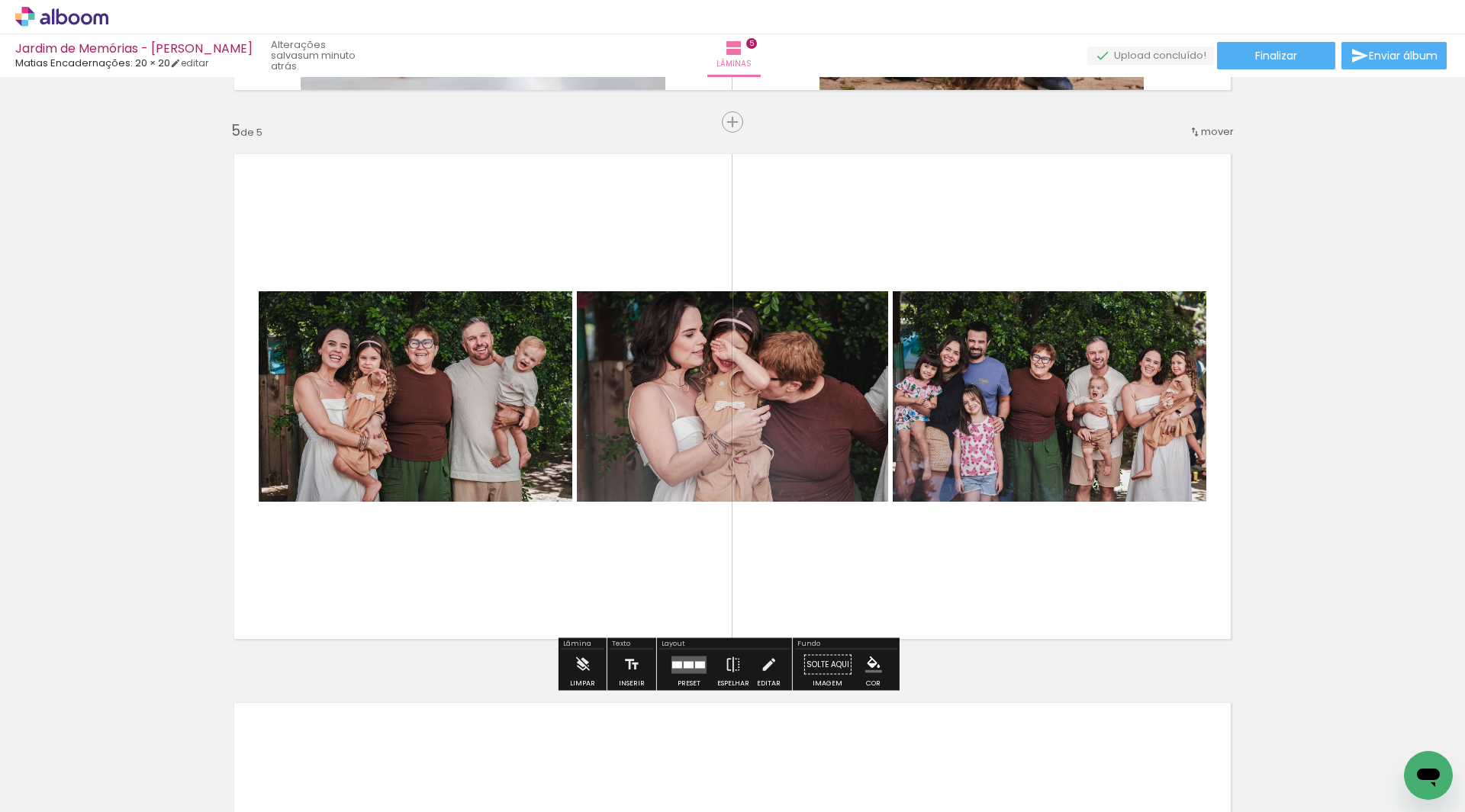
click at [695, 663] on div at bounding box center [700, 665] width 10 height 7
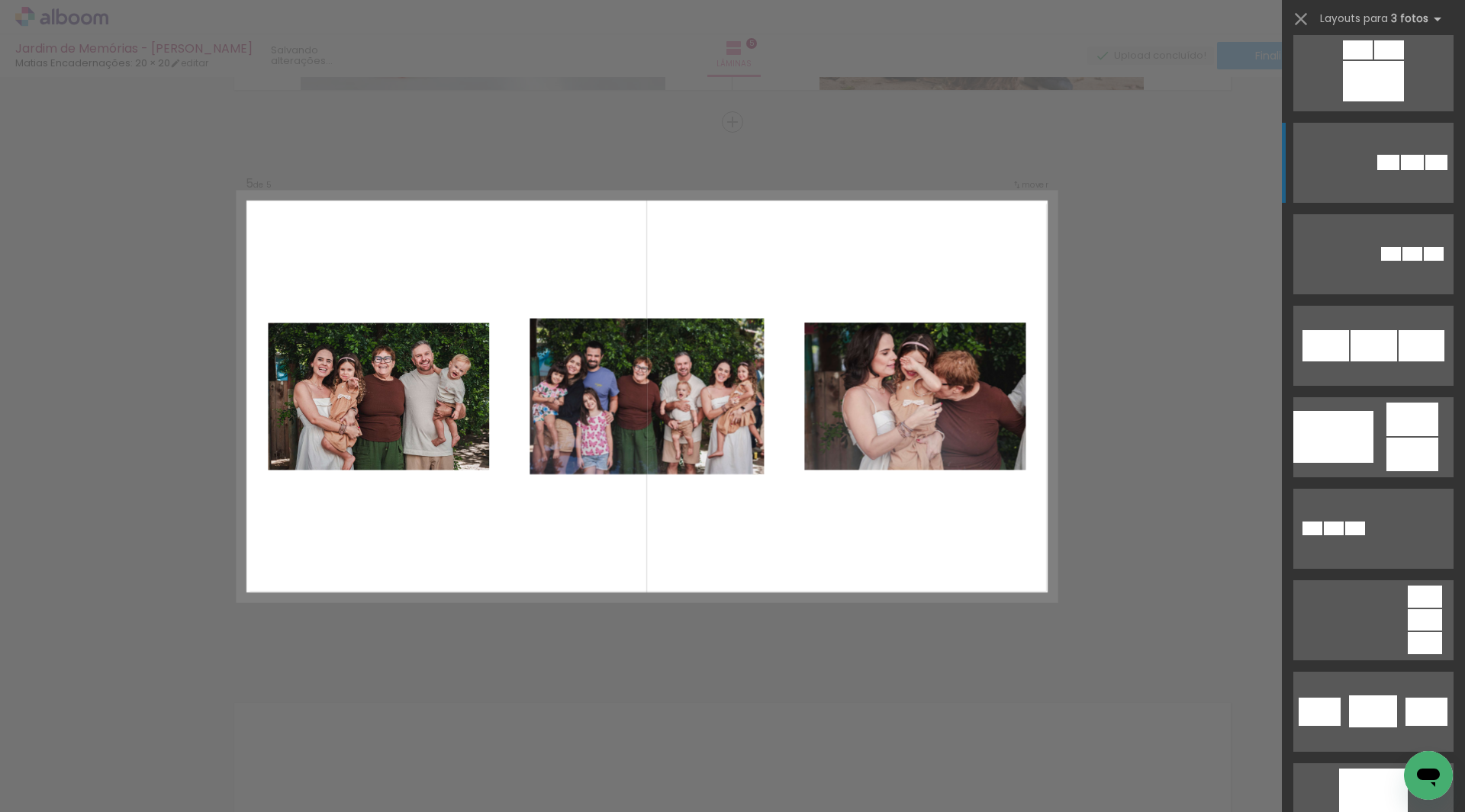
scroll to position [2792, 0]
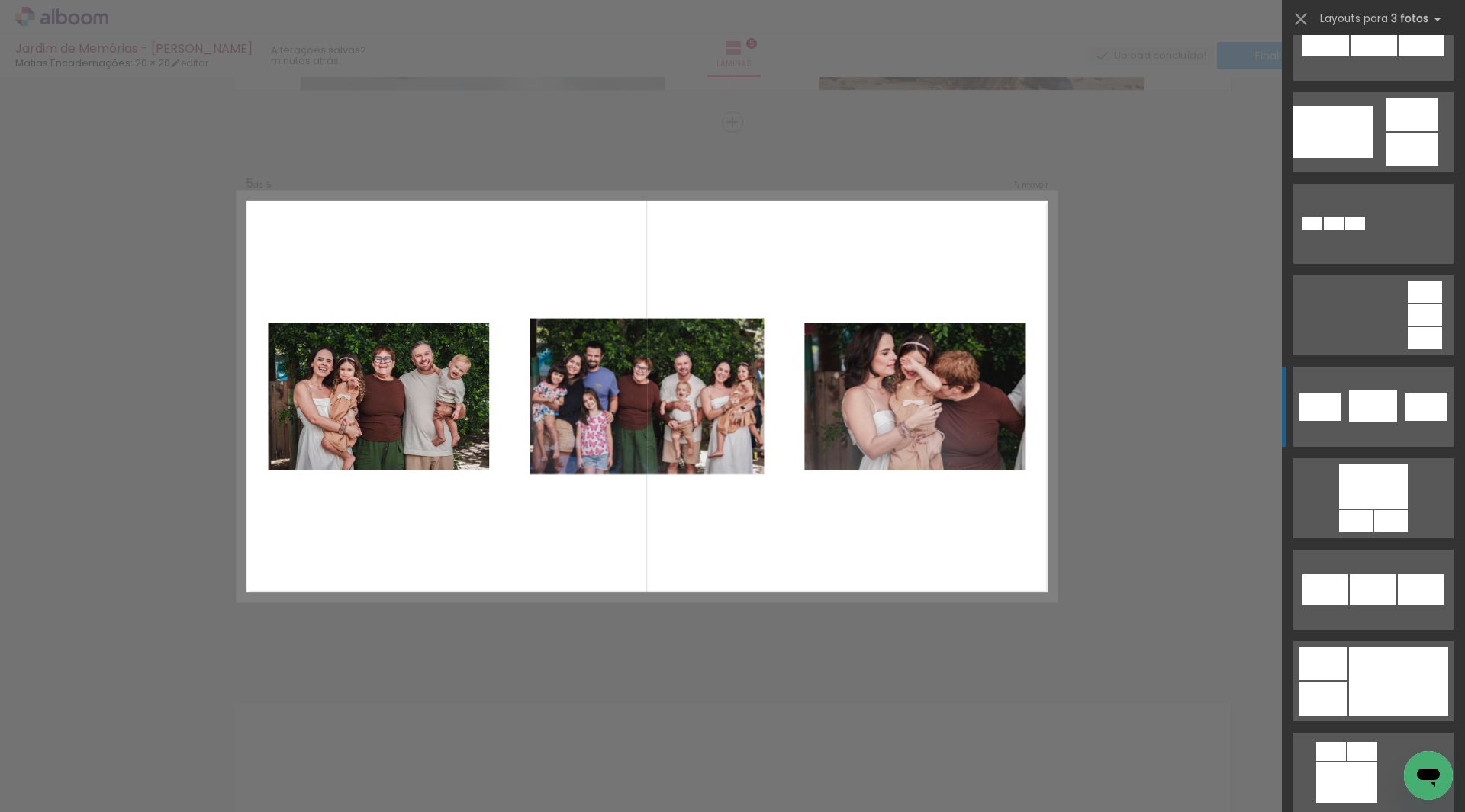
click at [1383, 399] on div at bounding box center [1373, 406] width 48 height 32
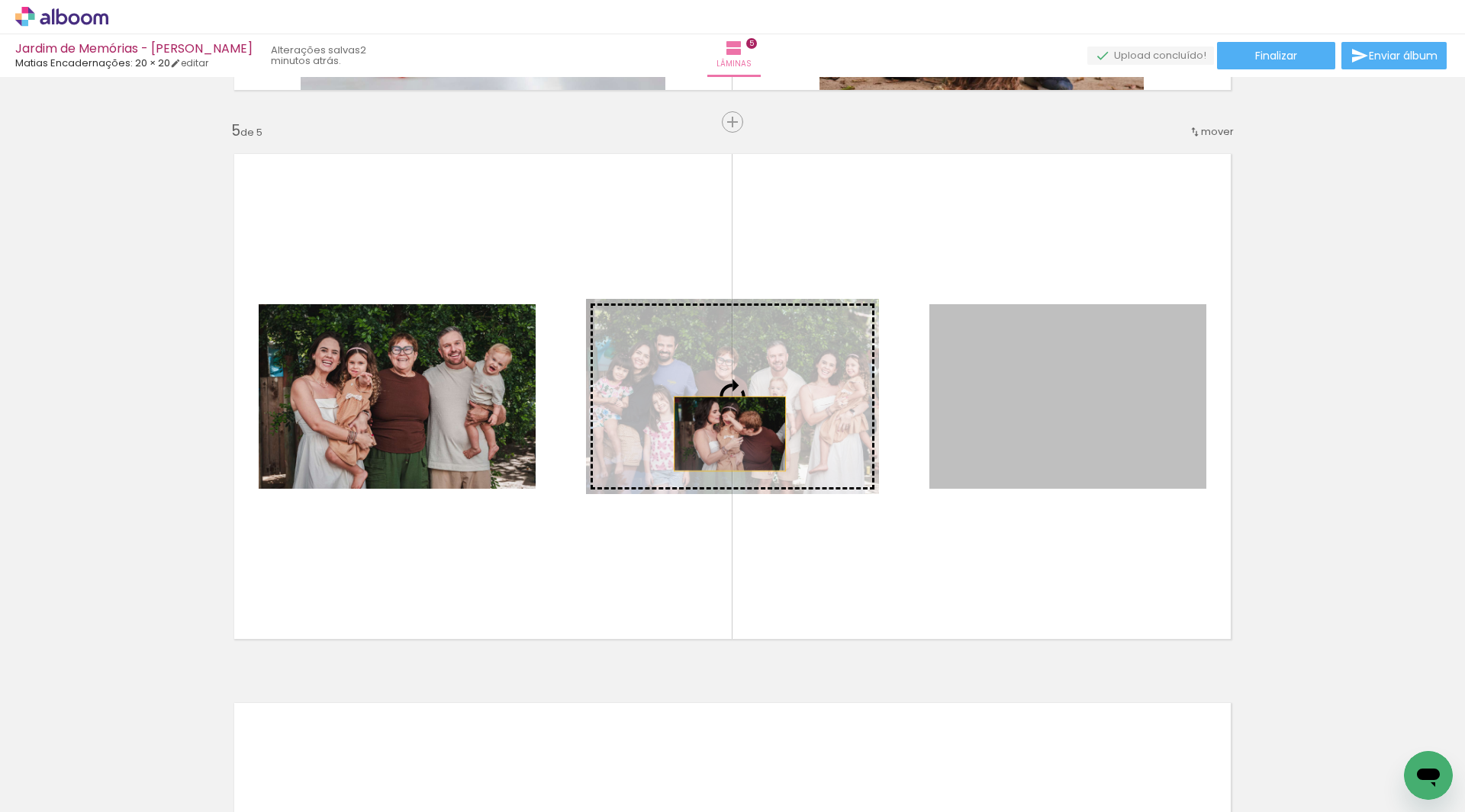
drag, startPoint x: 1077, startPoint y: 434, endPoint x: 709, endPoint y: 425, distance: 368.1
click at [0, 0] on slot at bounding box center [0, 0] width 0 height 0
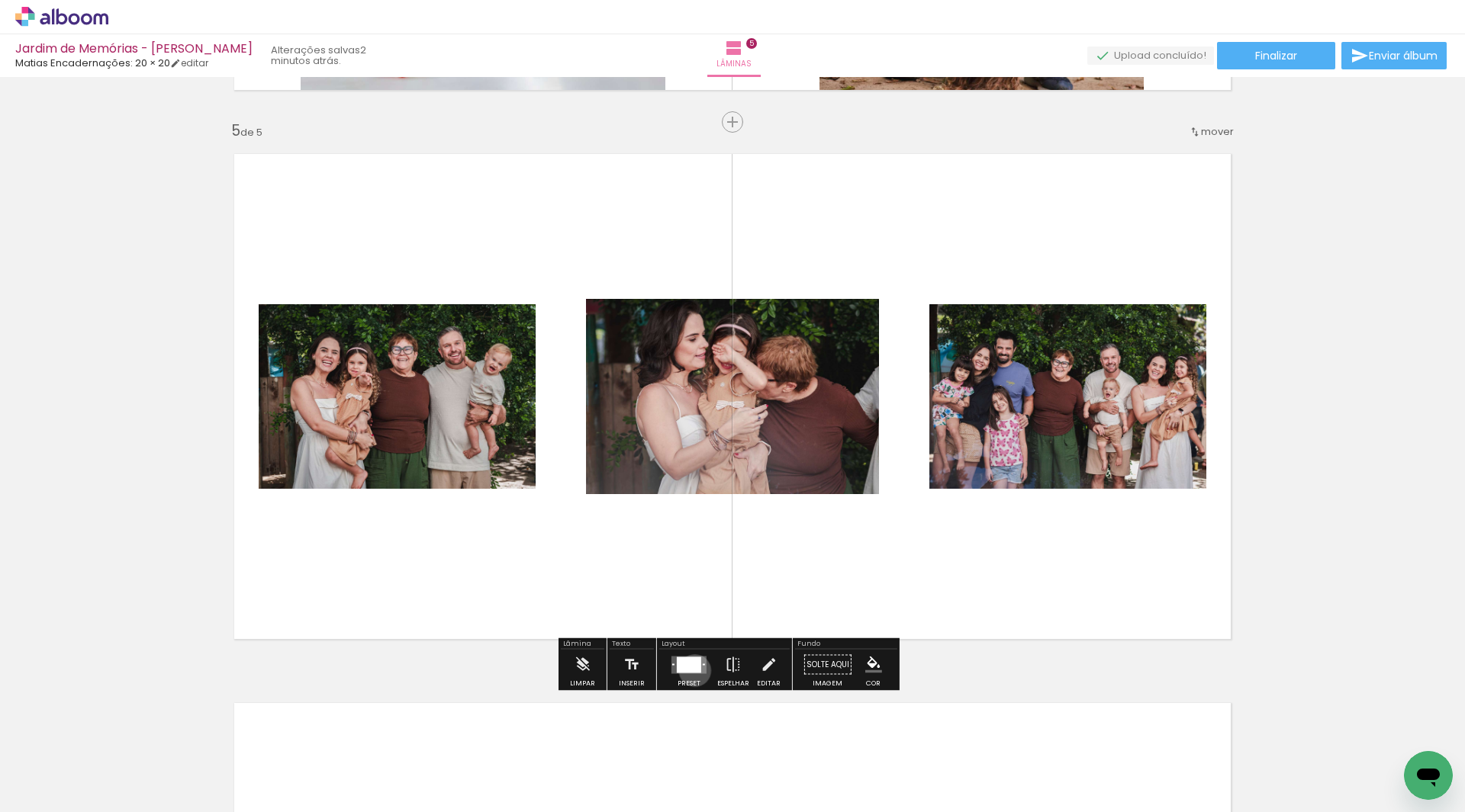
click at [691, 670] on div at bounding box center [689, 665] width 24 height 16
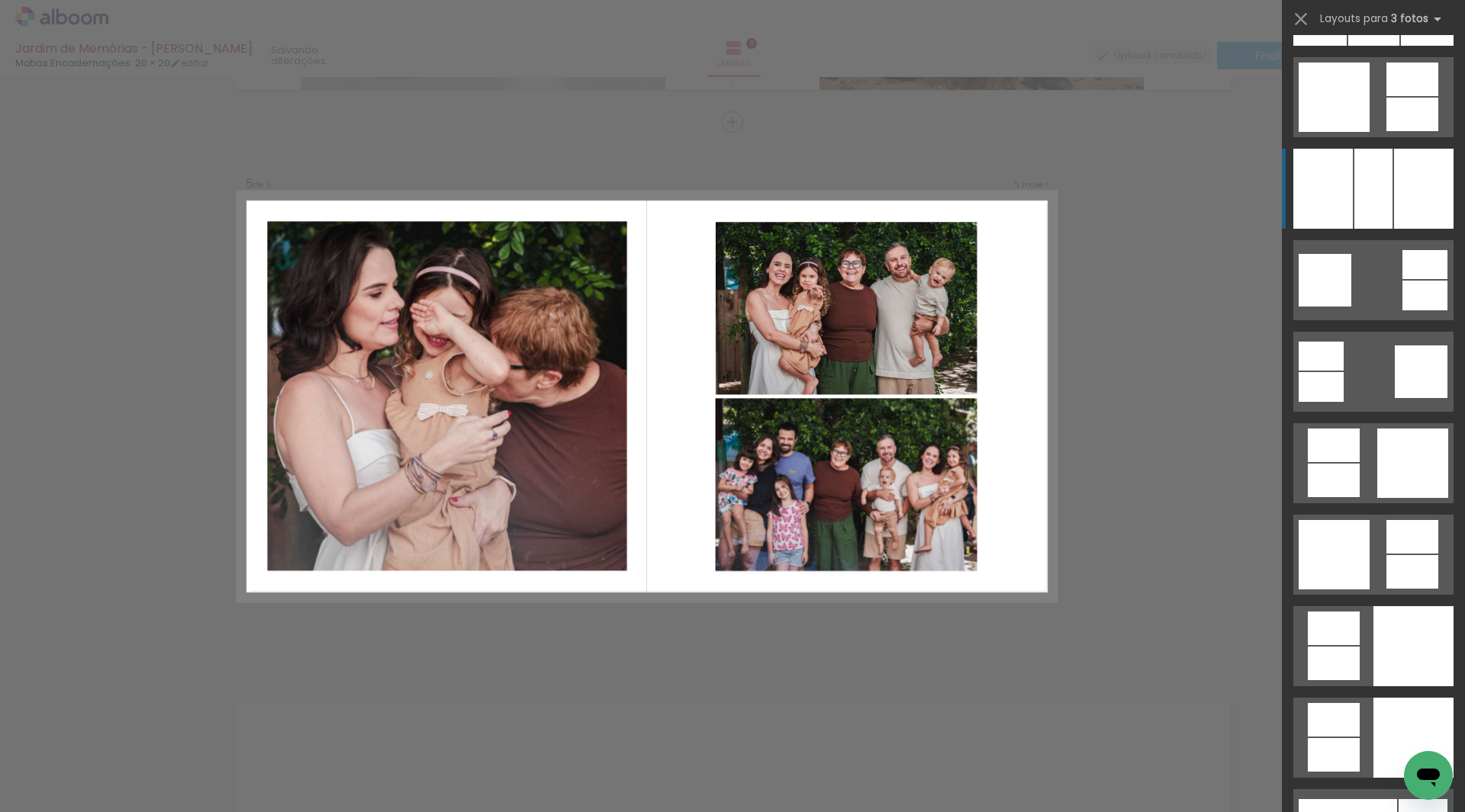
scroll to position [4103, 0]
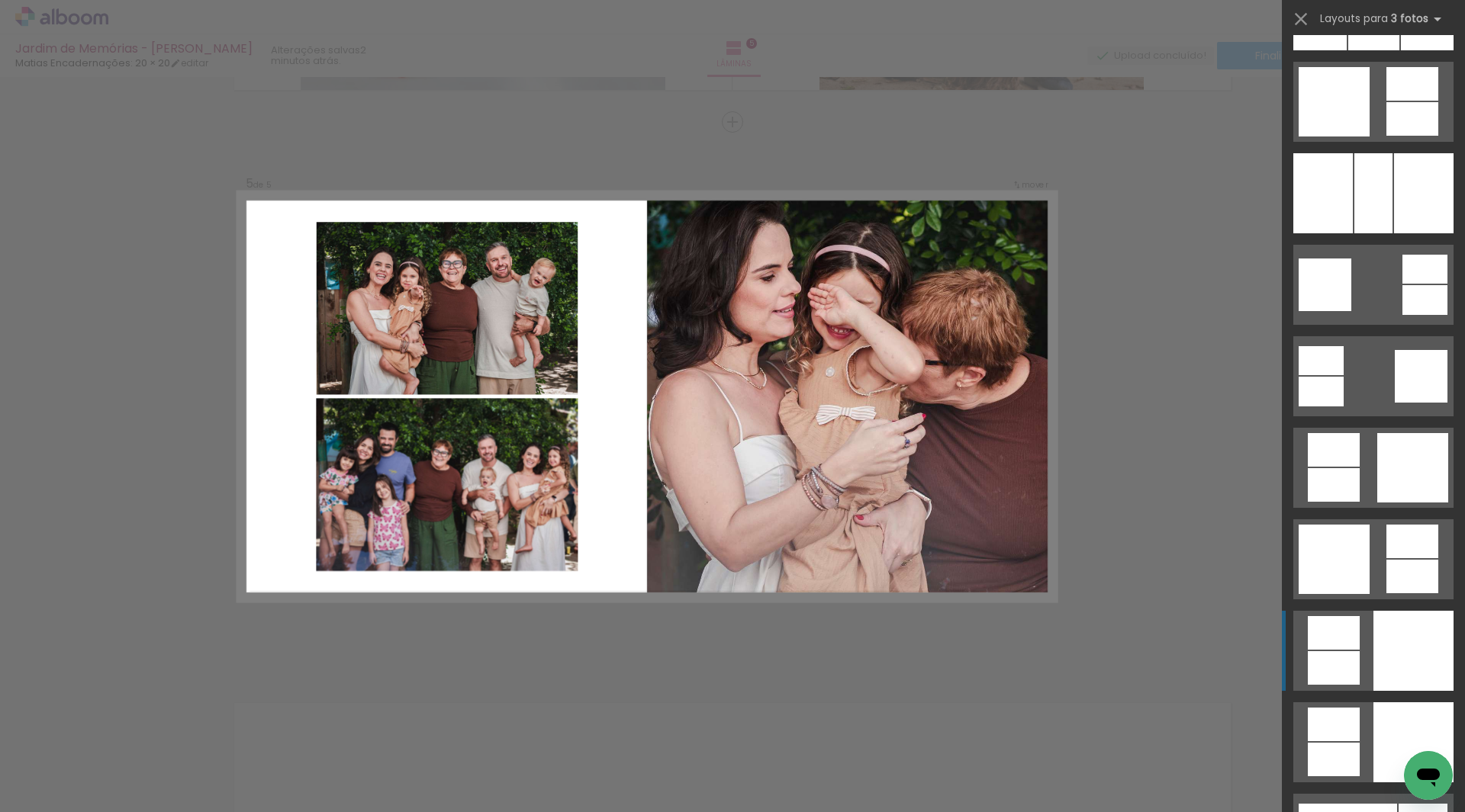
click at [1401, 645] on div at bounding box center [1414, 651] width 80 height 80
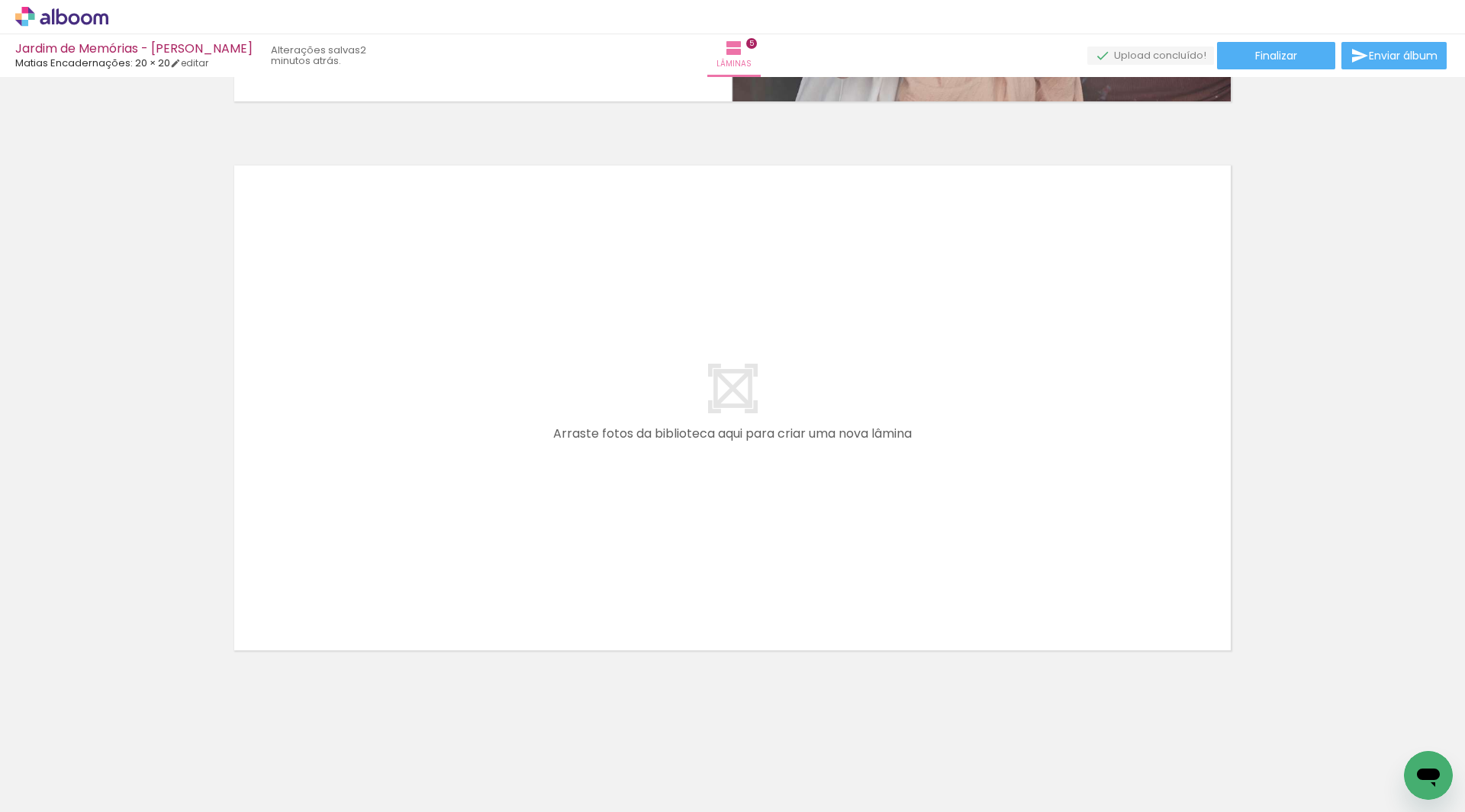
scroll to position [2726, 0]
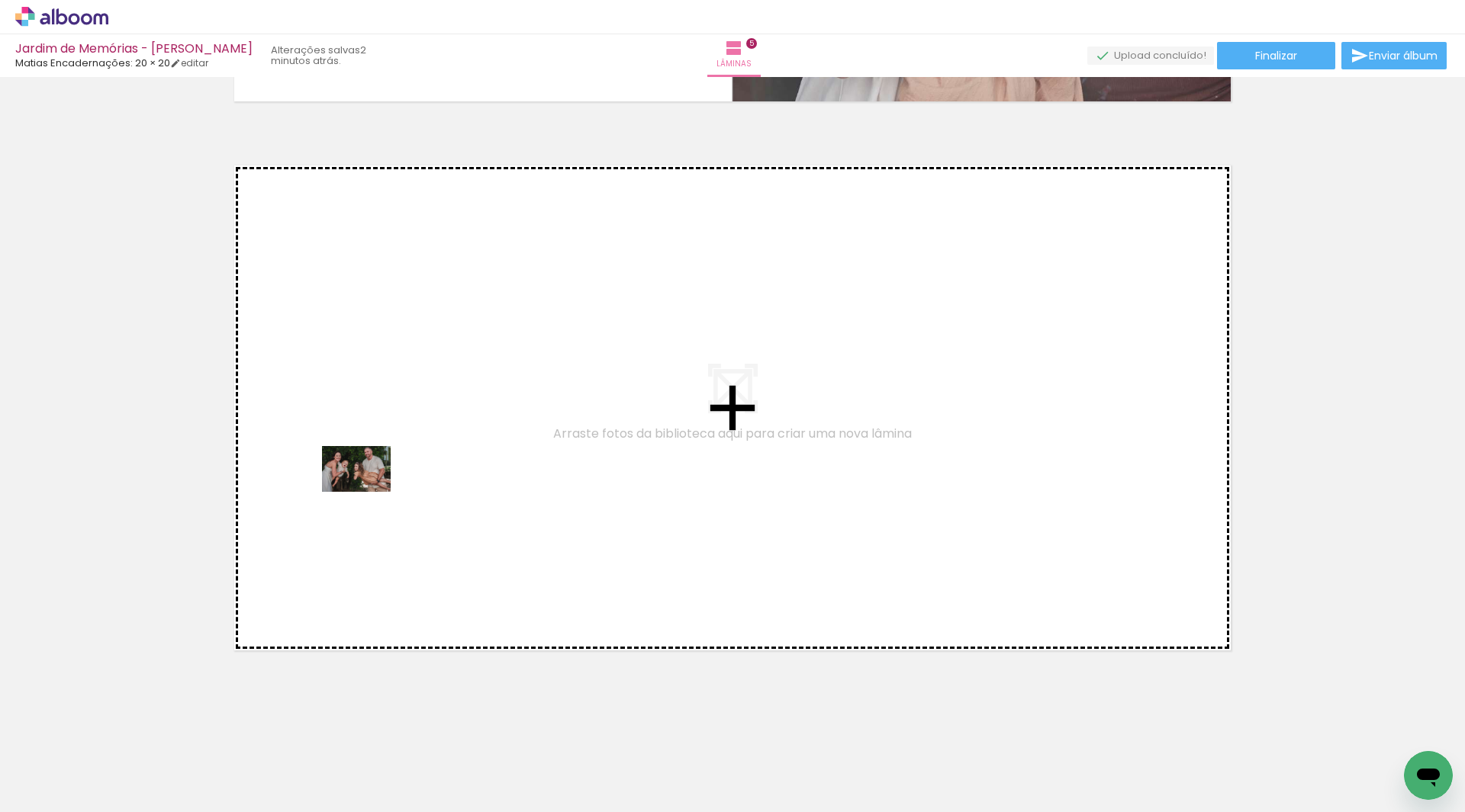
drag, startPoint x: 376, startPoint y: 774, endPoint x: 367, endPoint y: 492, distance: 282.1
click at [367, 492] on quentale-workspace at bounding box center [732, 406] width 1465 height 812
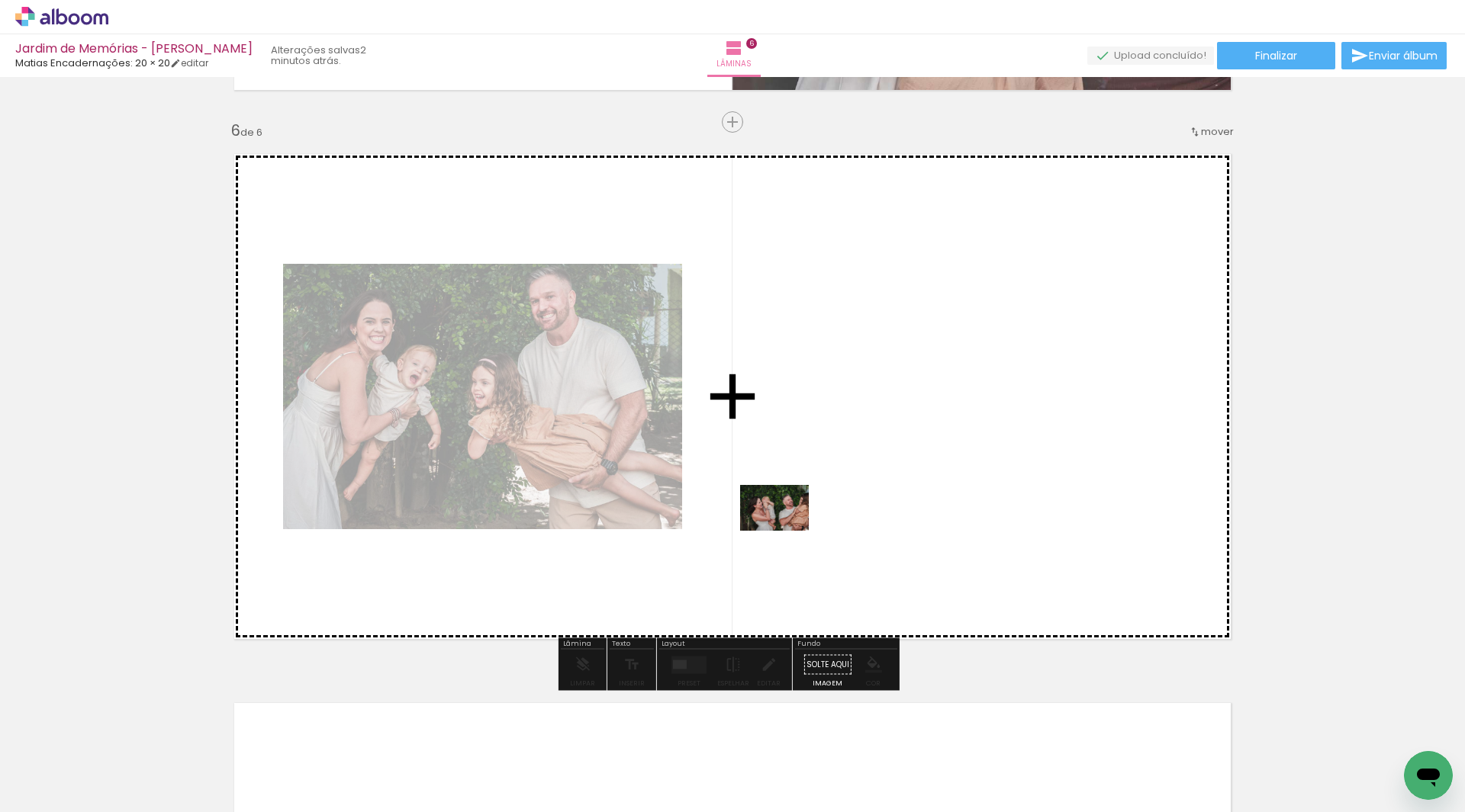
drag, startPoint x: 464, startPoint y: 773, endPoint x: 796, endPoint y: 521, distance: 416.8
click at [796, 521] on quentale-workspace at bounding box center [732, 406] width 1465 height 812
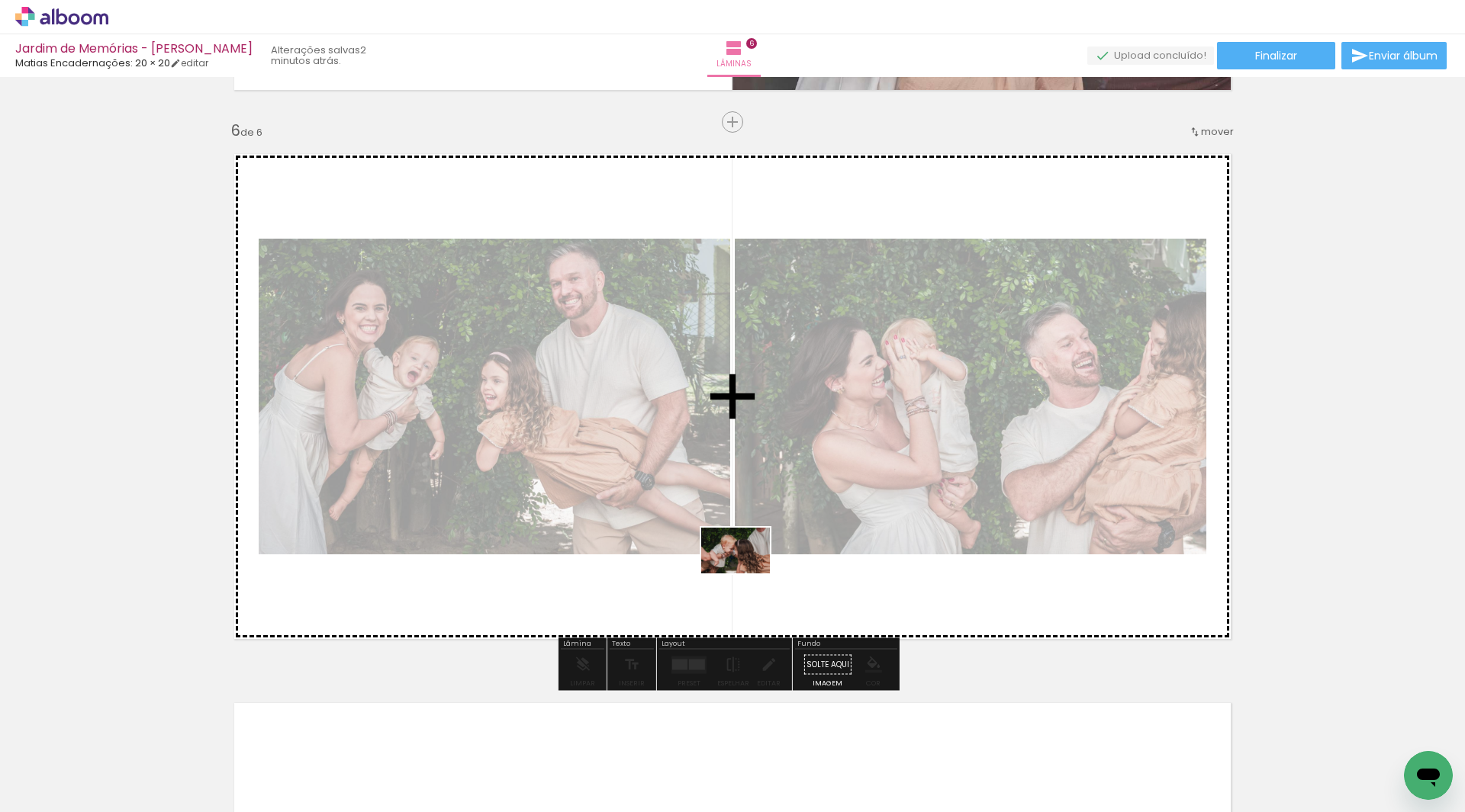
drag, startPoint x: 643, startPoint y: 778, endPoint x: 751, endPoint y: 562, distance: 241.5
click at [751, 562] on quentale-workspace at bounding box center [732, 406] width 1465 height 812
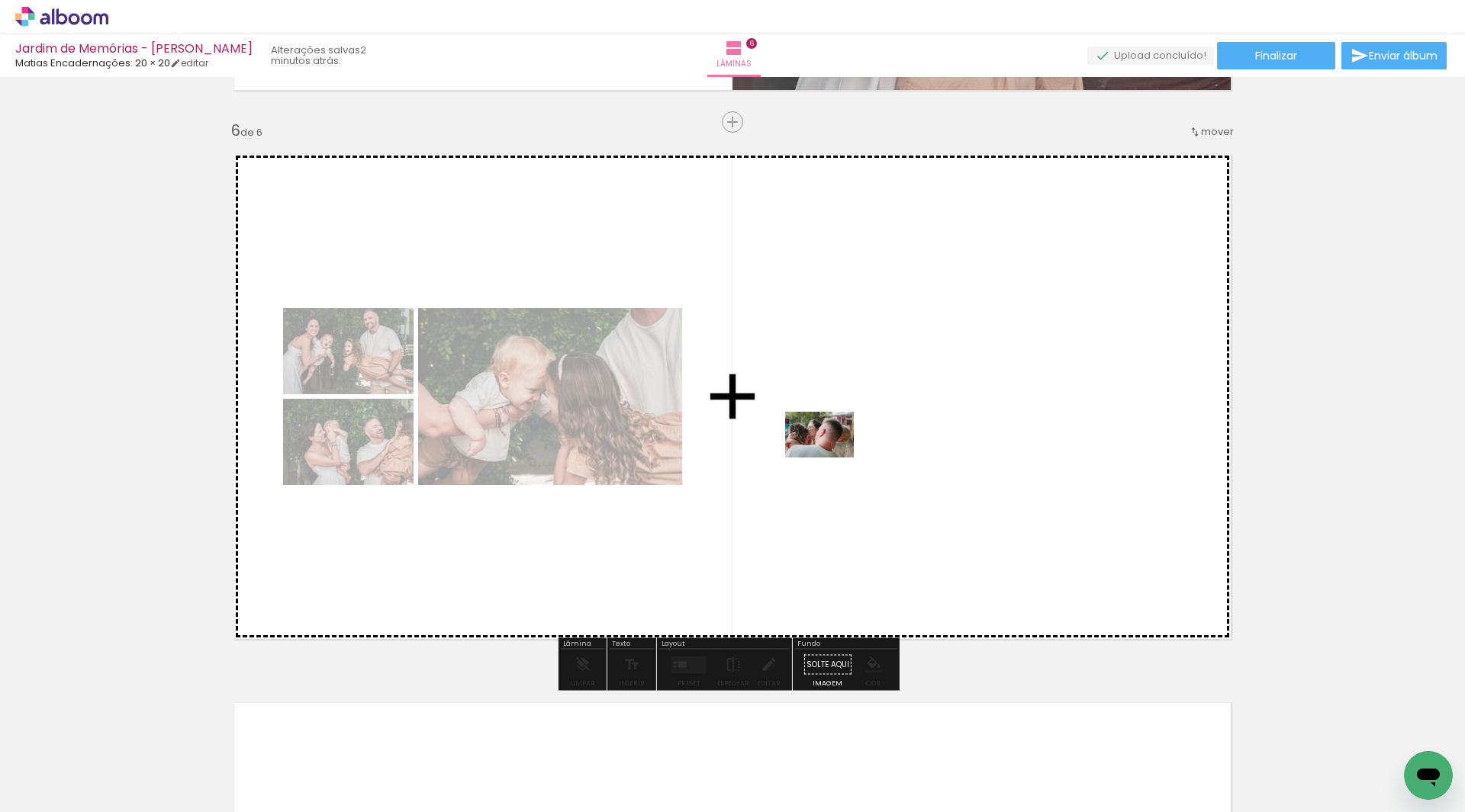
drag, startPoint x: 559, startPoint y: 768, endPoint x: 835, endPoint y: 454, distance: 418.1
click at [835, 454] on quentale-workspace at bounding box center [732, 406] width 1465 height 812
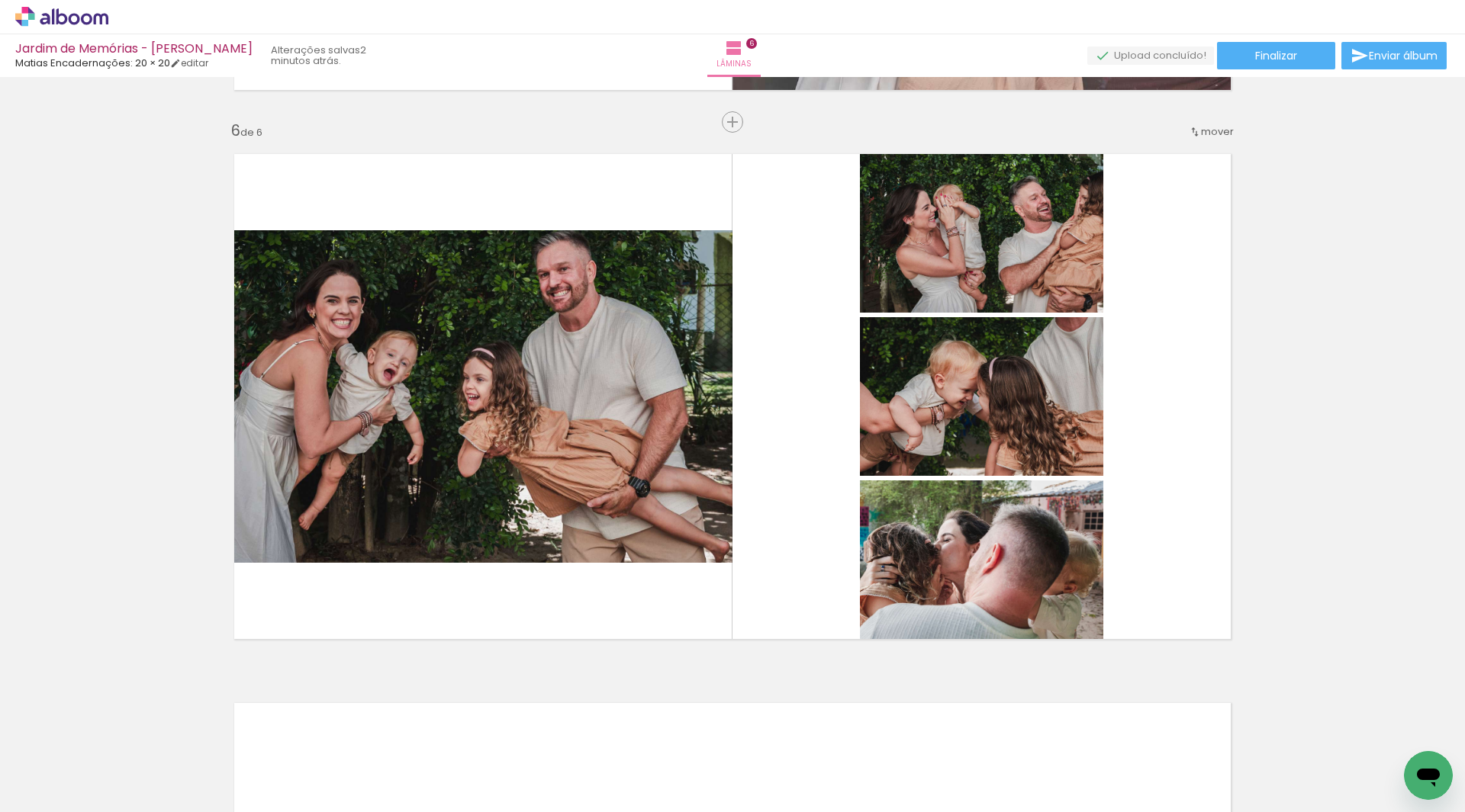
scroll to position [0, 2198]
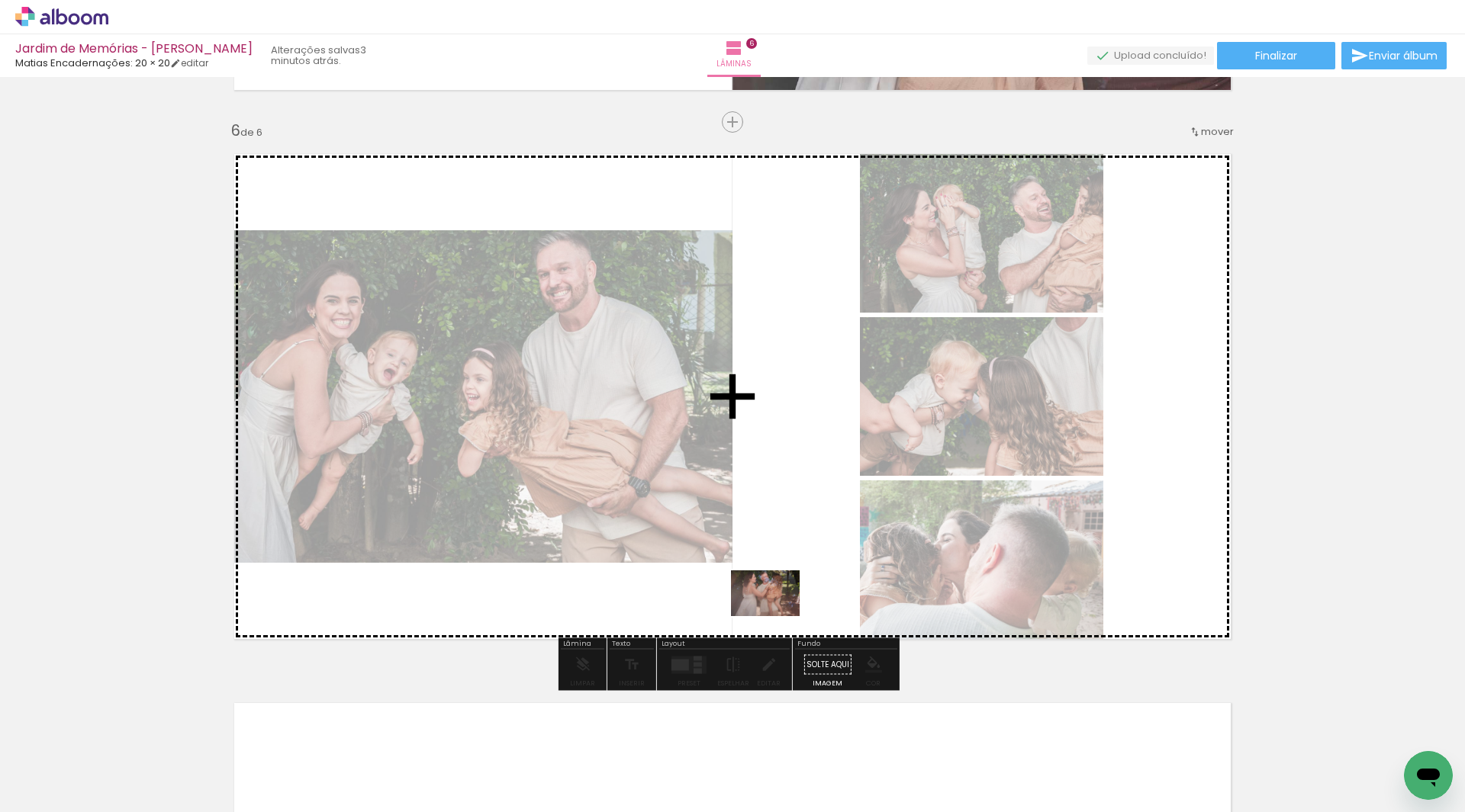
drag, startPoint x: 774, startPoint y: 775, endPoint x: 776, endPoint y: 617, distance: 158.0
click at [776, 617] on quentale-workspace at bounding box center [732, 406] width 1465 height 812
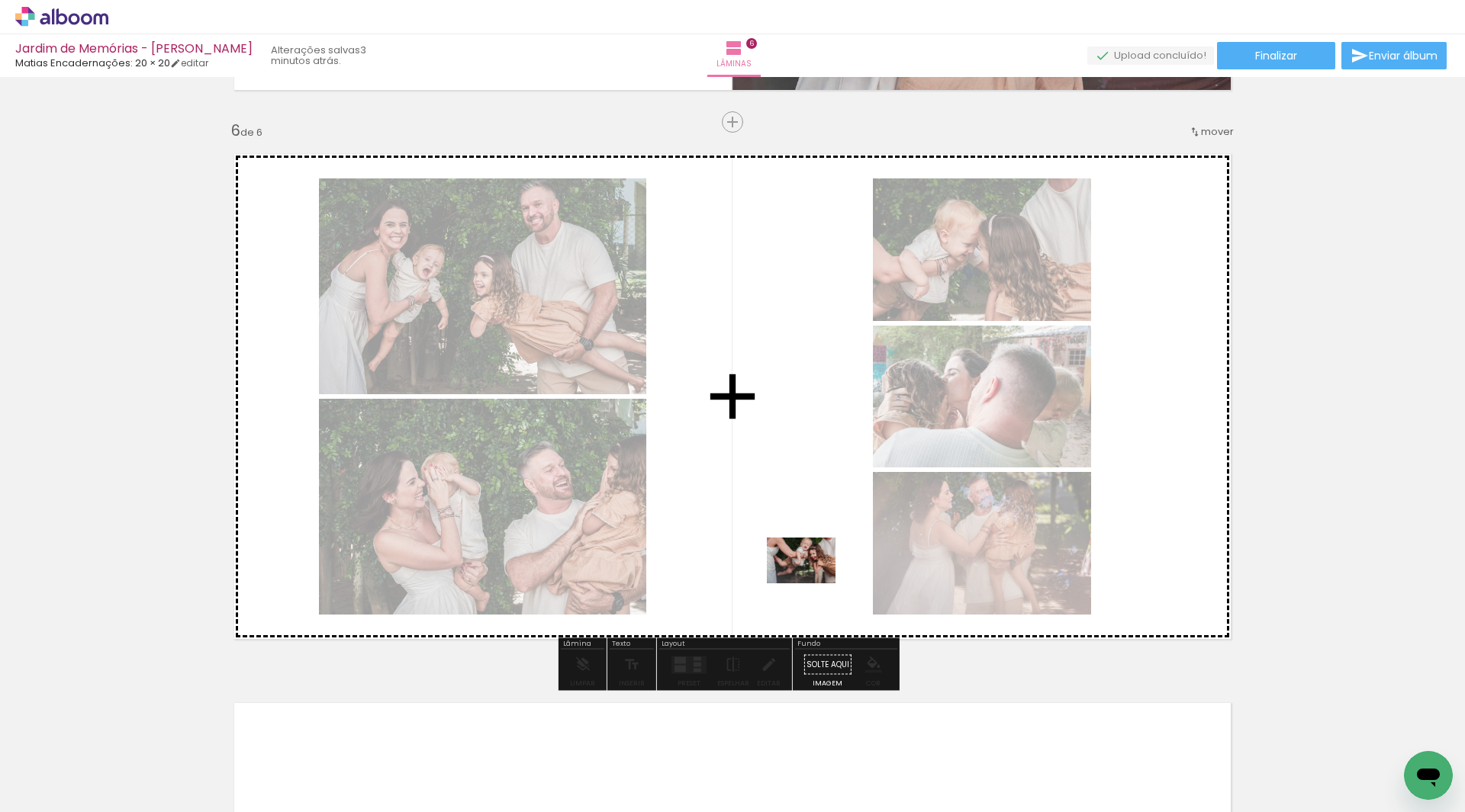
drag, startPoint x: 974, startPoint y: 762, endPoint x: 812, endPoint y: 583, distance: 241.4
click at [812, 583] on quentale-workspace at bounding box center [732, 406] width 1465 height 812
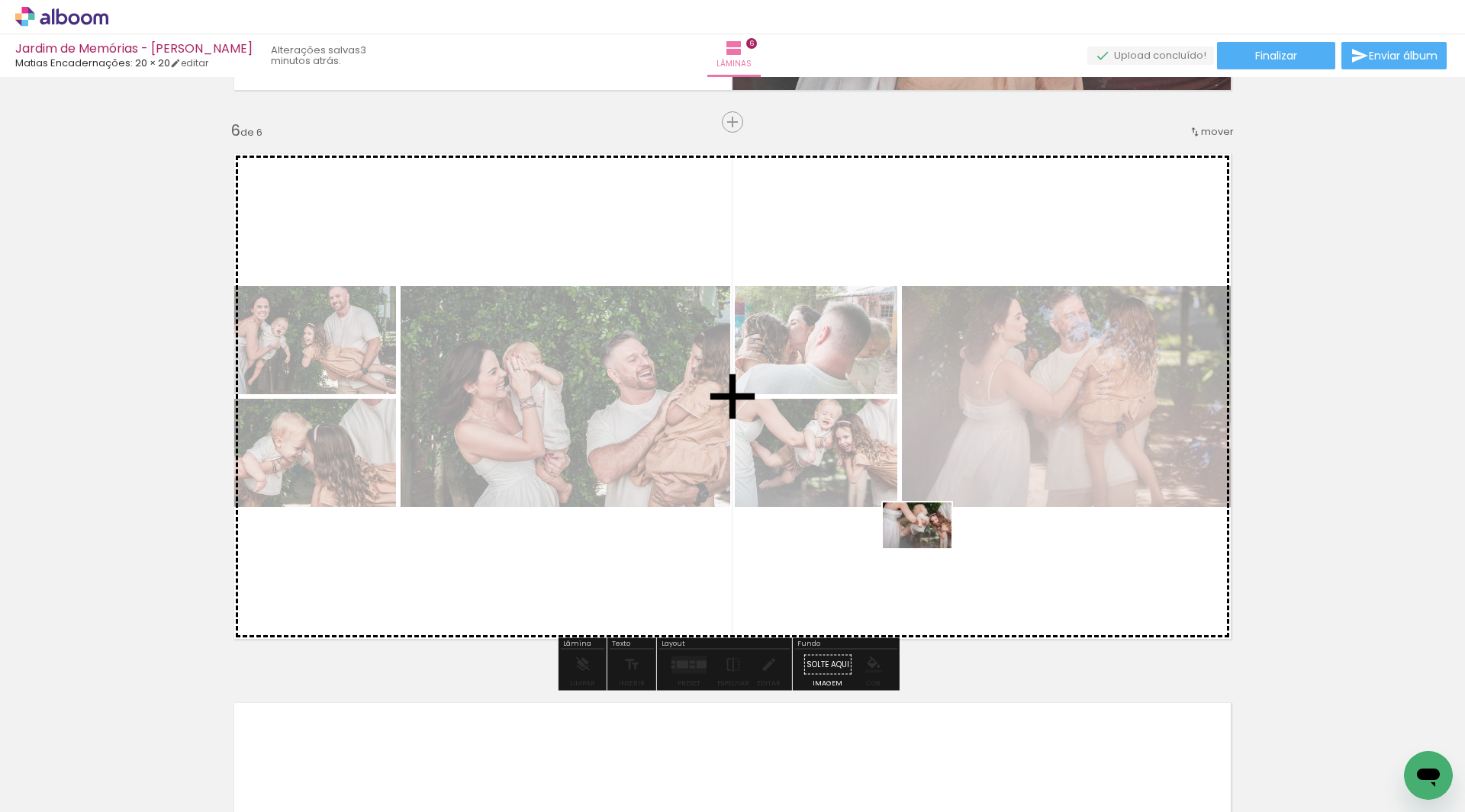
drag, startPoint x: 1045, startPoint y: 766, endPoint x: 929, endPoint y: 548, distance: 246.9
click at [929, 548] on quentale-workspace at bounding box center [732, 406] width 1465 height 812
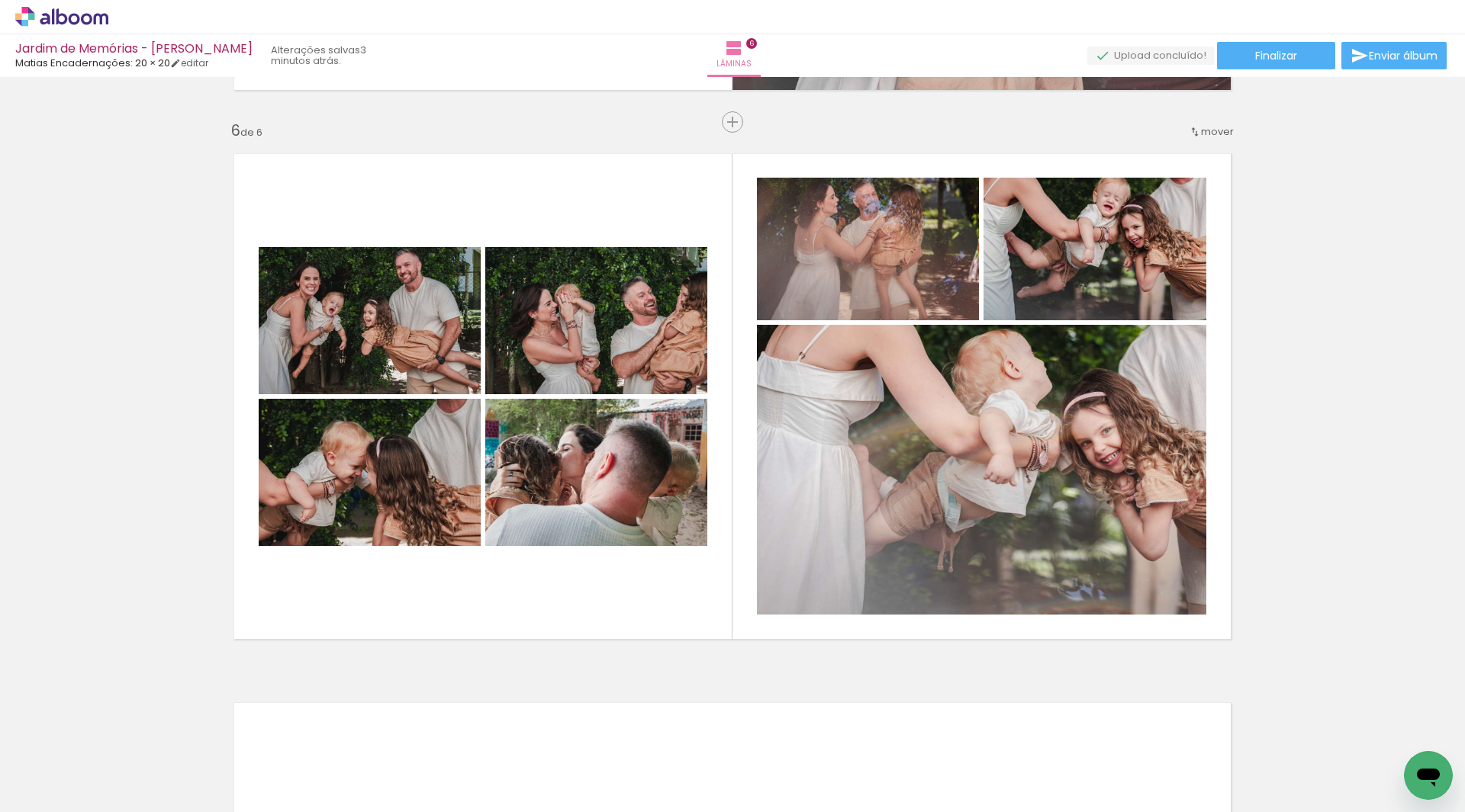
scroll to position [0, 2596]
drag, startPoint x: 1253, startPoint y: 807, endPoint x: 4, endPoint y: 35, distance: 1468.3
click at [858, 235] on quentale-photo at bounding box center [868, 248] width 222 height 143
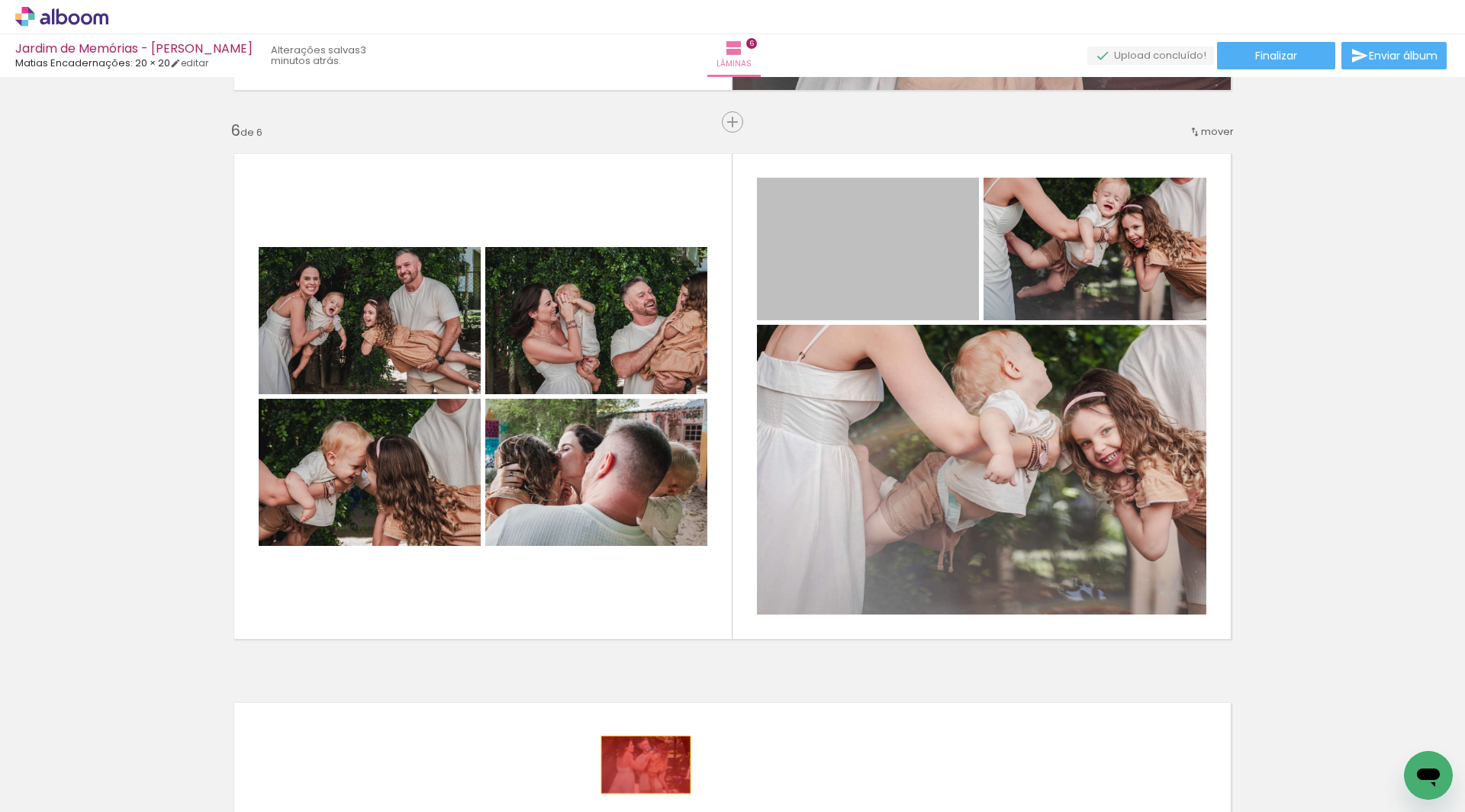
drag, startPoint x: 895, startPoint y: 250, endPoint x: 640, endPoint y: 765, distance: 574.7
click at [640, 765] on quentale-workspace at bounding box center [732, 406] width 1465 height 812
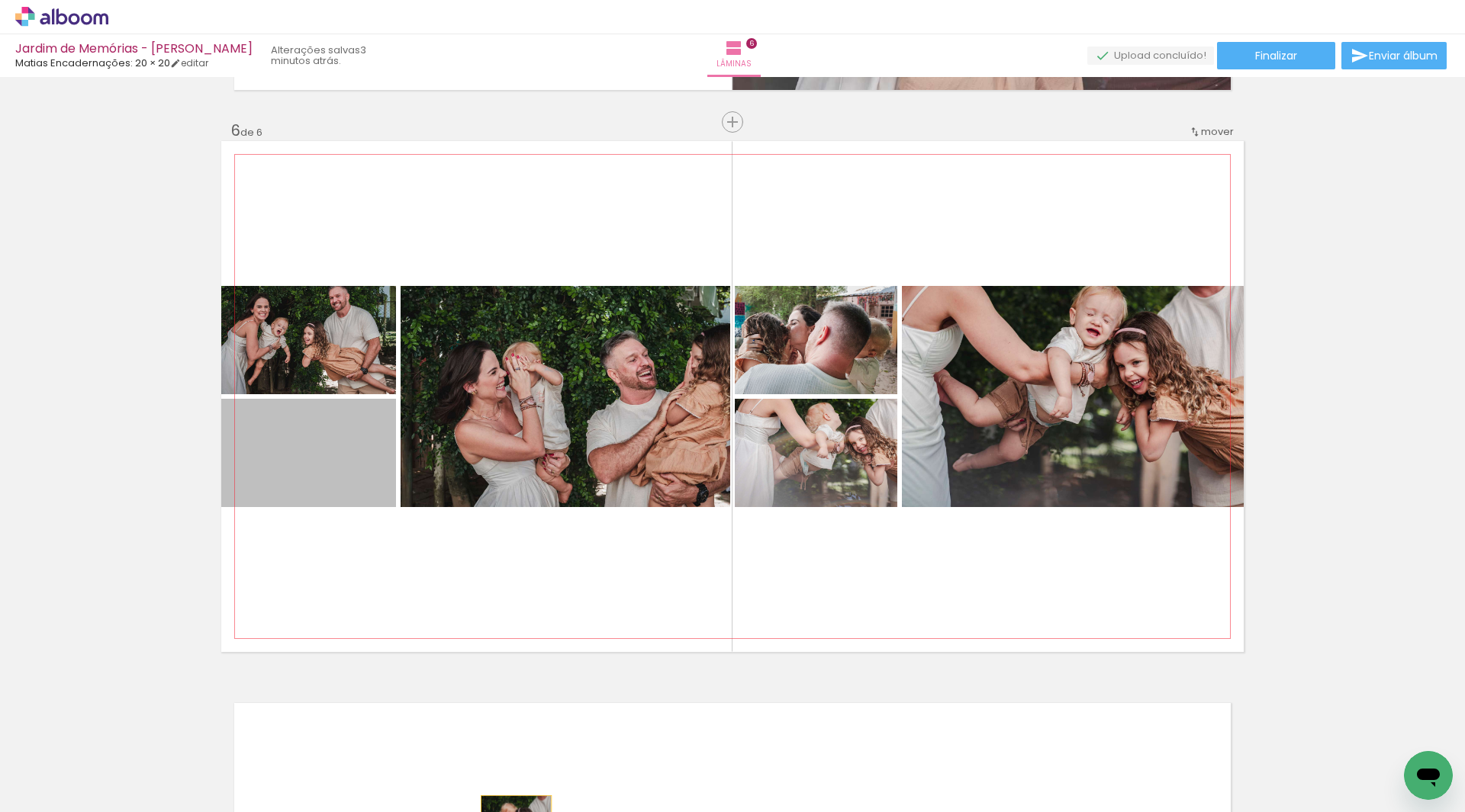
drag, startPoint x: 341, startPoint y: 448, endPoint x: 511, endPoint y: 818, distance: 407.2
click at [511, 811] on html "link( href="../../bower_components/polymer/polymer.html" rel="import" ) picture…" at bounding box center [732, 406] width 1465 height 812
drag, startPoint x: 323, startPoint y: 451, endPoint x: 138, endPoint y: 764, distance: 363.6
click at [138, 764] on quentale-workspace at bounding box center [732, 406] width 1465 height 812
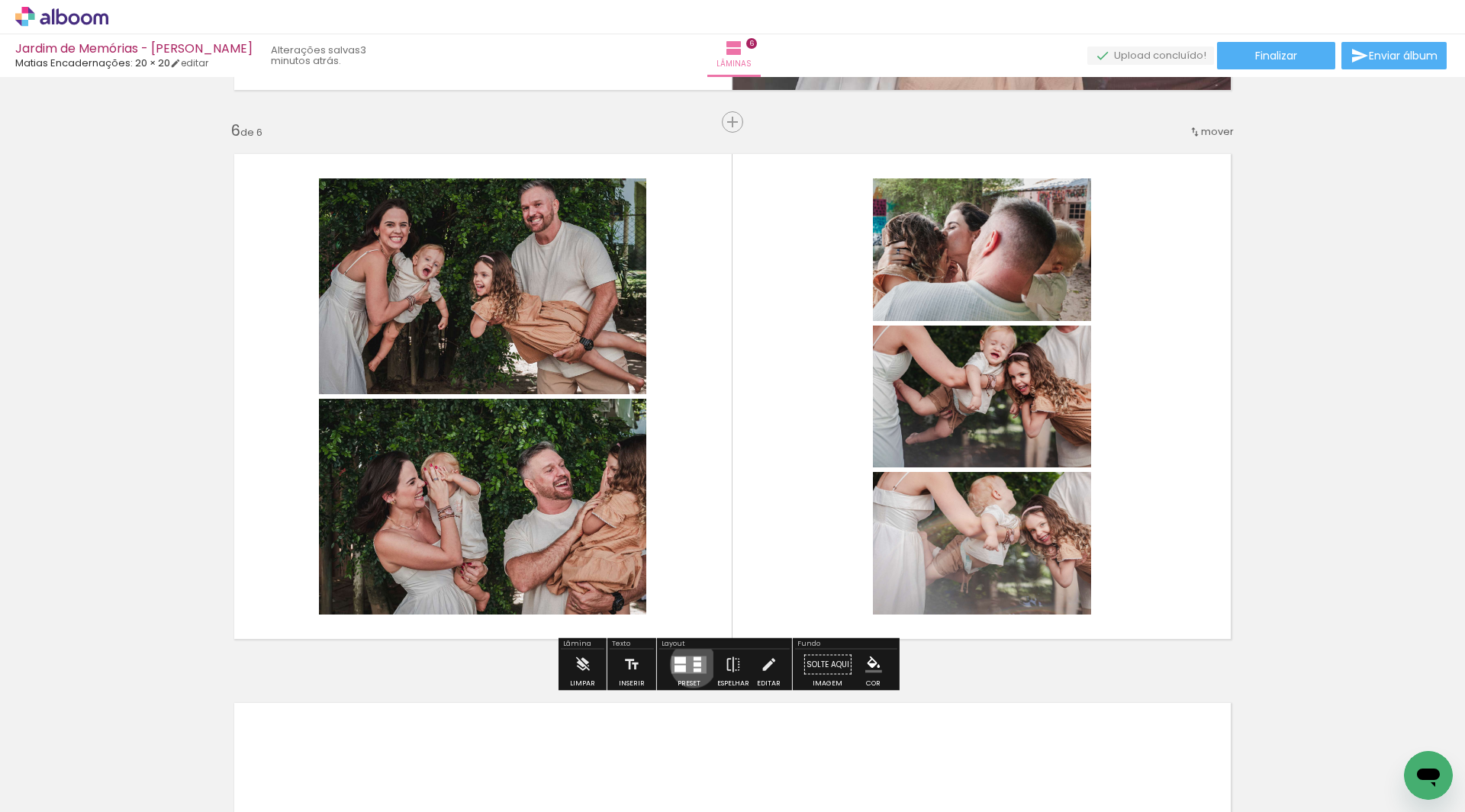
click at [693, 665] on div at bounding box center [697, 665] width 7 height 5
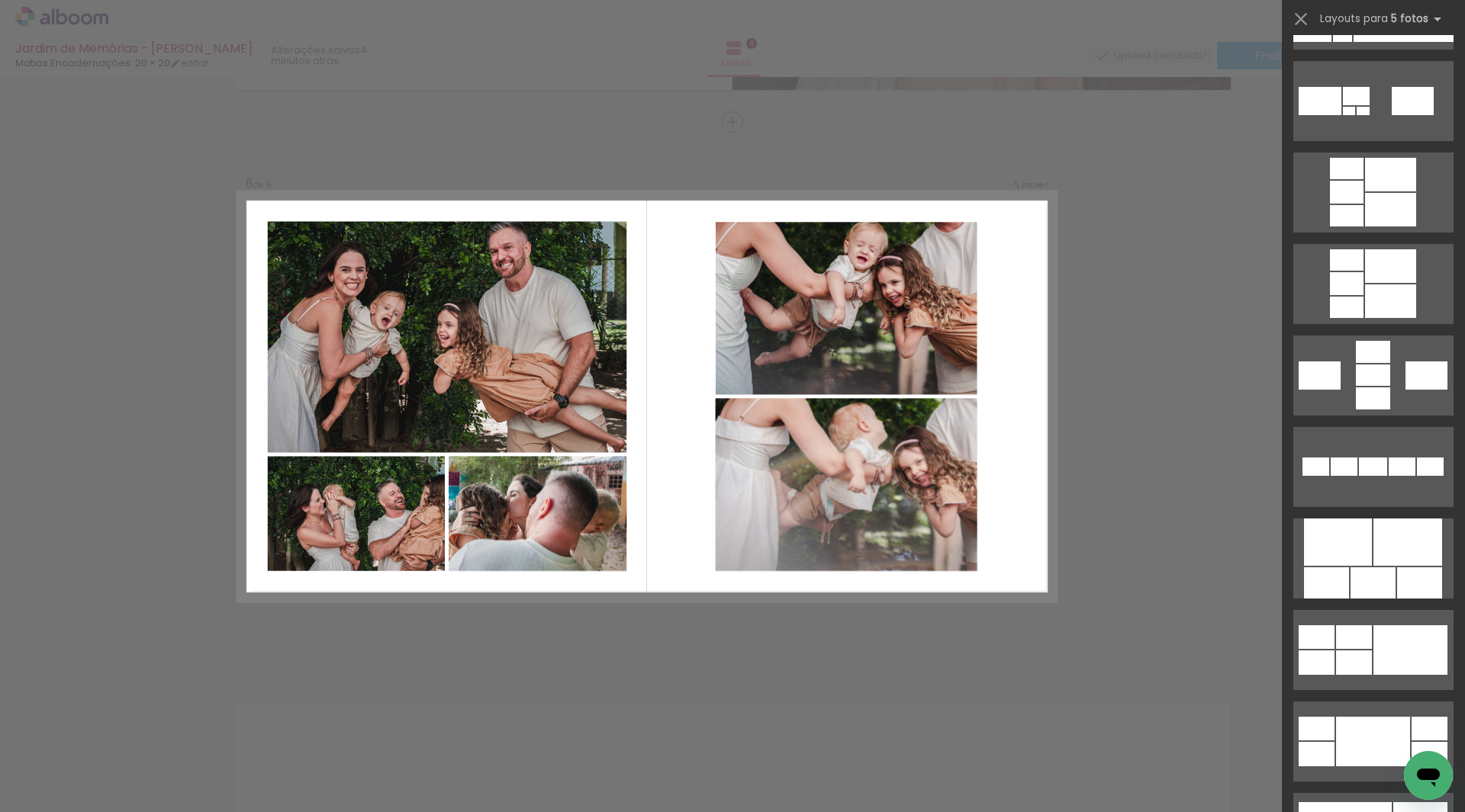
scroll to position [458, 0]
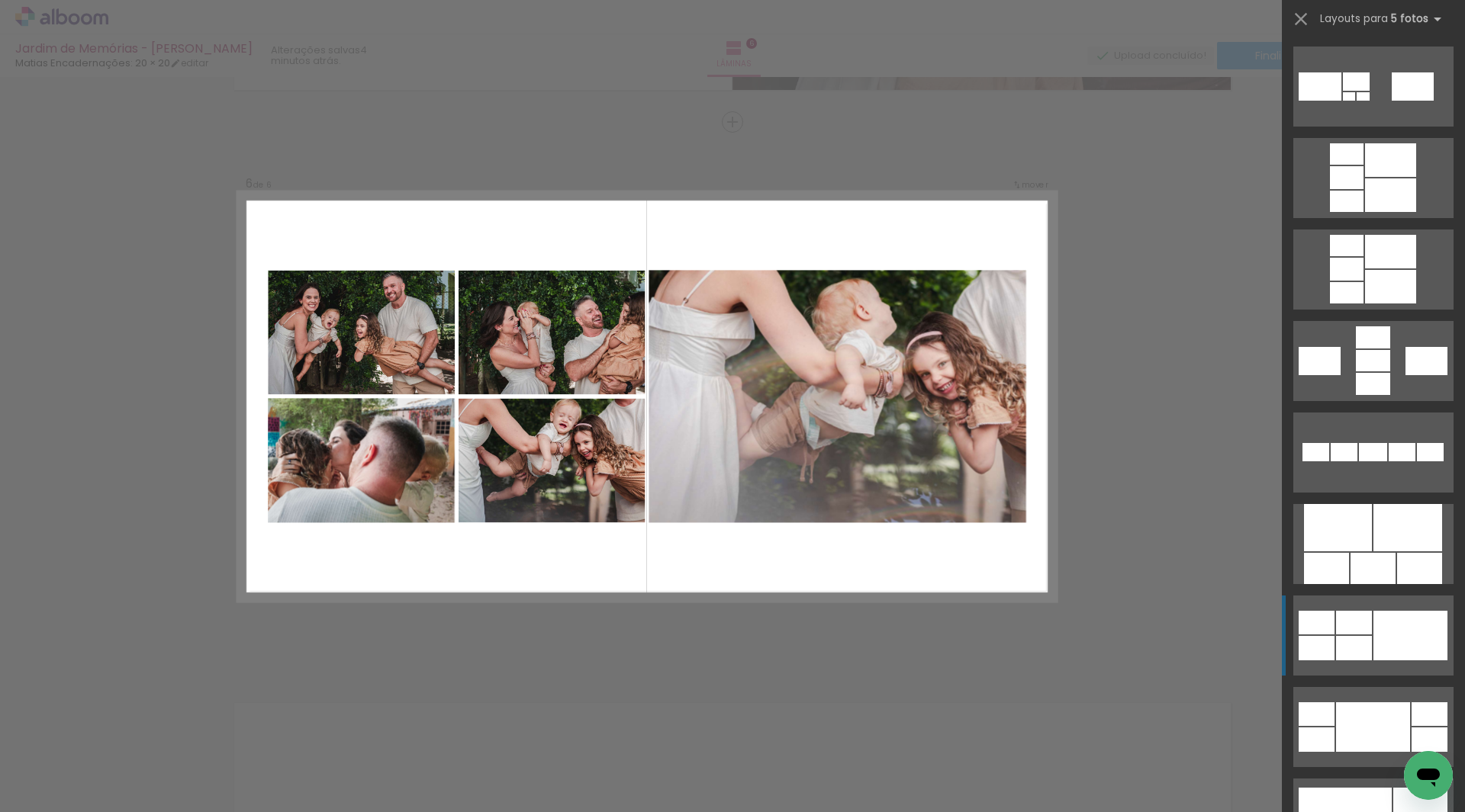
click at [1323, 643] on div at bounding box center [1317, 648] width 36 height 24
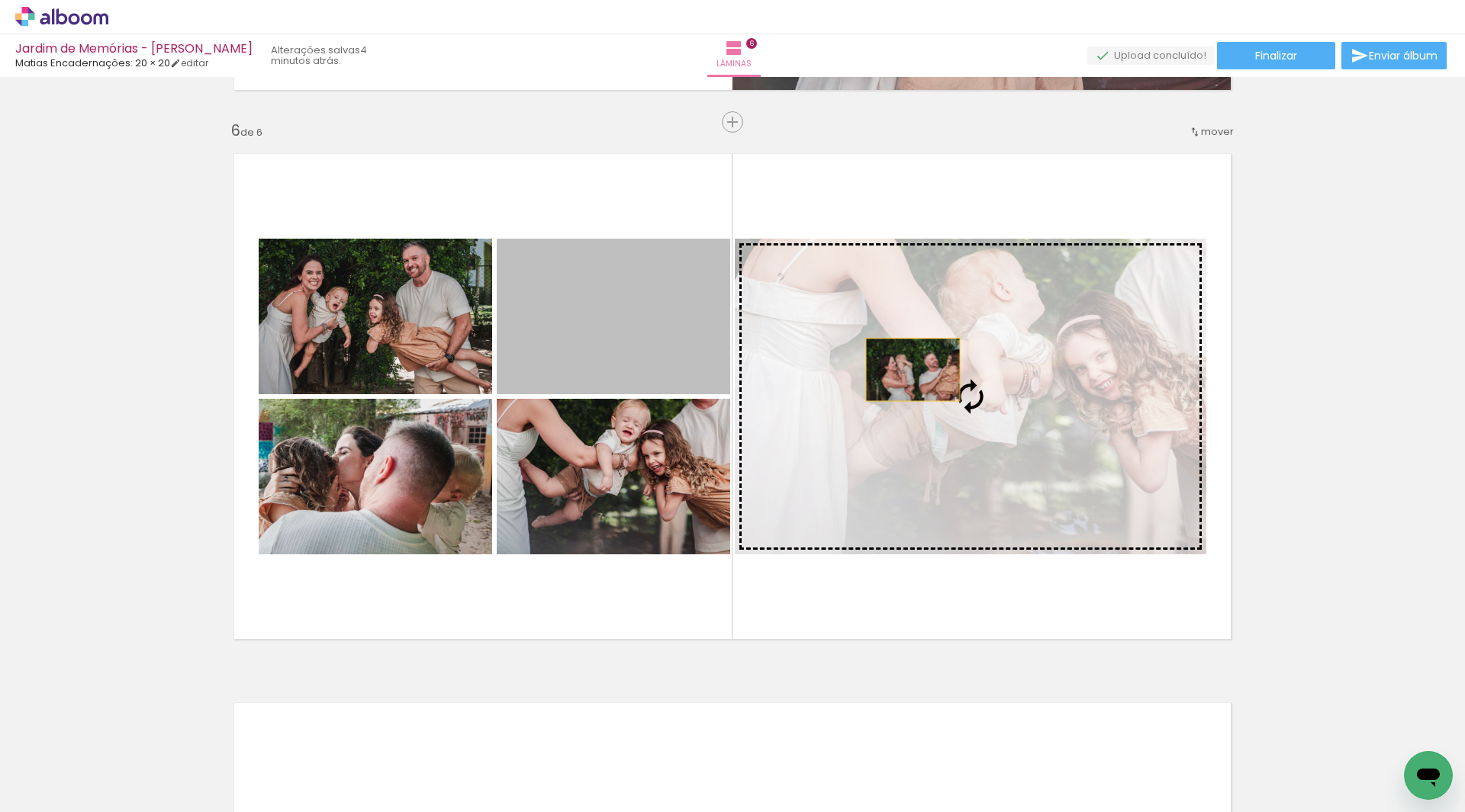
drag, startPoint x: 583, startPoint y: 330, endPoint x: 907, endPoint y: 370, distance: 326.5
click at [0, 0] on slot at bounding box center [0, 0] width 0 height 0
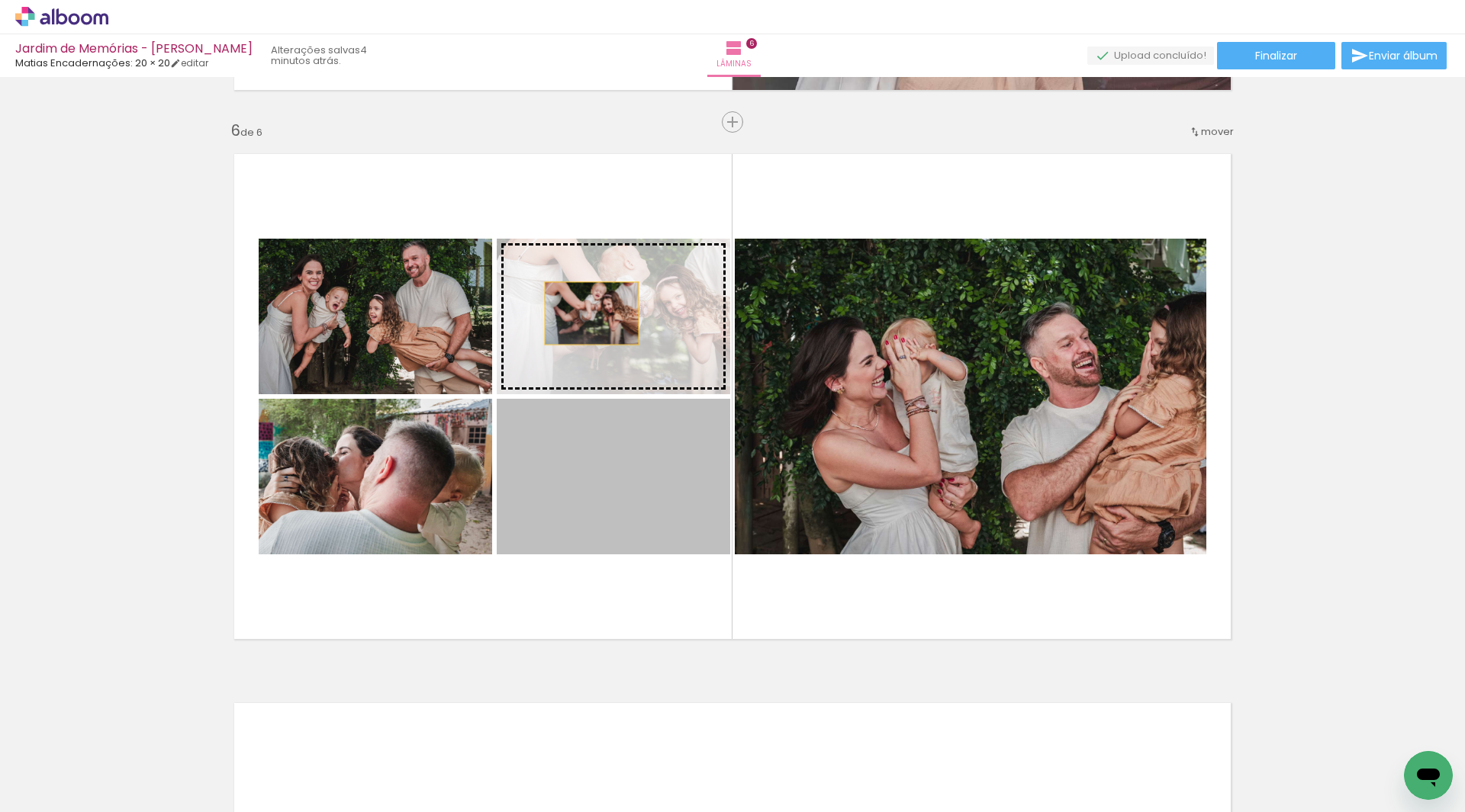
drag, startPoint x: 642, startPoint y: 484, endPoint x: 586, endPoint y: 314, distance: 179.0
click at [0, 0] on slot at bounding box center [0, 0] width 0 height 0
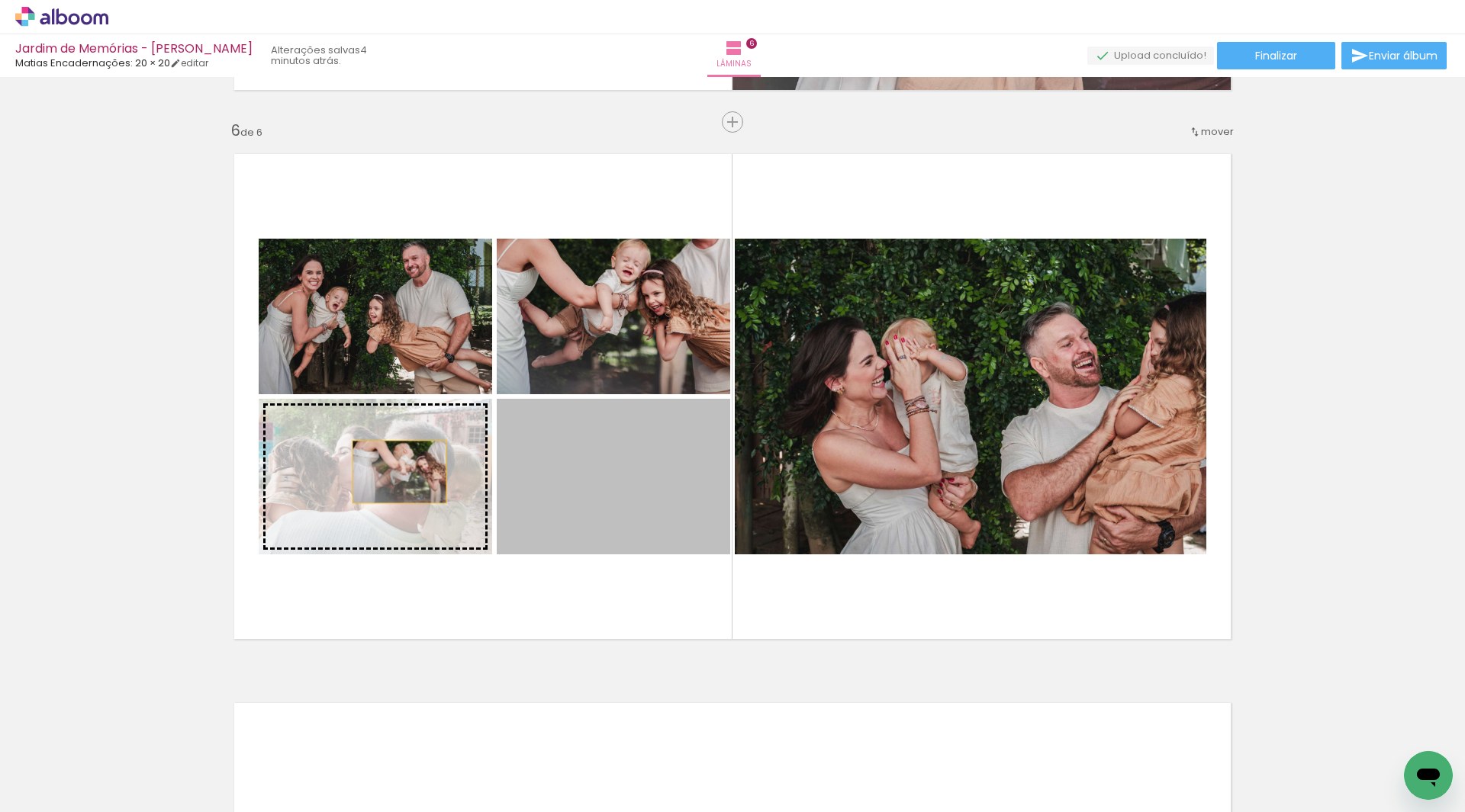
drag, startPoint x: 638, startPoint y: 467, endPoint x: 390, endPoint y: 474, distance: 248.1
click at [0, 0] on slot at bounding box center [0, 0] width 0 height 0
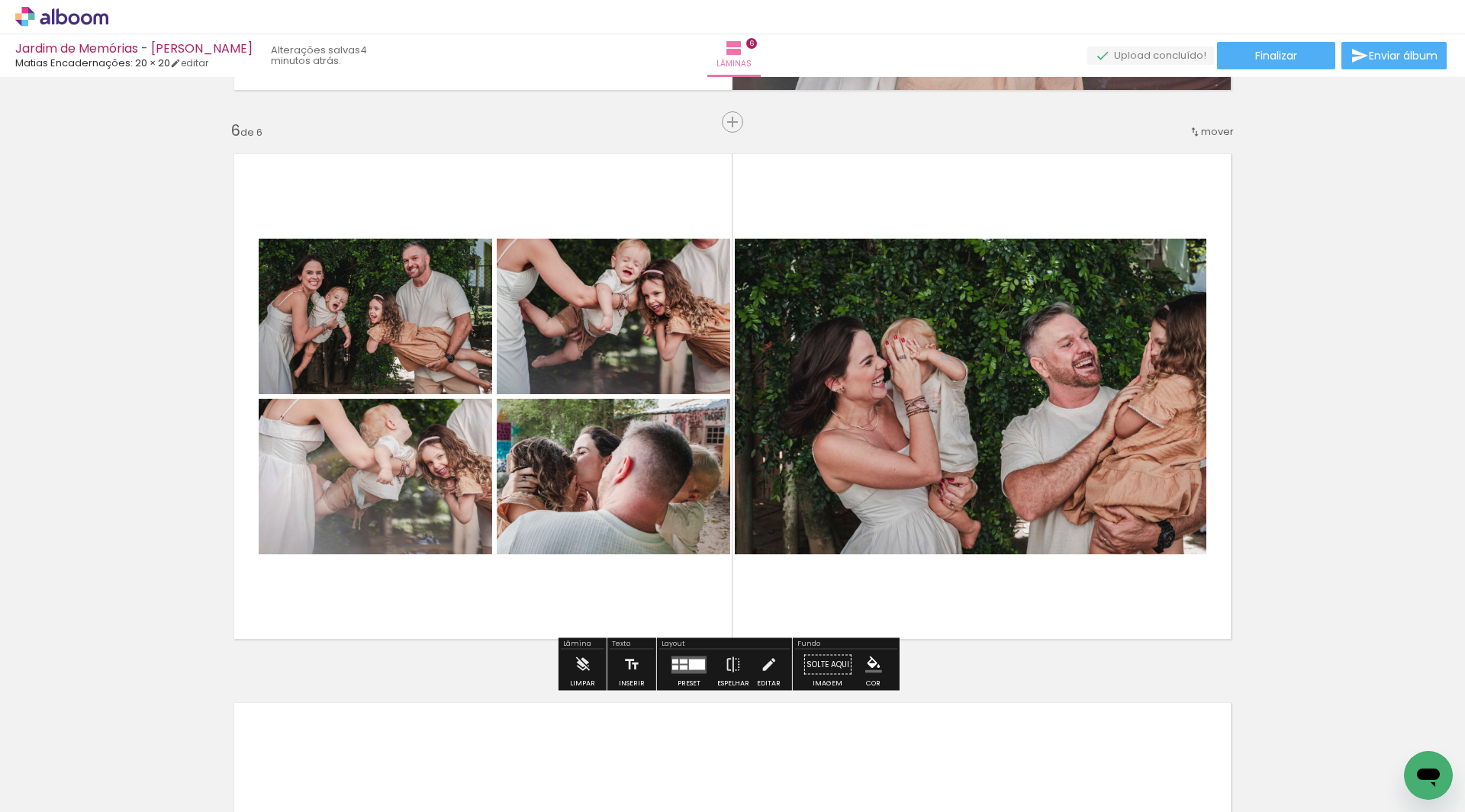
click at [486, 588] on quentale-layouter at bounding box center [732, 396] width 1023 height 511
click at [937, 444] on quentale-photo at bounding box center [970, 397] width 472 height 316
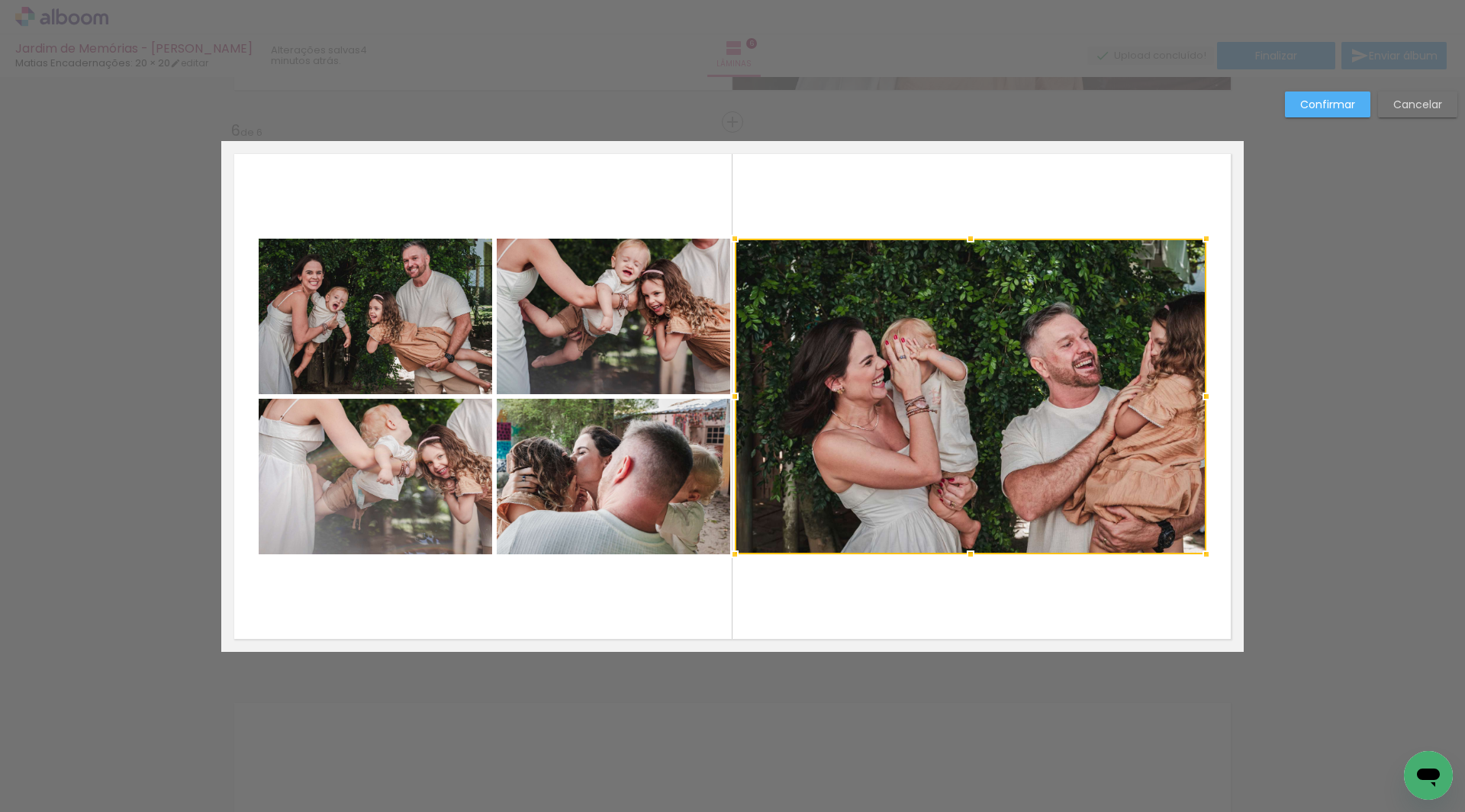
click at [838, 595] on quentale-layouter at bounding box center [732, 396] width 1023 height 511
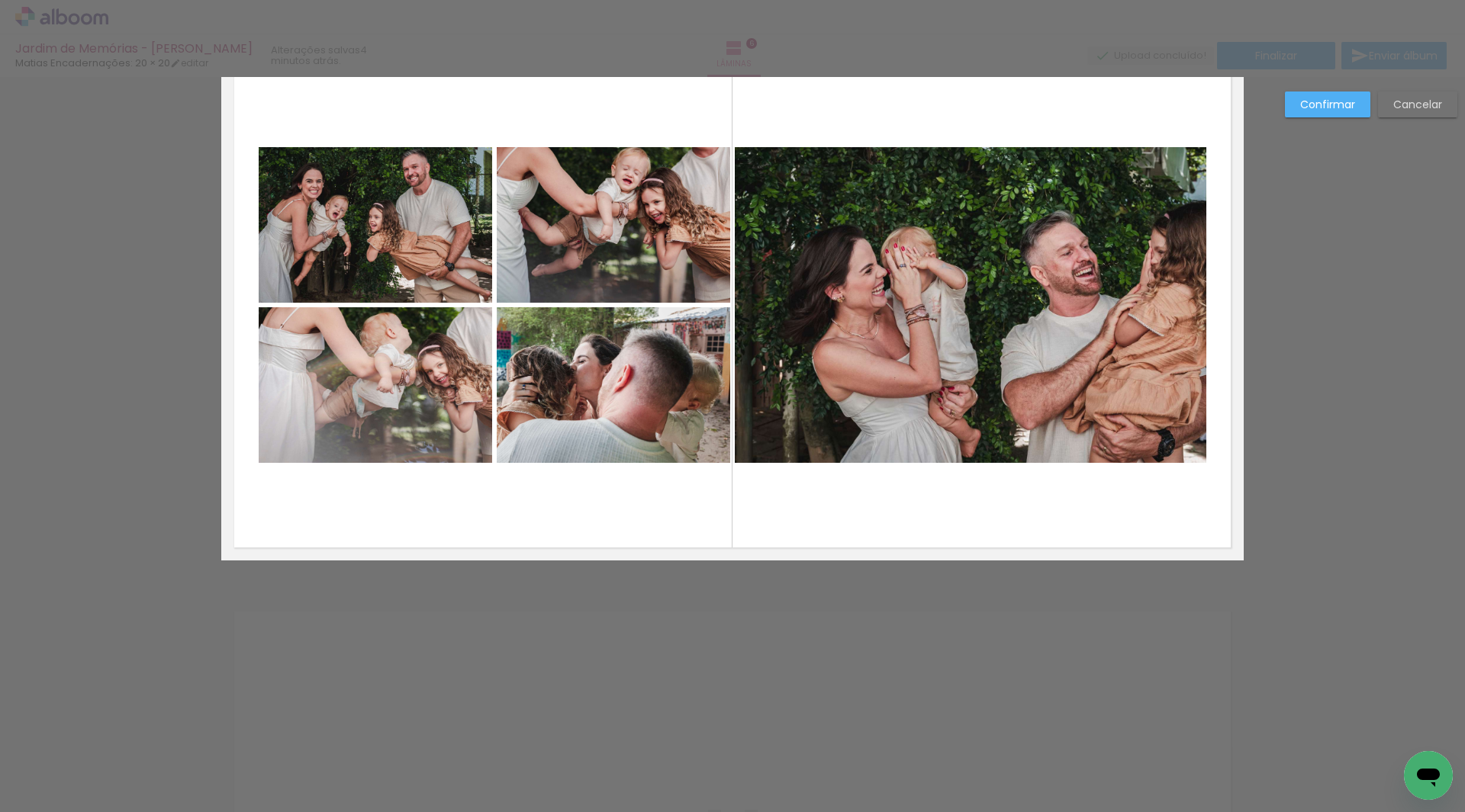
scroll to position [3031, 0]
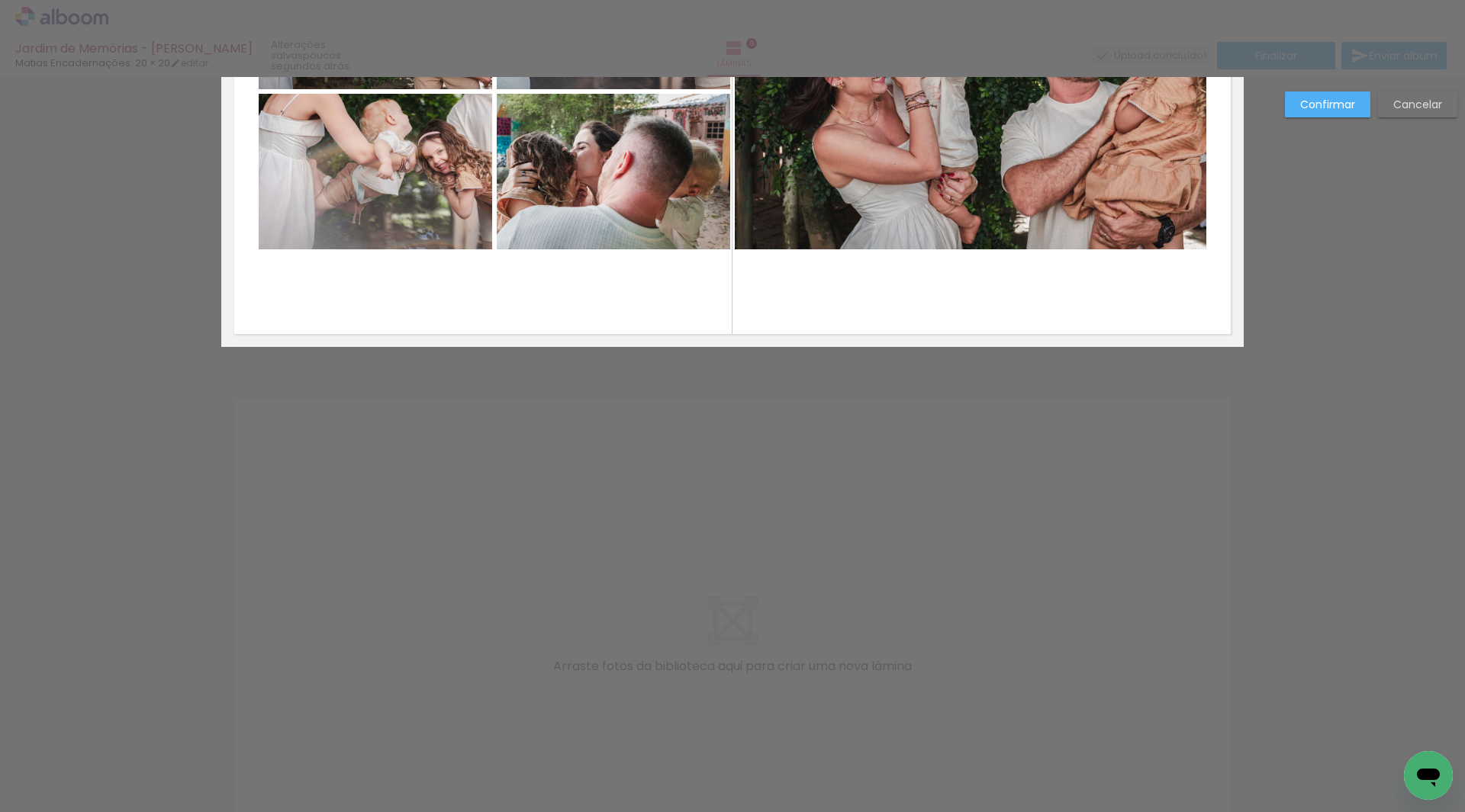
click at [1318, 91] on paper-button "Confirmar" at bounding box center [1327, 104] width 86 height 26
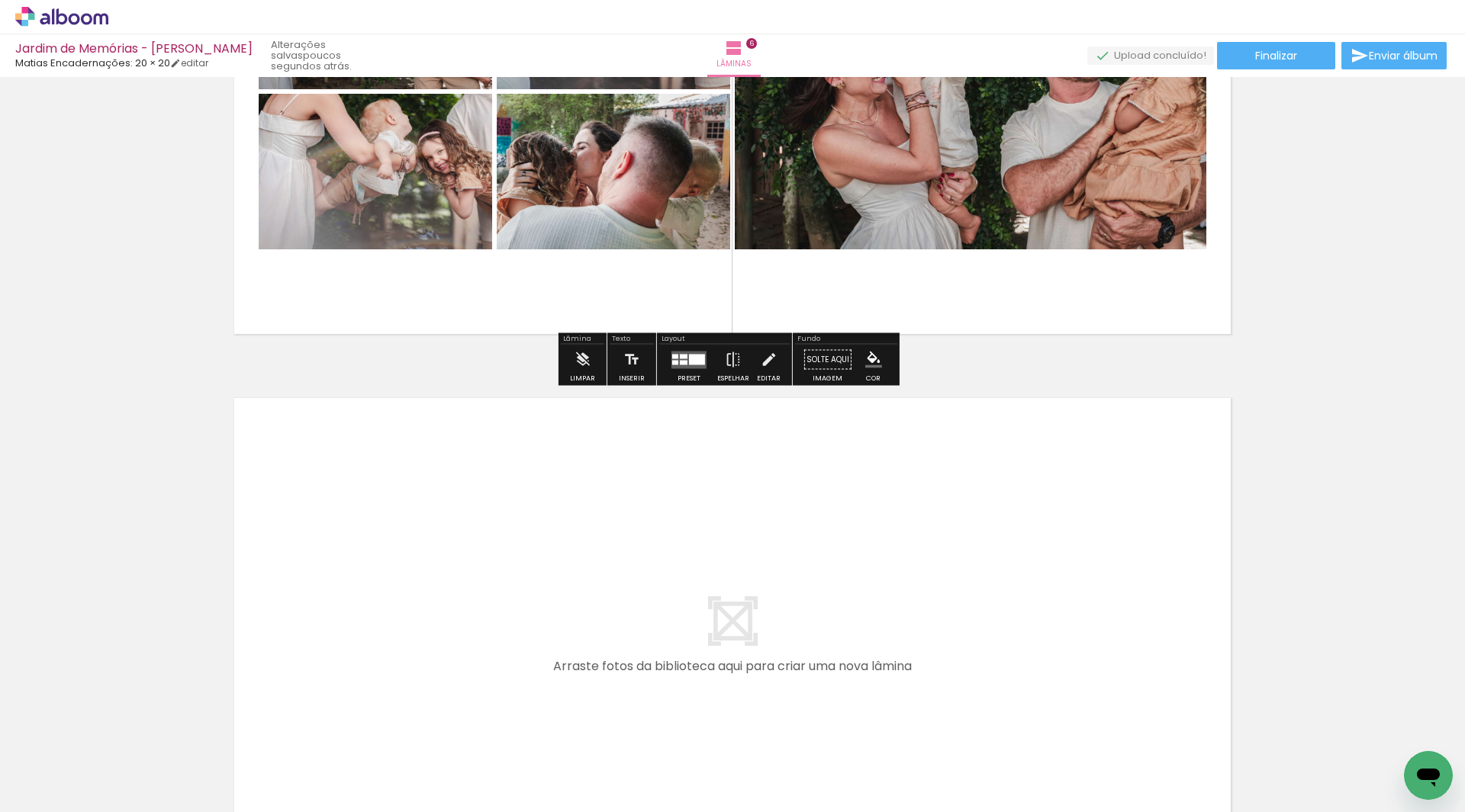
scroll to position [3184, 0]
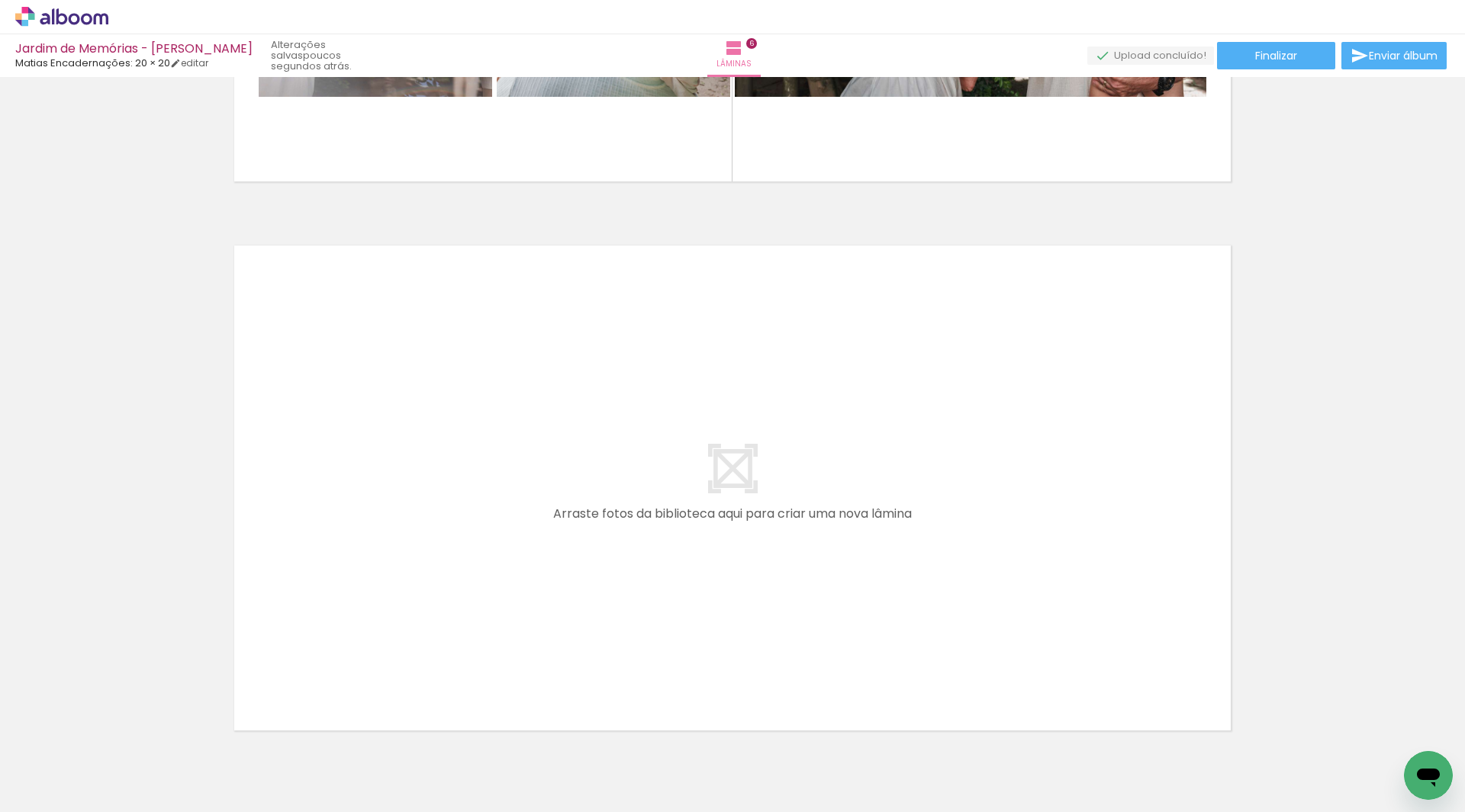
click at [471, 762] on div at bounding box center [463, 762] width 76 height 50
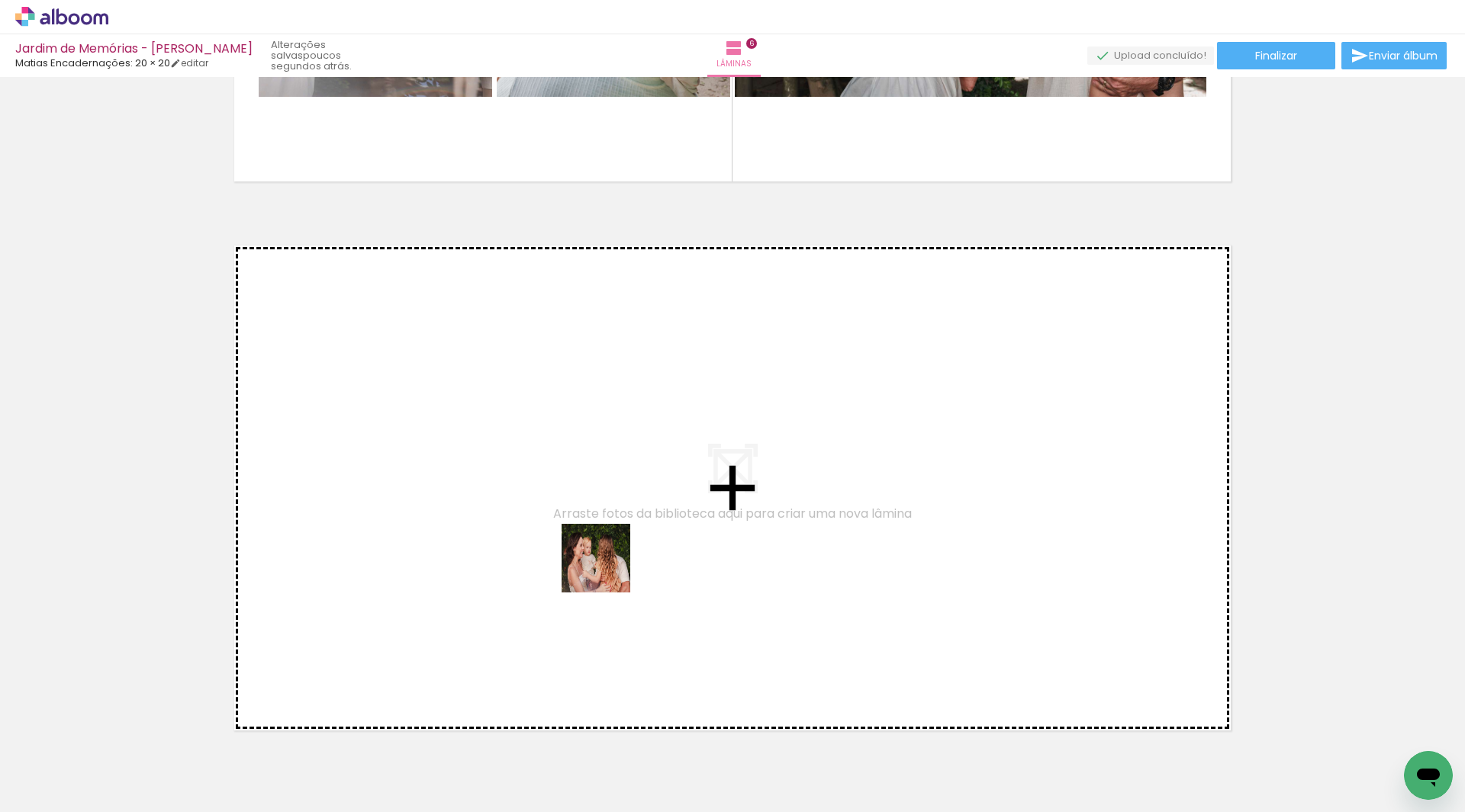
drag, startPoint x: 471, startPoint y: 762, endPoint x: 626, endPoint y: 533, distance: 276.5
click at [626, 533] on quentale-workspace at bounding box center [732, 406] width 1465 height 812
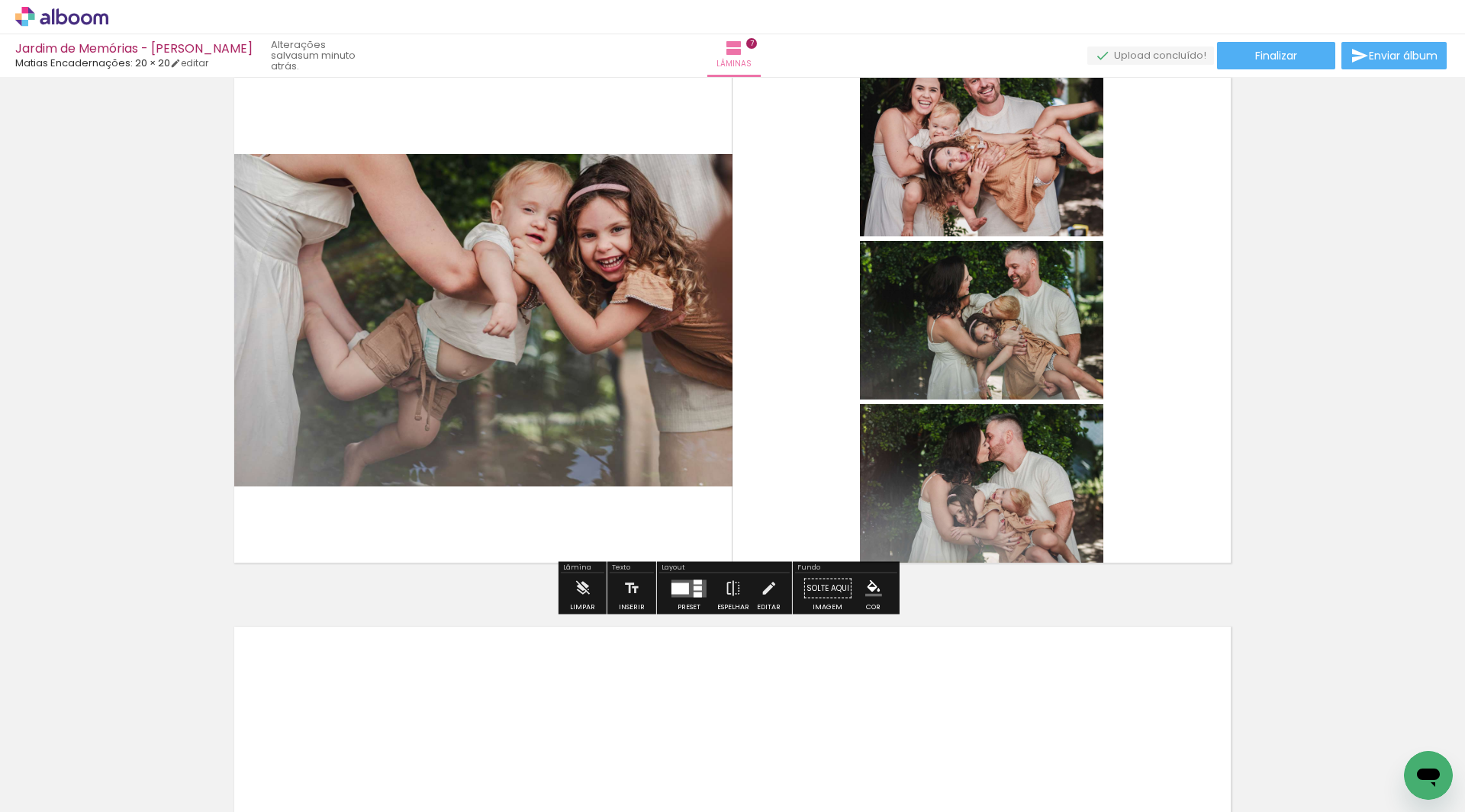
scroll to position [0, 2596]
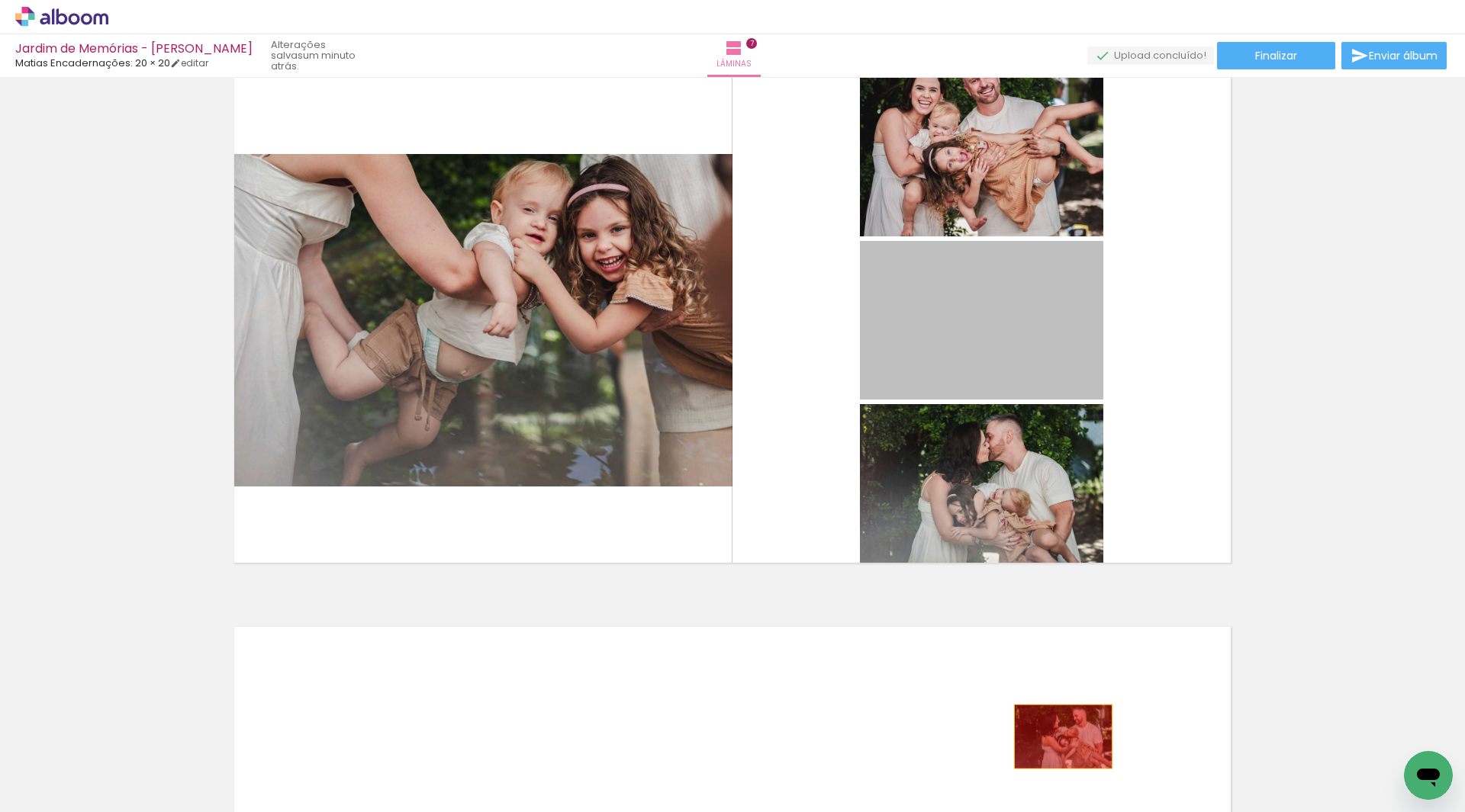
drag, startPoint x: 986, startPoint y: 327, endPoint x: 988, endPoint y: 505, distance: 178.0
click at [1058, 738] on quentale-workspace at bounding box center [732, 406] width 1465 height 812
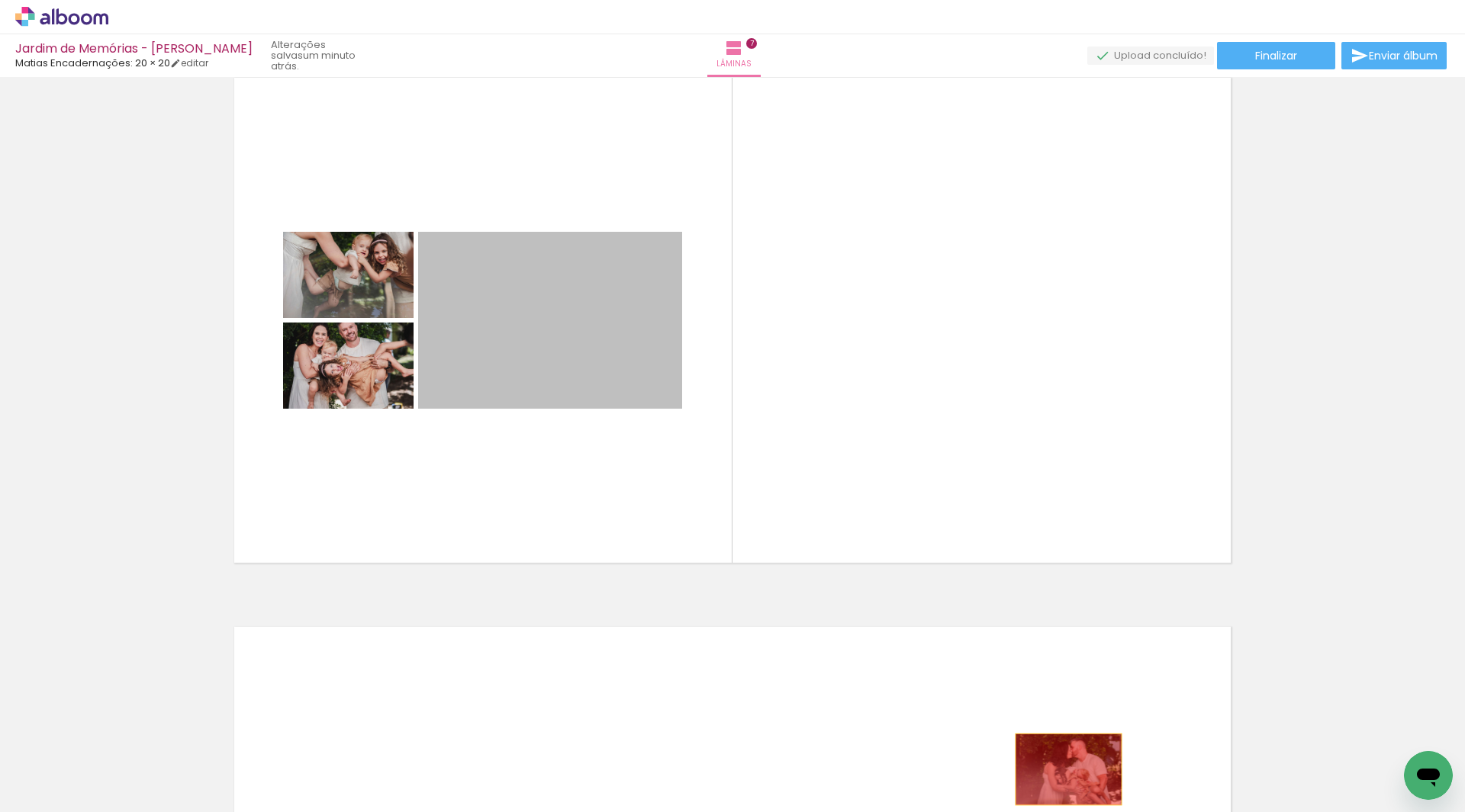
drag, startPoint x: 553, startPoint y: 303, endPoint x: 1024, endPoint y: 733, distance: 637.8
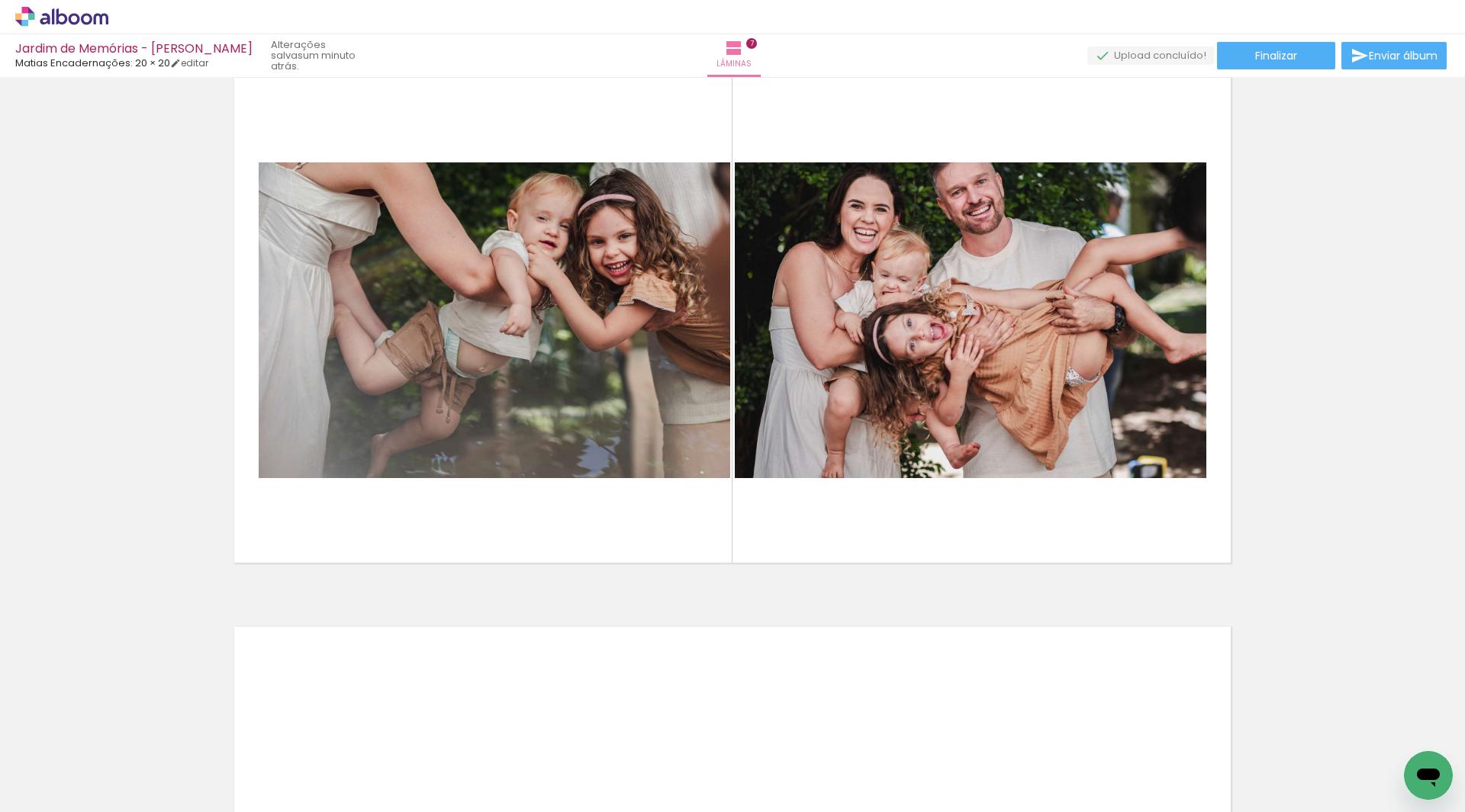
scroll to position [0, 1932]
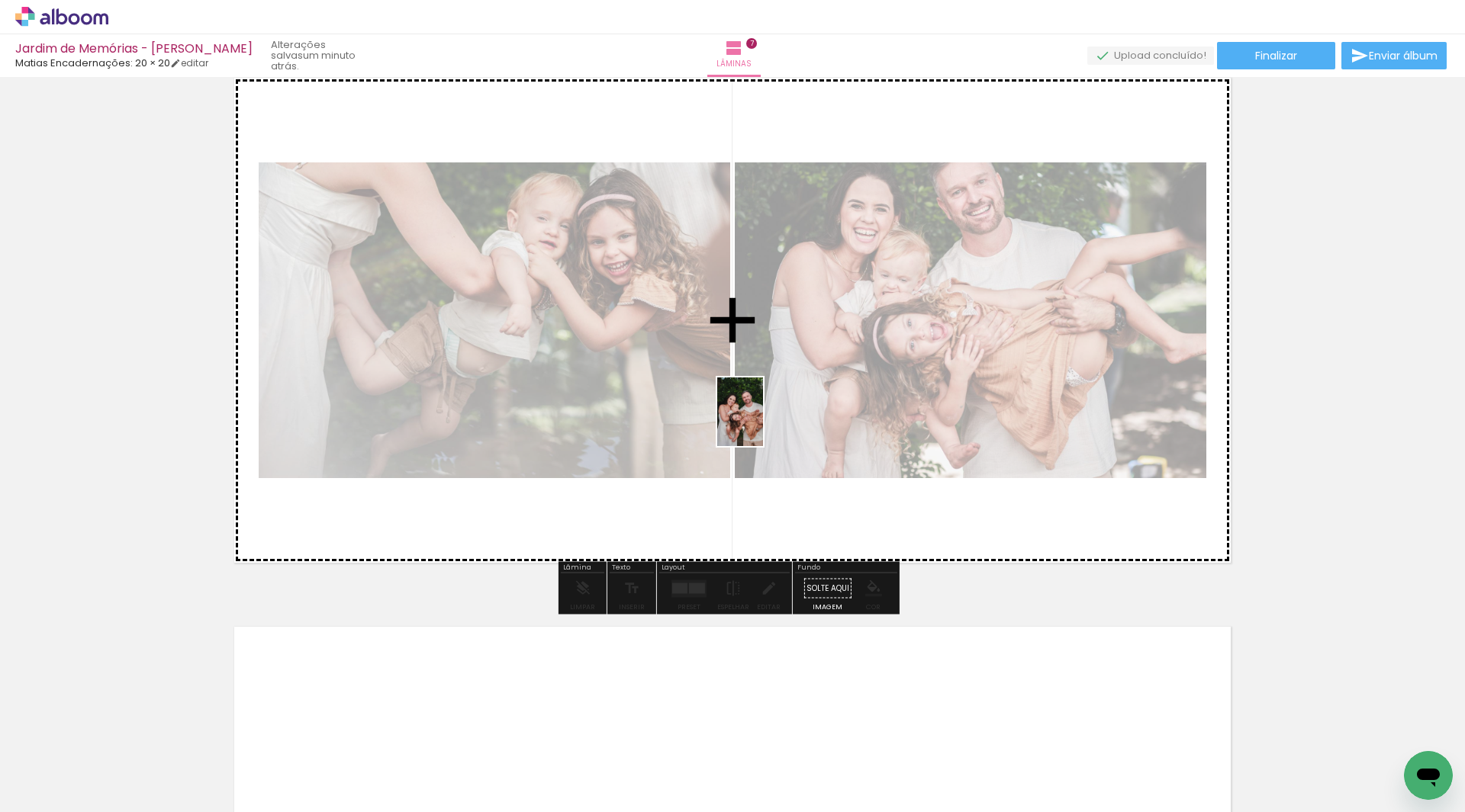
drag, startPoint x: 626, startPoint y: 774, endPoint x: 763, endPoint y: 424, distance: 375.9
click at [763, 424] on quentale-workspace at bounding box center [732, 406] width 1465 height 812
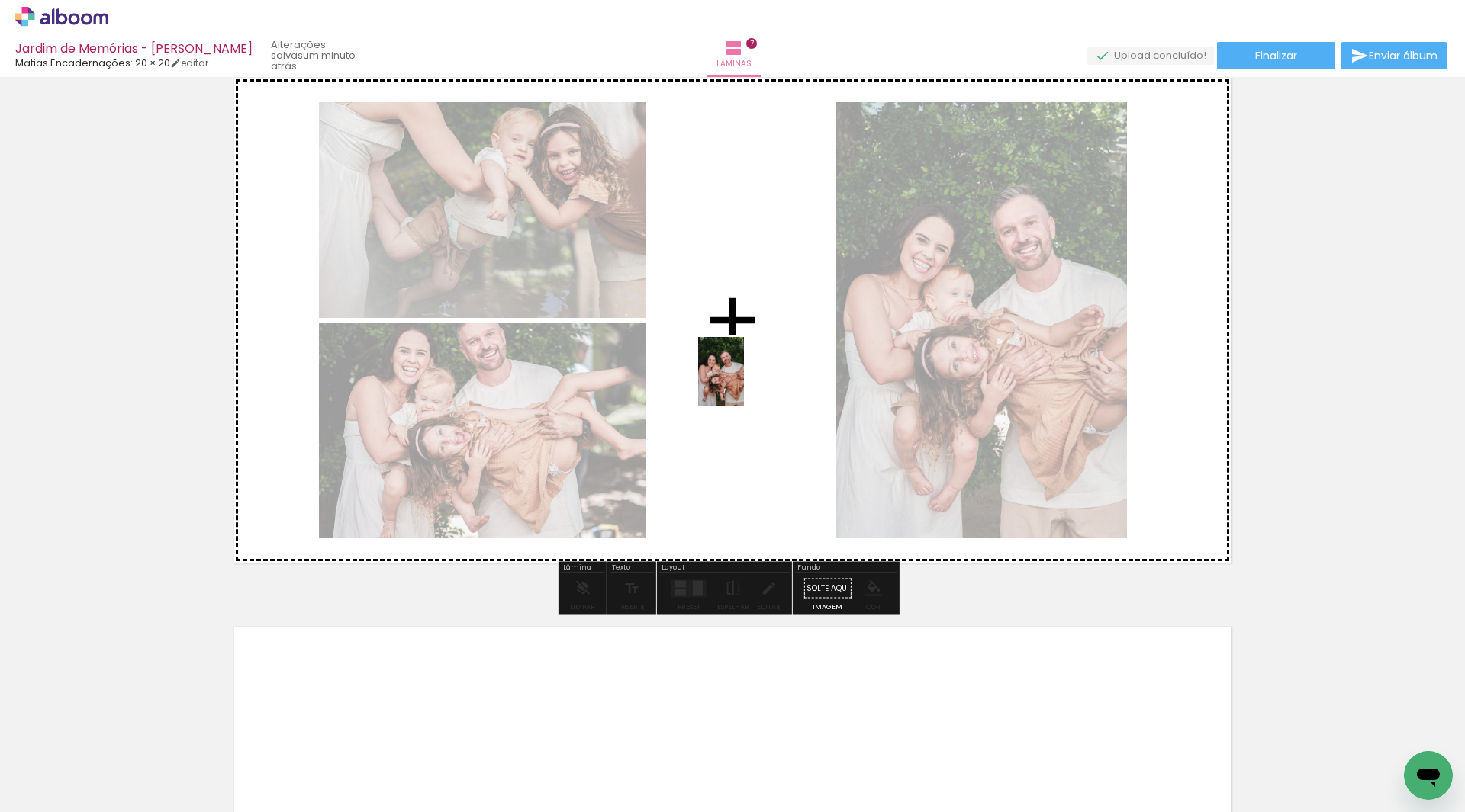
drag, startPoint x: 535, startPoint y: 767, endPoint x: 601, endPoint y: 571, distance: 206.8
click at [770, 349] on quentale-workspace at bounding box center [732, 406] width 1465 height 812
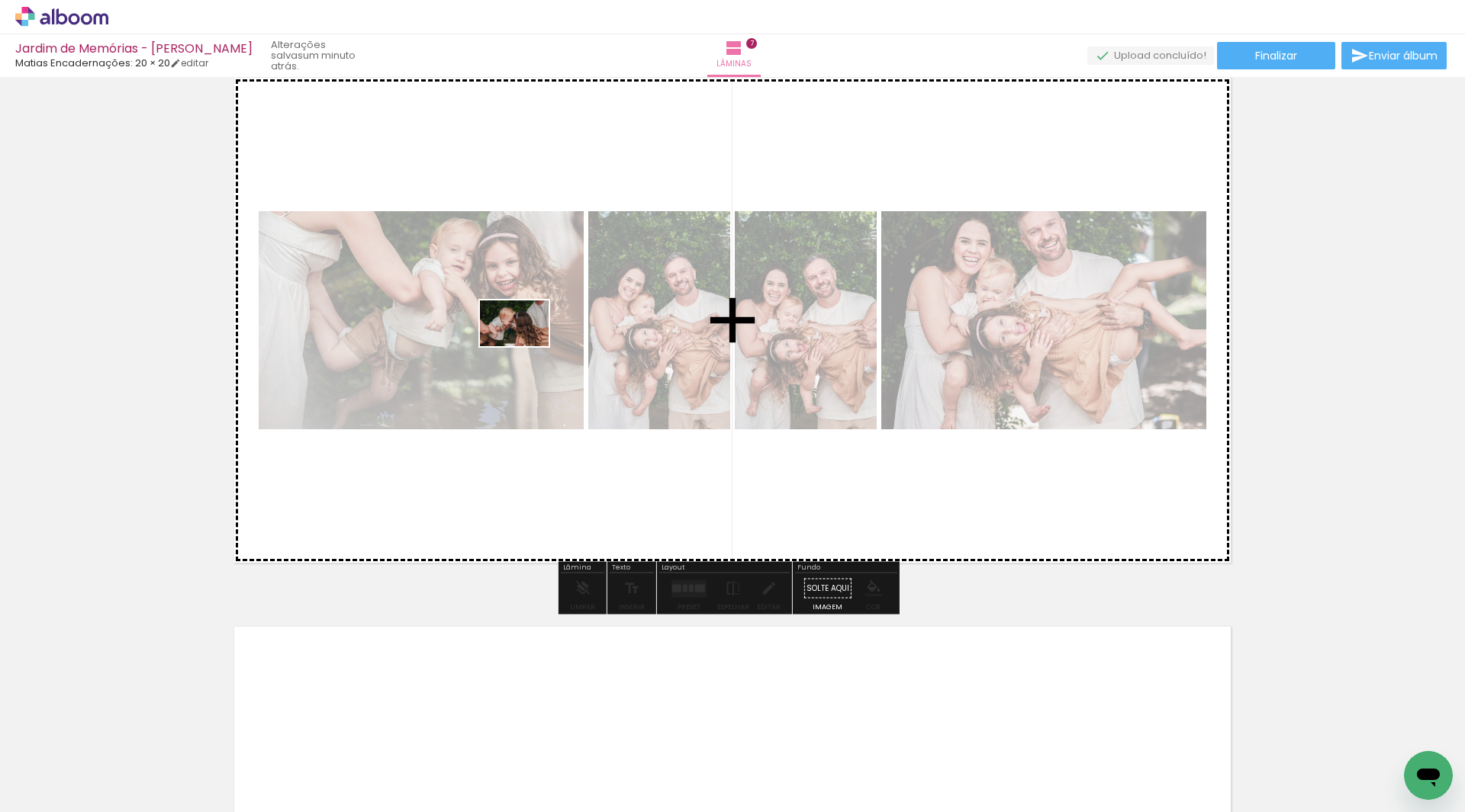
drag, startPoint x: 294, startPoint y: 771, endPoint x: 438, endPoint y: 577, distance: 241.6
click at [557, 305] on quentale-workspace at bounding box center [732, 406] width 1465 height 812
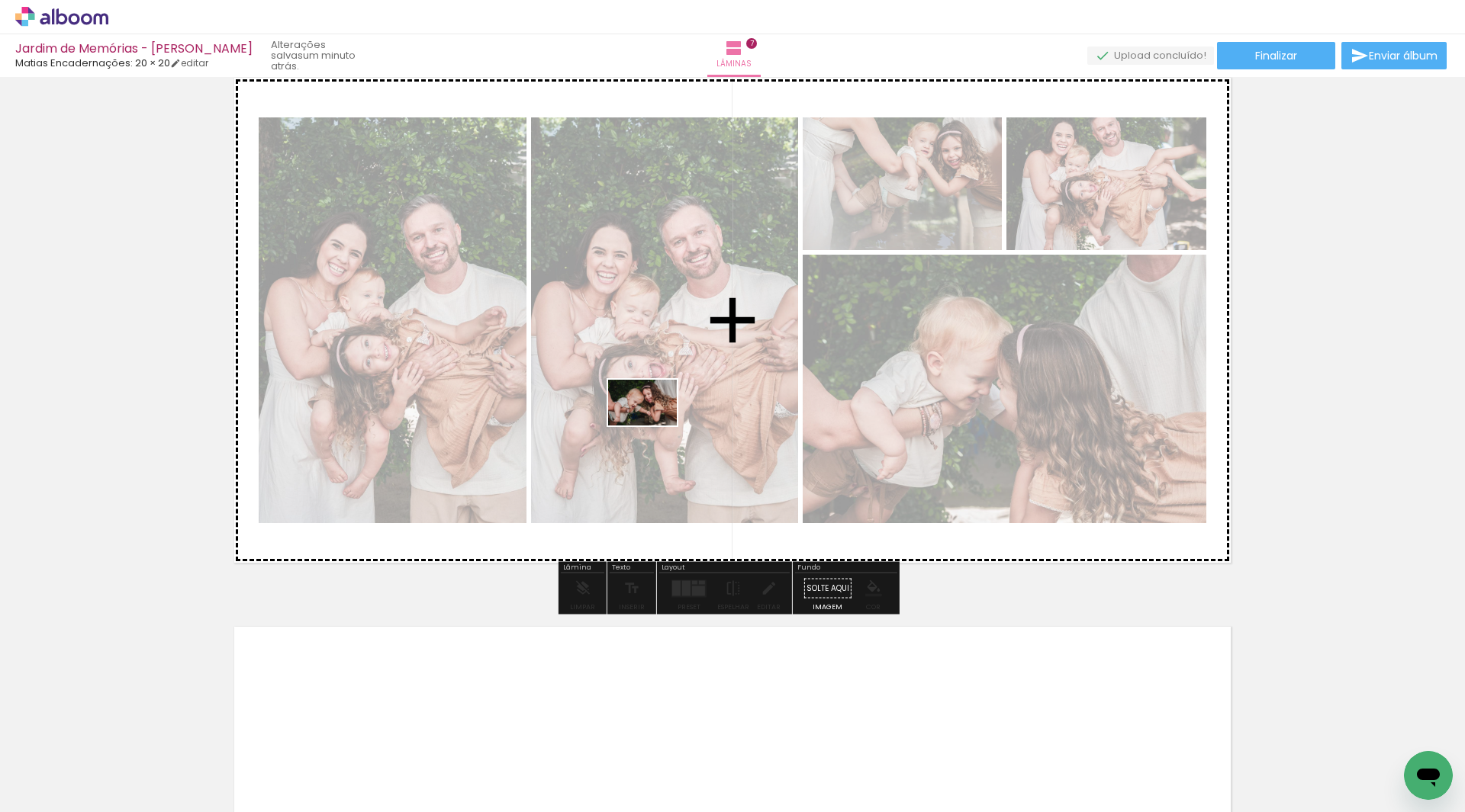
drag, startPoint x: 354, startPoint y: 775, endPoint x: 654, endPoint y: 426, distance: 460.2
click at [654, 426] on quentale-workspace at bounding box center [732, 406] width 1465 height 812
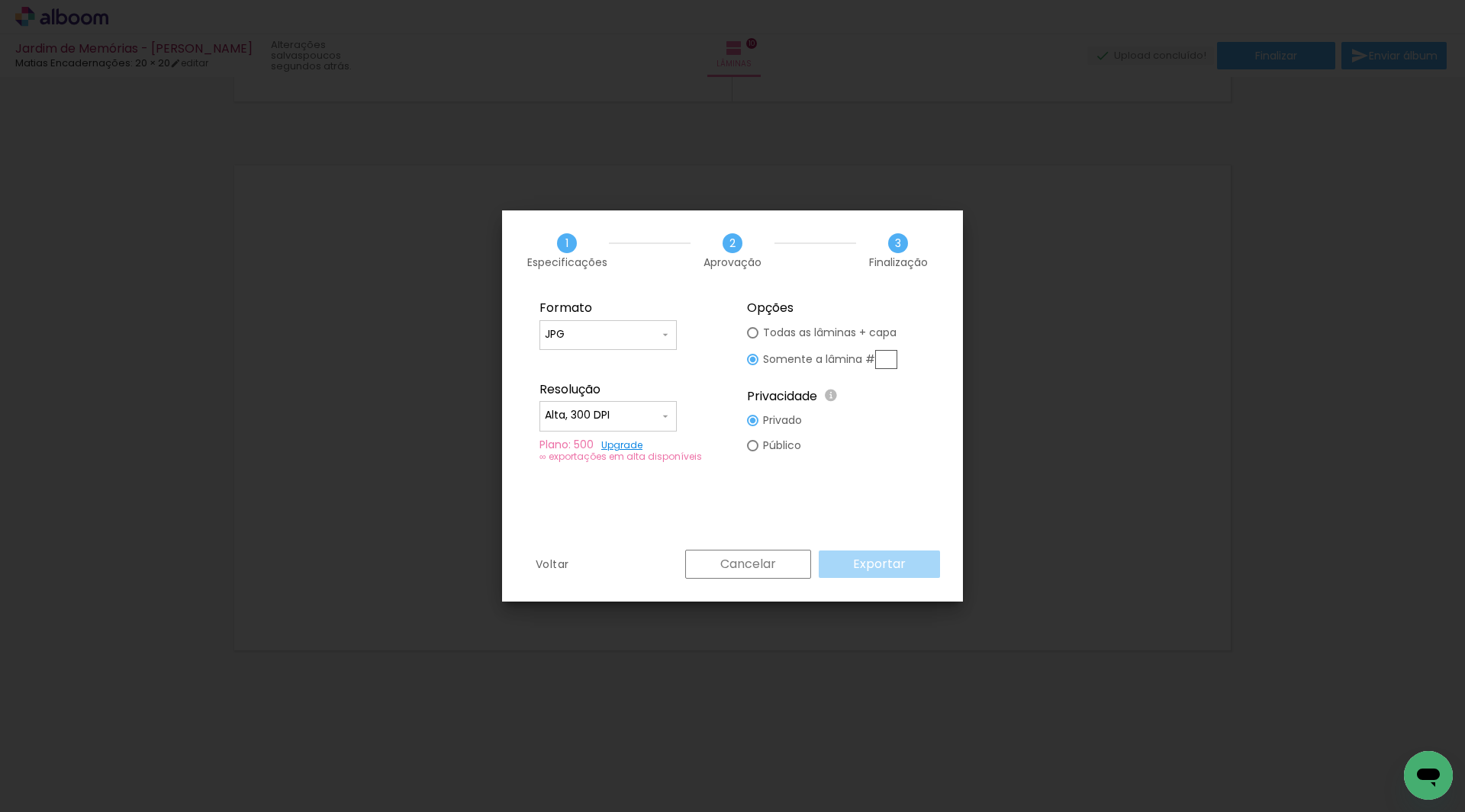
click at [799, 323] on paper-radio-button "Todas as lâminas + capa" at bounding box center [822, 332] width 150 height 25
type paper-radio-button "on"
click at [907, 570] on paper-button "Exportar" at bounding box center [879, 564] width 121 height 28
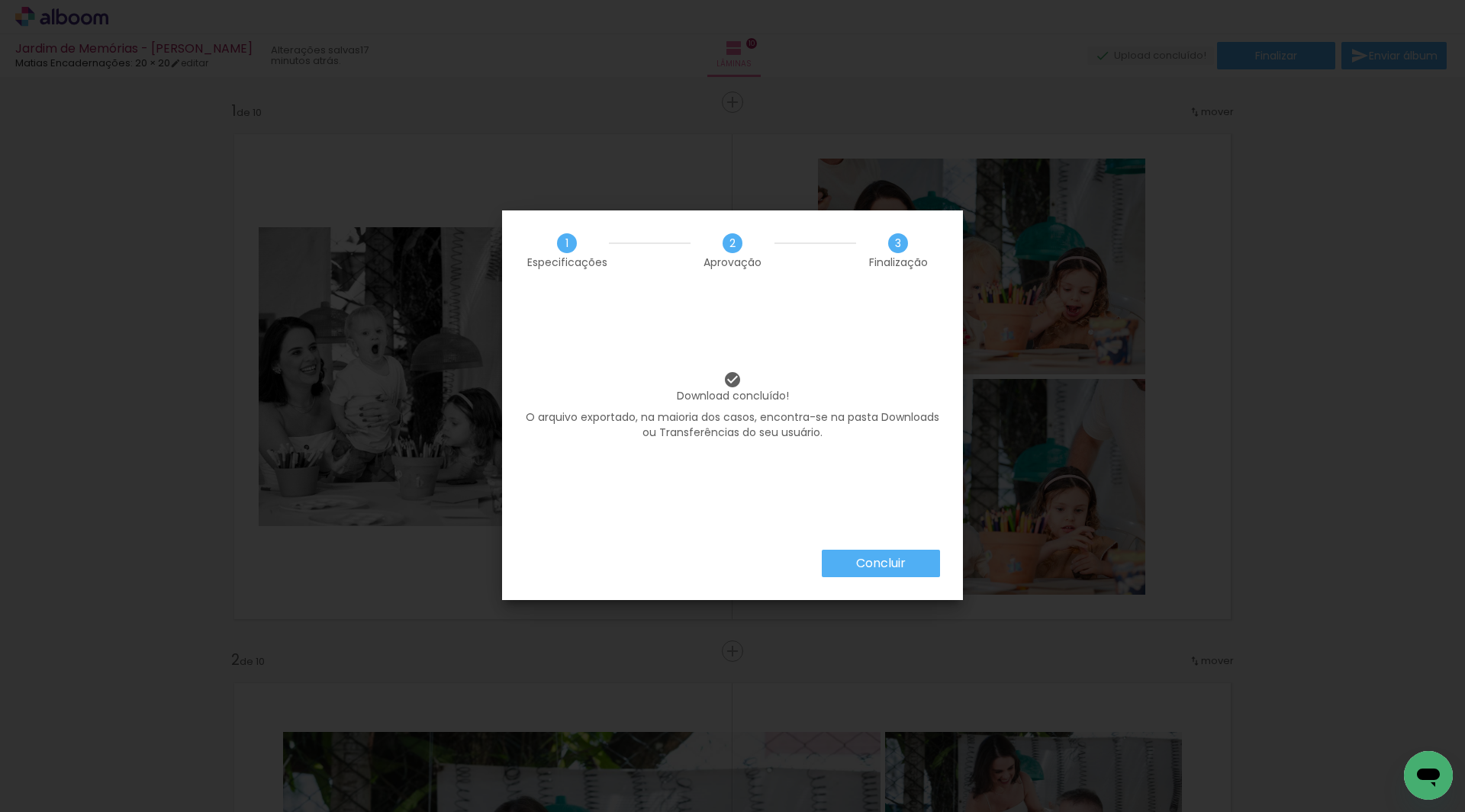
scroll to position [5471, 0]
